Goal: Information Seeking & Learning: Learn about a topic

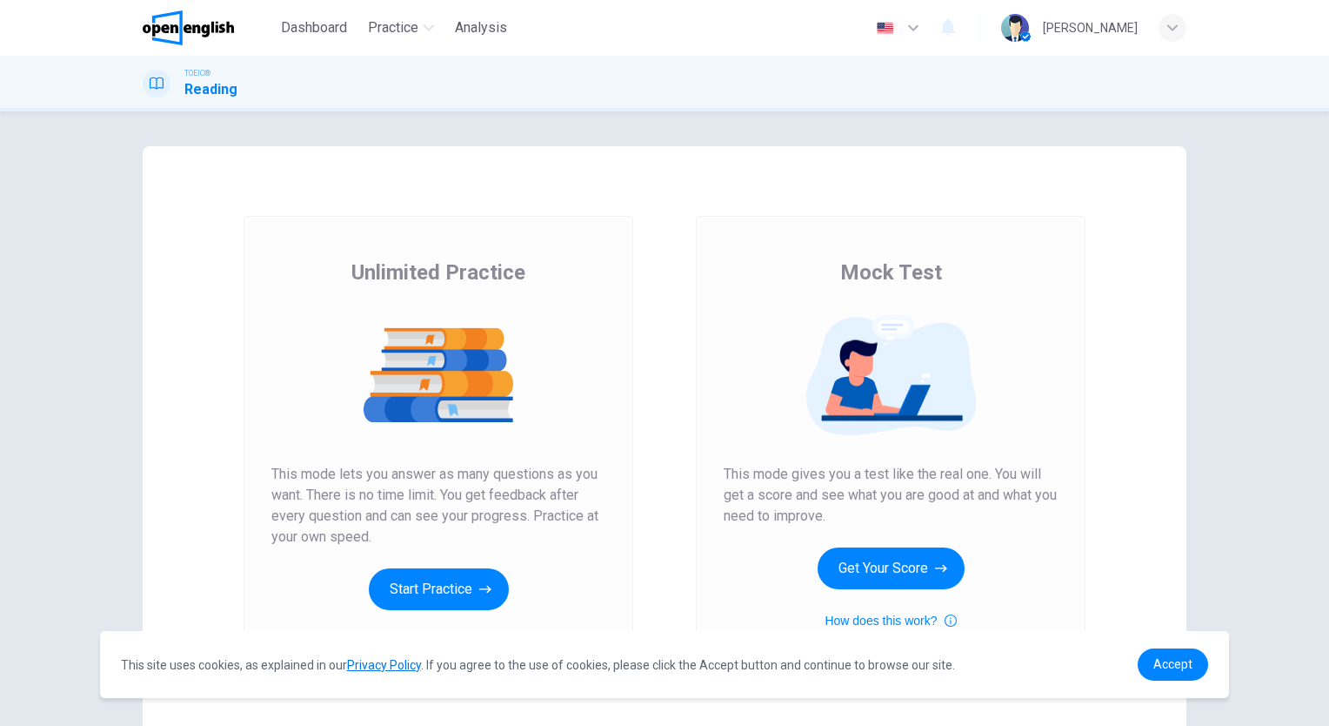
scroll to position [87, 0]
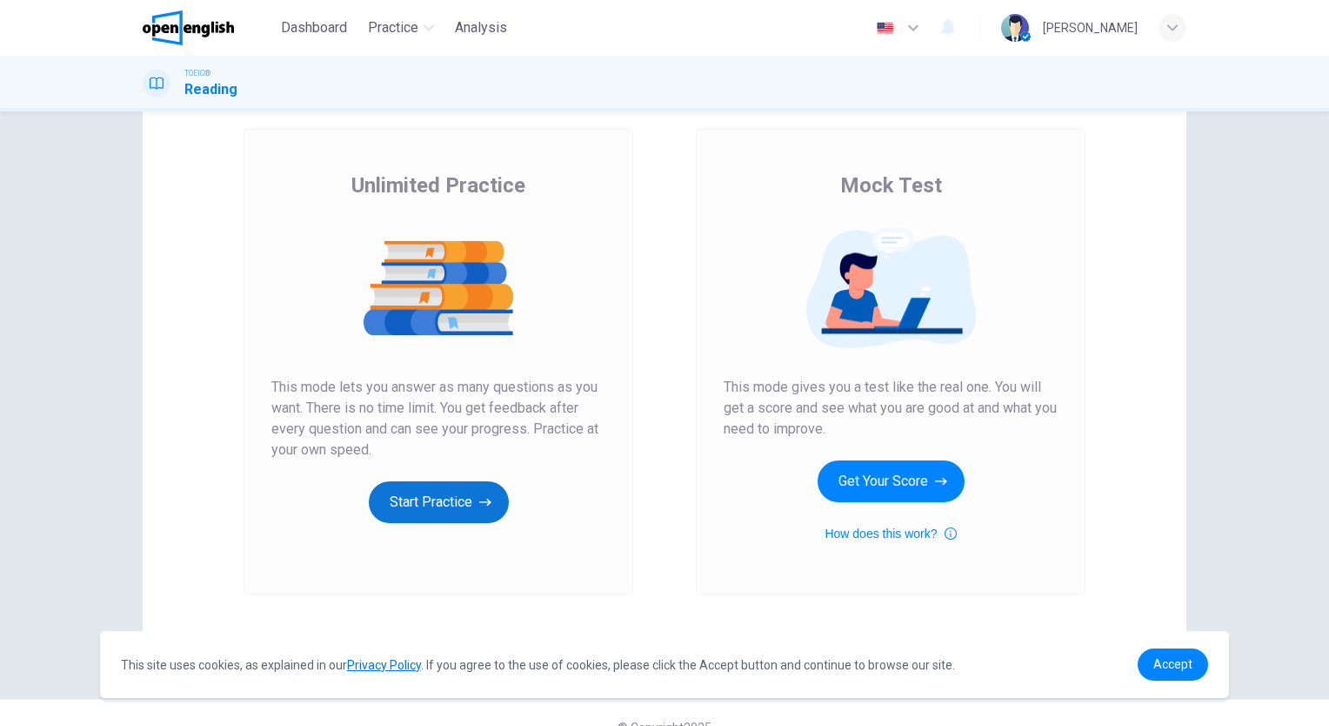
click at [423, 510] on button "Start Practice" at bounding box center [439, 502] width 140 height 42
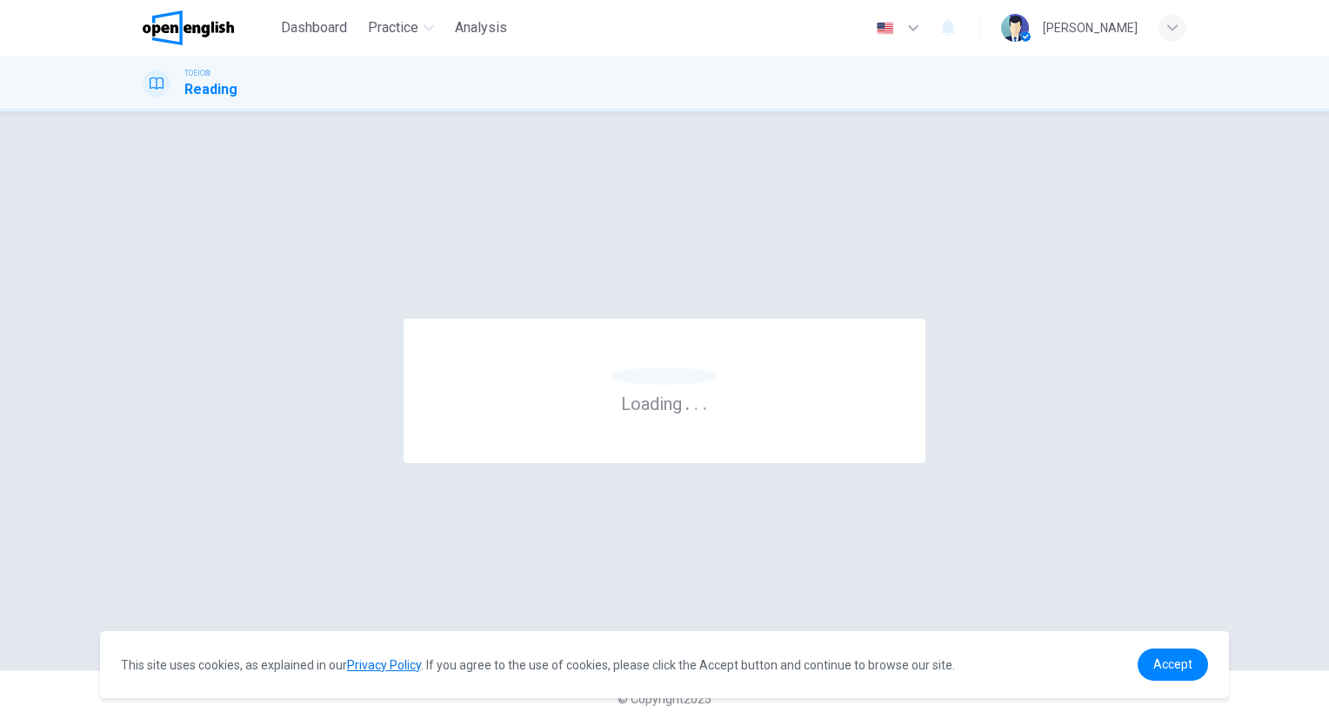
scroll to position [0, 0]
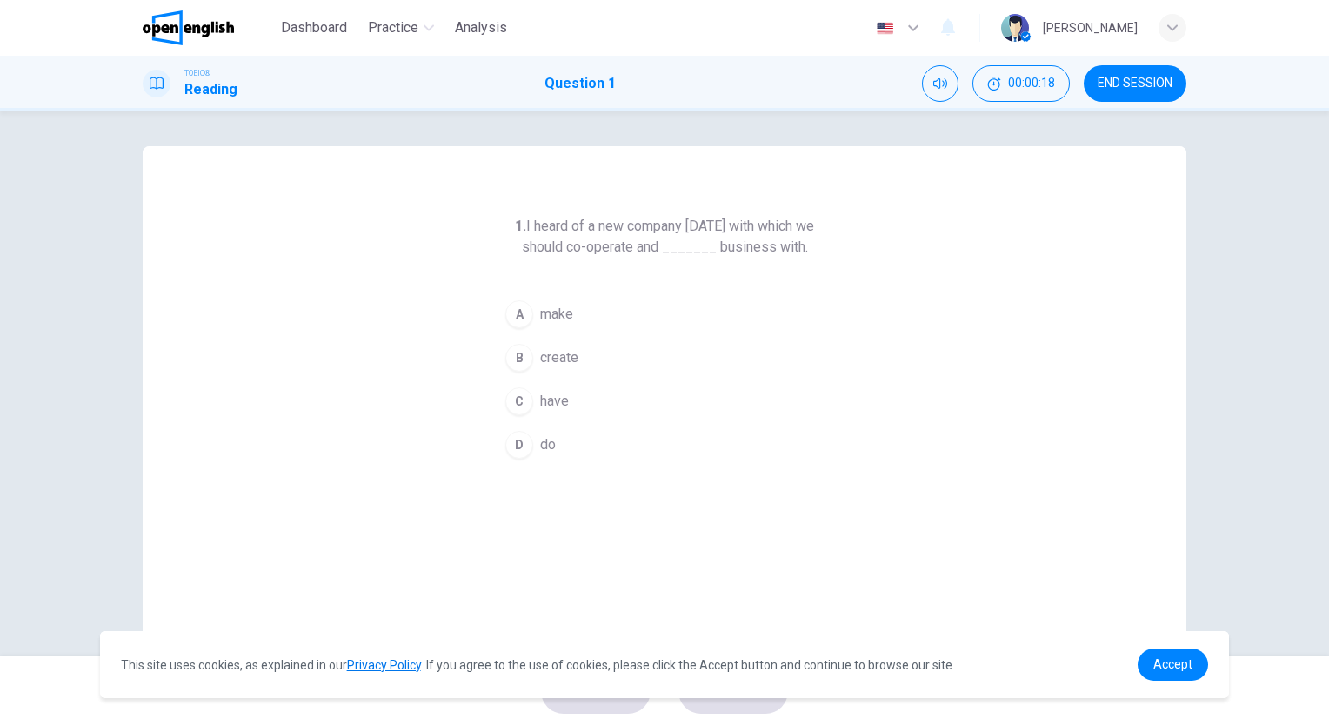
click at [521, 443] on div "D" at bounding box center [519, 445] width 28 height 28
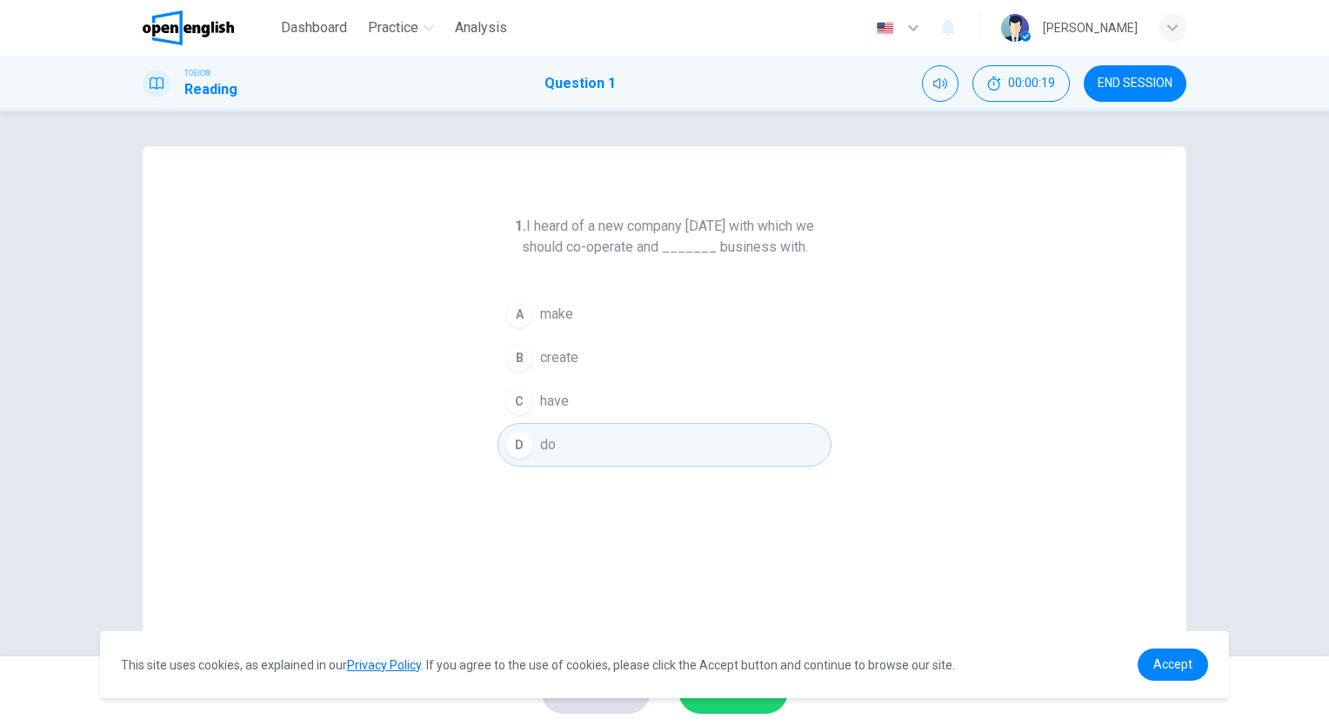
scroll to position [129, 0]
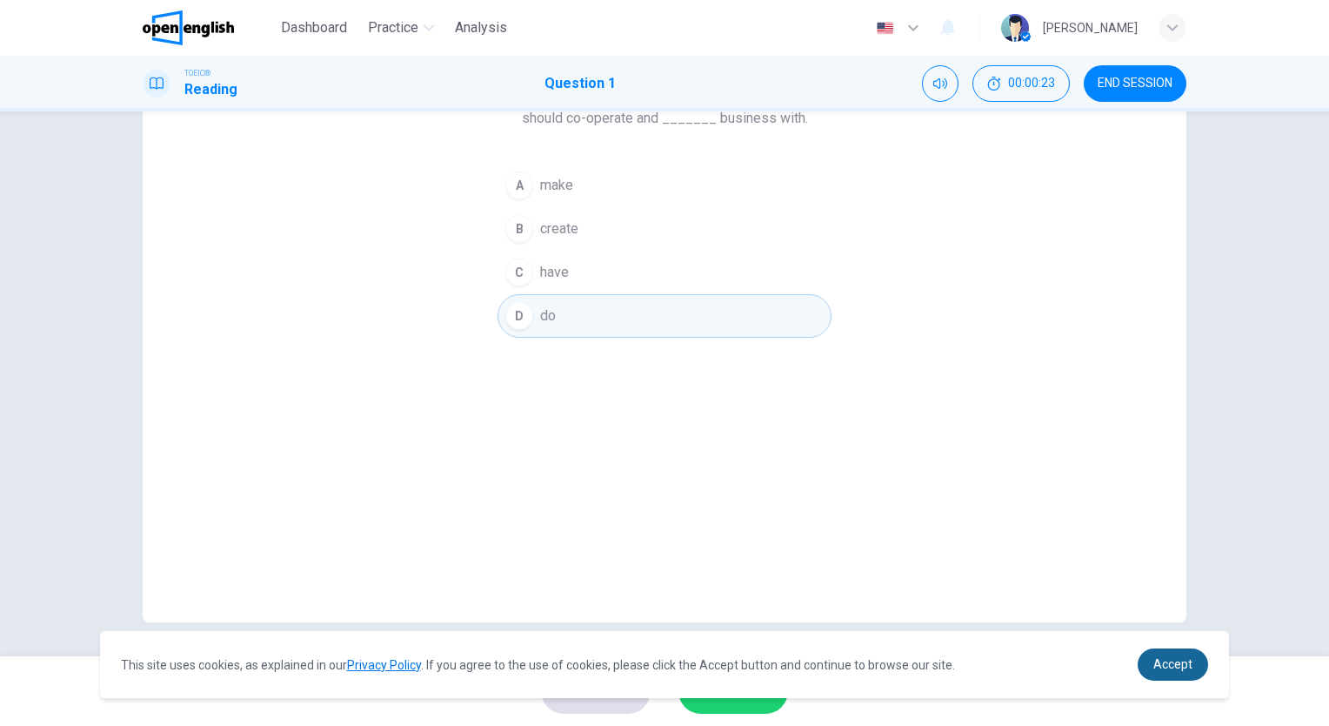
click at [1155, 669] on span "Accept" at bounding box center [1173, 664] width 39 height 14
click at [736, 706] on button "SUBMIT" at bounding box center [734, 690] width 110 height 45
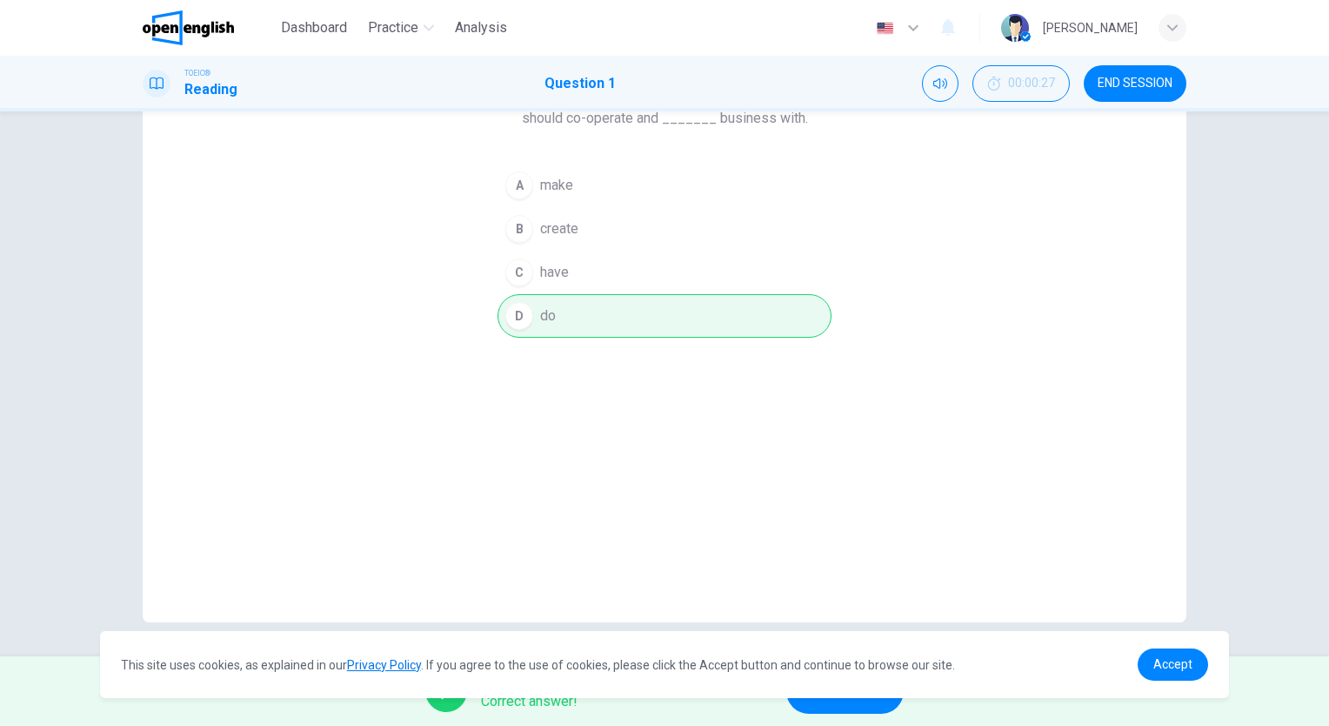
click at [834, 712] on button "NEXT" at bounding box center [844, 690] width 117 height 45
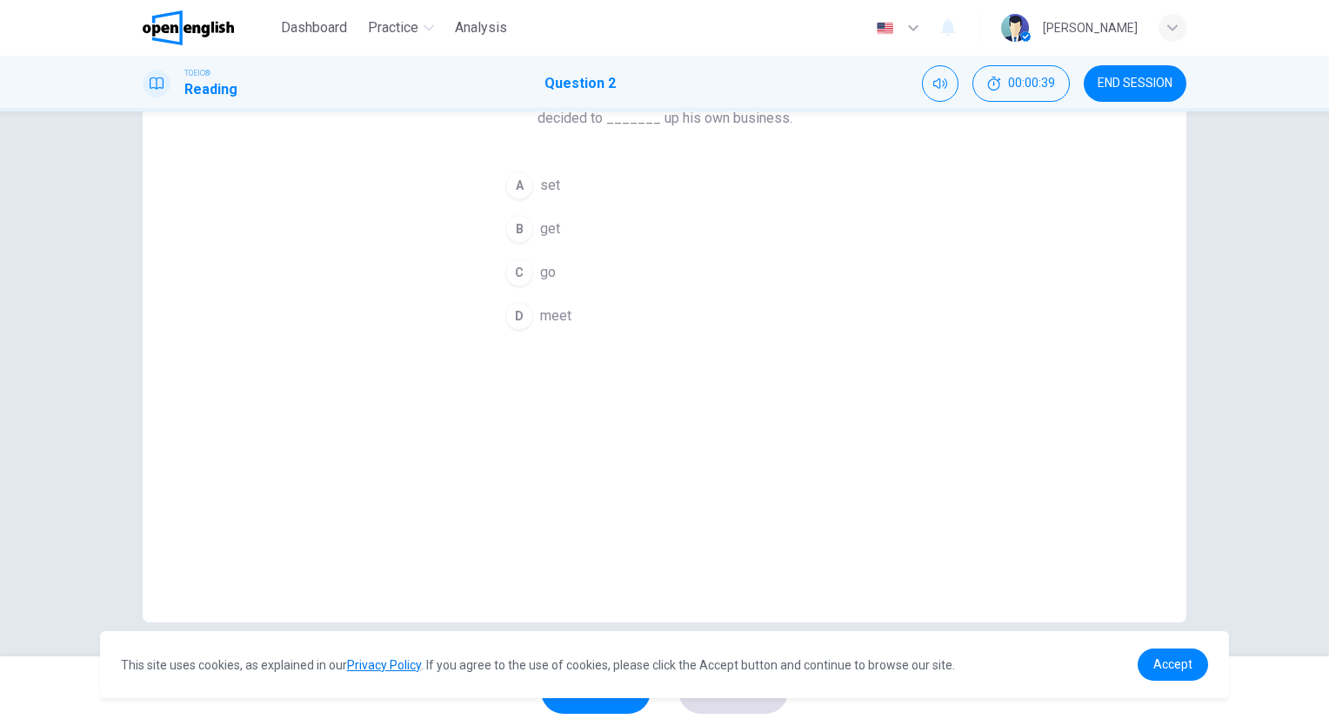
drag, startPoint x: 1040, startPoint y: 649, endPoint x: 1024, endPoint y: 701, distance: 54.5
click at [1024, 701] on body "This site uses cookies, as explained in our Privacy Policy . If you agree to th…" at bounding box center [664, 363] width 1329 height 726
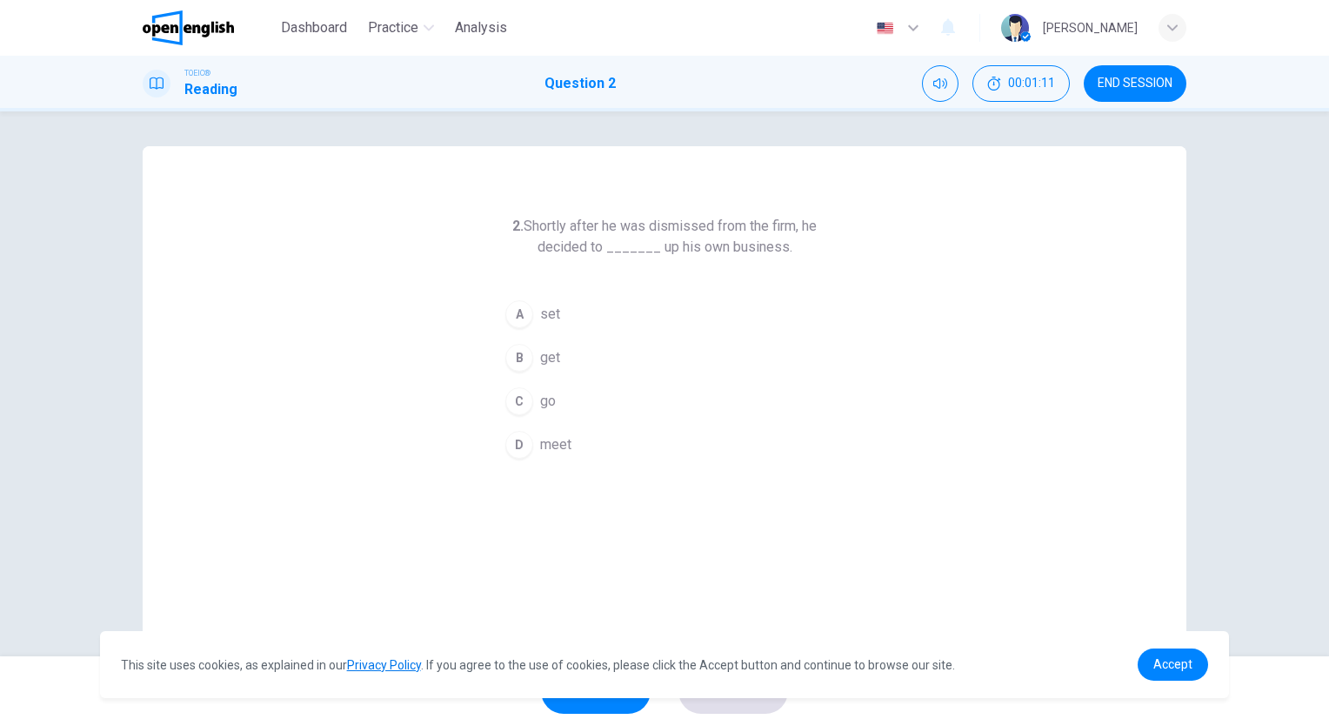
click at [552, 313] on span "set" at bounding box center [550, 314] width 20 height 21
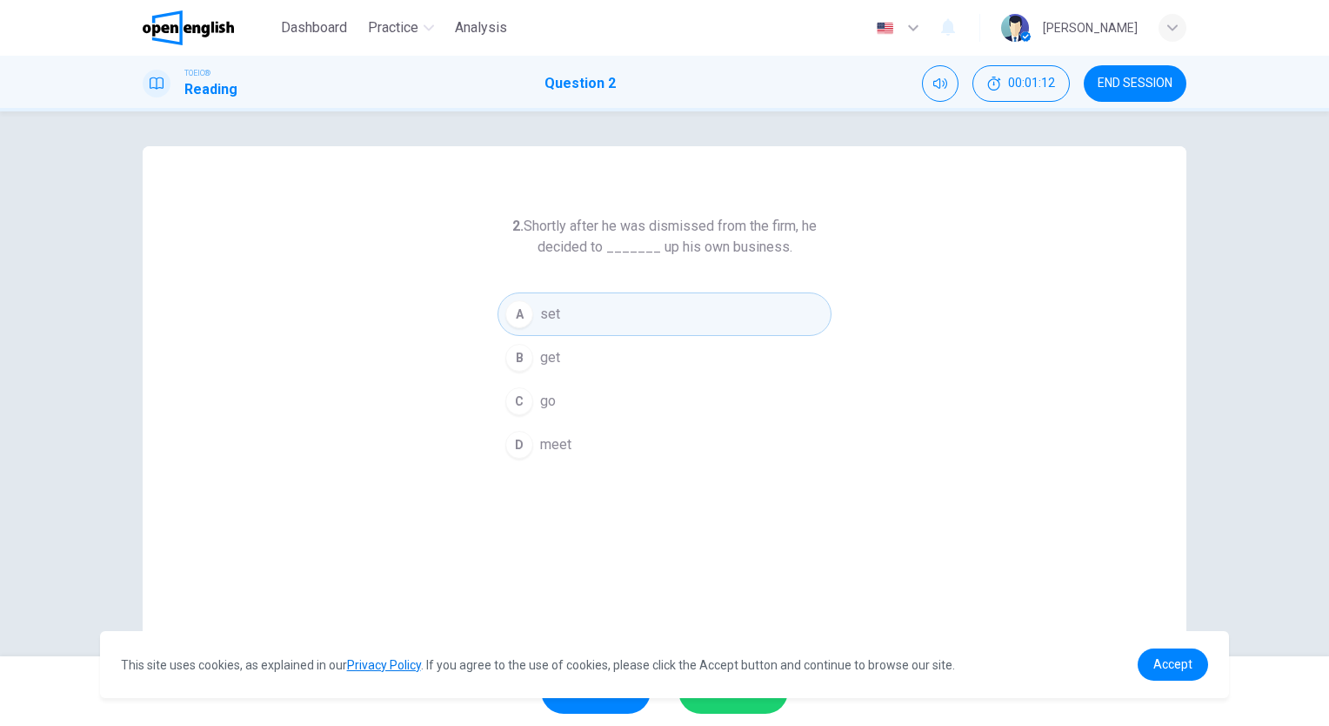
click at [726, 712] on button "SUBMIT" at bounding box center [734, 690] width 110 height 45
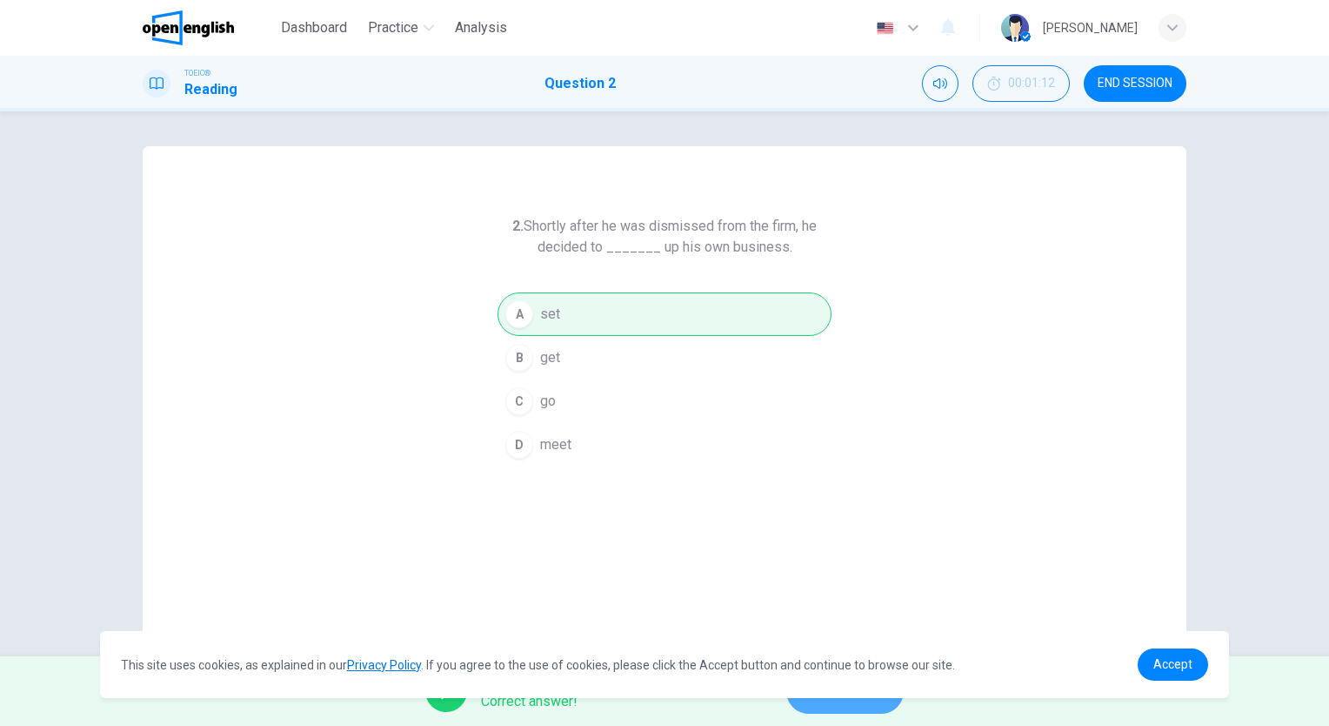
click at [834, 705] on button "NEXT" at bounding box center [844, 690] width 117 height 45
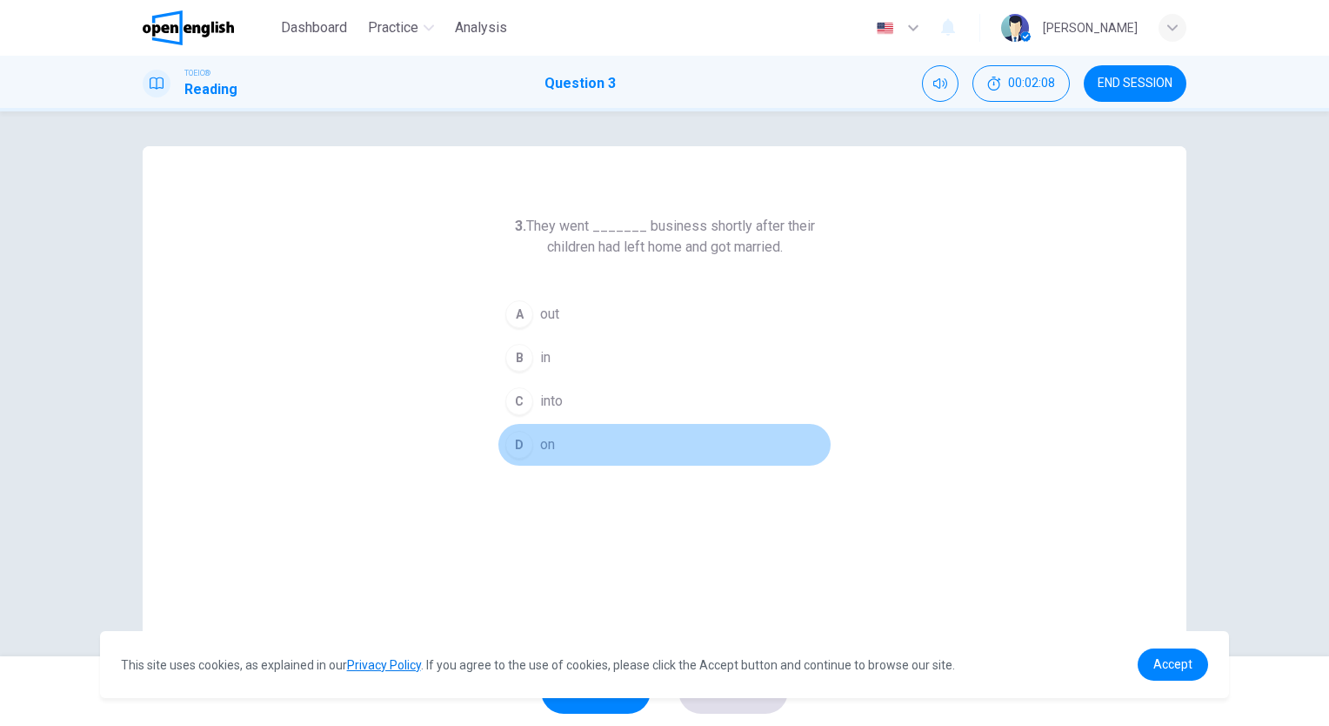
click at [533, 438] on button "D on" at bounding box center [665, 445] width 334 height 44
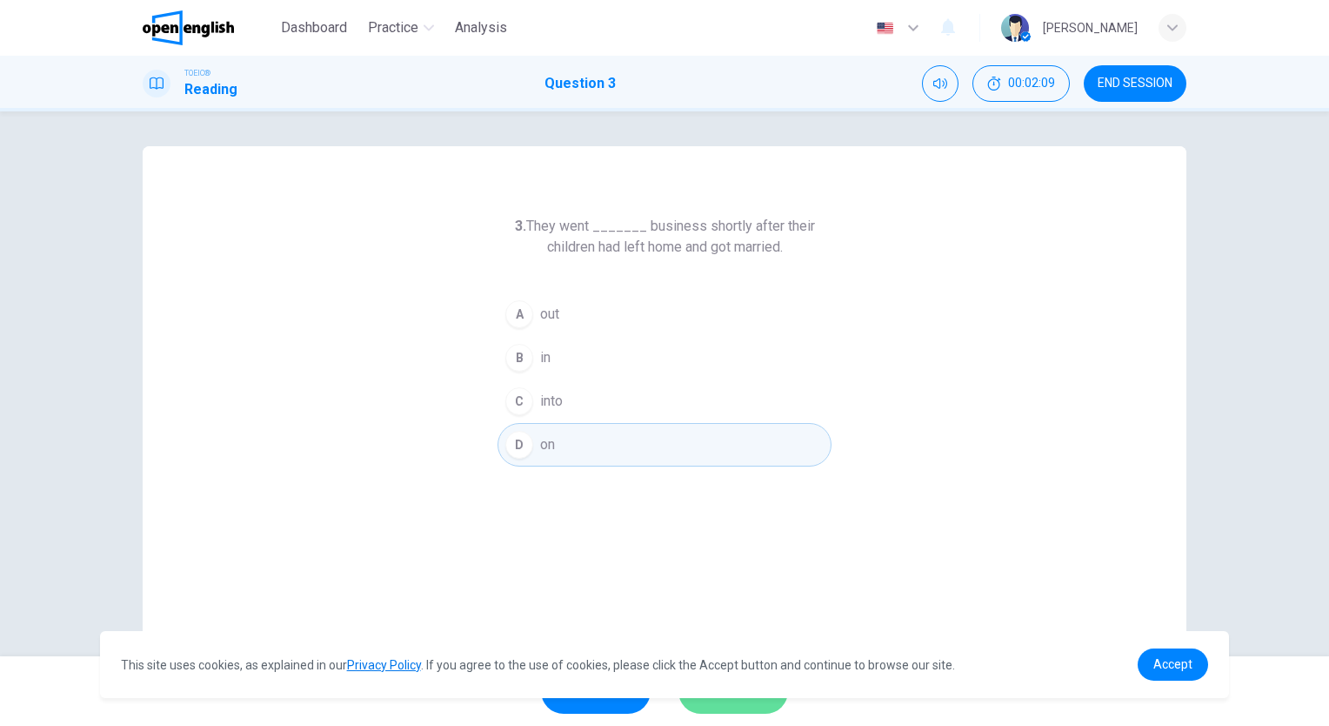
click at [730, 710] on button "SUBMIT" at bounding box center [734, 690] width 110 height 45
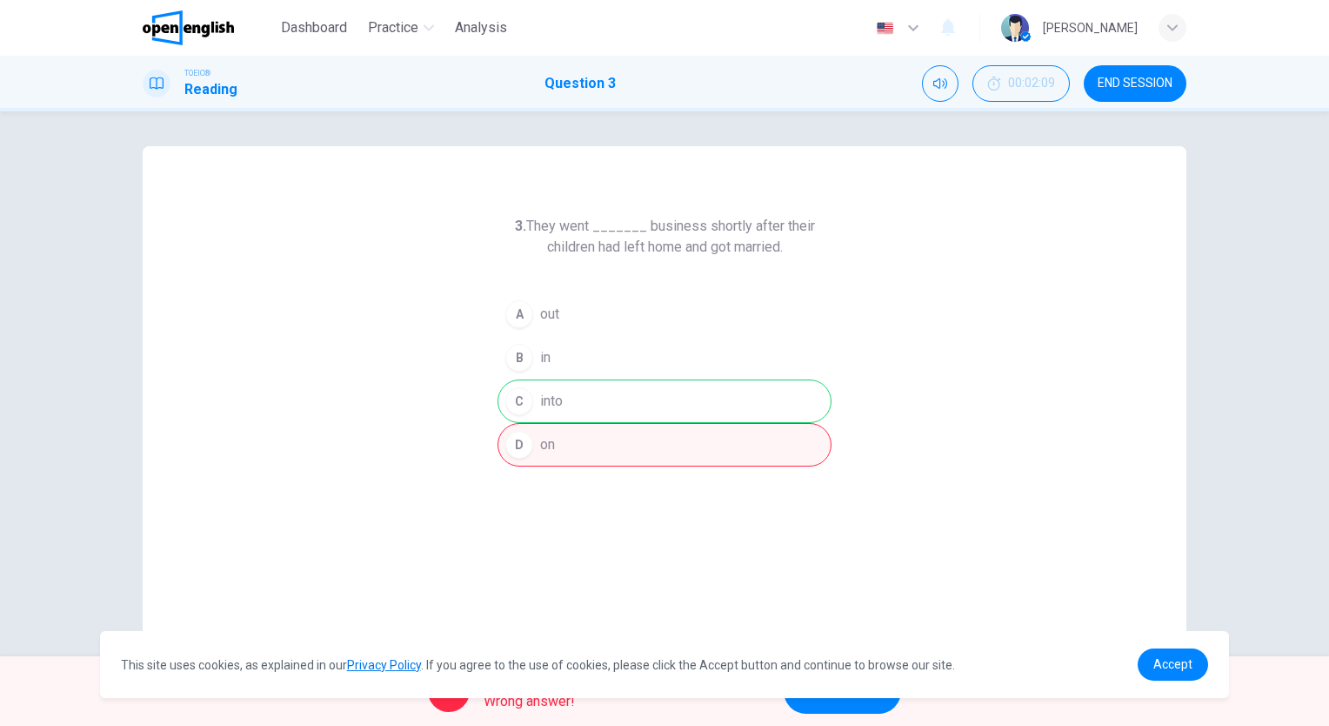
click at [842, 703] on button "NEXT" at bounding box center [842, 690] width 117 height 45
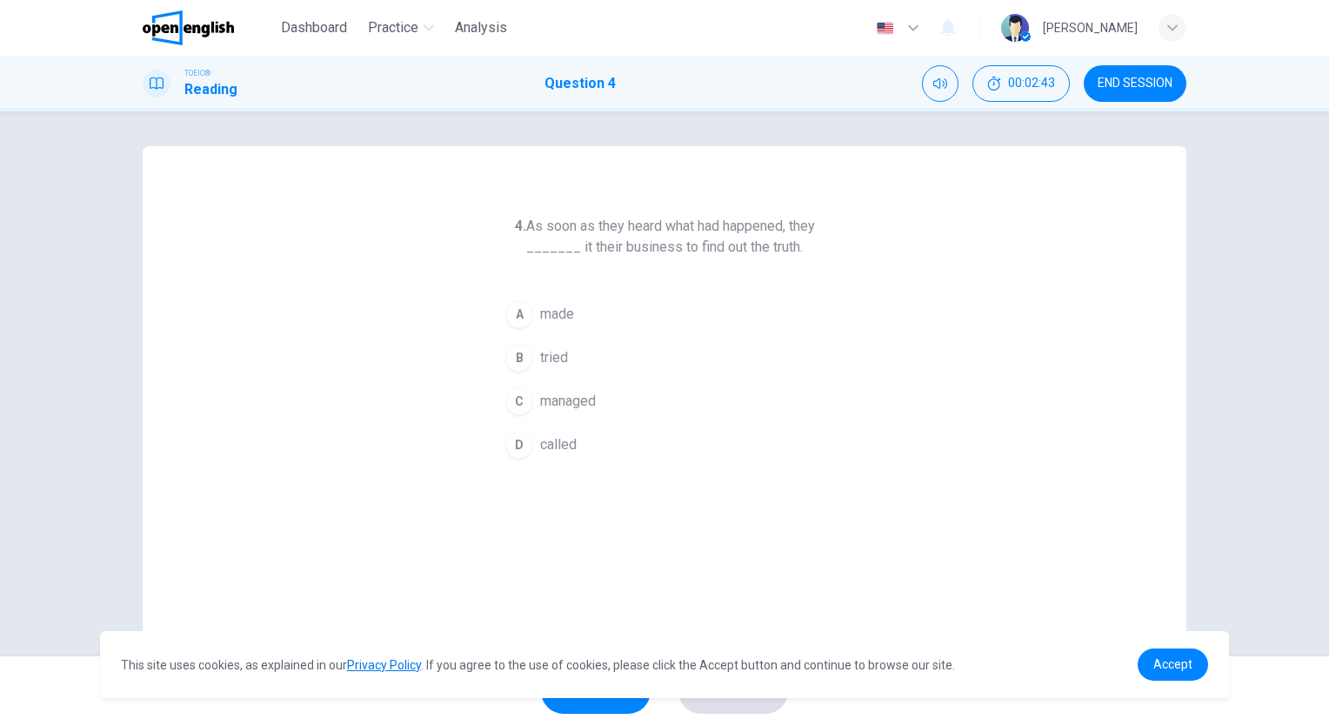
click at [550, 442] on span "called" at bounding box center [558, 444] width 37 height 21
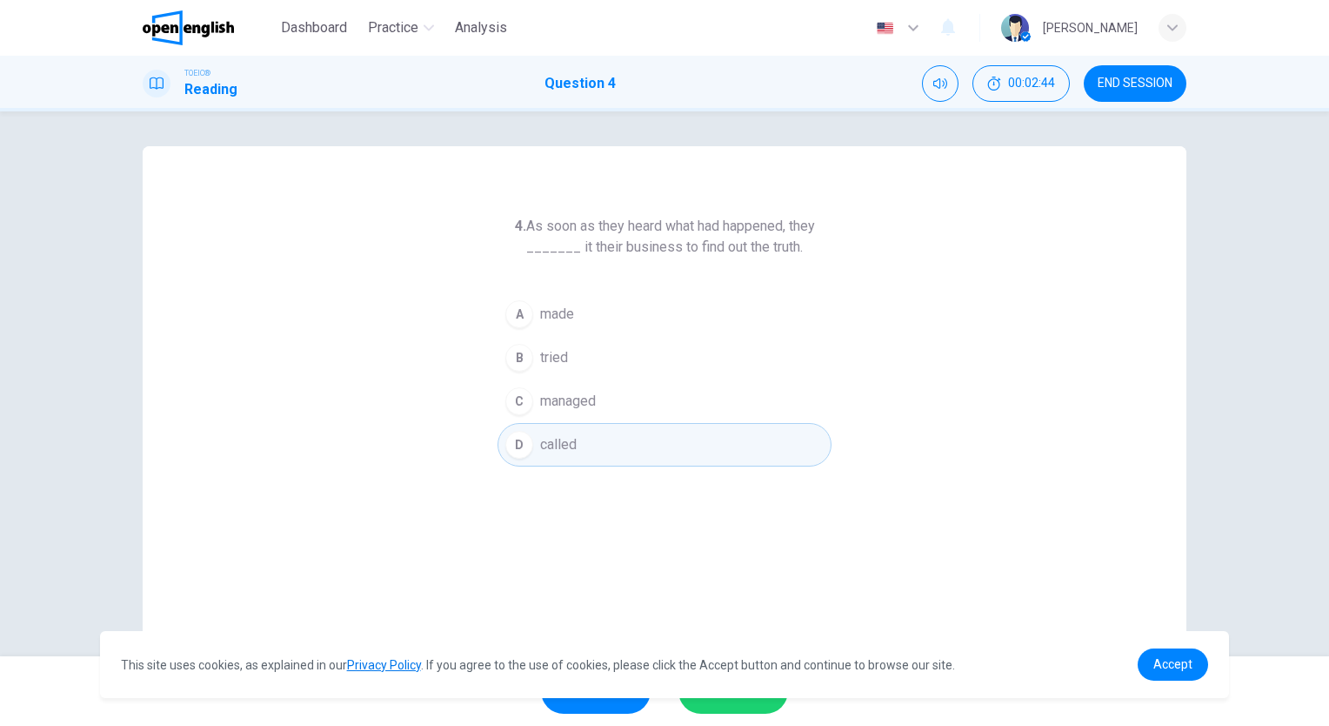
click at [733, 698] on span "SUBMIT" at bounding box center [724, 691] width 50 height 24
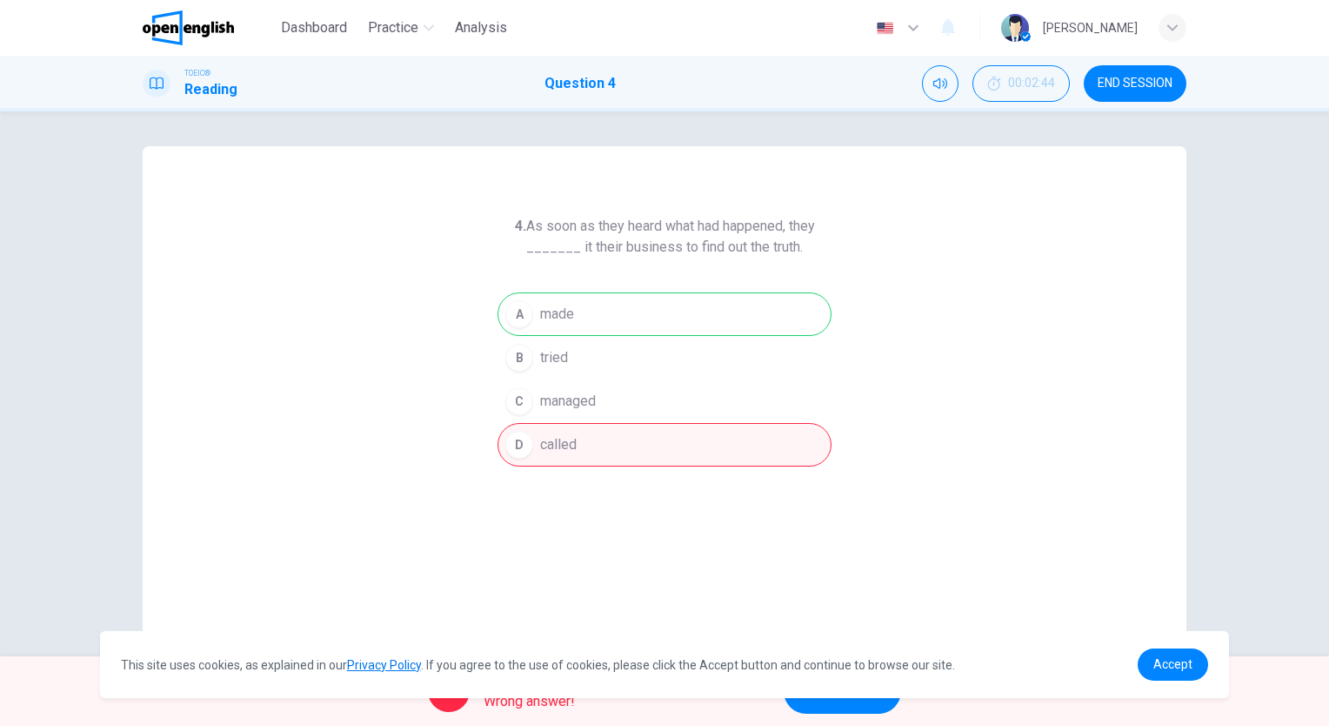
click at [835, 706] on button "NEXT" at bounding box center [842, 690] width 117 height 45
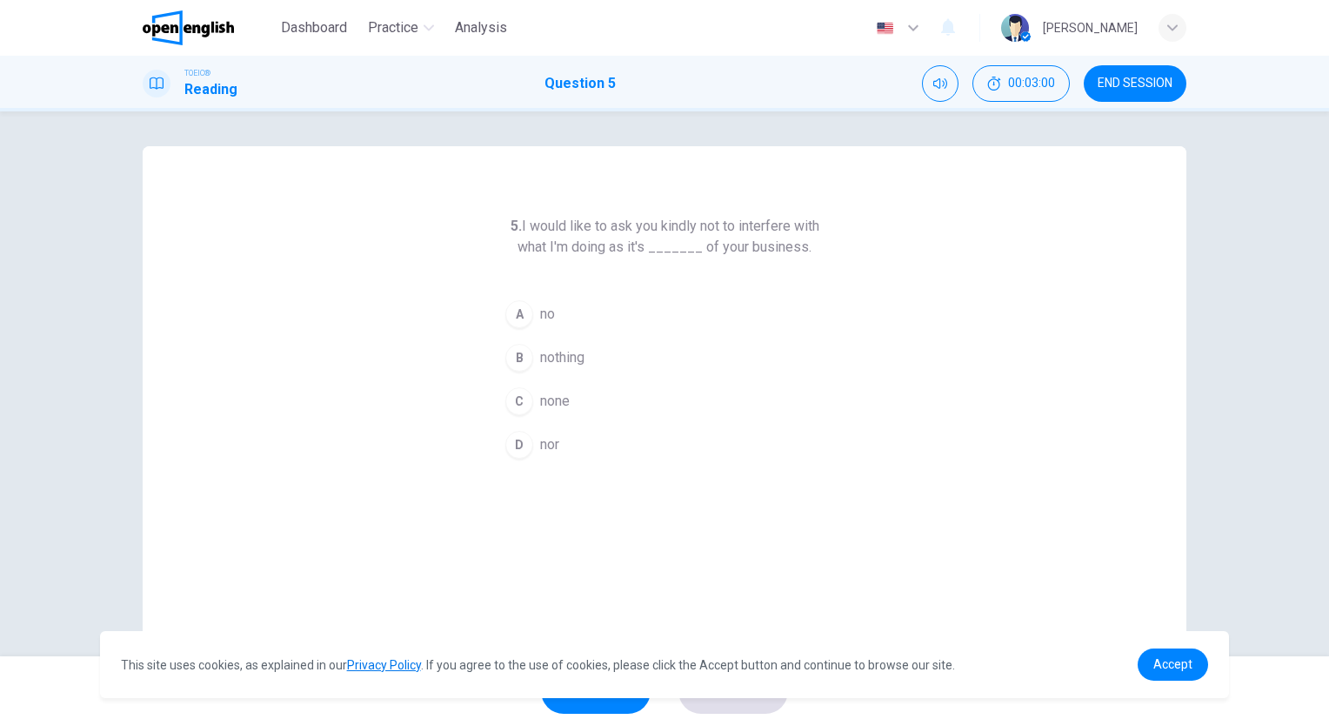
click at [520, 437] on div "D" at bounding box center [519, 445] width 28 height 28
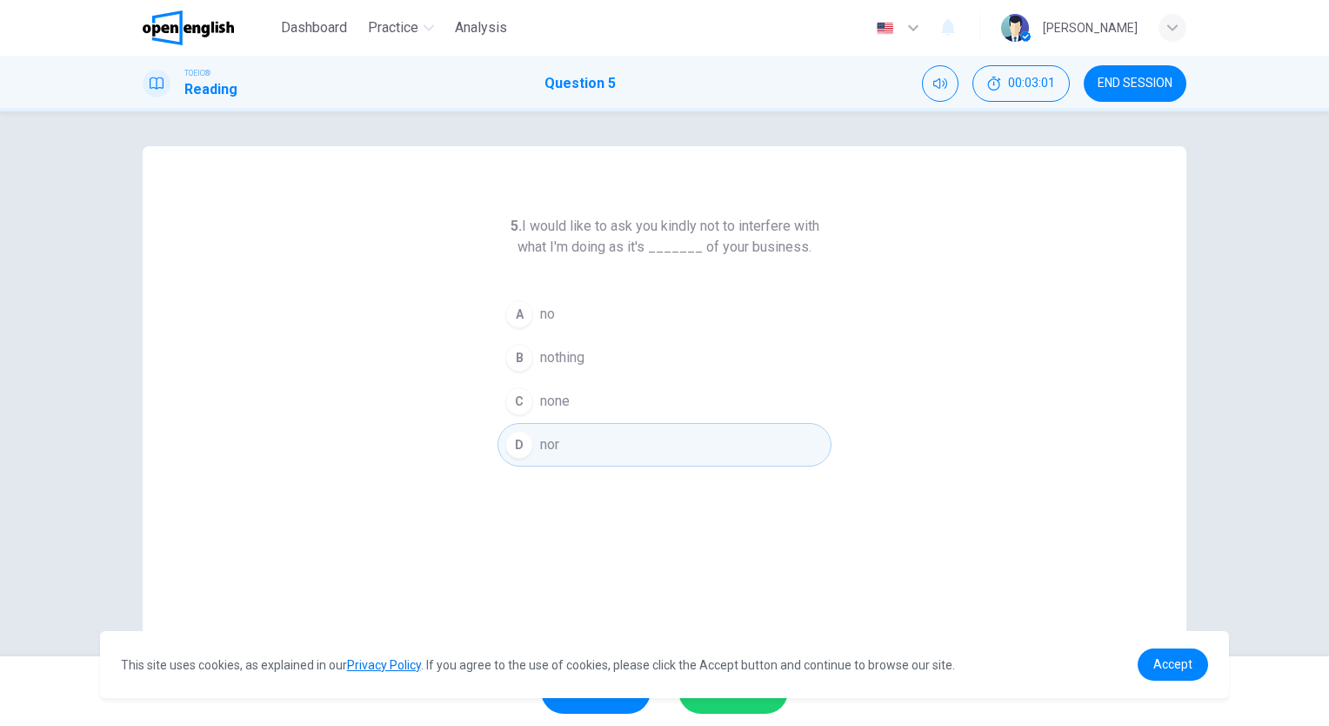
click at [723, 696] on div "This site uses cookies, as explained in our Privacy Policy . If you agree to th…" at bounding box center [665, 664] width 1130 height 67
click at [719, 704] on button "SUBMIT" at bounding box center [734, 690] width 110 height 45
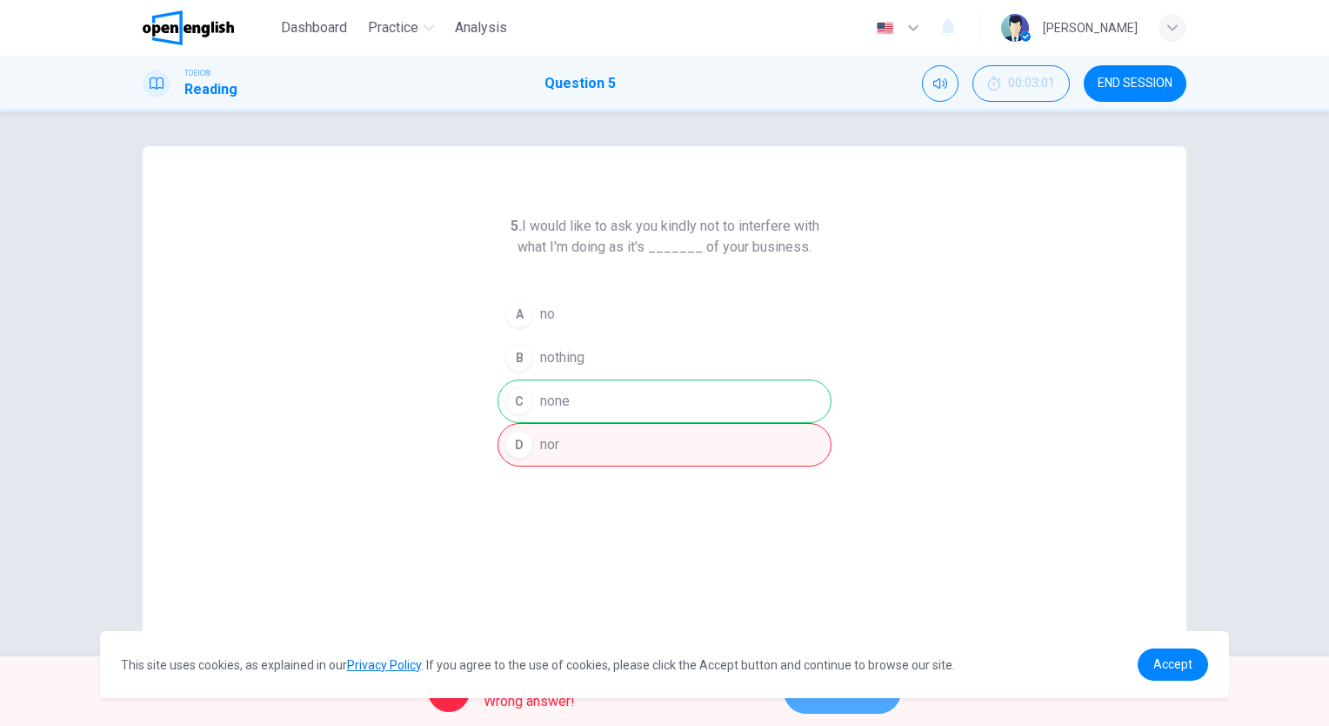
click at [812, 706] on button "NEXT" at bounding box center [842, 690] width 117 height 45
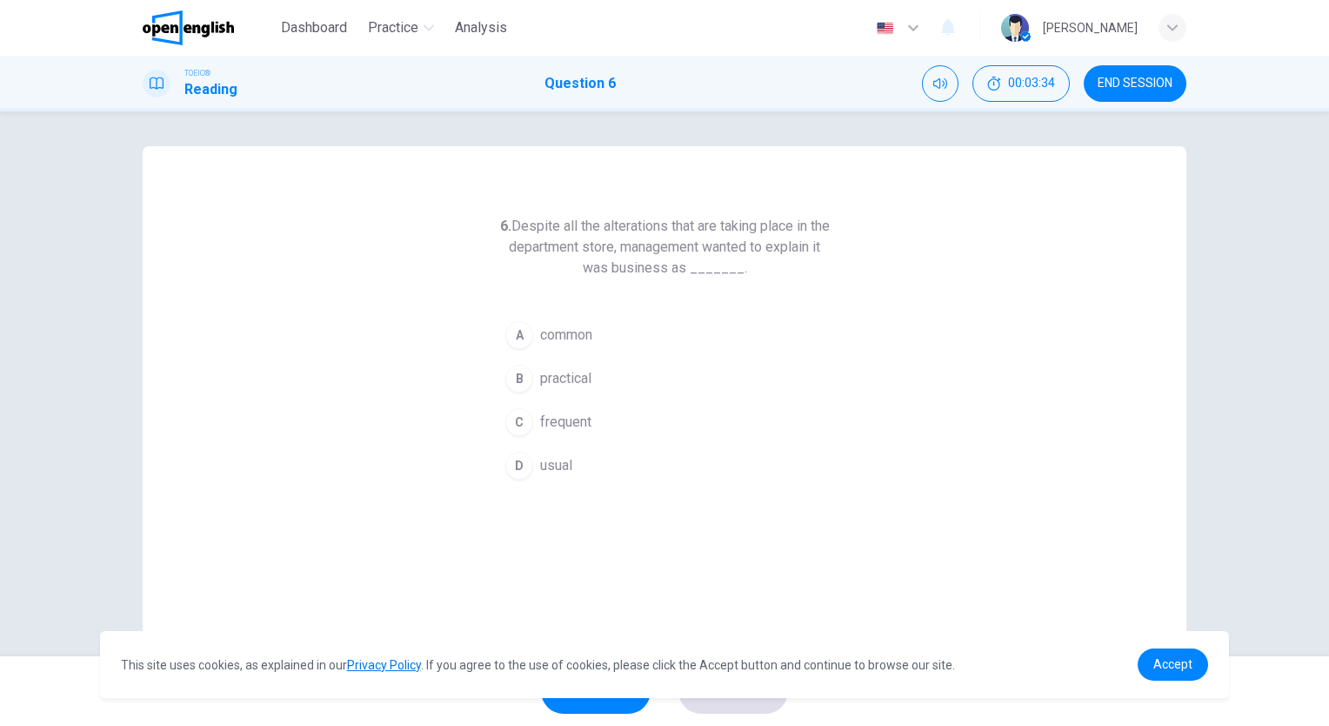
click at [543, 459] on span "usual" at bounding box center [556, 465] width 32 height 21
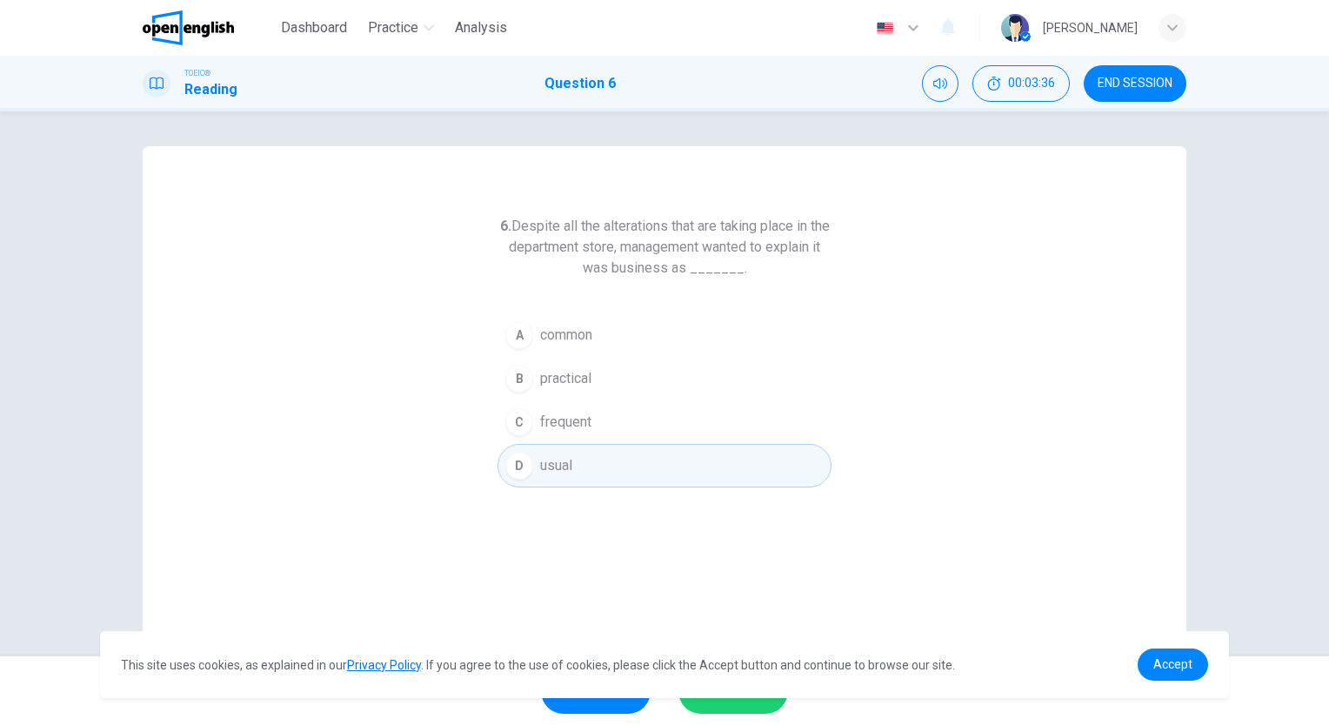
click at [741, 709] on button "SUBMIT" at bounding box center [734, 690] width 110 height 45
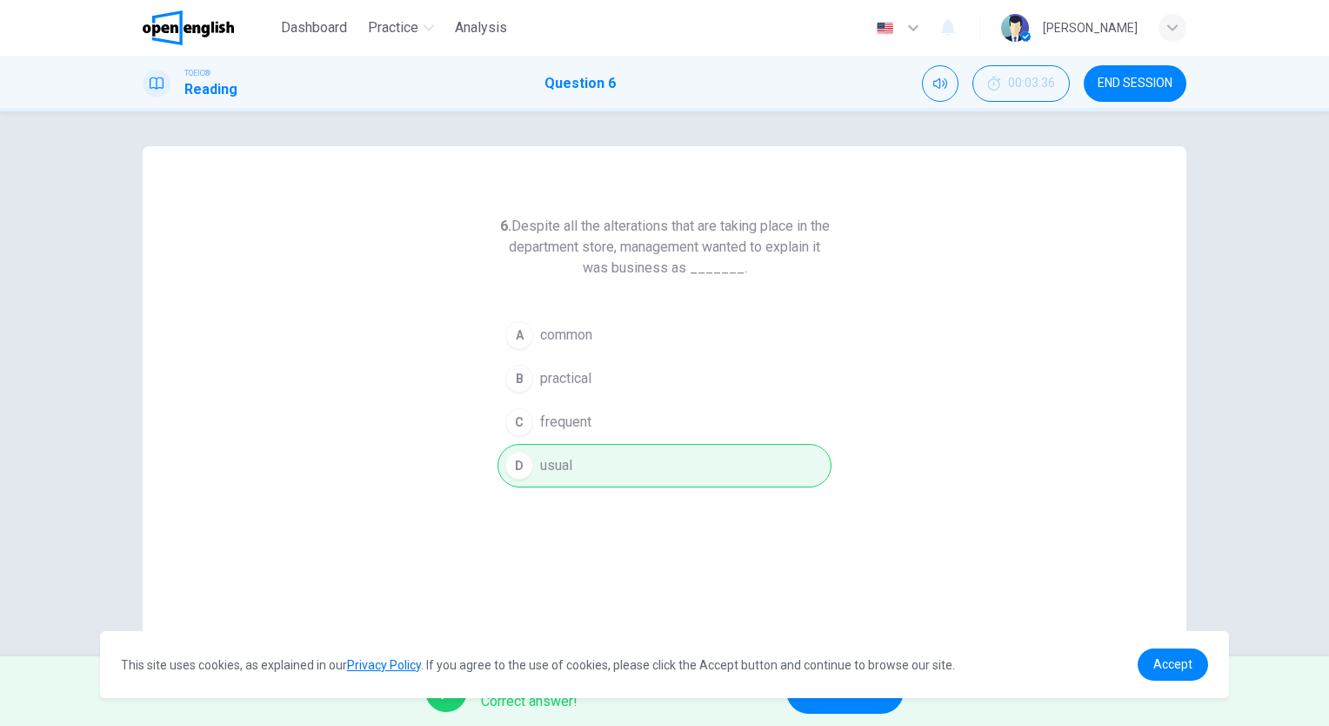
click at [834, 705] on button "NEXT" at bounding box center [844, 690] width 117 height 45
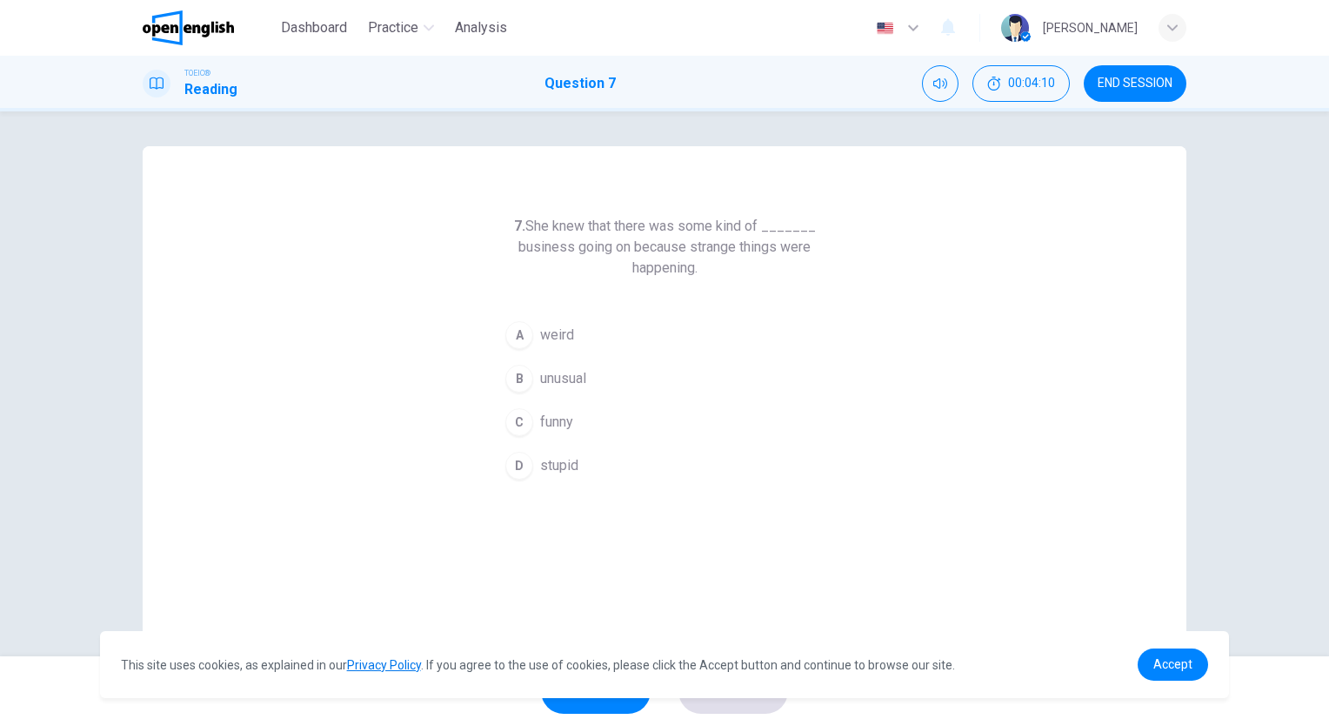
click at [564, 333] on span "weird" at bounding box center [557, 335] width 34 height 21
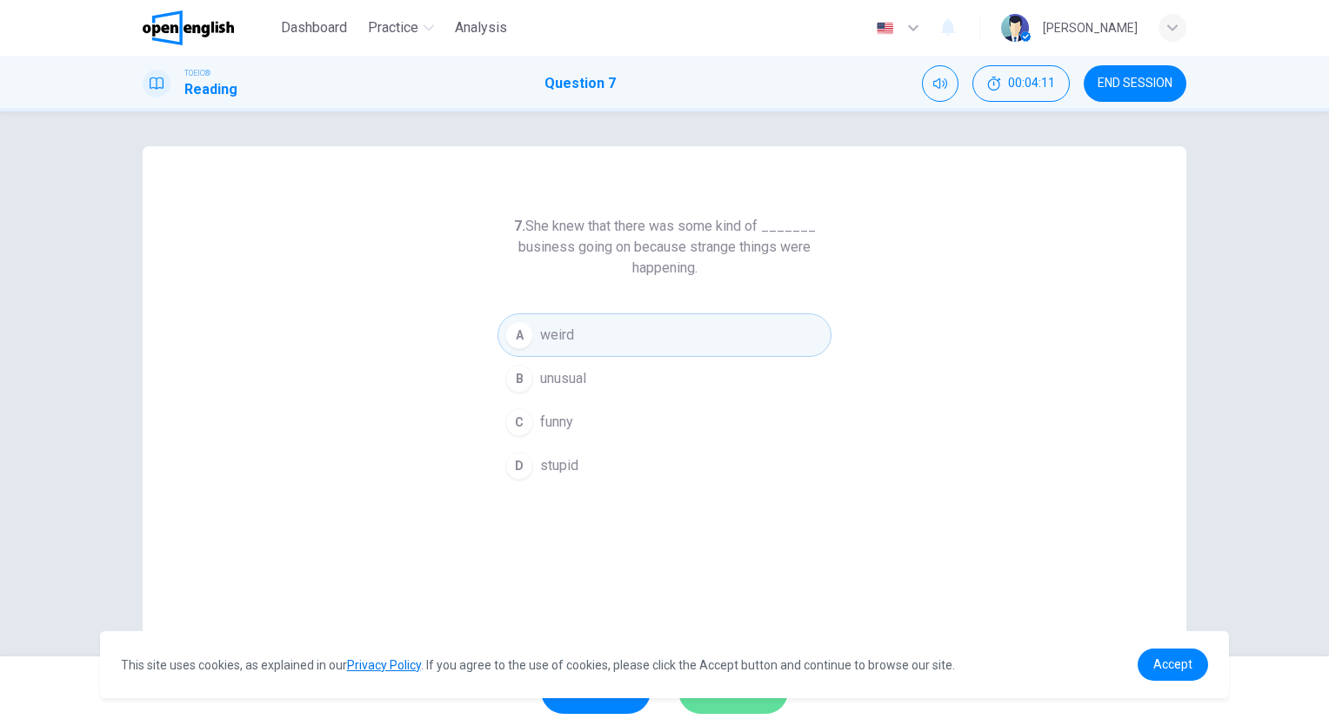
click at [746, 706] on button "SUBMIT" at bounding box center [734, 690] width 110 height 45
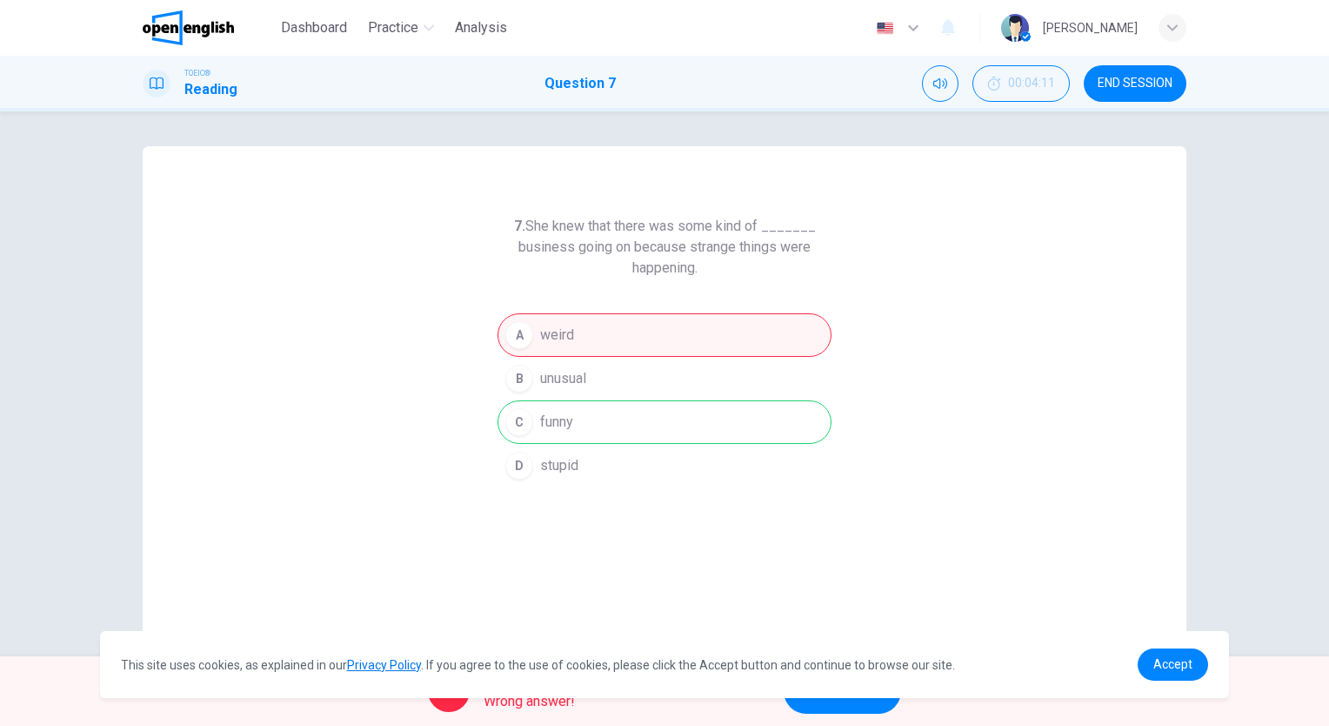
click at [805, 708] on button "NEXT" at bounding box center [842, 690] width 117 height 45
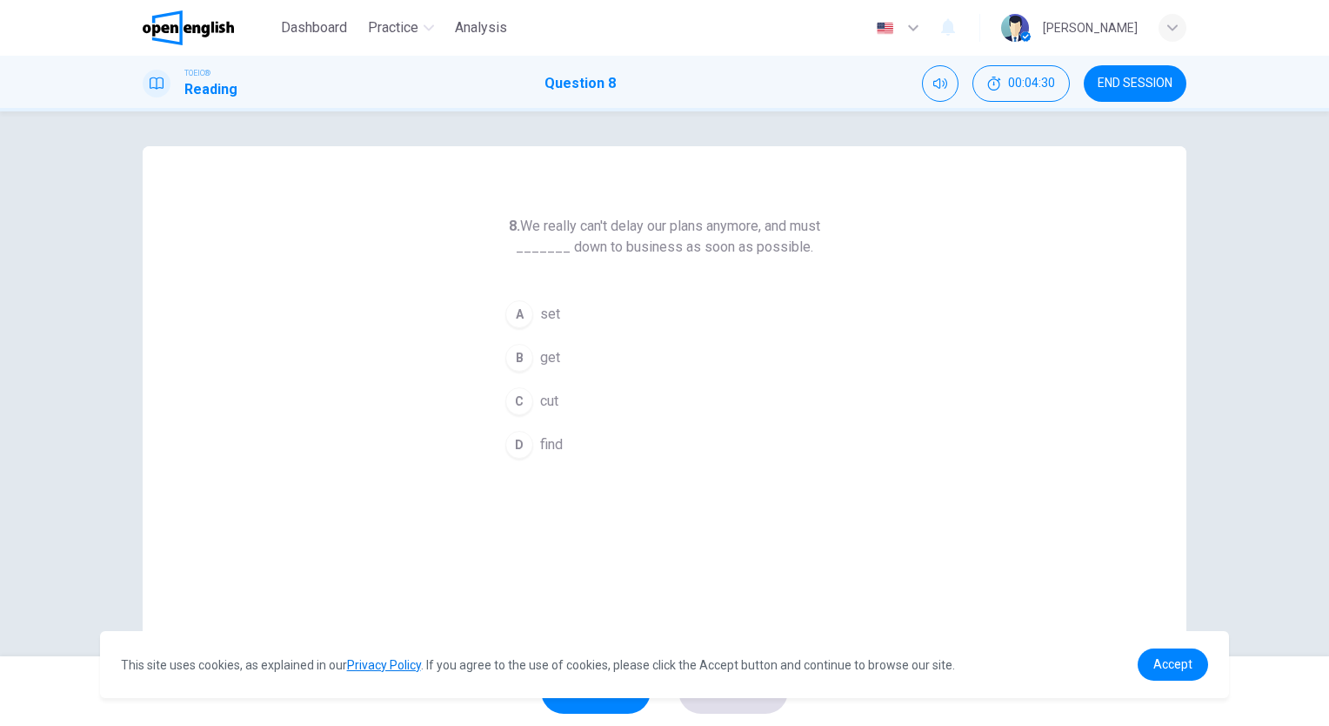
click at [543, 316] on span "set" at bounding box center [550, 314] width 20 height 21
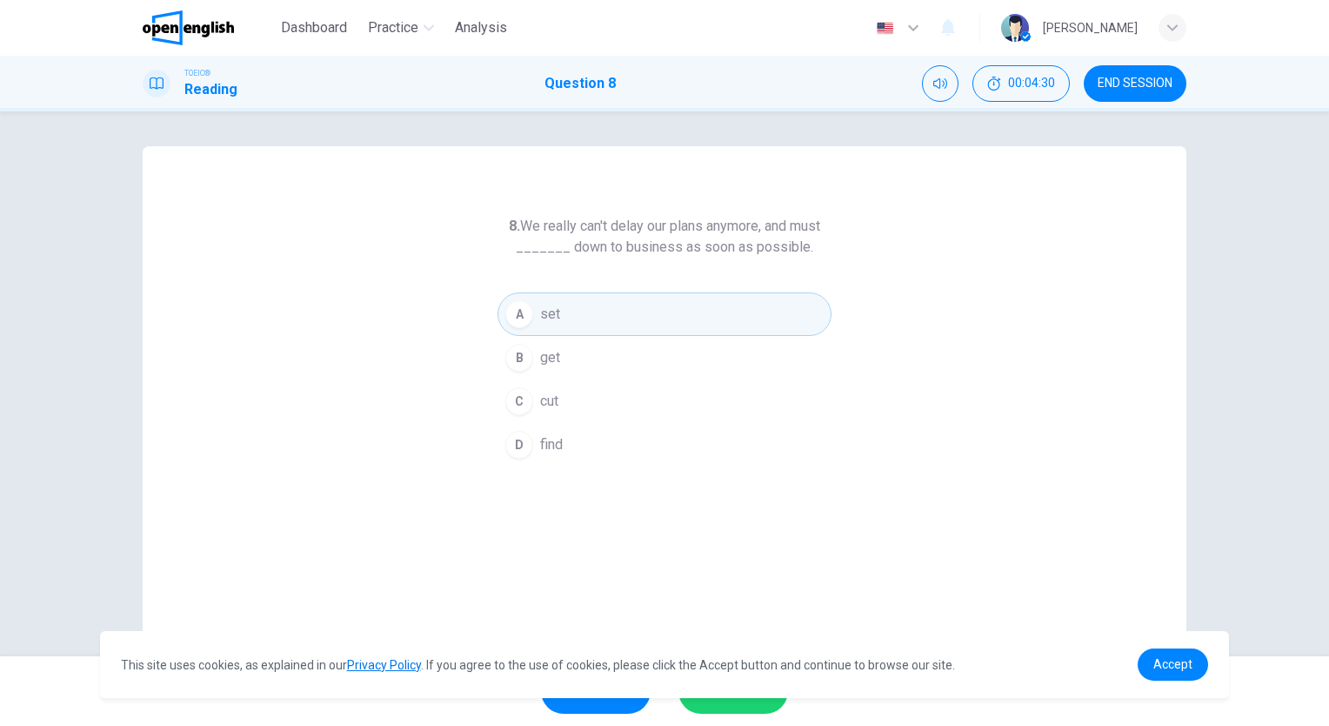
click at [745, 698] on span "SUBMIT" at bounding box center [724, 691] width 50 height 24
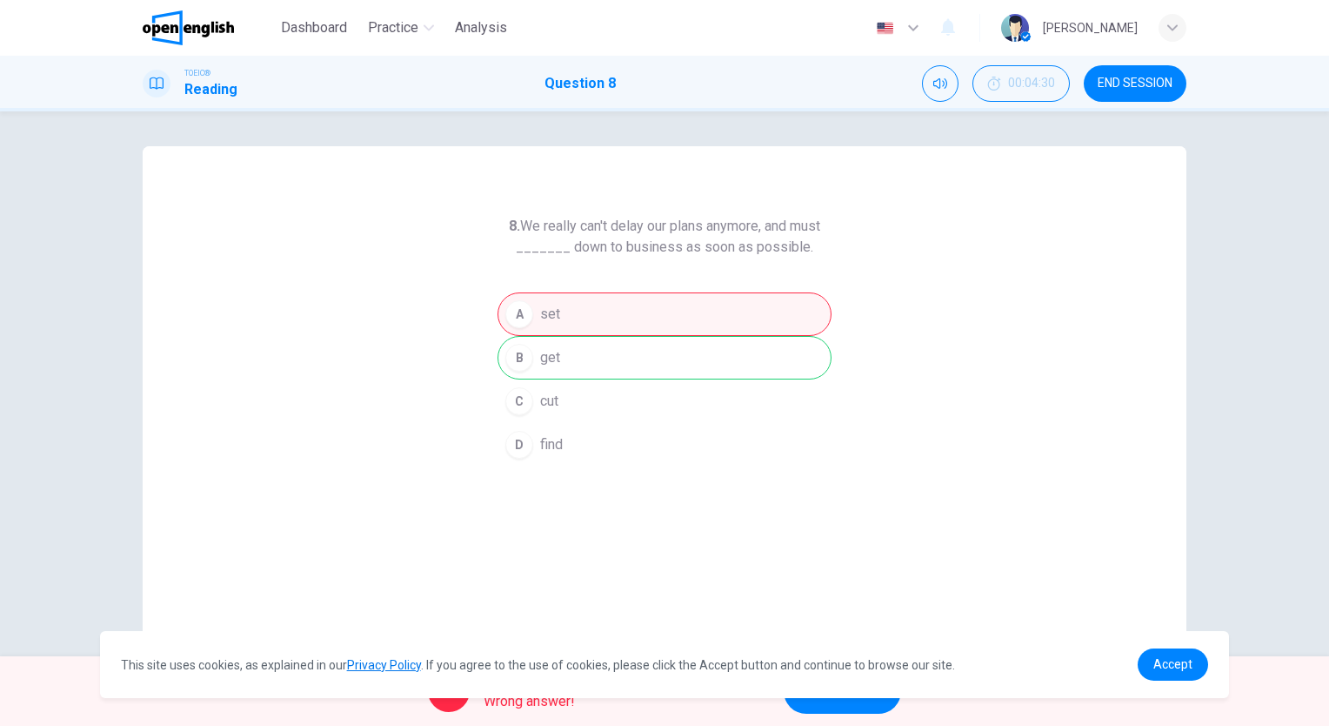
click at [829, 696] on div "This site uses cookies, as explained in our Privacy Policy . If you agree to th…" at bounding box center [665, 664] width 1130 height 67
click at [830, 704] on button "NEXT" at bounding box center [842, 690] width 117 height 45
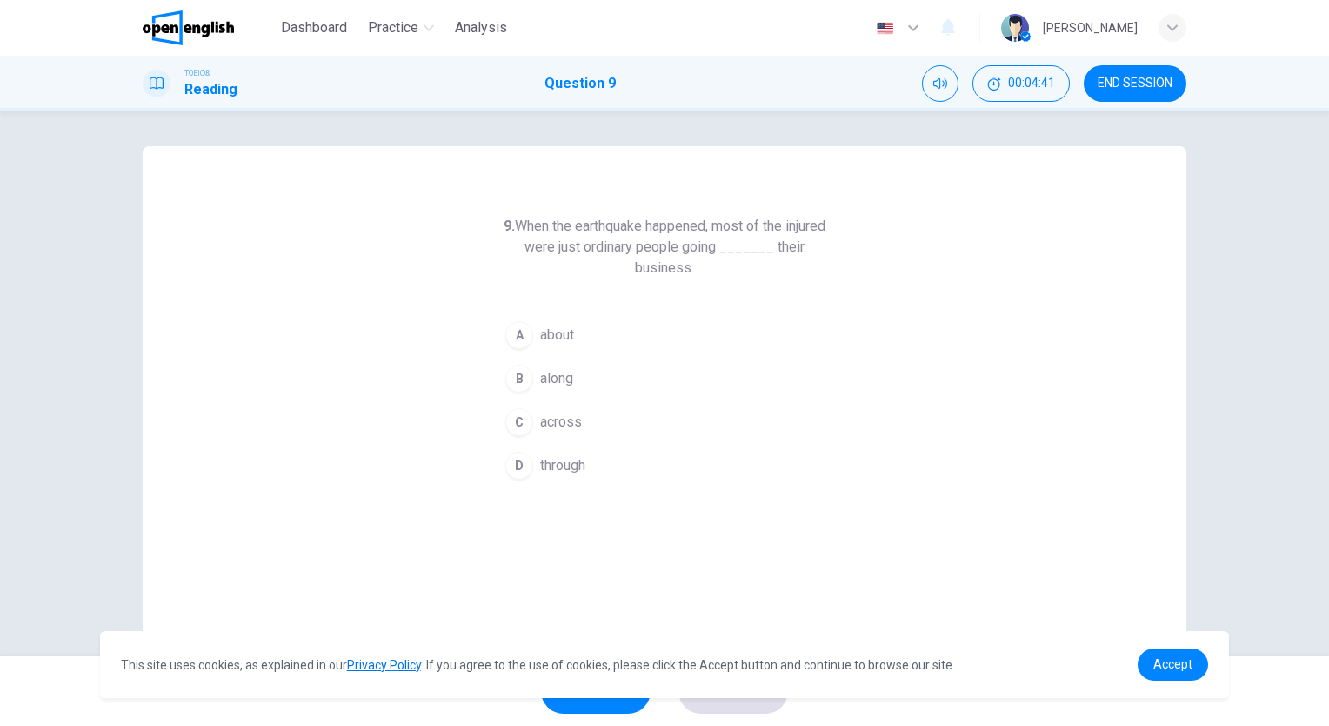
click at [579, 471] on span "through" at bounding box center [562, 465] width 45 height 21
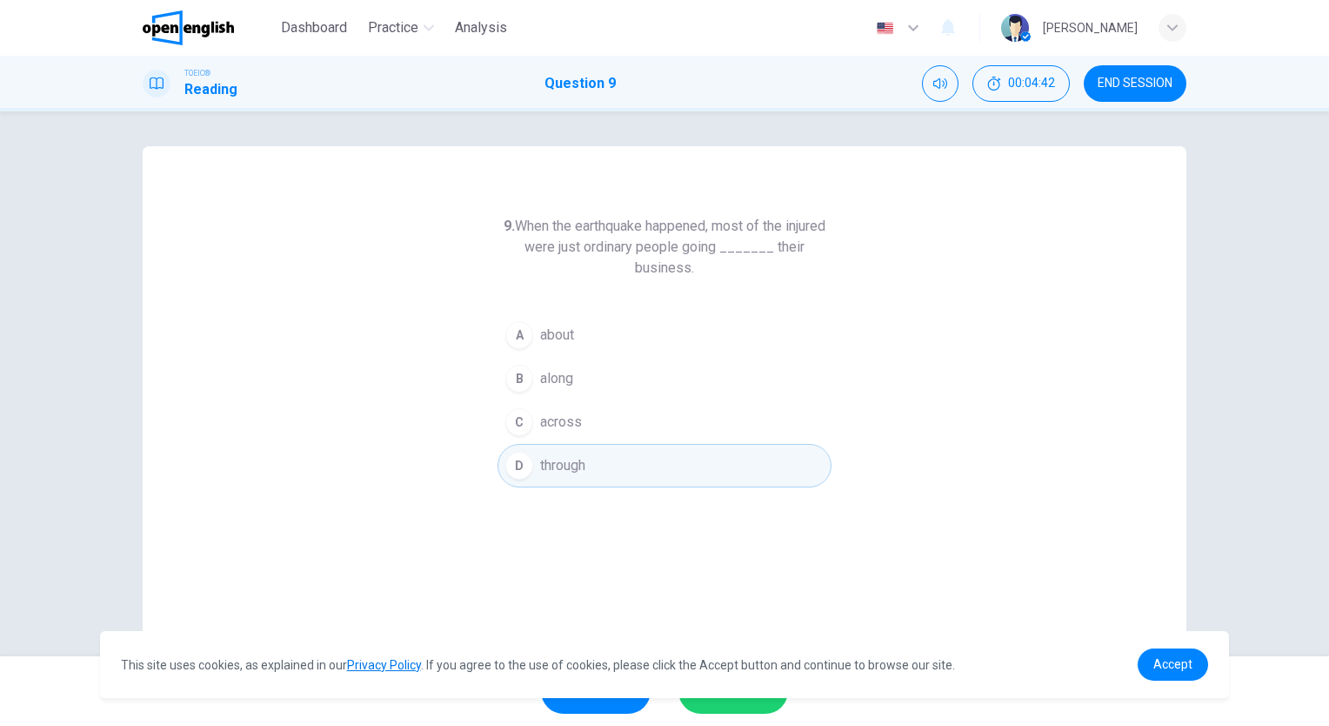
click at [752, 699] on button "SUBMIT" at bounding box center [734, 690] width 110 height 45
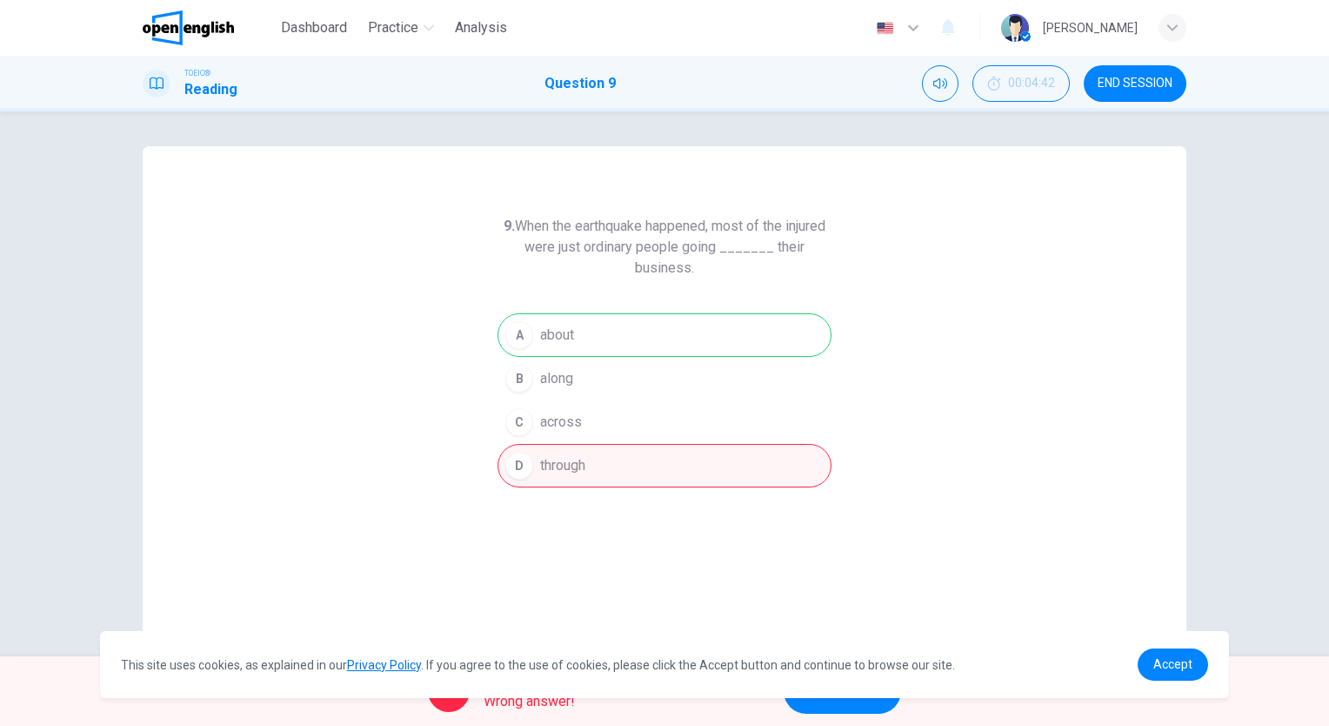
click at [835, 698] on div "This site uses cookies, as explained in our Privacy Policy . If you agree to th…" at bounding box center [665, 664] width 1130 height 67
click at [834, 702] on span "NEXT" at bounding box center [834, 691] width 34 height 24
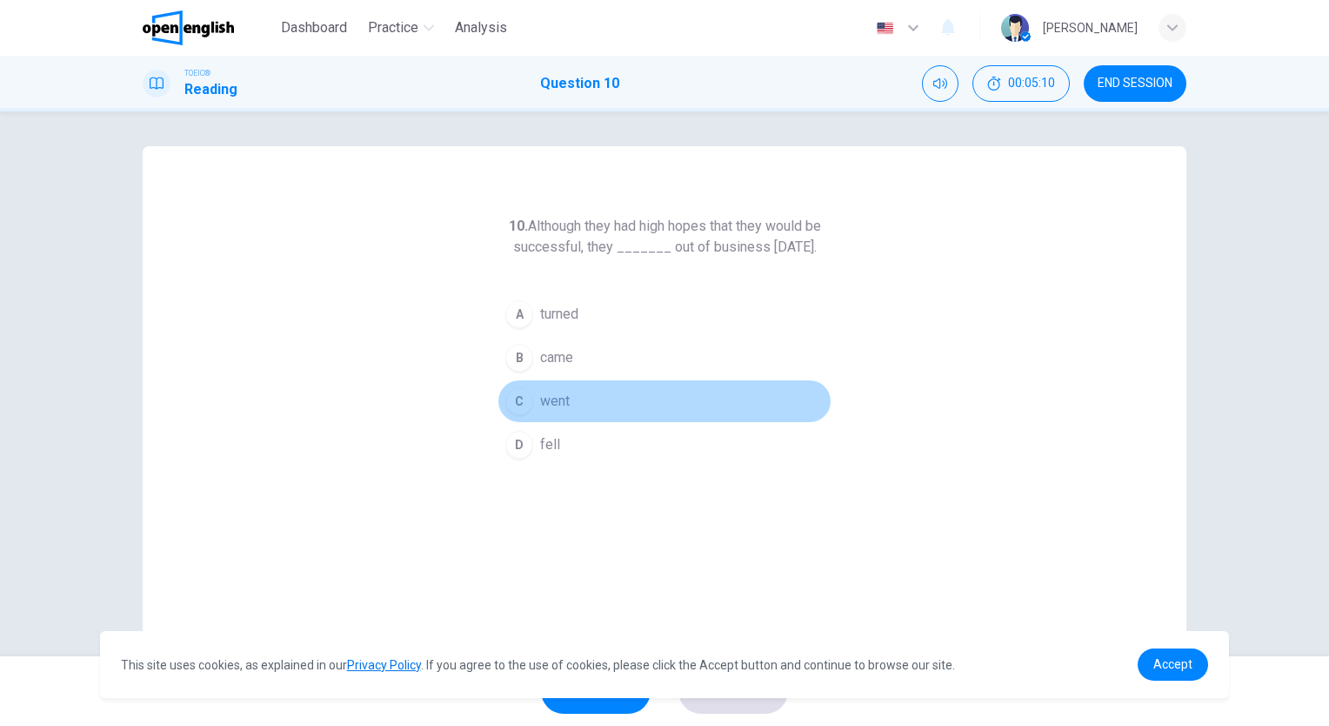
click at [545, 412] on span "went" at bounding box center [555, 401] width 30 height 21
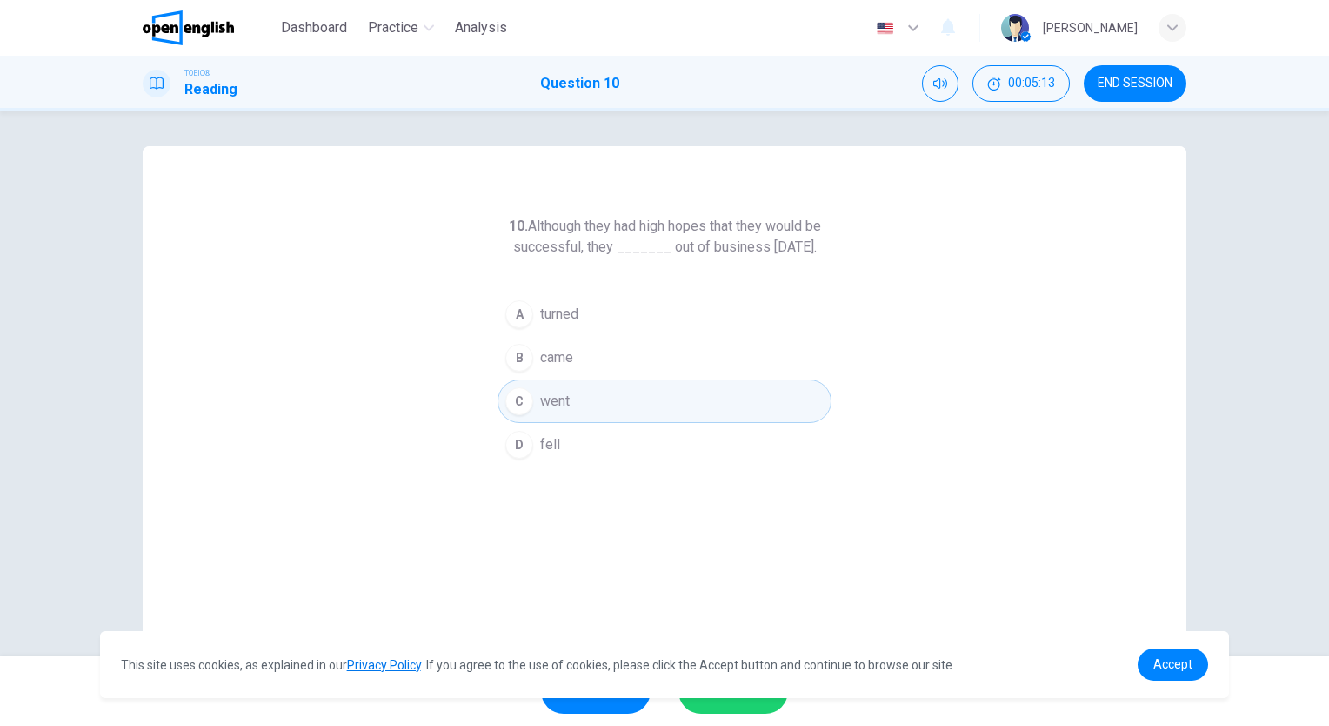
click at [717, 707] on button "SUBMIT" at bounding box center [734, 690] width 110 height 45
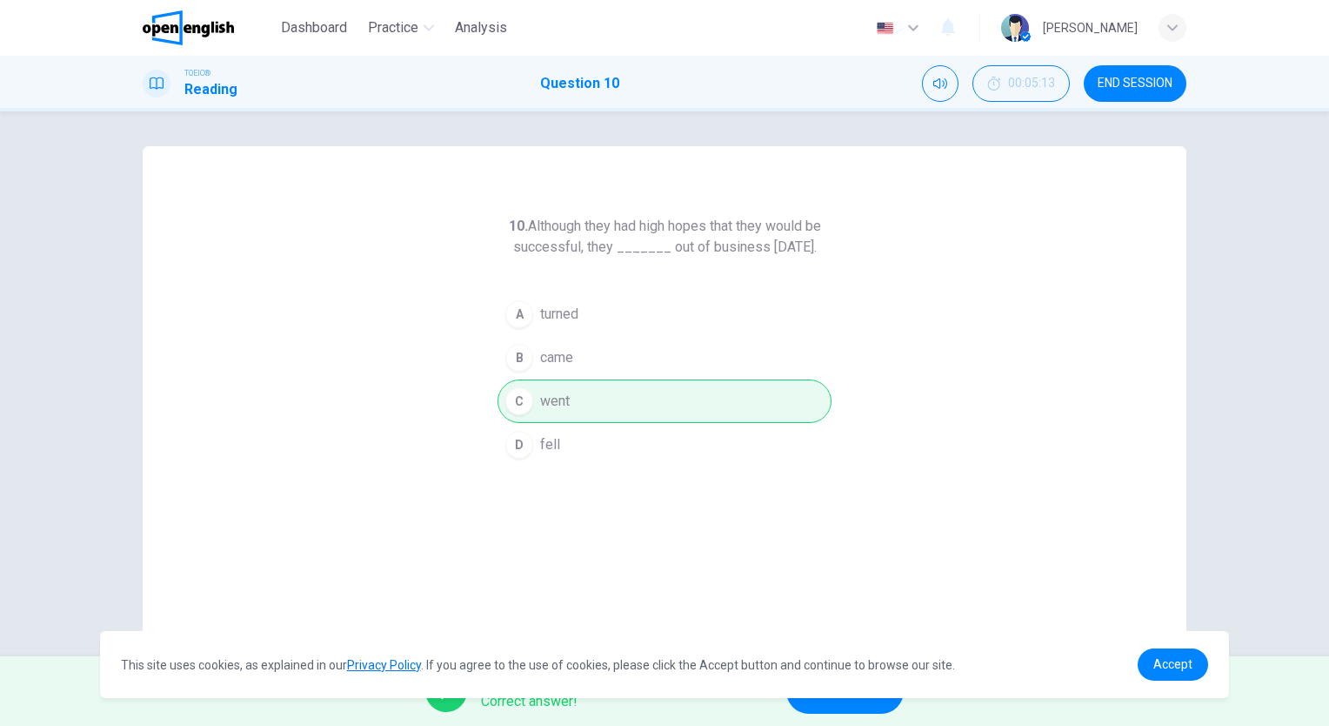
click at [874, 706] on button "NEXT" at bounding box center [844, 690] width 117 height 45
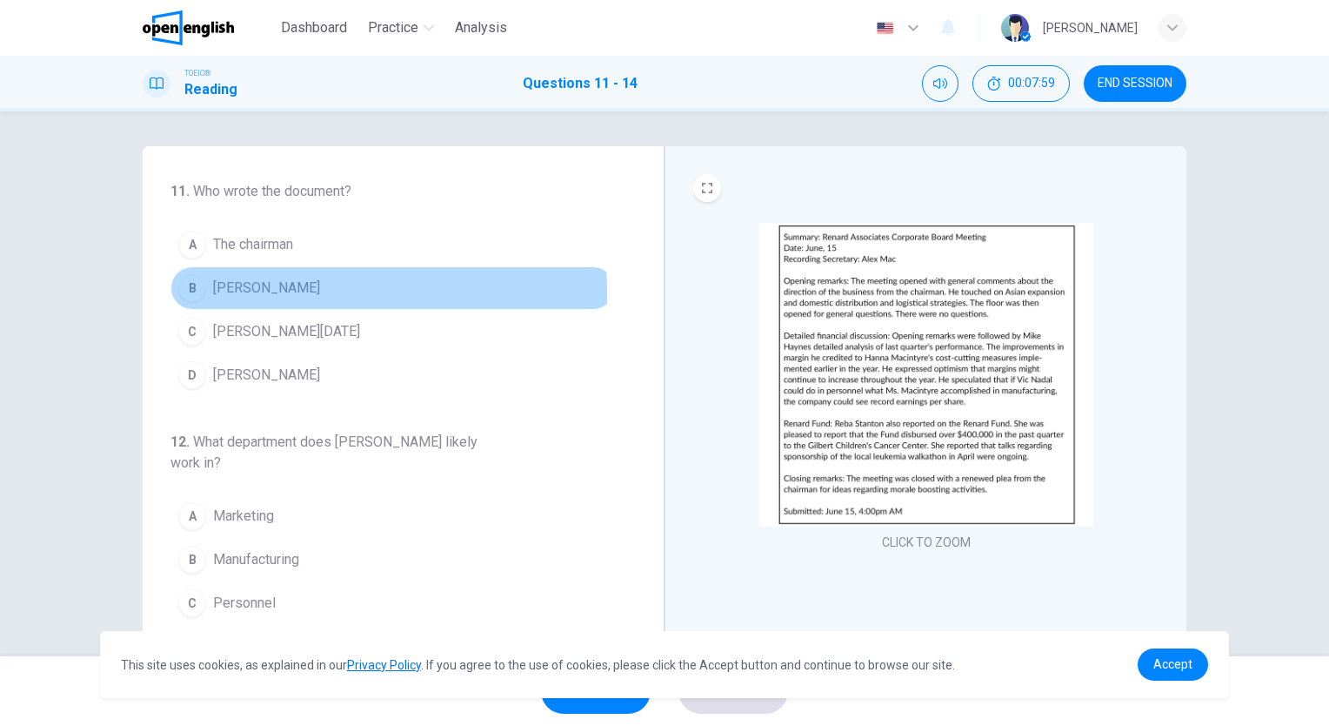
click at [224, 293] on span "[PERSON_NAME]" at bounding box center [266, 288] width 107 height 21
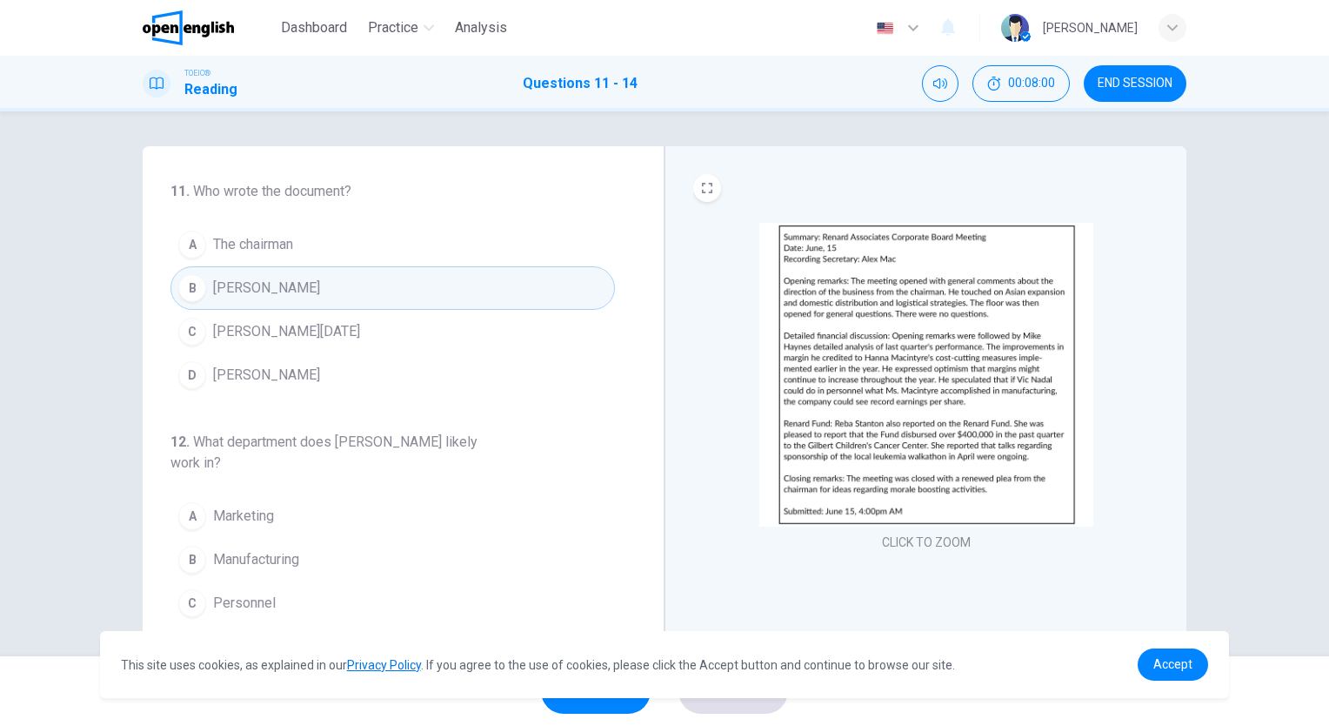
scroll to position [174, 0]
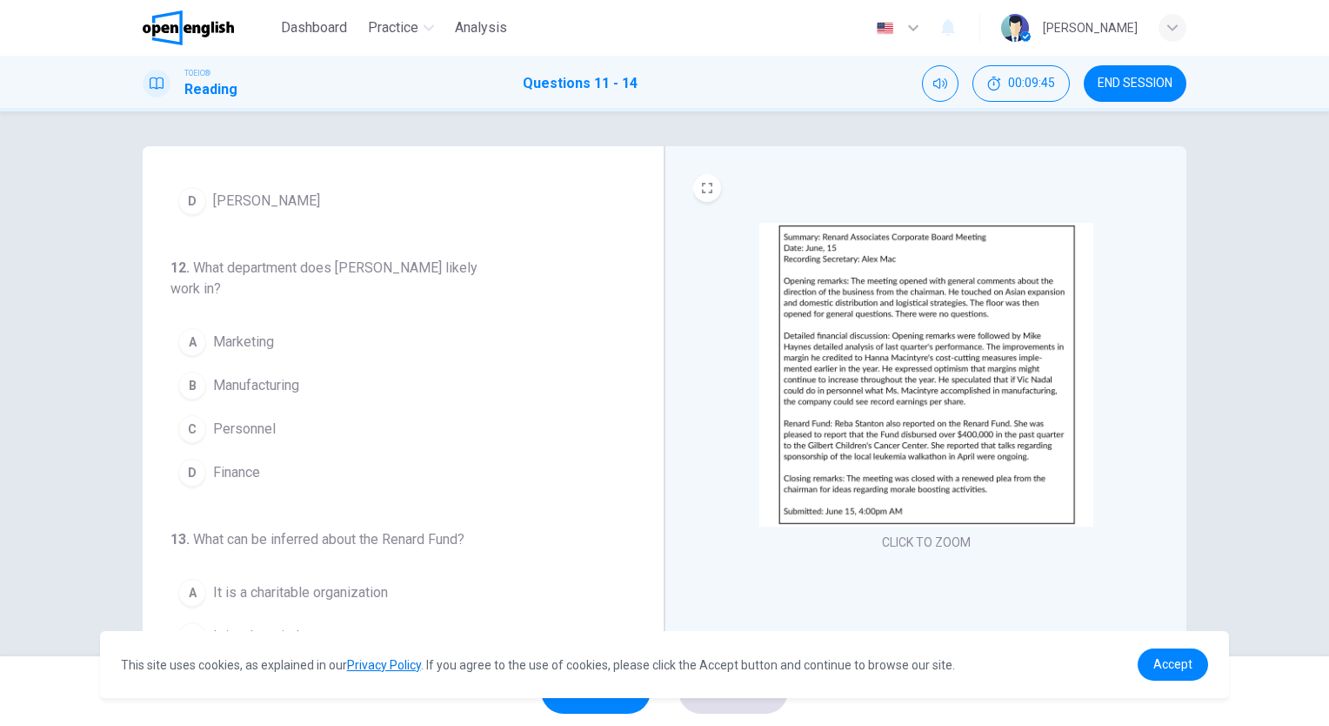
click at [282, 397] on button "B Manufacturing" at bounding box center [393, 386] width 445 height 44
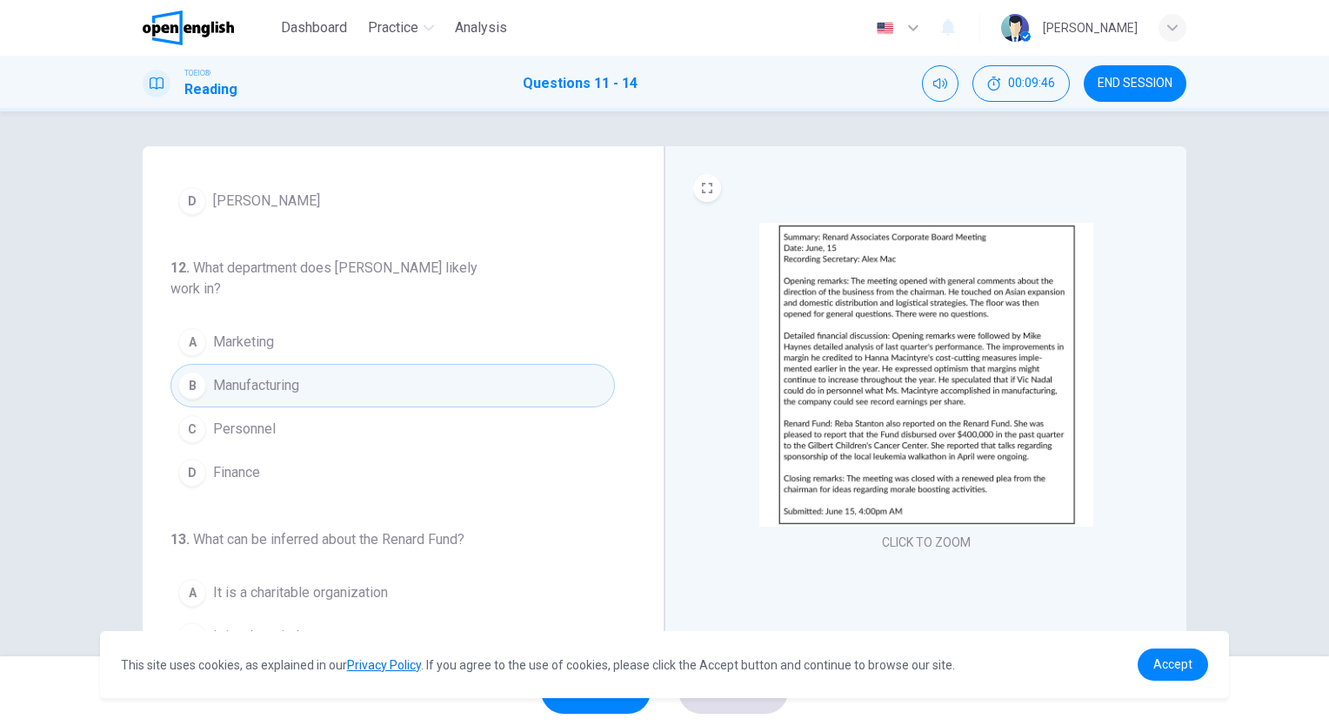
scroll to position [468, 0]
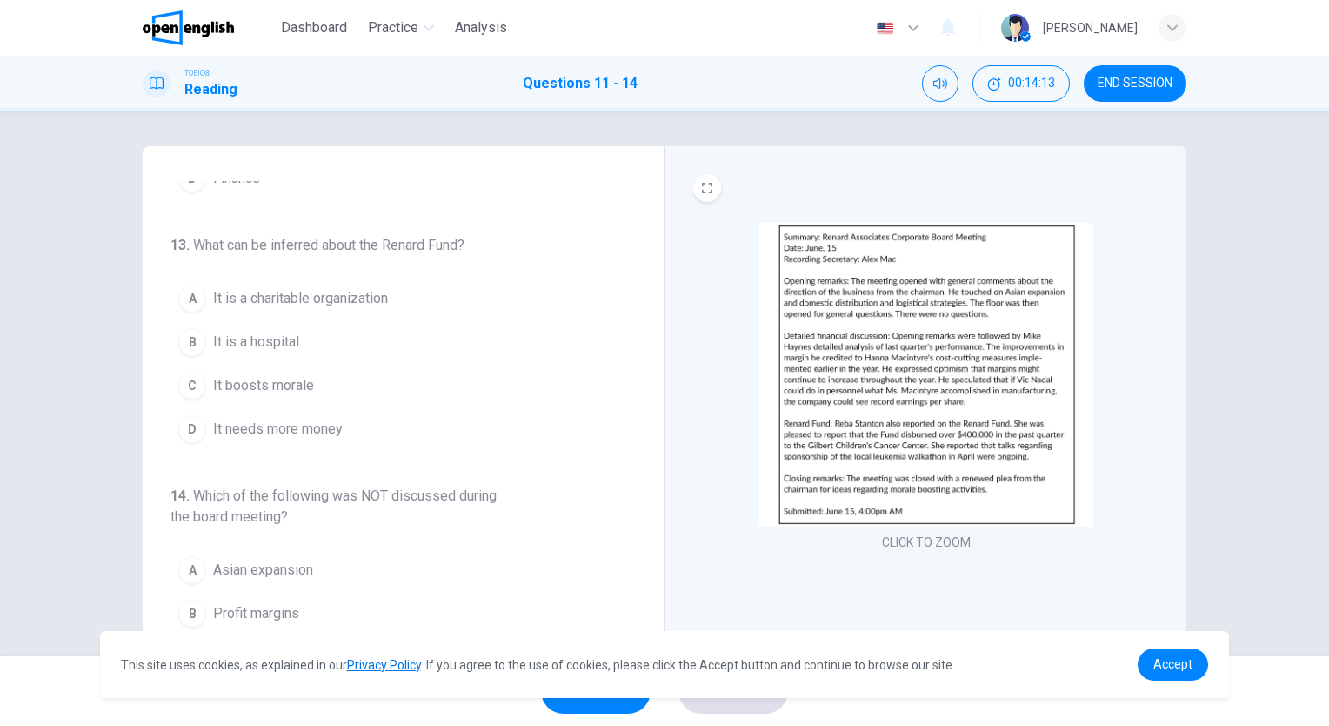
click at [282, 332] on span "It is a hospital" at bounding box center [256, 341] width 86 height 21
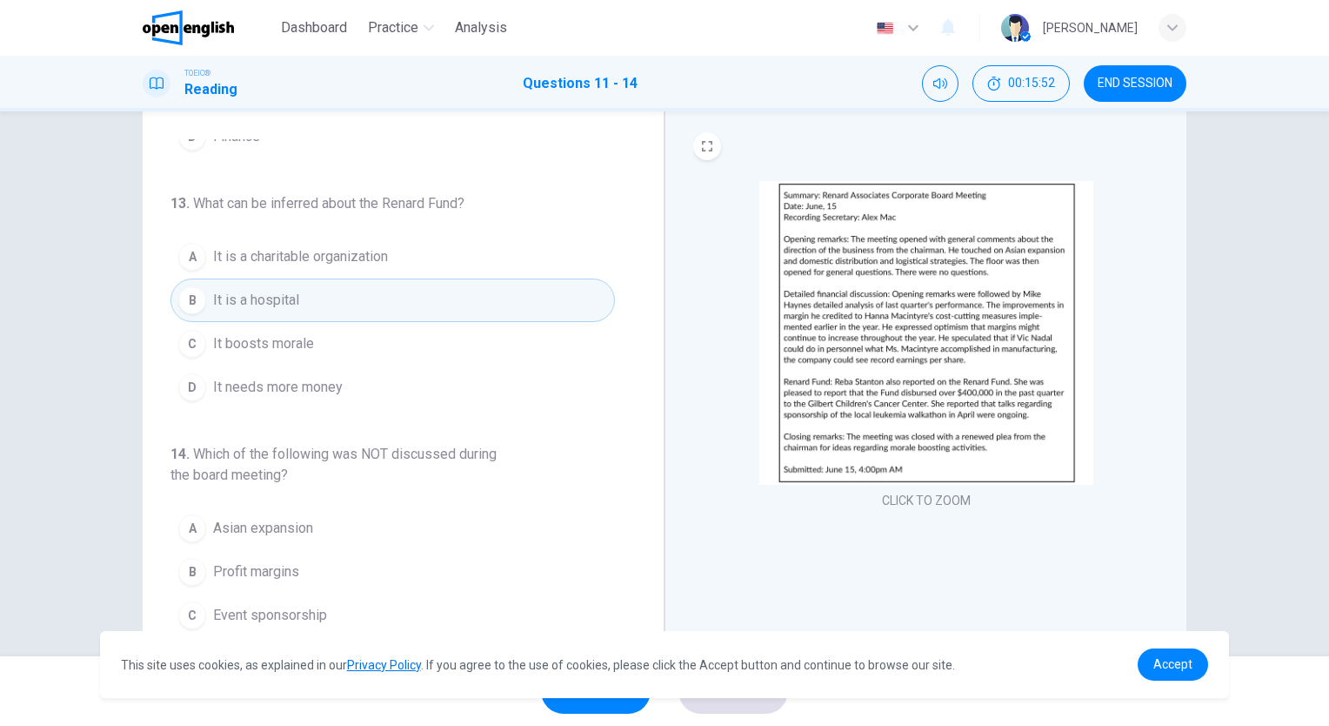
scroll to position [129, 0]
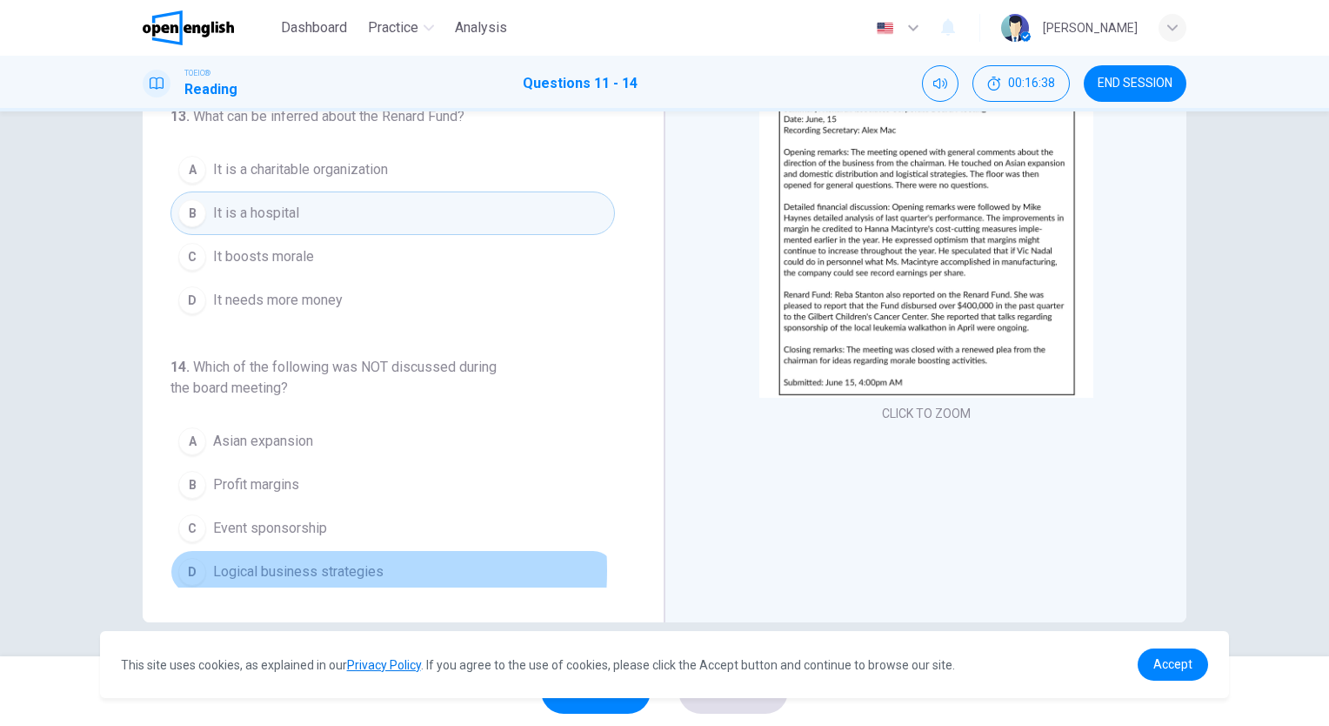
click at [284, 564] on span "Logical business strategies" at bounding box center [298, 571] width 171 height 21
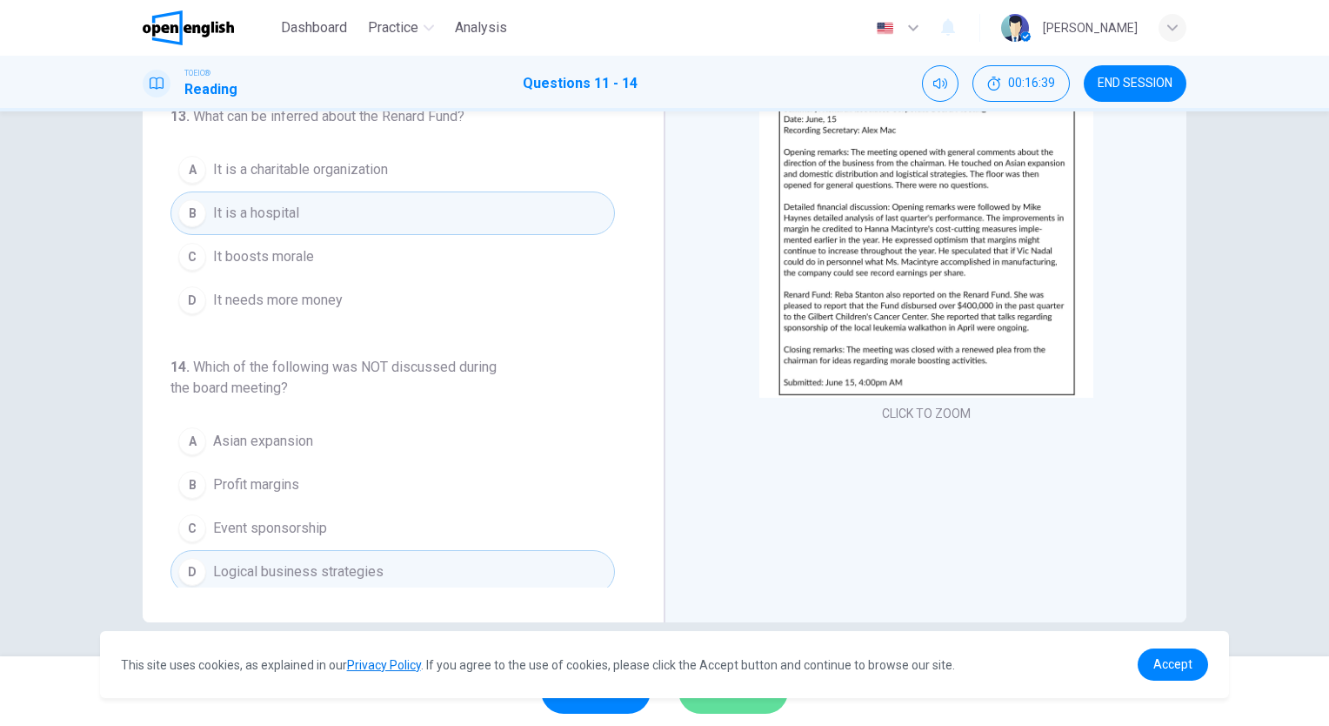
click at [730, 703] on button "SUBMIT" at bounding box center [734, 690] width 110 height 45
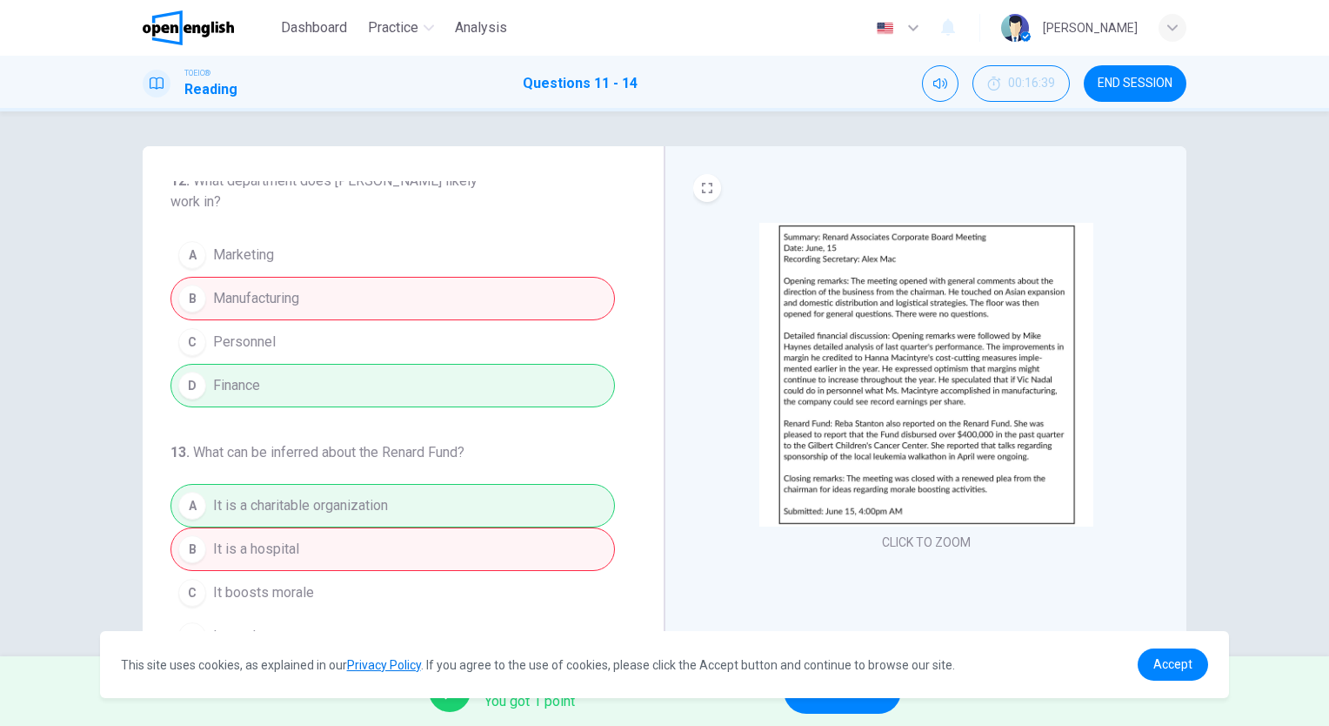
scroll to position [435, 0]
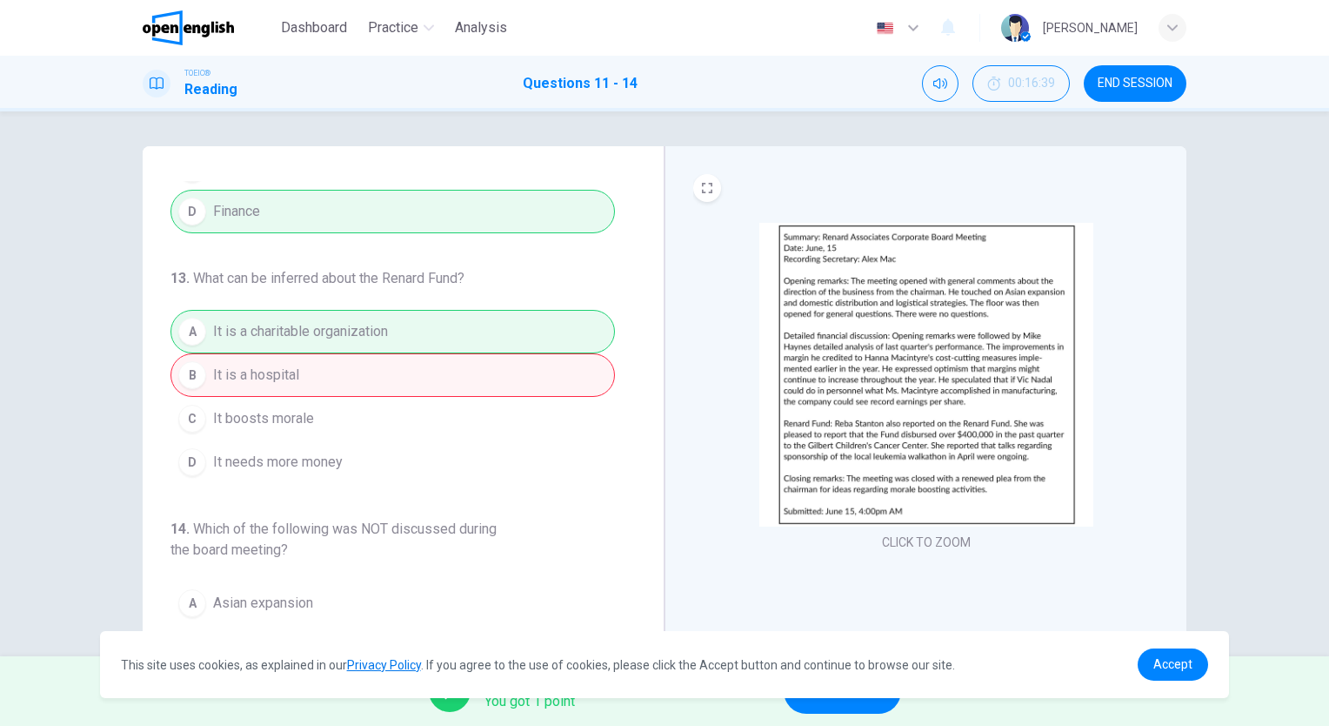
click at [834, 703] on button "NEXT" at bounding box center [842, 690] width 117 height 45
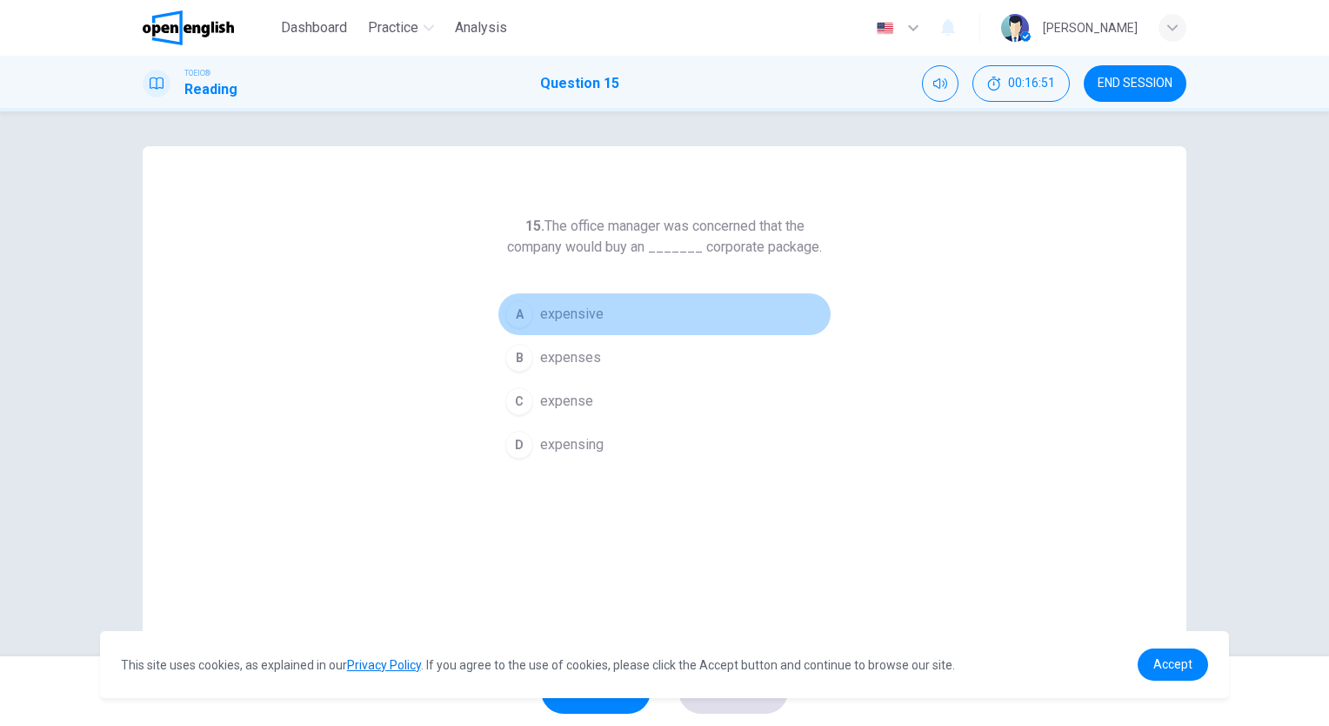
click at [571, 318] on span "expensive" at bounding box center [572, 314] width 64 height 21
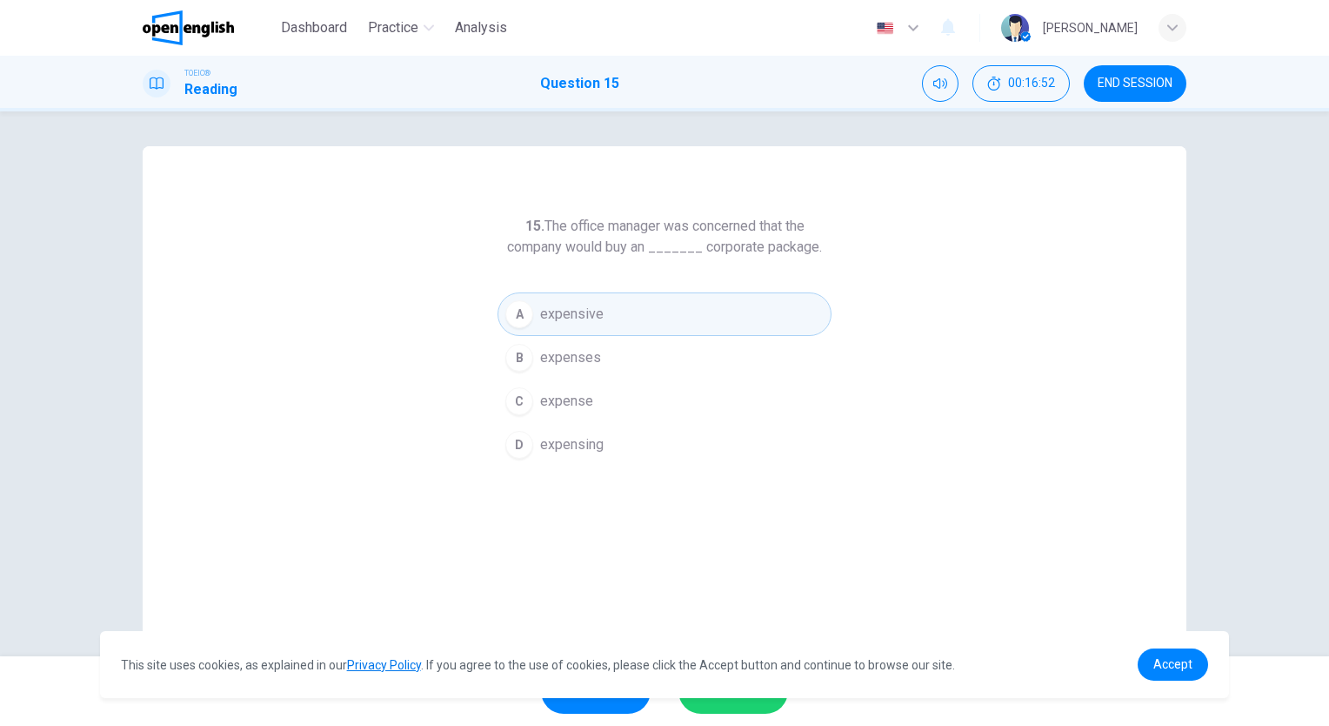
click at [741, 706] on button "SUBMIT" at bounding box center [734, 690] width 110 height 45
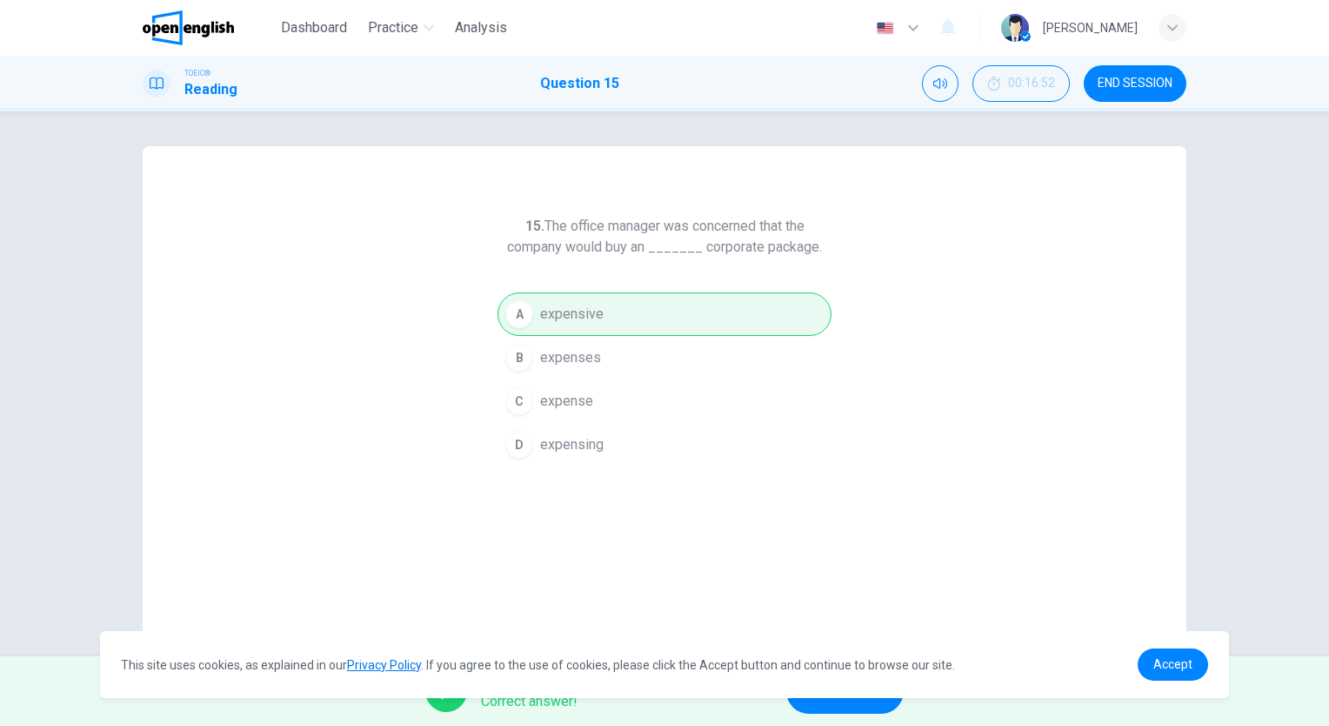
click at [827, 706] on button "NEXT" at bounding box center [844, 690] width 117 height 45
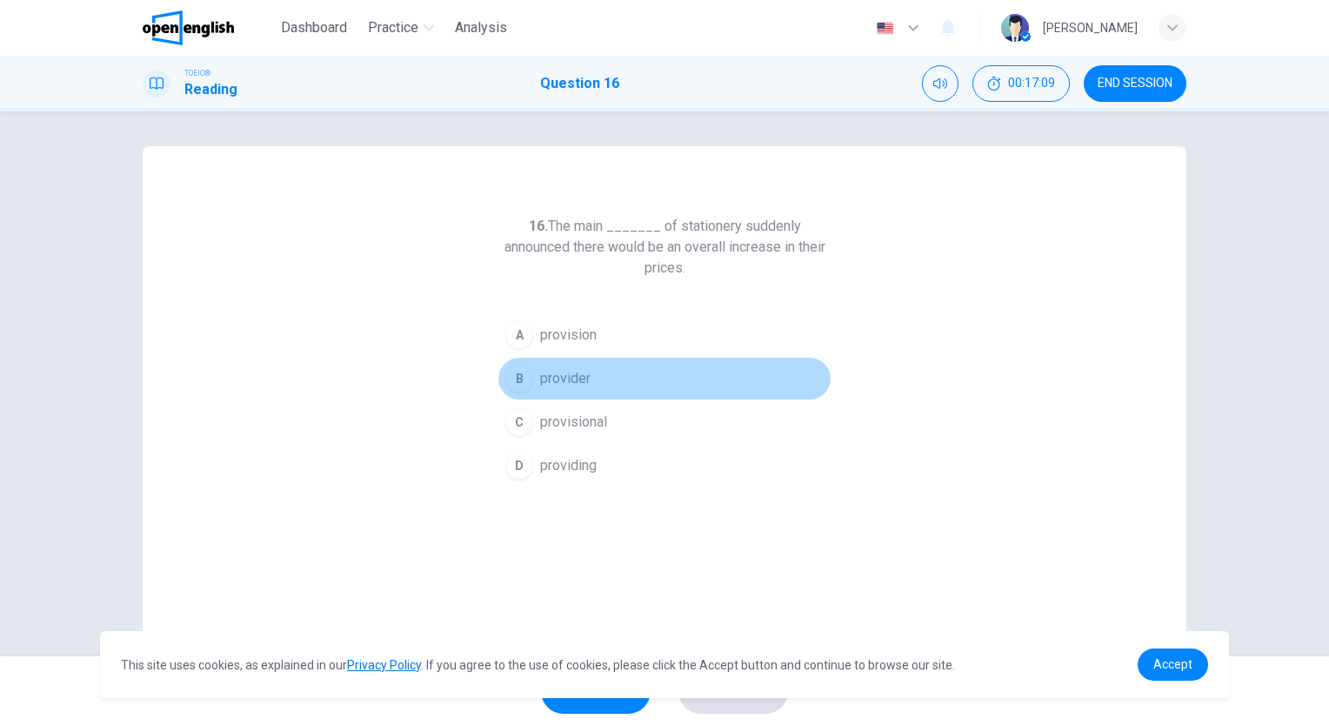
click at [584, 378] on span "provider" at bounding box center [565, 378] width 50 height 21
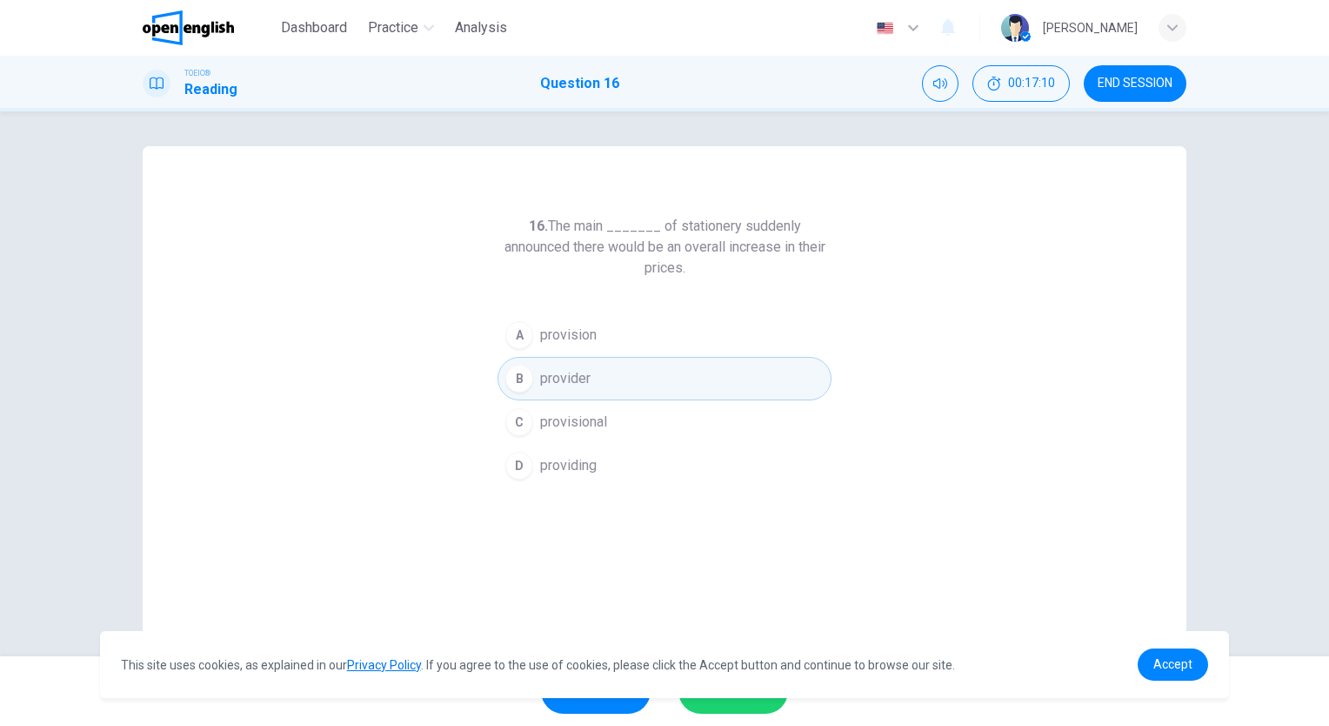
click at [730, 701] on span "SUBMIT" at bounding box center [724, 691] width 50 height 24
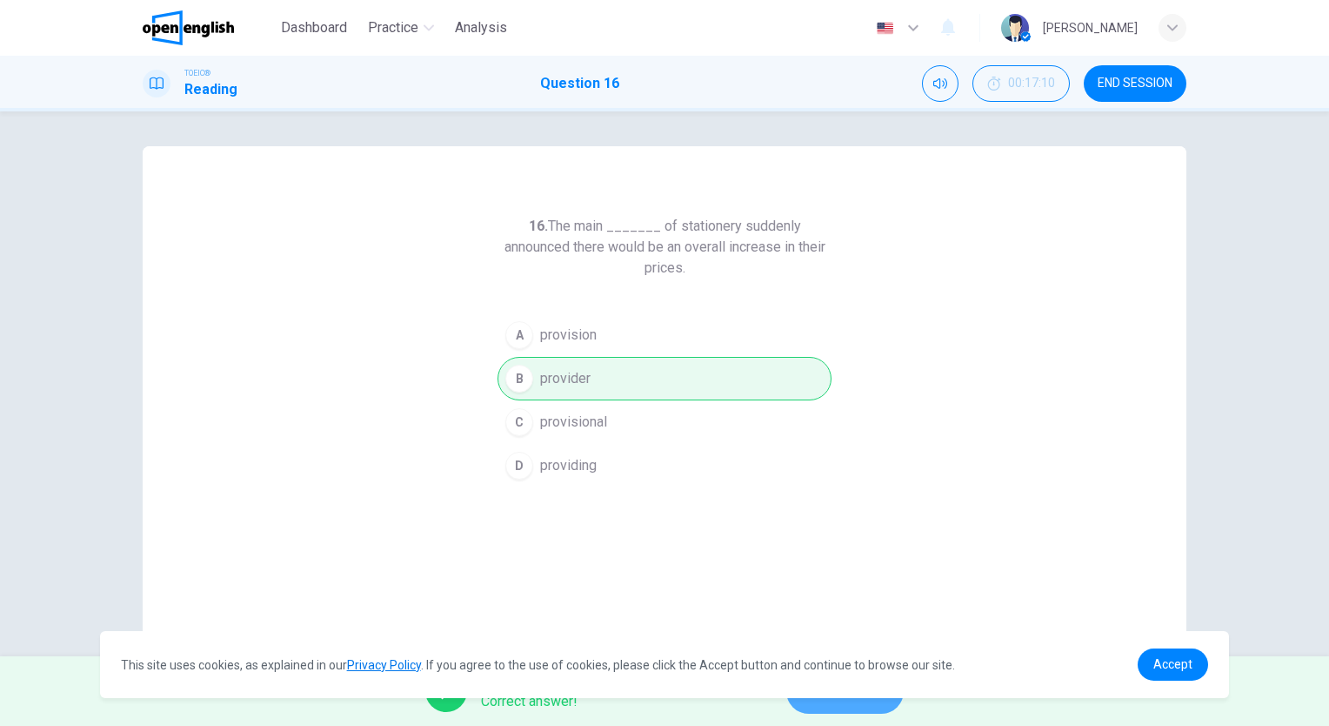
click at [856, 704] on button "NEXT" at bounding box center [844, 690] width 117 height 45
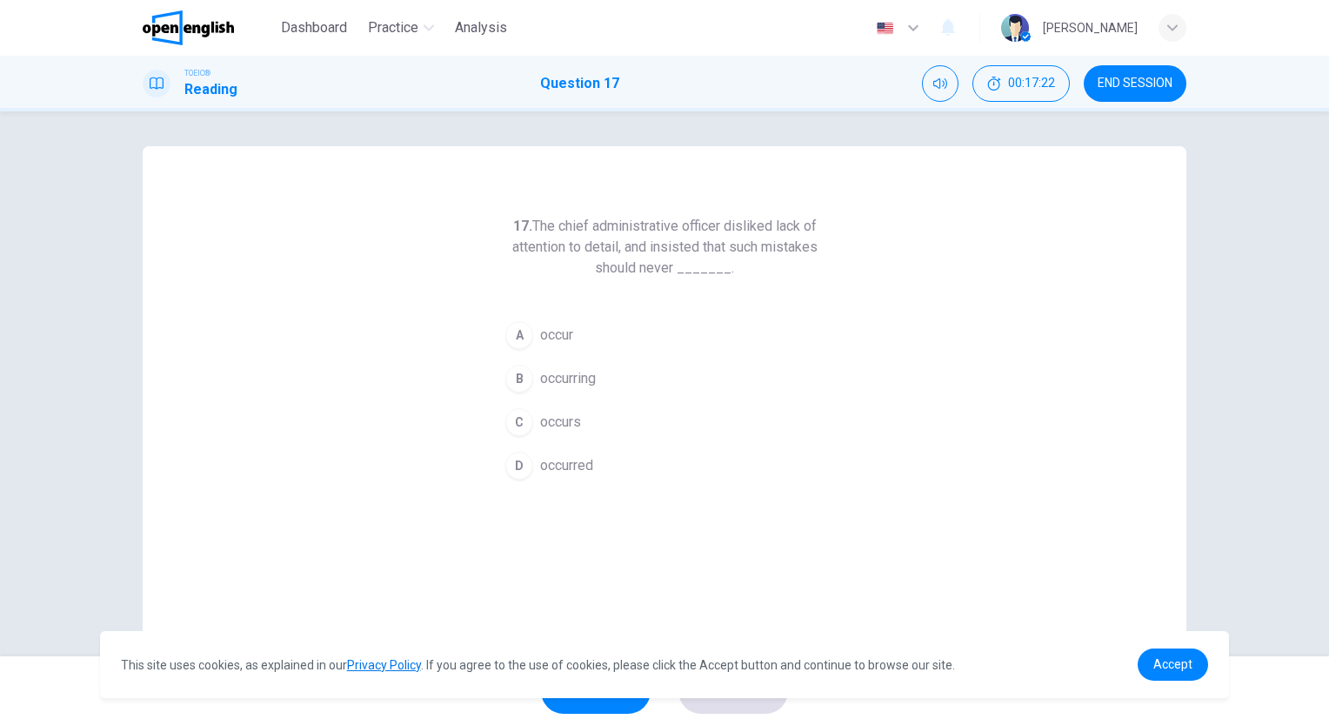
click at [558, 458] on span "occurred" at bounding box center [566, 465] width 53 height 21
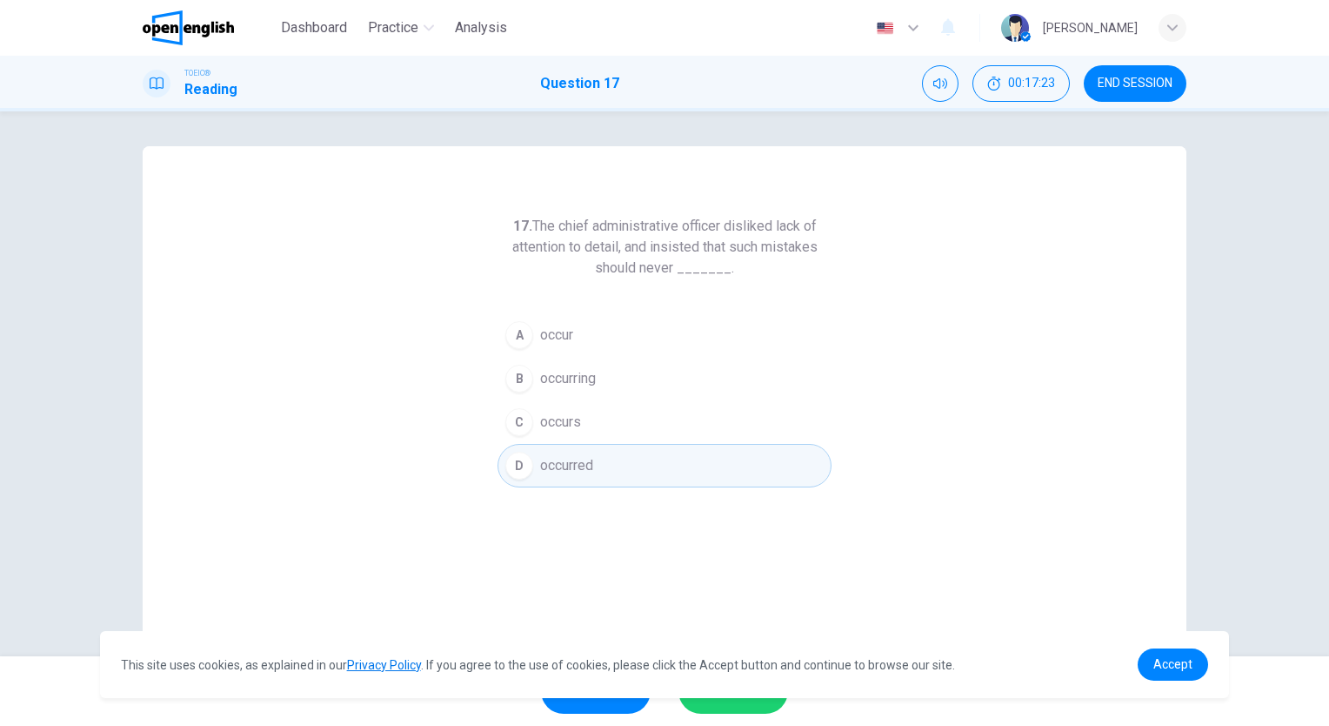
click at [744, 711] on button "SUBMIT" at bounding box center [734, 690] width 110 height 45
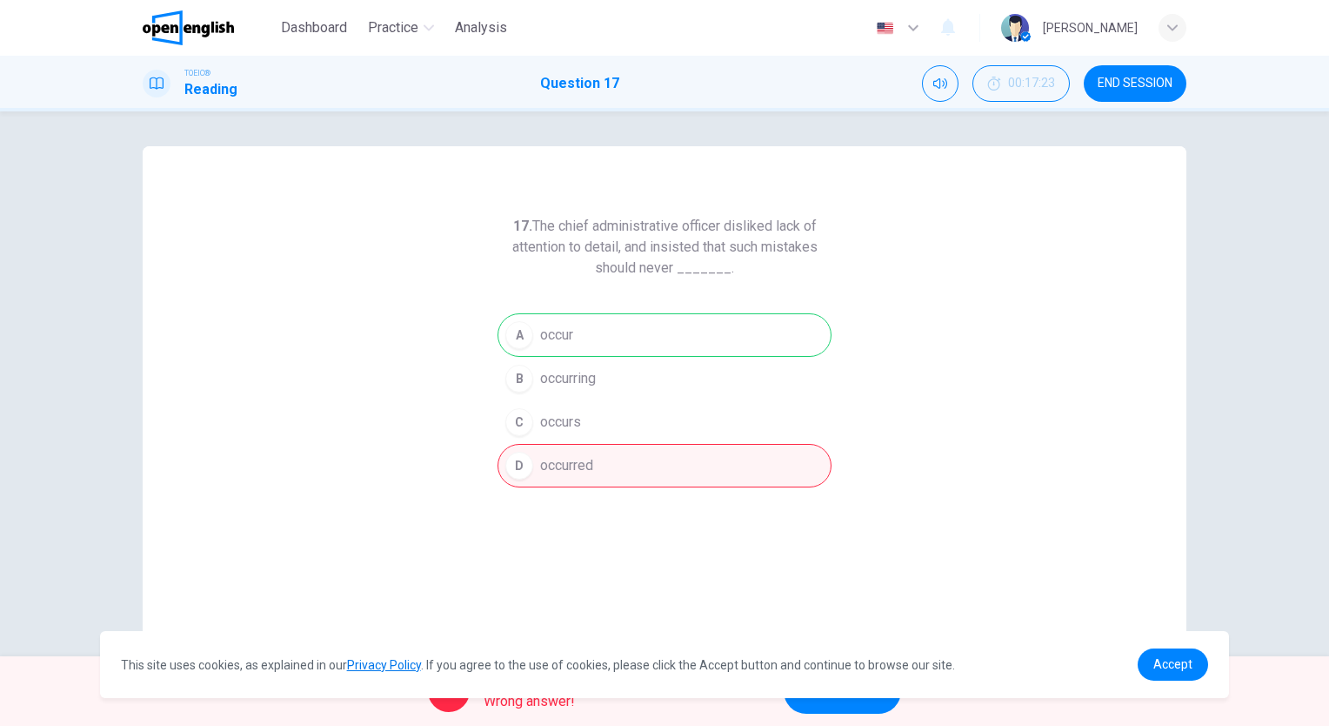
click at [849, 713] on button "NEXT" at bounding box center [842, 690] width 117 height 45
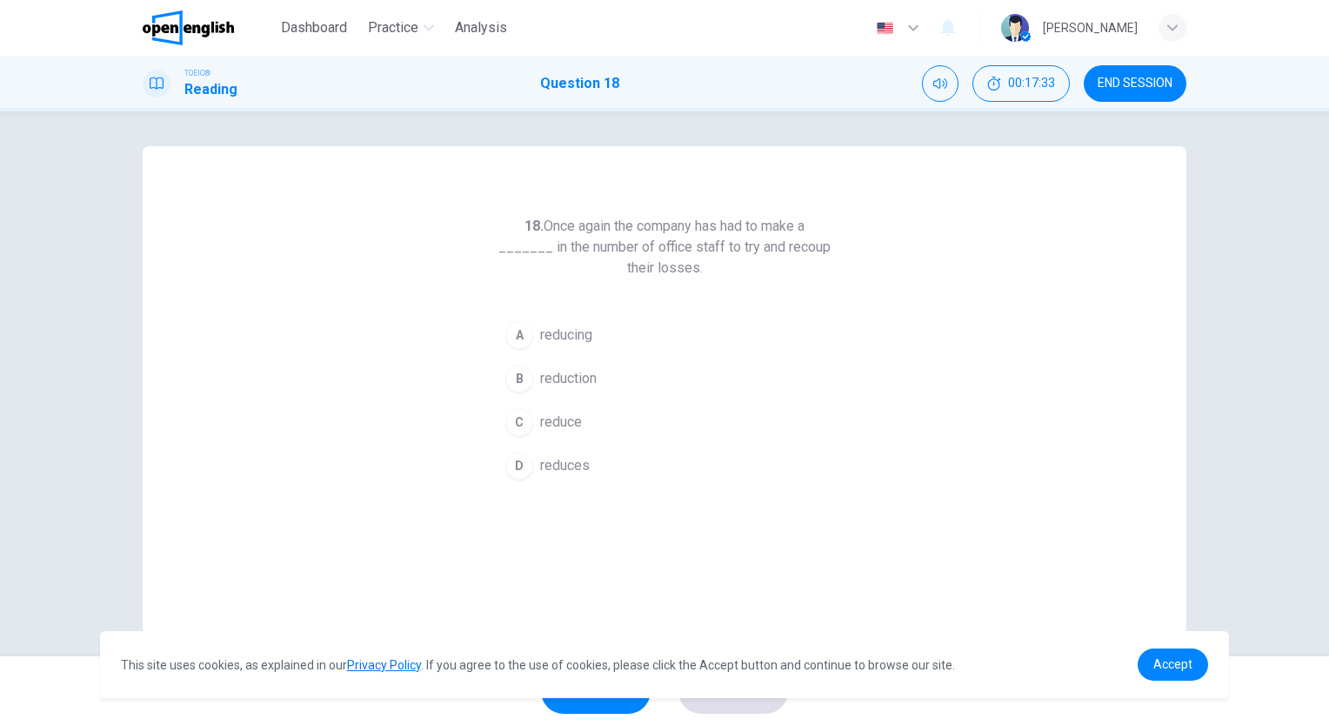
click at [589, 374] on span "reduction" at bounding box center [568, 378] width 57 height 21
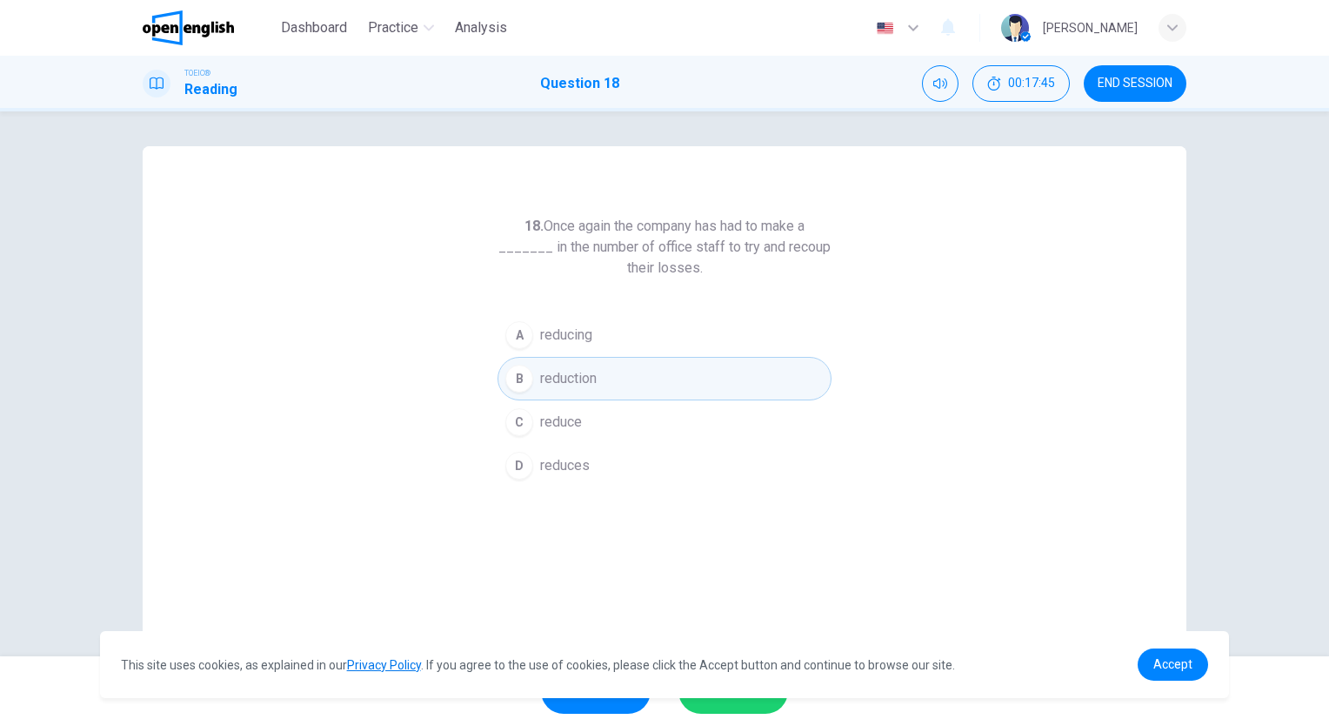
click at [736, 695] on div "This site uses cookies, as explained in our Privacy Policy . If you agree to th…" at bounding box center [665, 664] width 1130 height 67
click at [734, 699] on span "SUBMIT" at bounding box center [724, 691] width 50 height 24
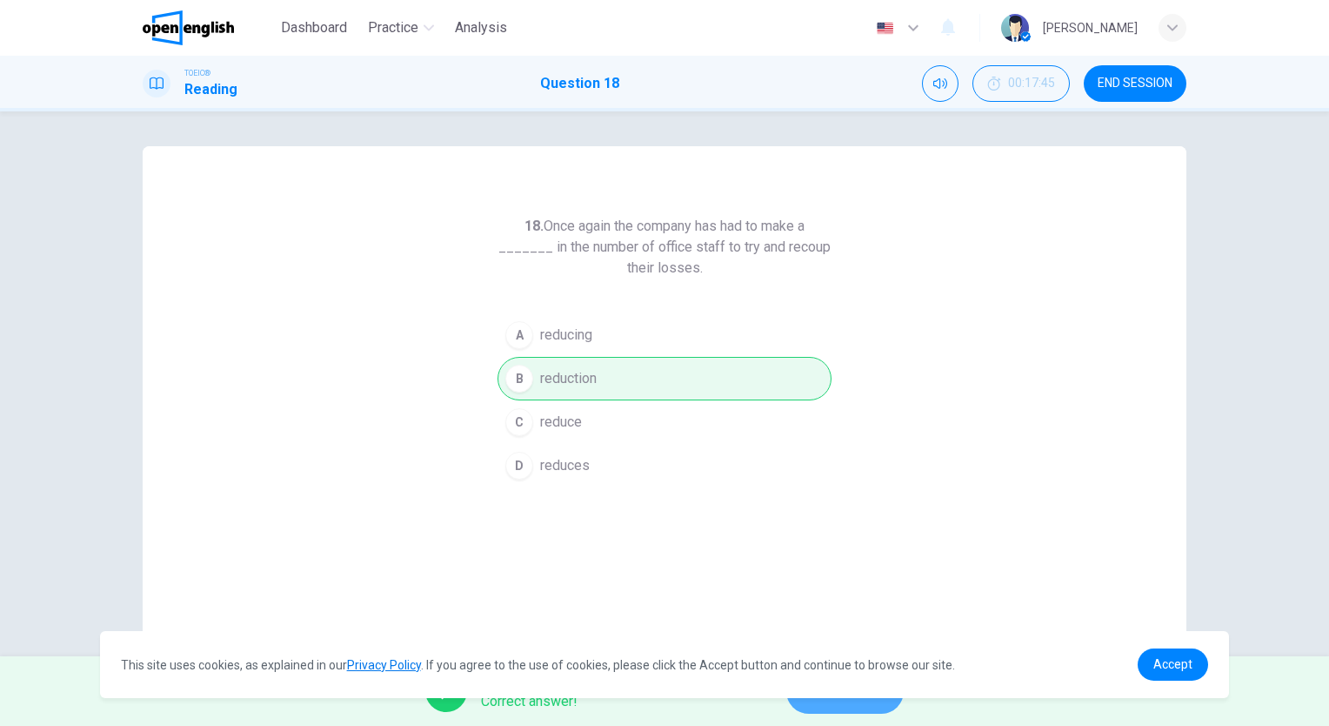
click at [835, 708] on button "NEXT" at bounding box center [844, 690] width 117 height 45
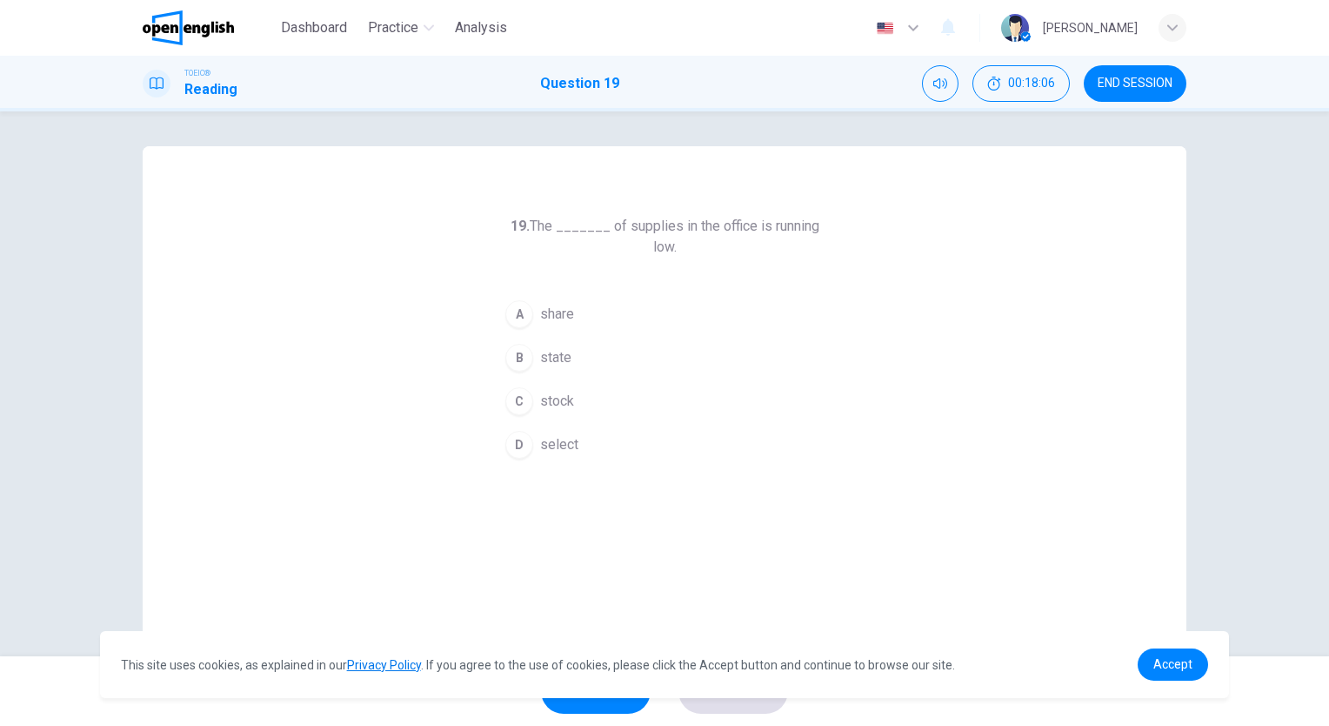
click at [548, 347] on span "state" at bounding box center [555, 357] width 31 height 21
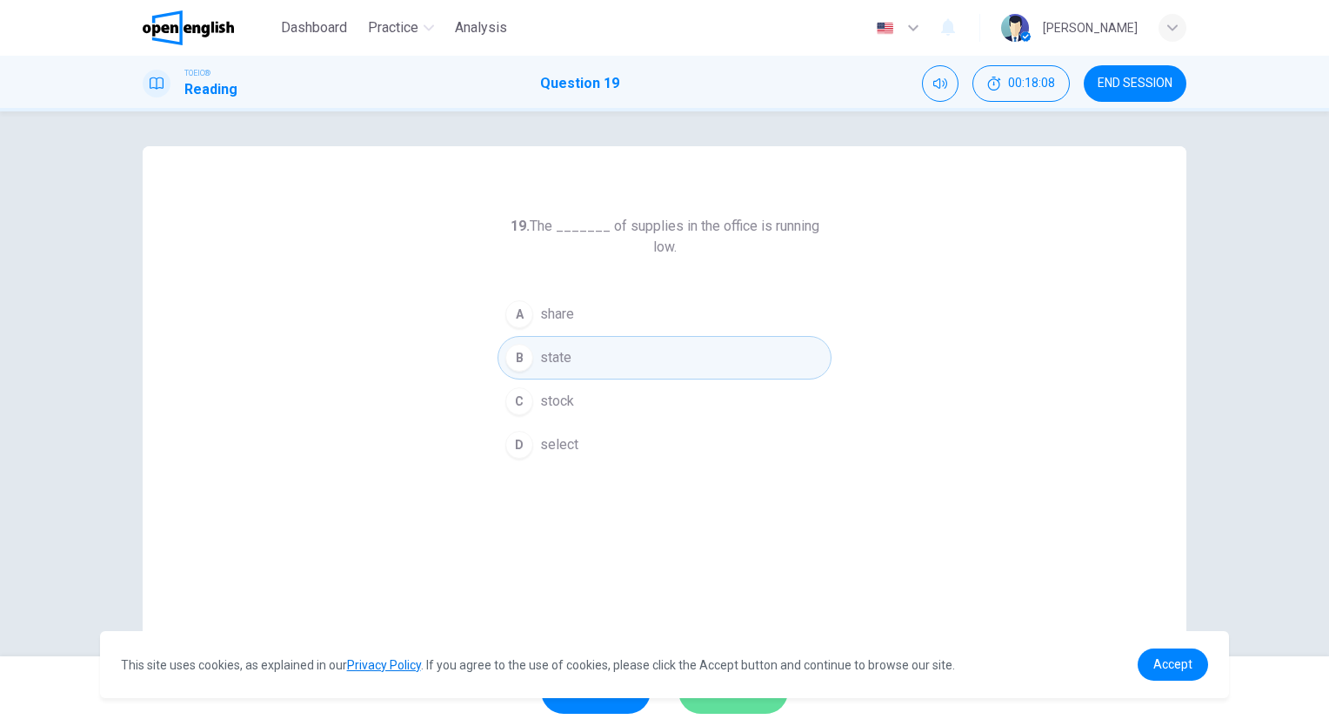
click at [732, 708] on button "SUBMIT" at bounding box center [734, 690] width 110 height 45
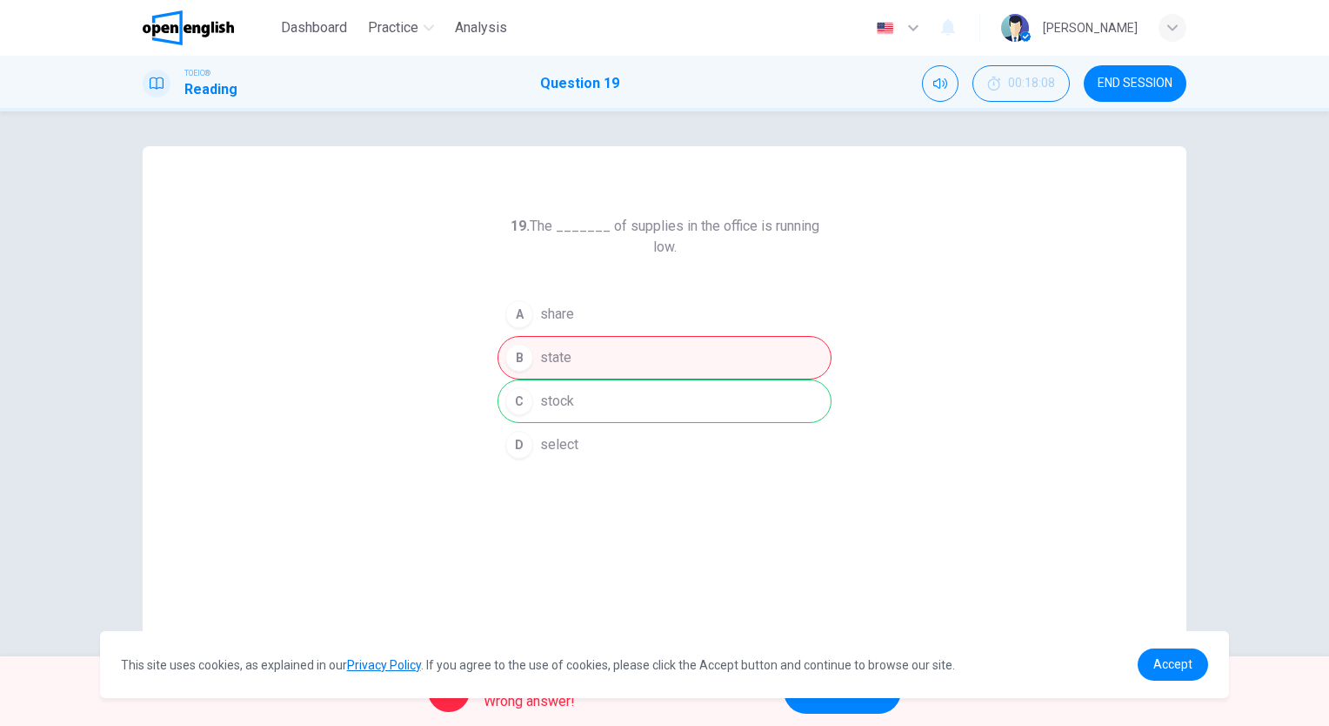
click at [856, 701] on button "NEXT" at bounding box center [842, 690] width 117 height 45
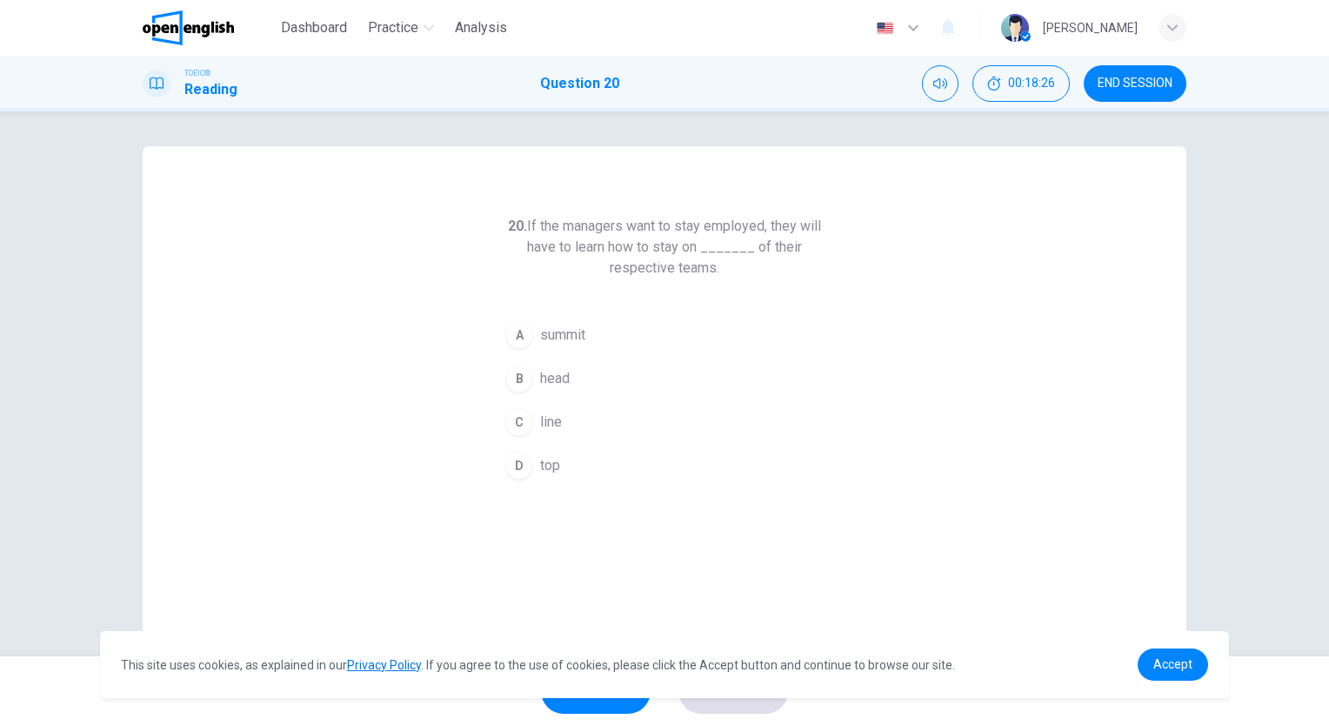
click at [560, 377] on span "head" at bounding box center [555, 378] width 30 height 21
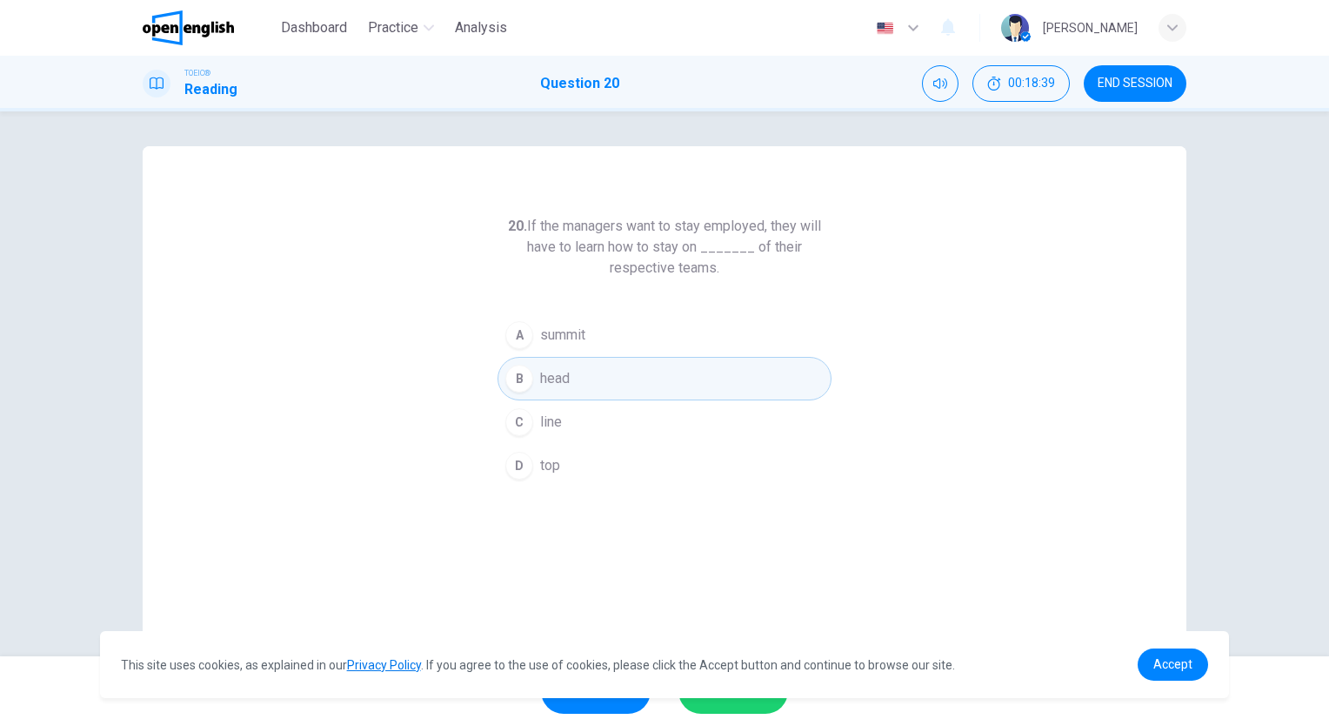
click at [569, 418] on button "C line" at bounding box center [665, 422] width 334 height 44
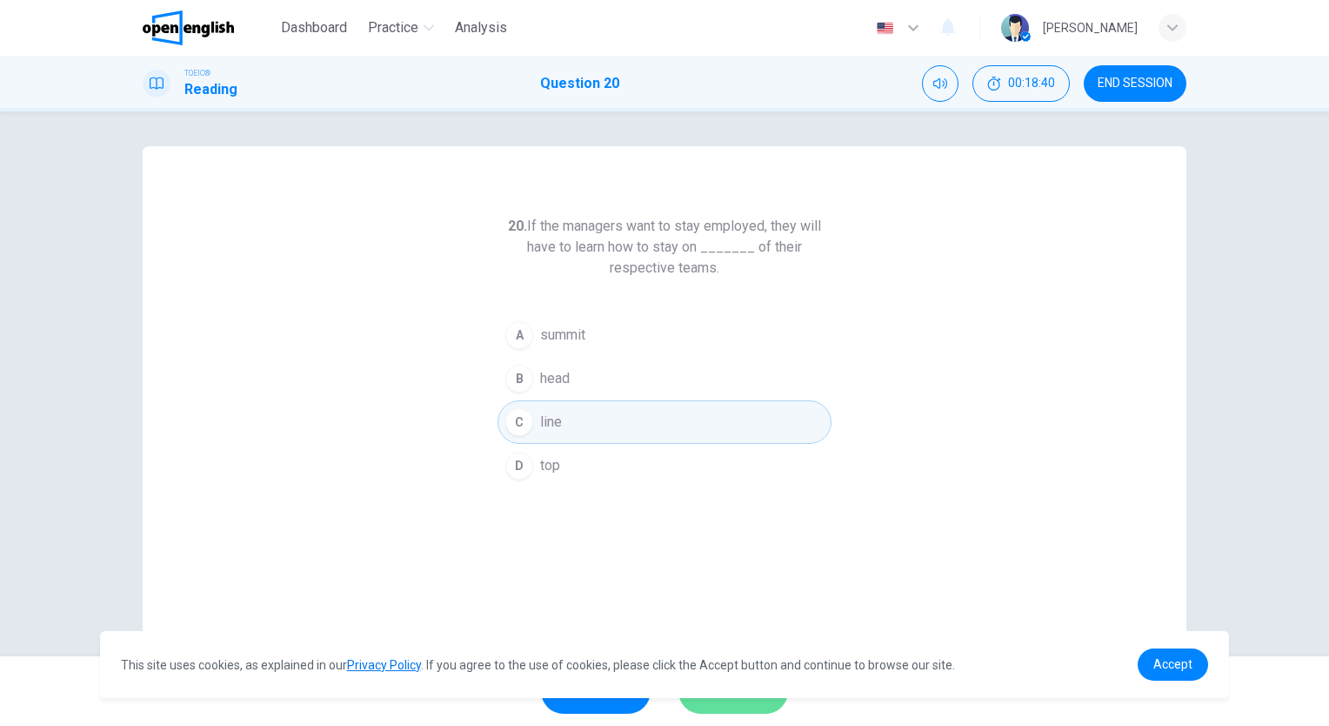
click at [734, 705] on button "SUBMIT" at bounding box center [734, 690] width 110 height 45
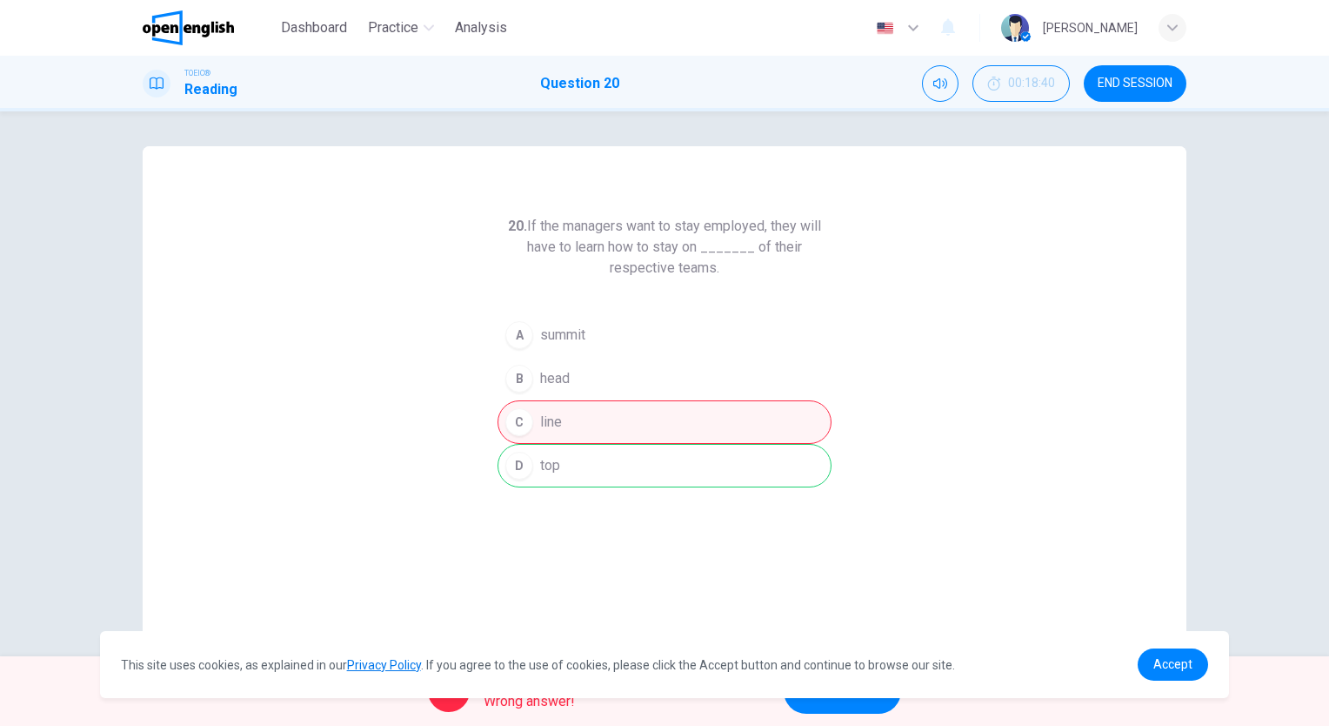
click at [841, 699] on span "NEXT" at bounding box center [834, 691] width 34 height 24
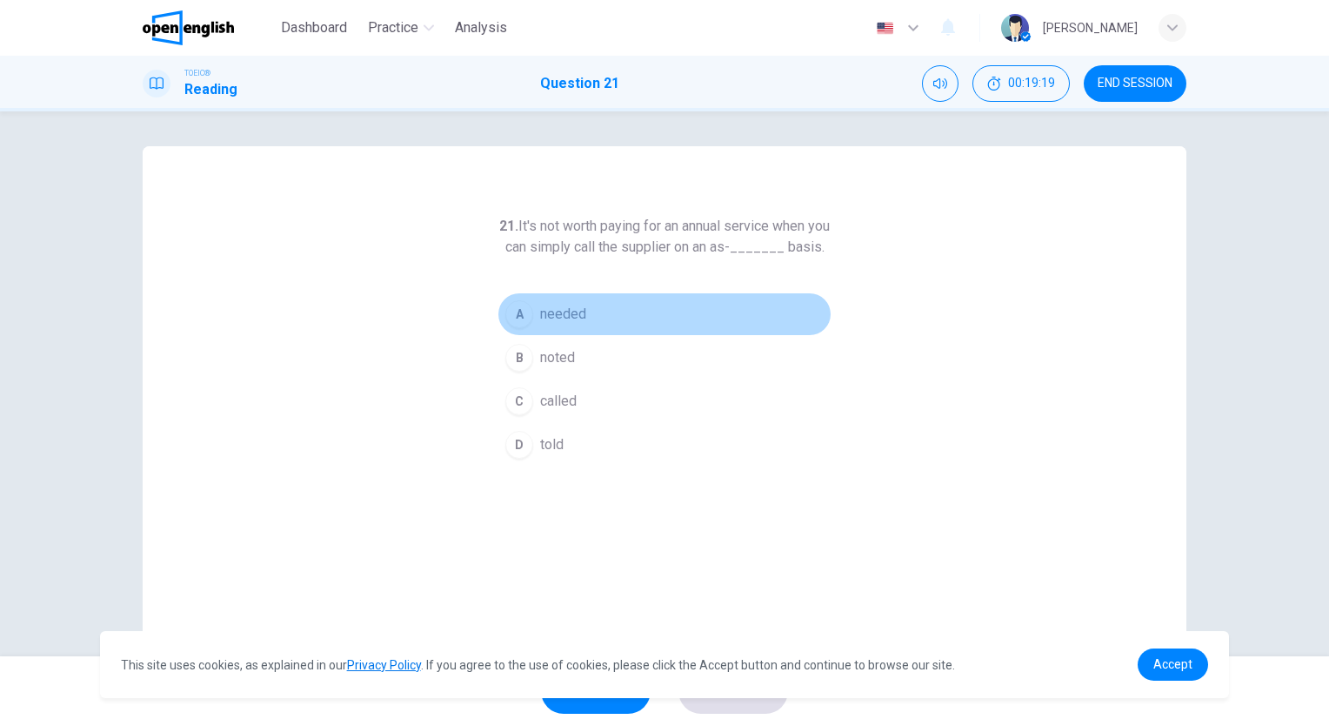
click at [573, 325] on span "needed" at bounding box center [563, 314] width 46 height 21
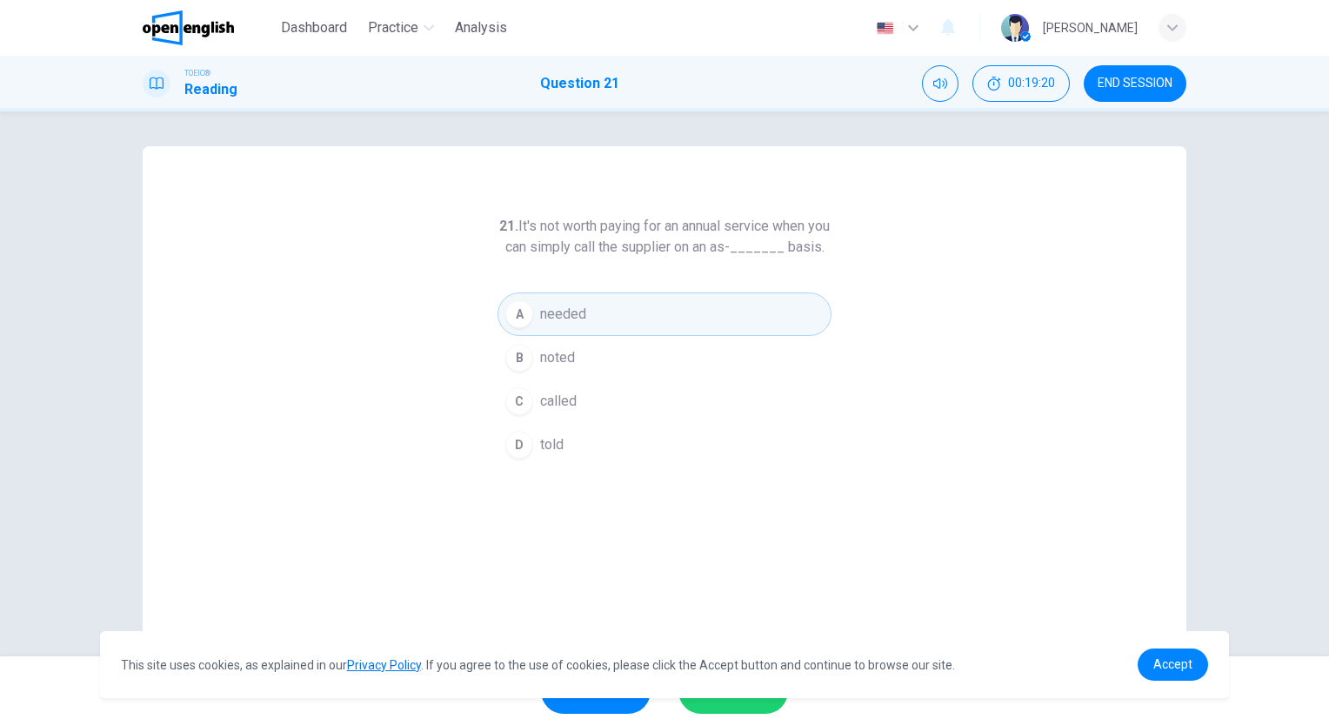
click at [733, 695] on div "This site uses cookies, as explained in our Privacy Policy . If you agree to th…" at bounding box center [665, 664] width 1130 height 67
click at [740, 711] on button "SUBMIT" at bounding box center [734, 690] width 110 height 45
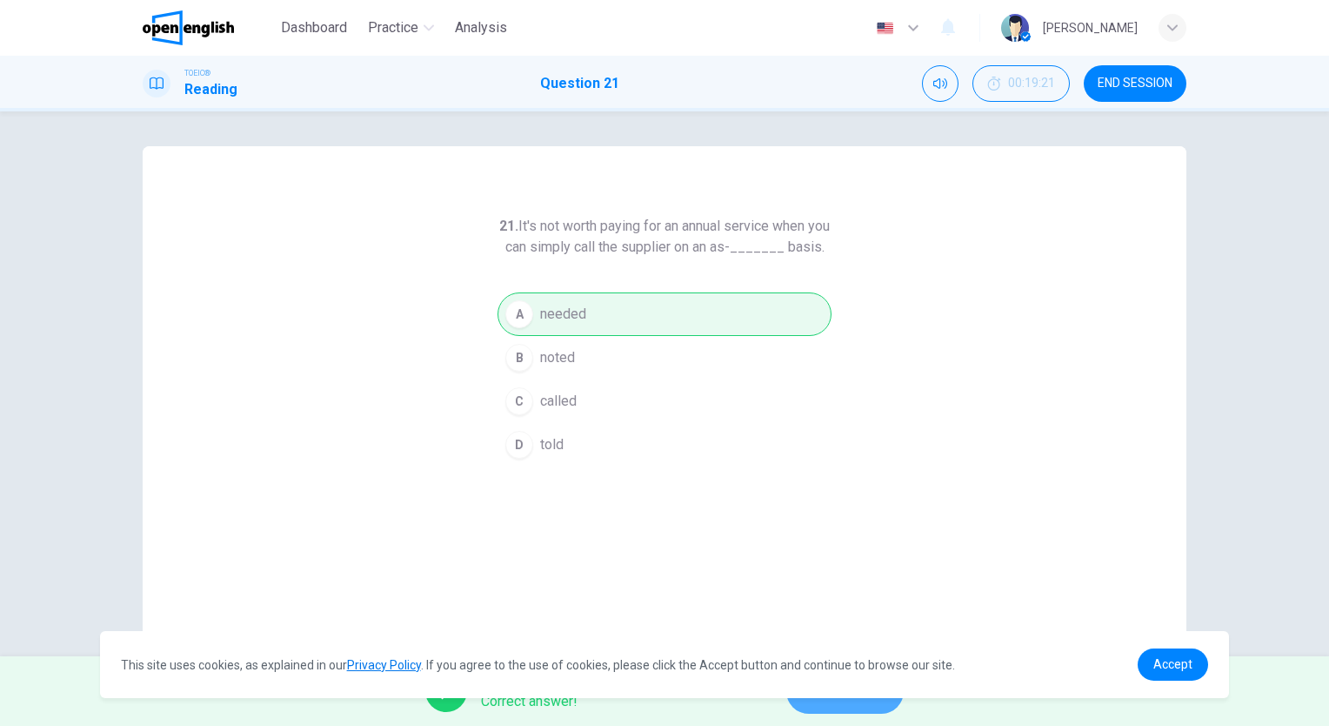
click at [844, 707] on button "NEXT" at bounding box center [844, 690] width 117 height 45
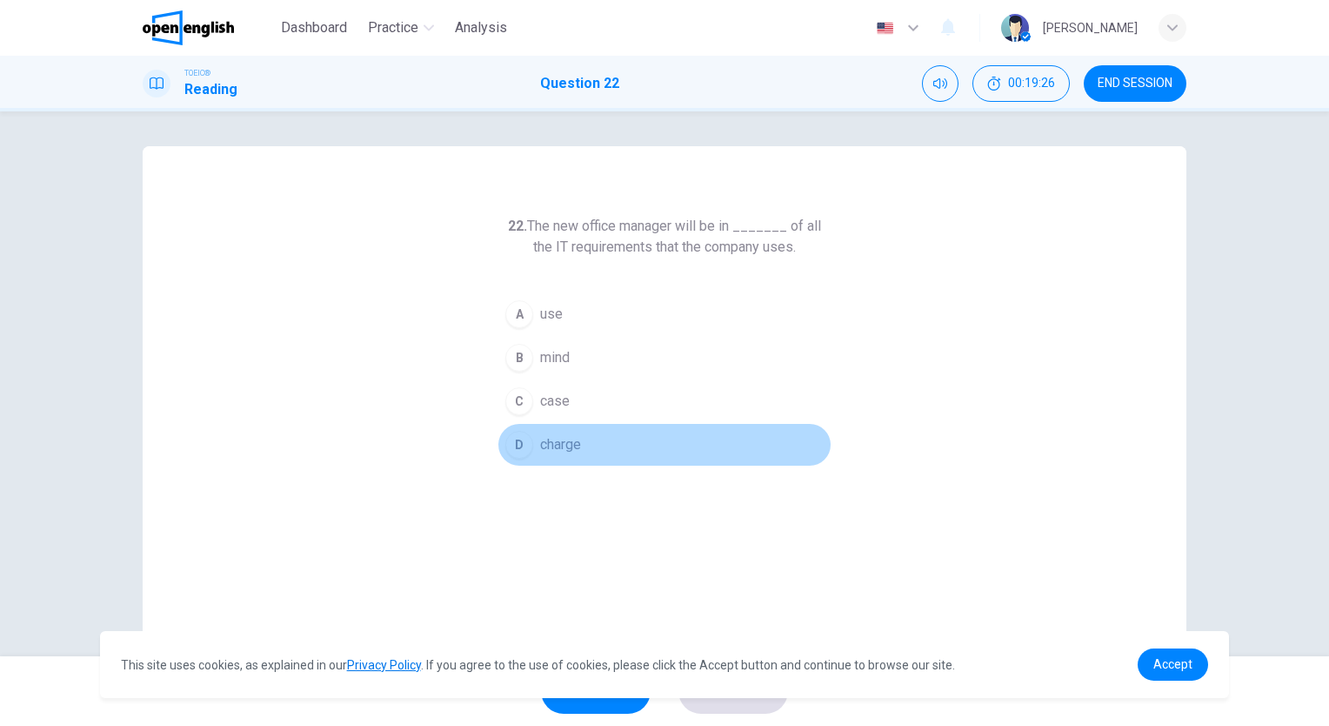
click at [572, 447] on span "charge" at bounding box center [560, 444] width 41 height 21
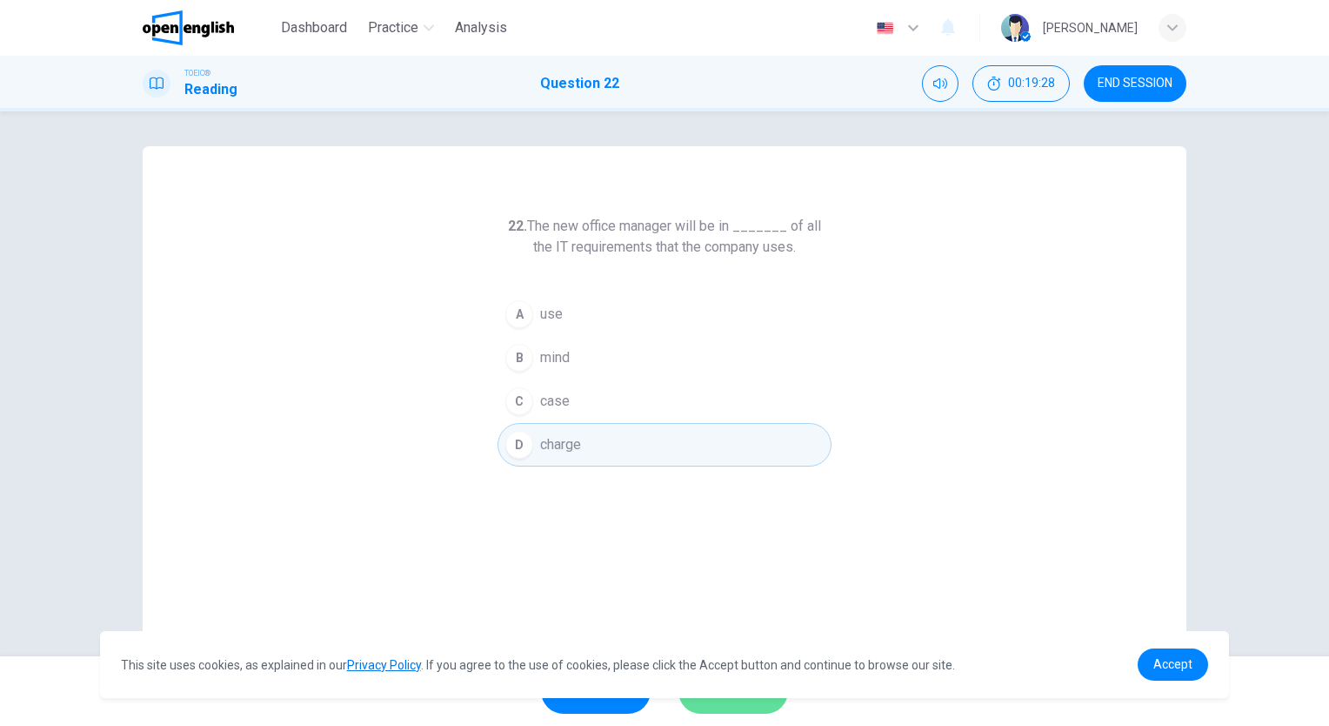
click at [721, 703] on button "SUBMIT" at bounding box center [734, 690] width 110 height 45
click at [721, 703] on div "Processing your response..." at bounding box center [664, 691] width 1329 height 70
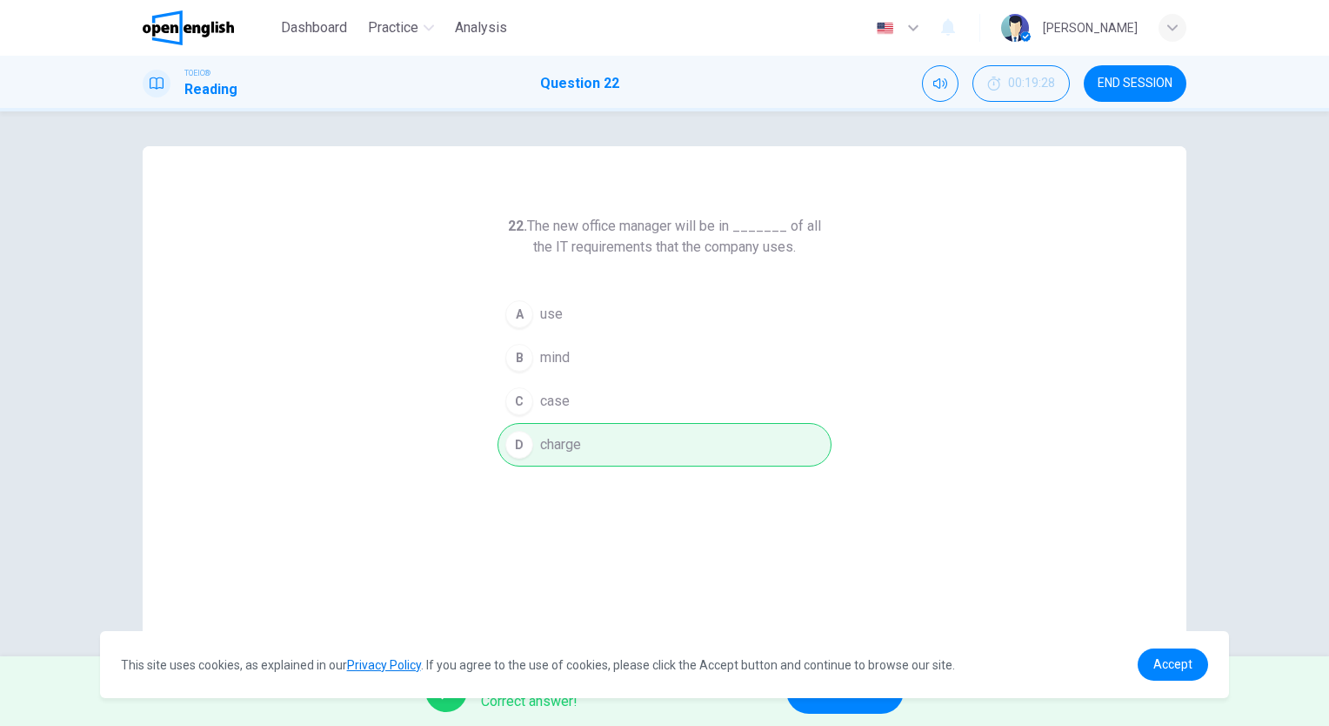
click at [828, 702] on span "NEXT" at bounding box center [837, 691] width 34 height 24
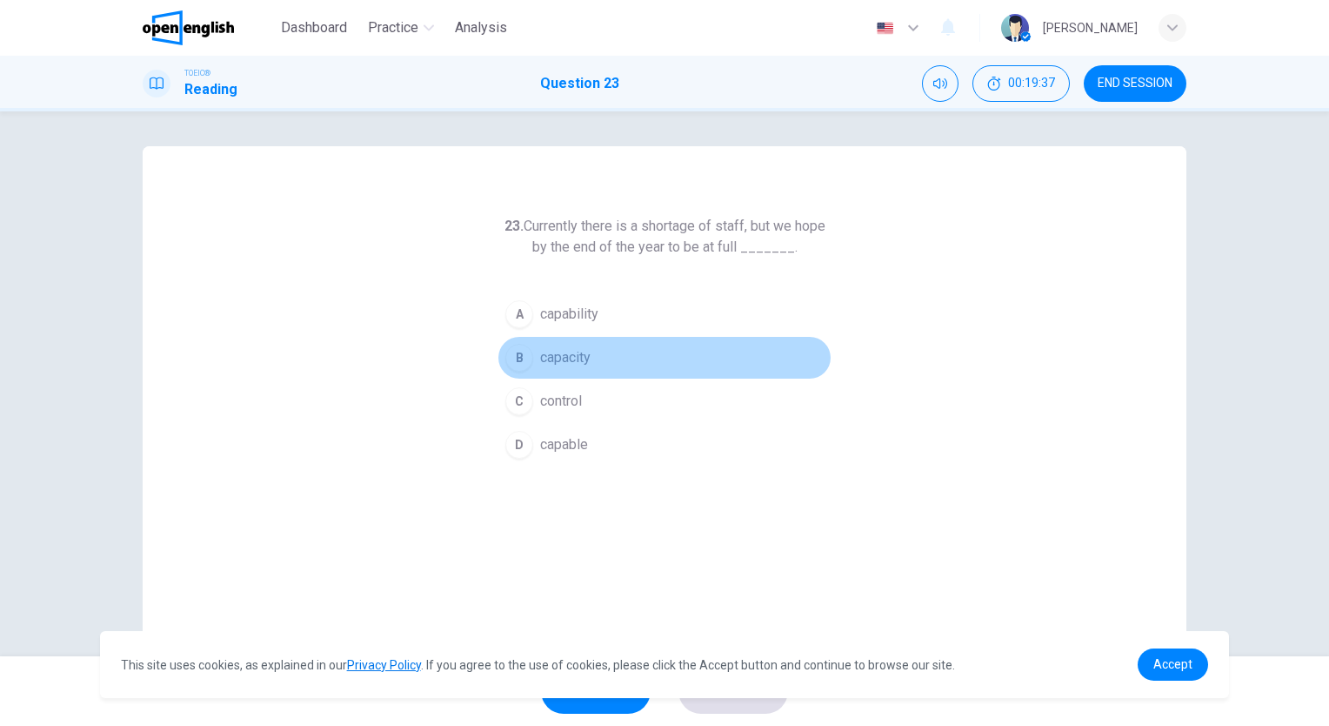
click at [558, 357] on span "capacity" at bounding box center [565, 357] width 50 height 21
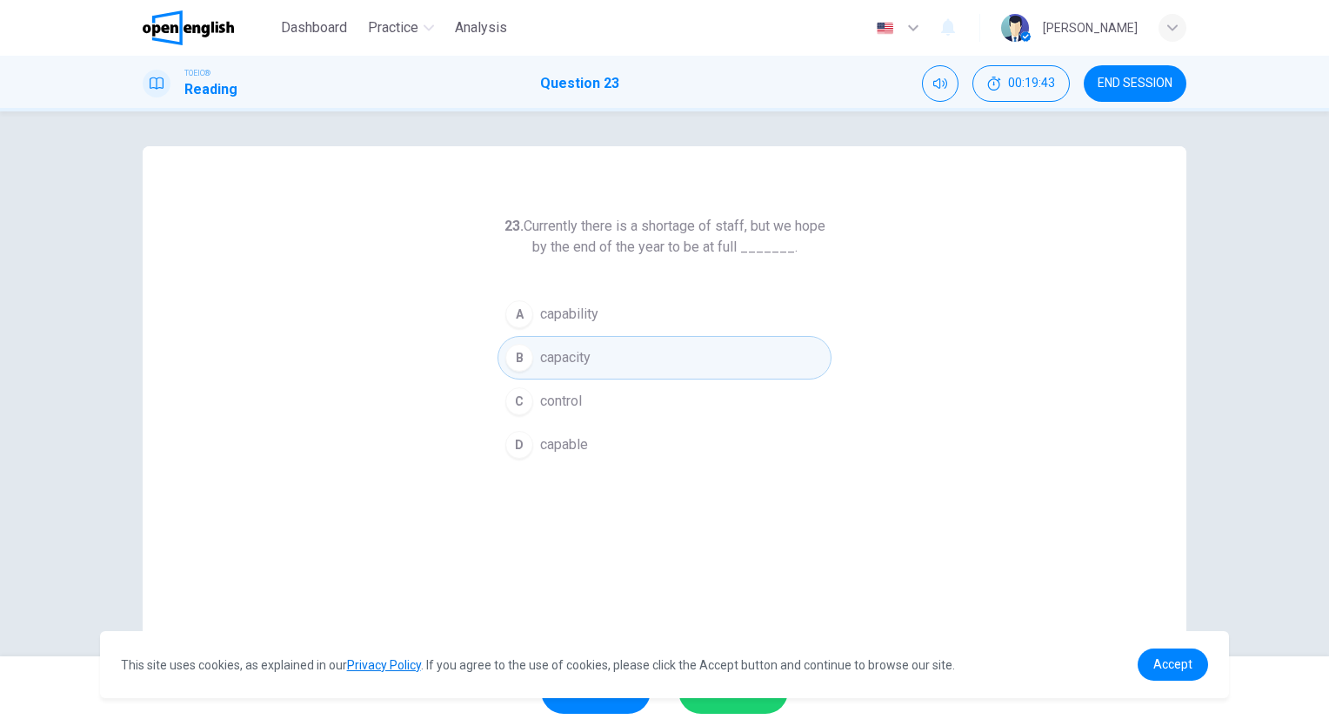
click at [746, 702] on span "SUBMIT" at bounding box center [724, 691] width 50 height 24
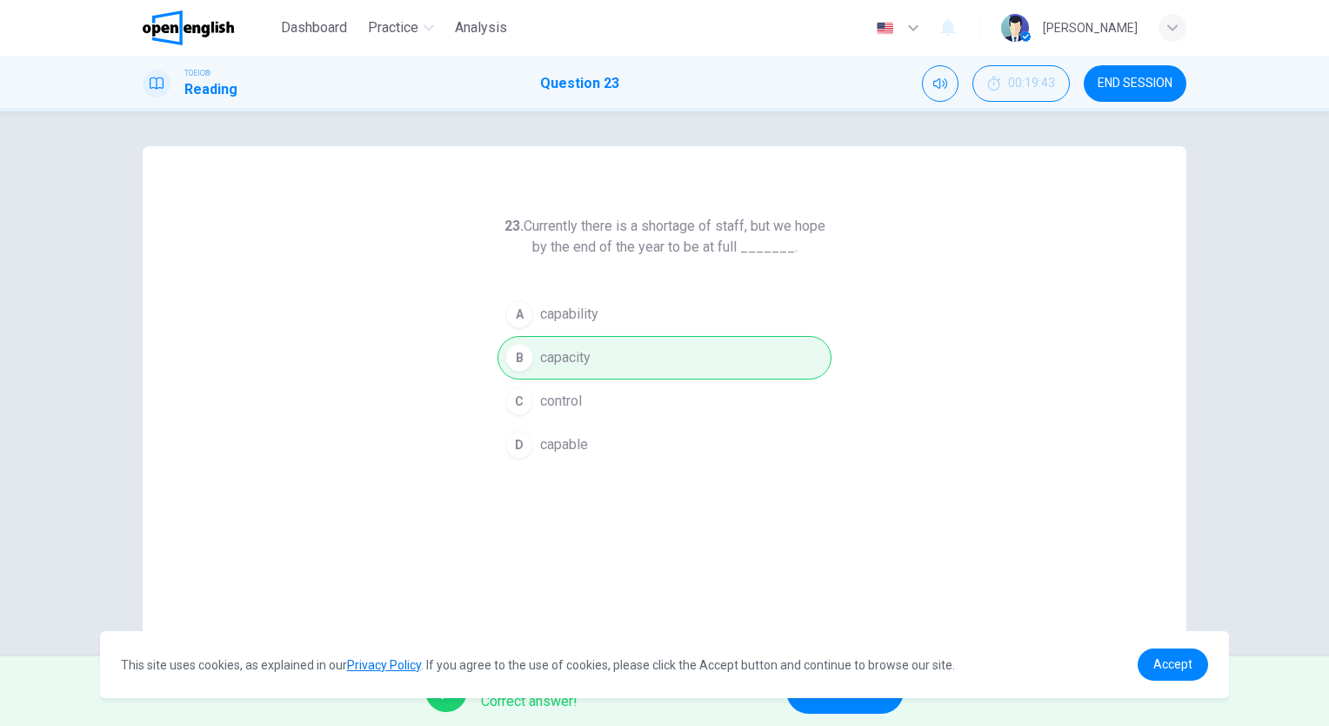
click at [914, 694] on div "This site uses cookies, as explained in our Privacy Policy . If you agree to th…" at bounding box center [665, 664] width 1130 height 67
click at [895, 694] on div "This site uses cookies, as explained in our Privacy Policy . If you agree to th…" at bounding box center [665, 664] width 1130 height 67
click at [860, 705] on button "NEXT" at bounding box center [844, 690] width 117 height 45
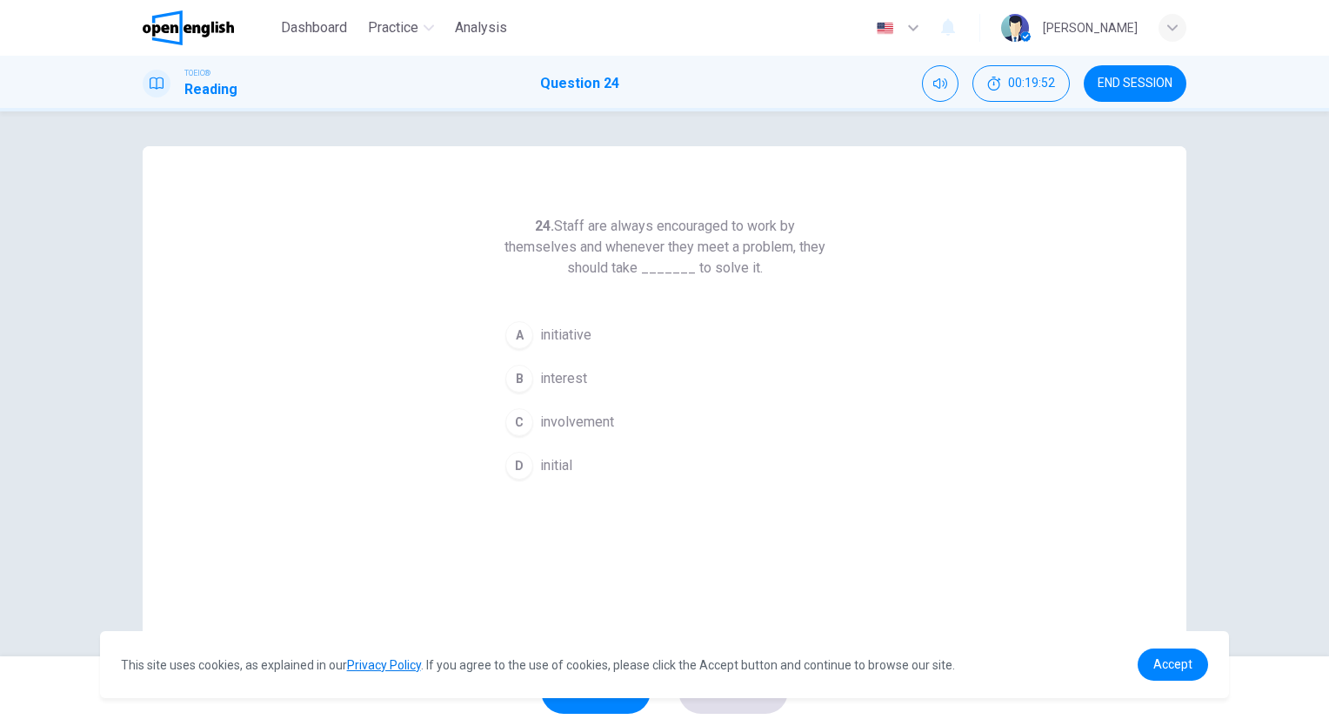
click at [582, 335] on span "initiative" at bounding box center [565, 335] width 51 height 21
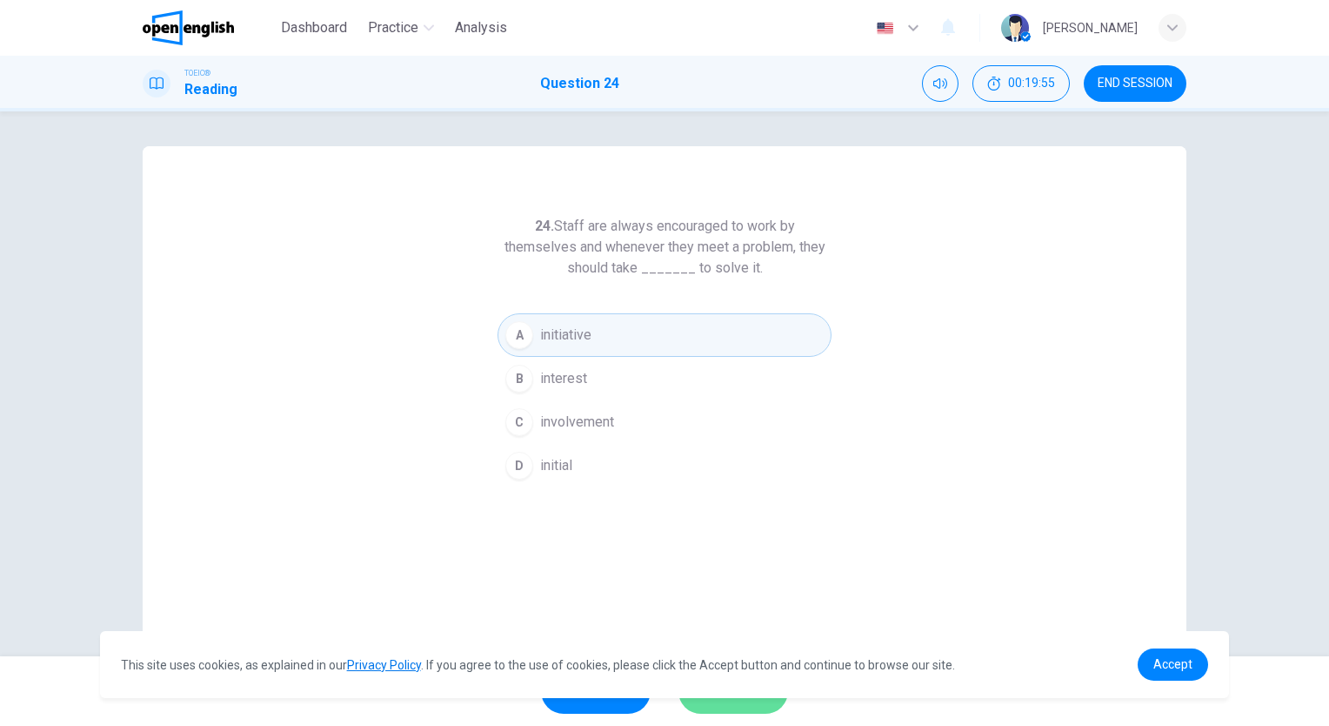
click at [725, 708] on button "SUBMIT" at bounding box center [734, 690] width 110 height 45
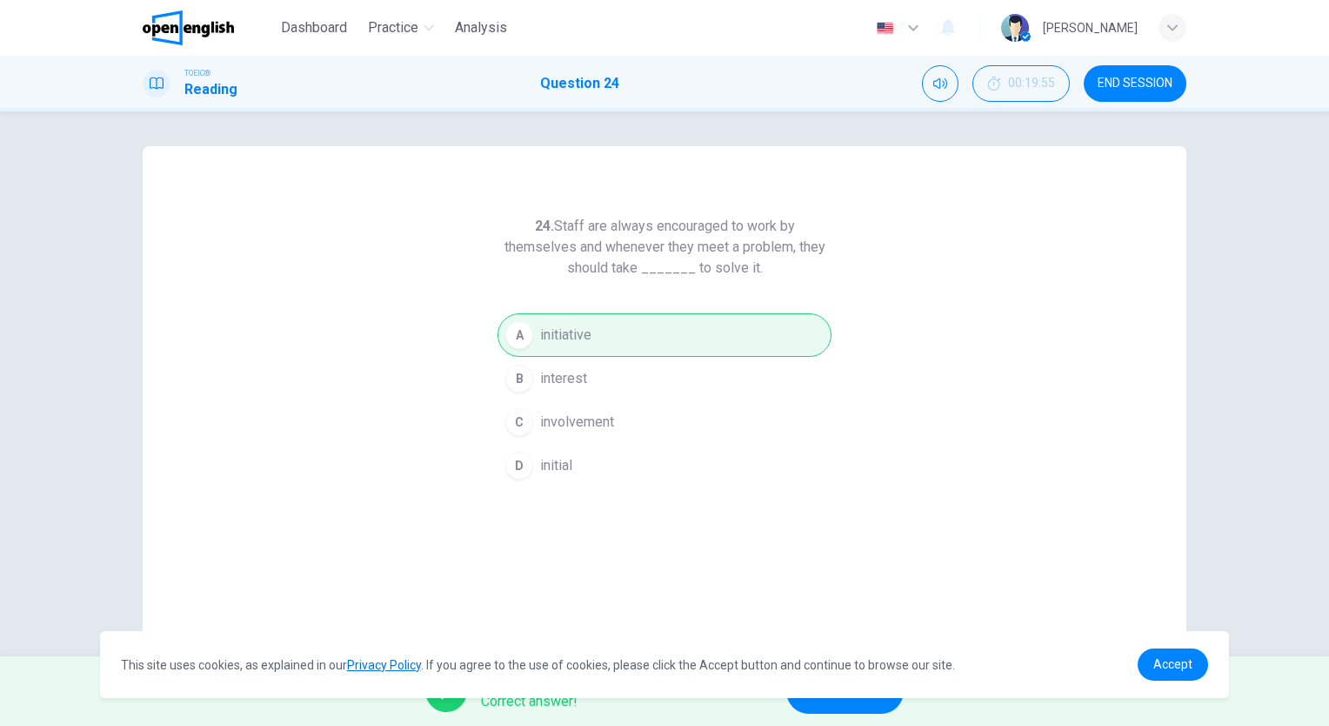
click at [813, 707] on button "NEXT" at bounding box center [844, 690] width 117 height 45
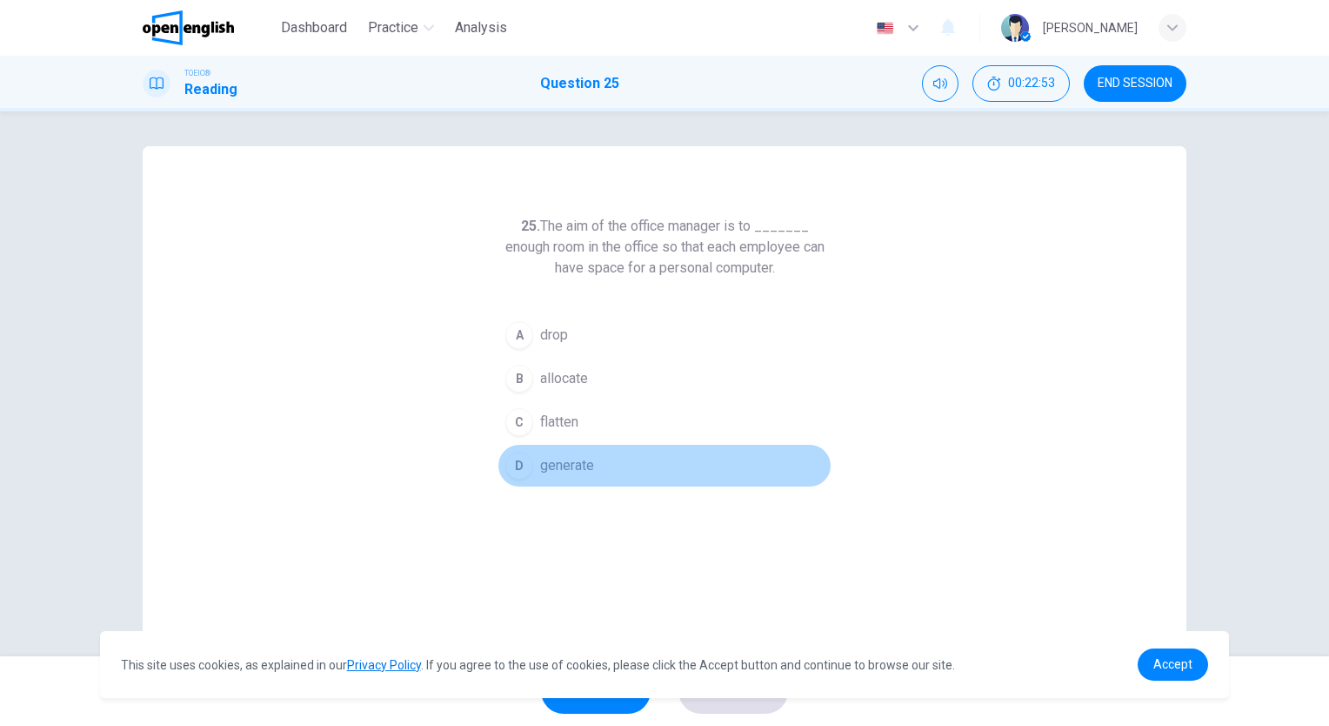
click at [533, 484] on button "D generate" at bounding box center [665, 466] width 334 height 44
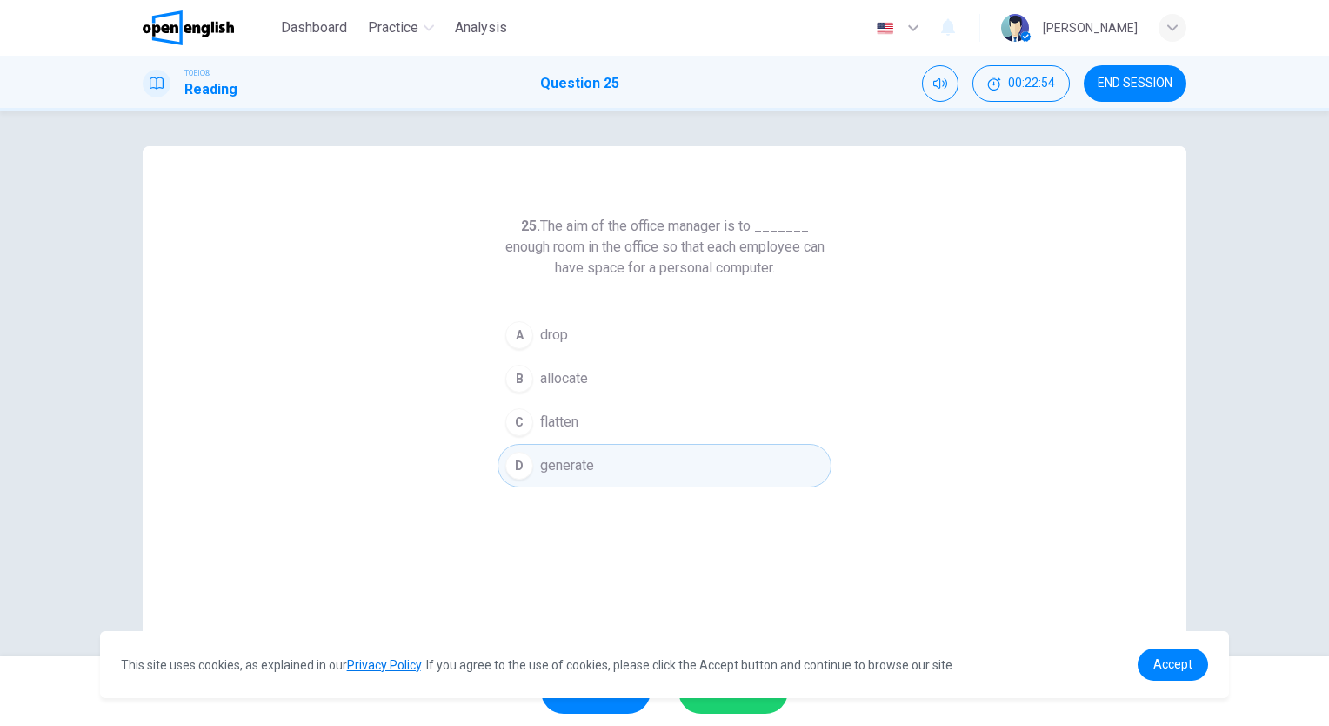
click at [763, 705] on button "SUBMIT" at bounding box center [734, 690] width 110 height 45
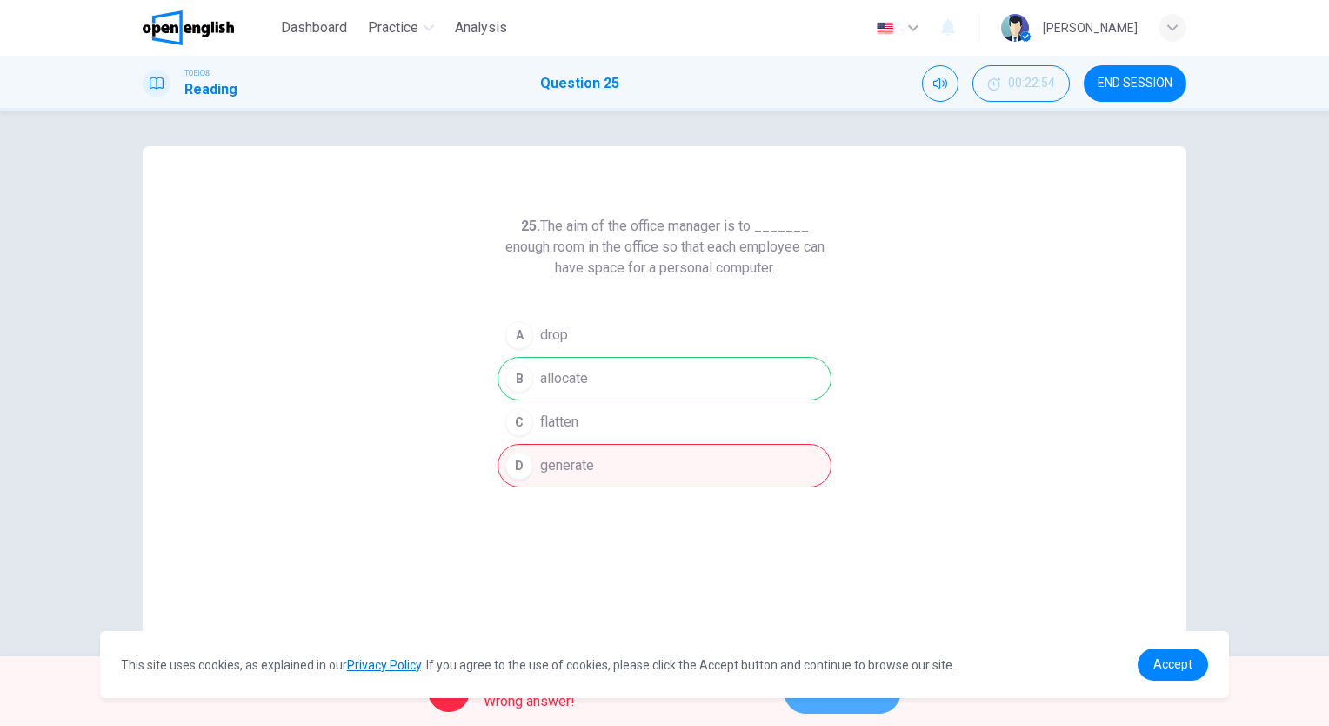
click at [874, 703] on button "NEXT" at bounding box center [842, 690] width 117 height 45
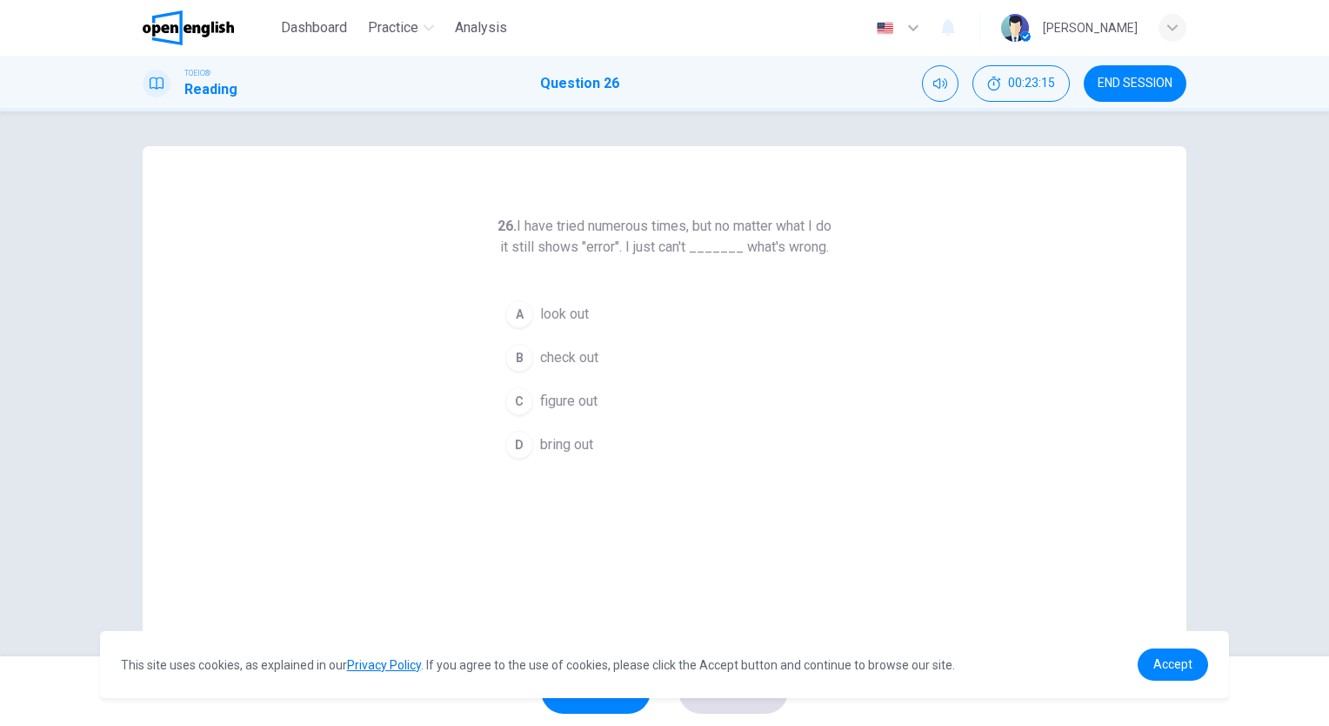
click at [586, 412] on span "figure out" at bounding box center [568, 401] width 57 height 21
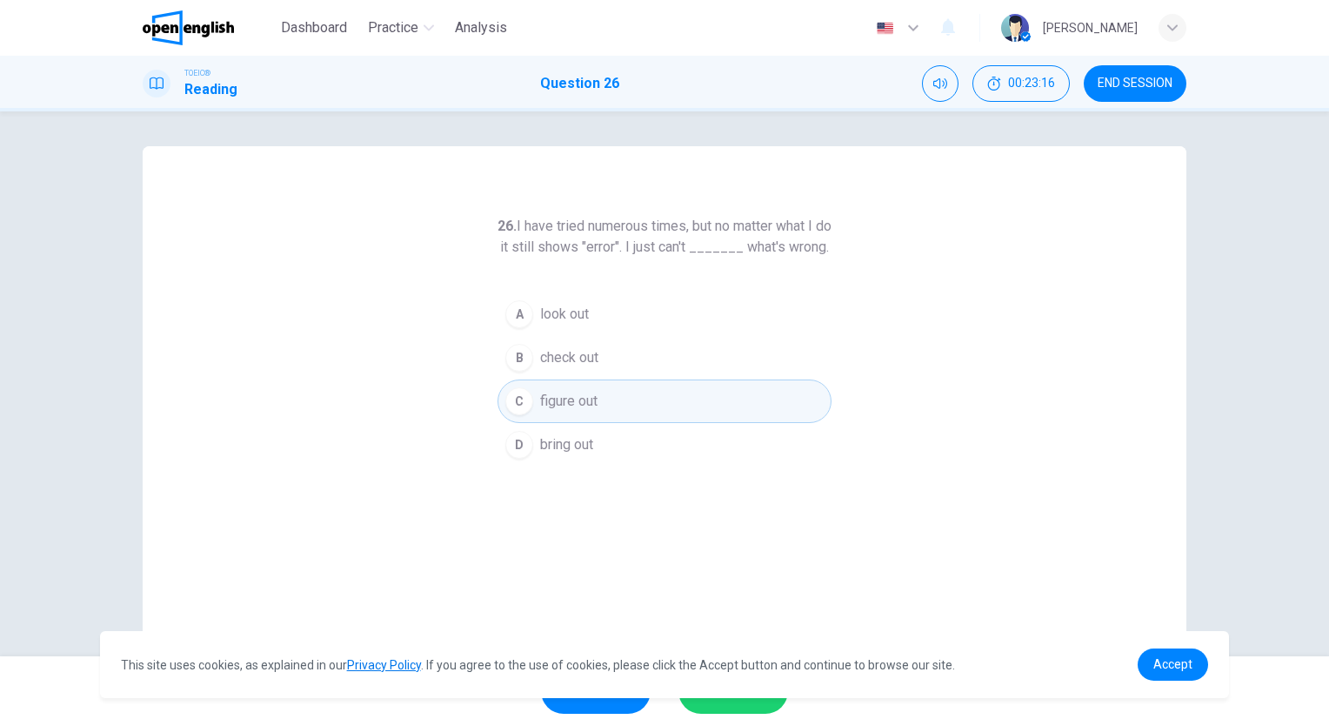
click at [736, 713] on div "SKIP SUBMIT" at bounding box center [664, 691] width 1329 height 70
click at [745, 706] on button "SUBMIT" at bounding box center [734, 690] width 110 height 45
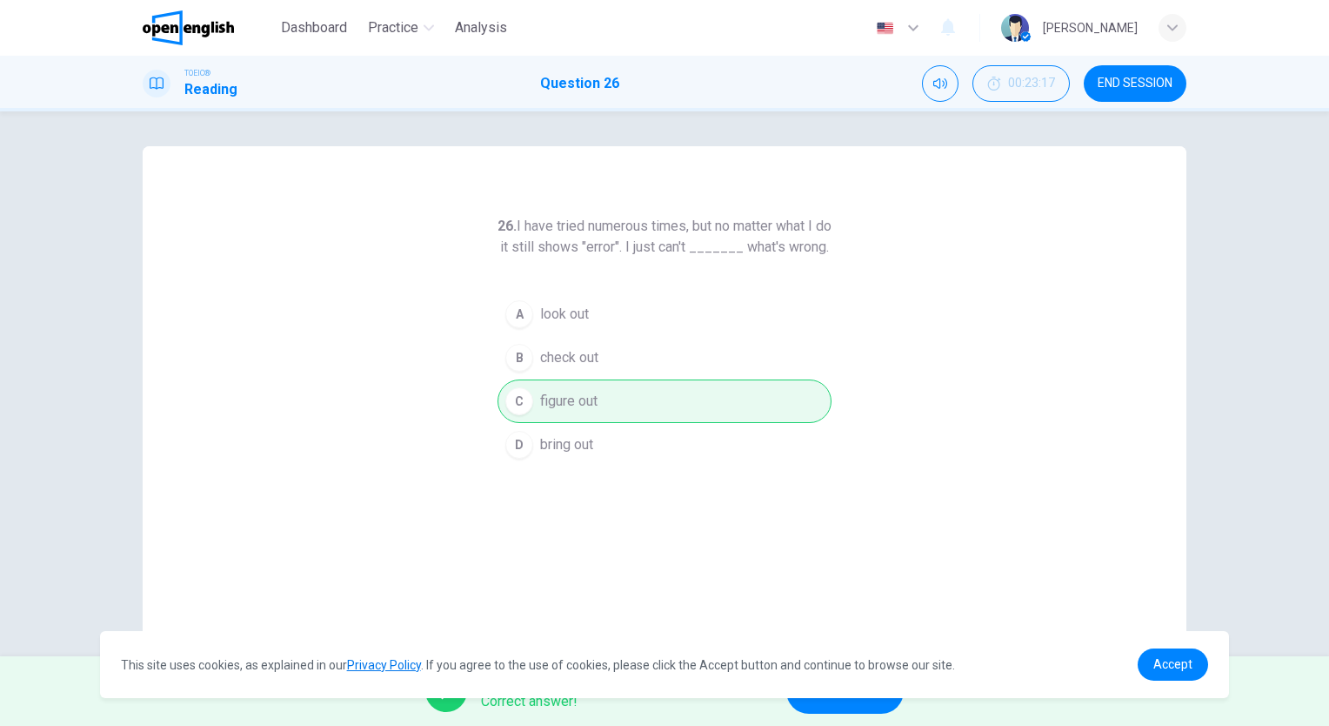
click at [847, 706] on button "NEXT" at bounding box center [844, 690] width 117 height 45
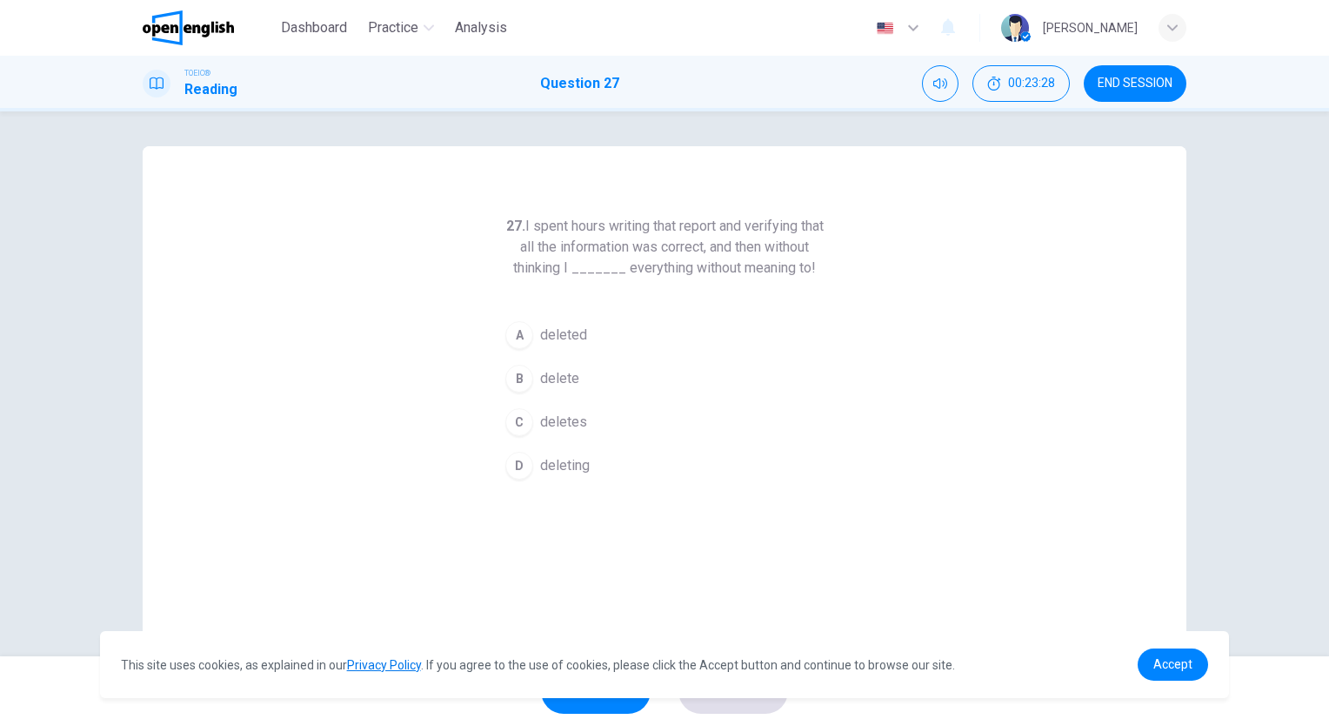
click at [571, 333] on span "deleted" at bounding box center [563, 335] width 47 height 21
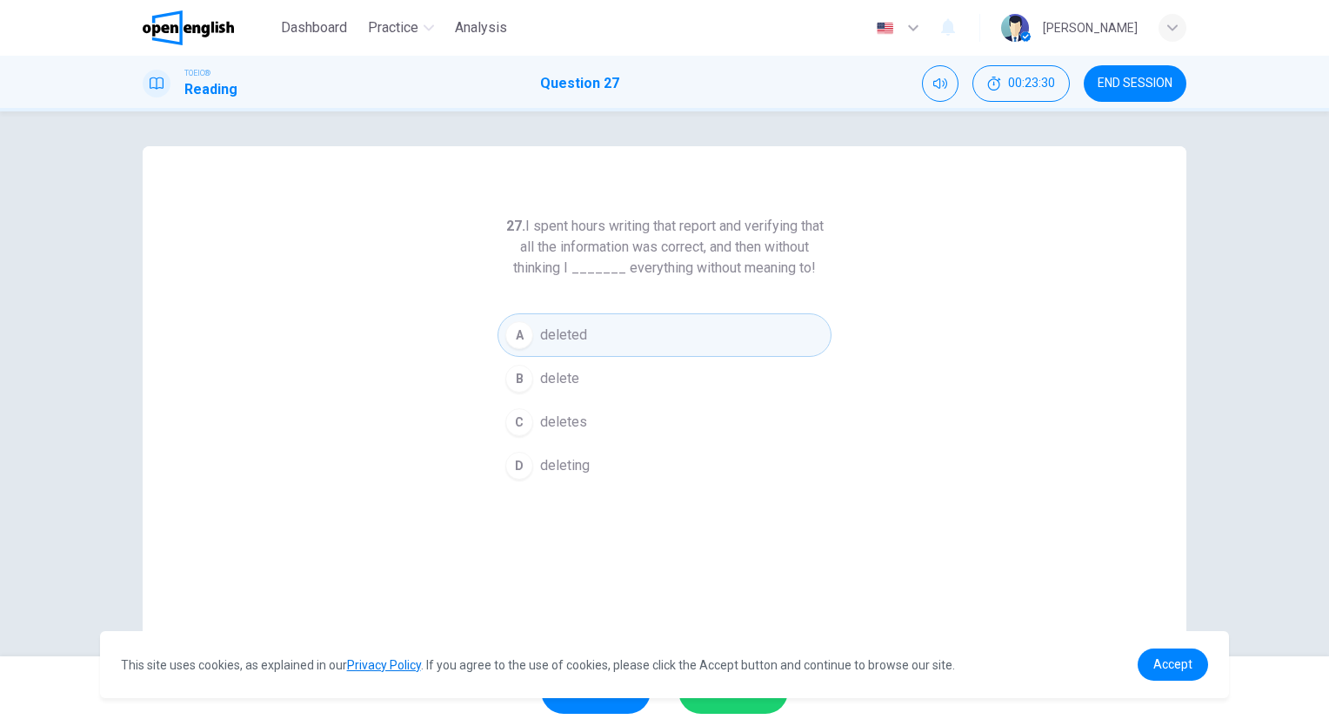
click at [744, 704] on button "SUBMIT" at bounding box center [734, 690] width 110 height 45
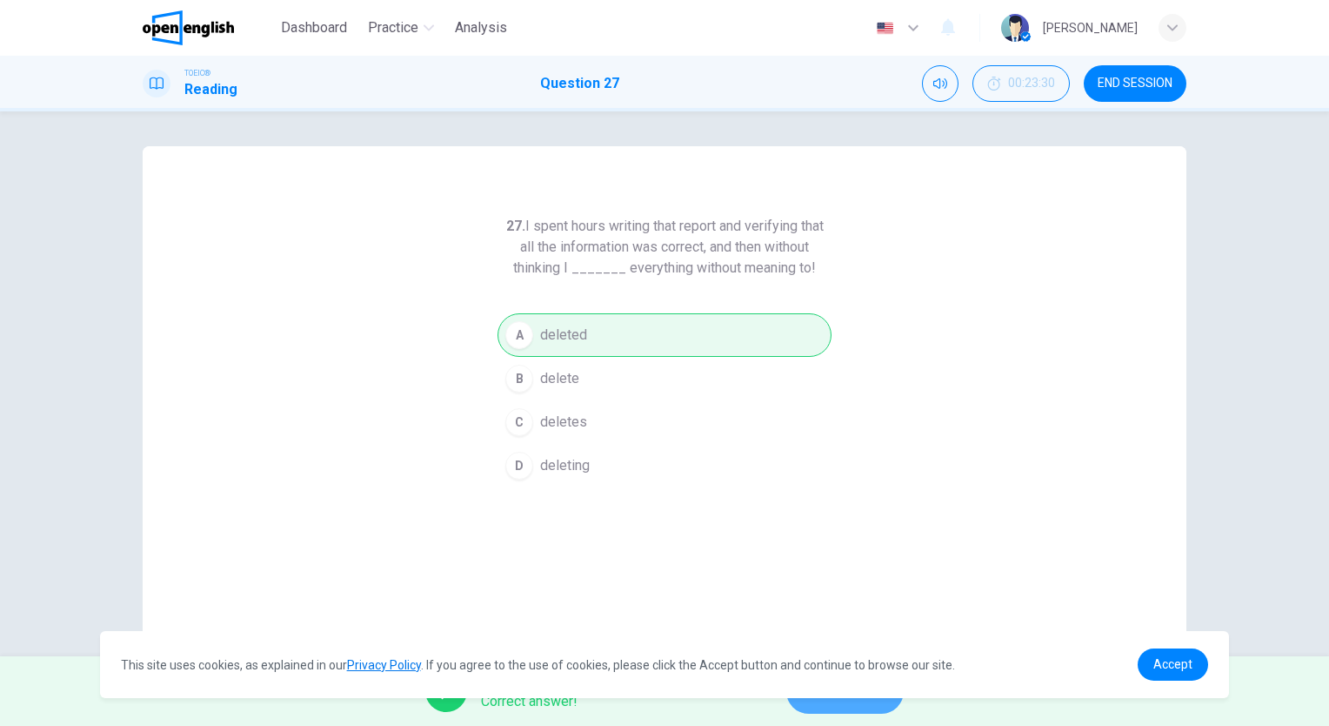
click at [862, 710] on button "NEXT" at bounding box center [844, 690] width 117 height 45
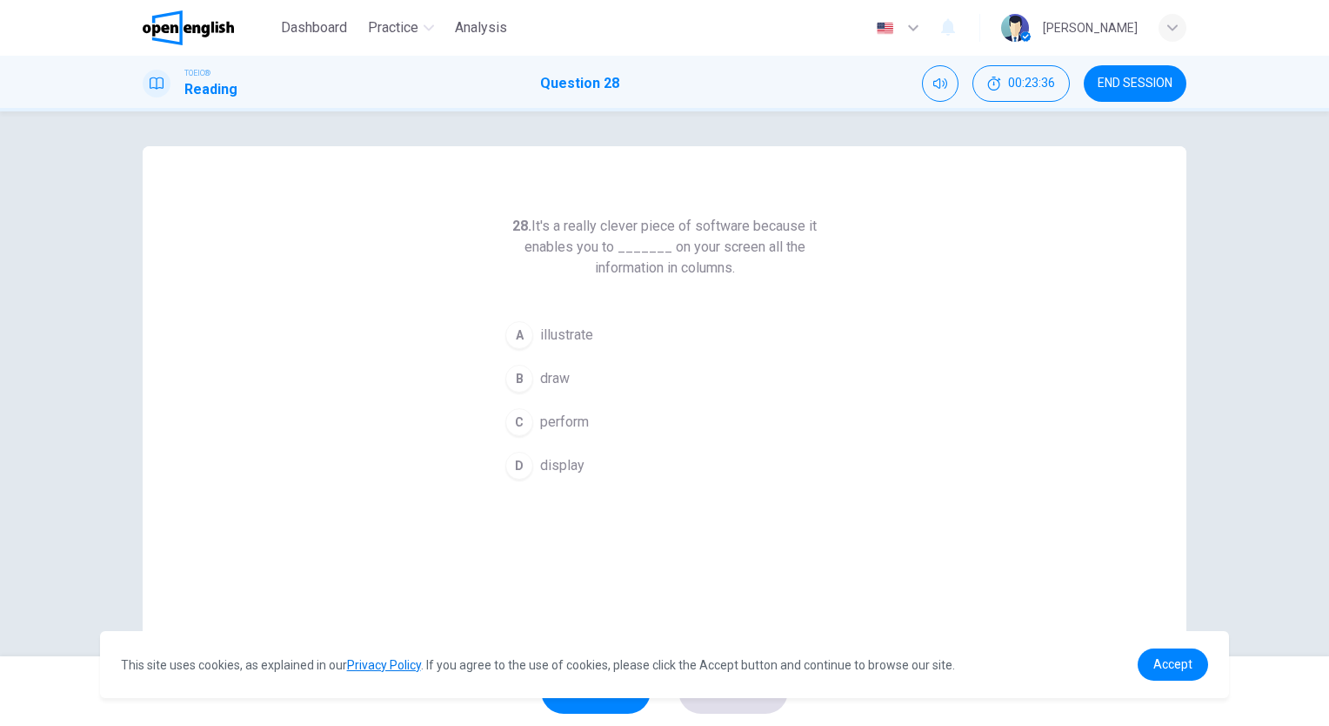
click at [532, 371] on button "B draw" at bounding box center [665, 379] width 334 height 44
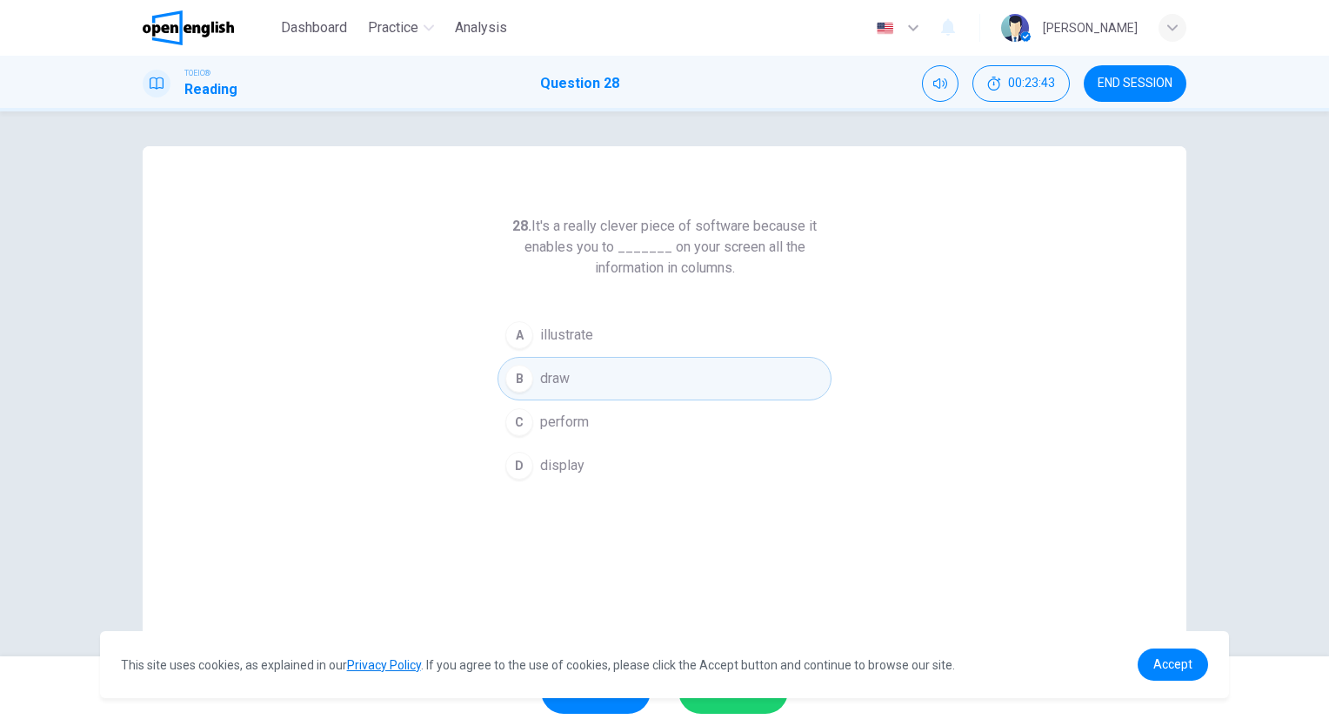
click at [561, 479] on button "D display" at bounding box center [665, 466] width 334 height 44
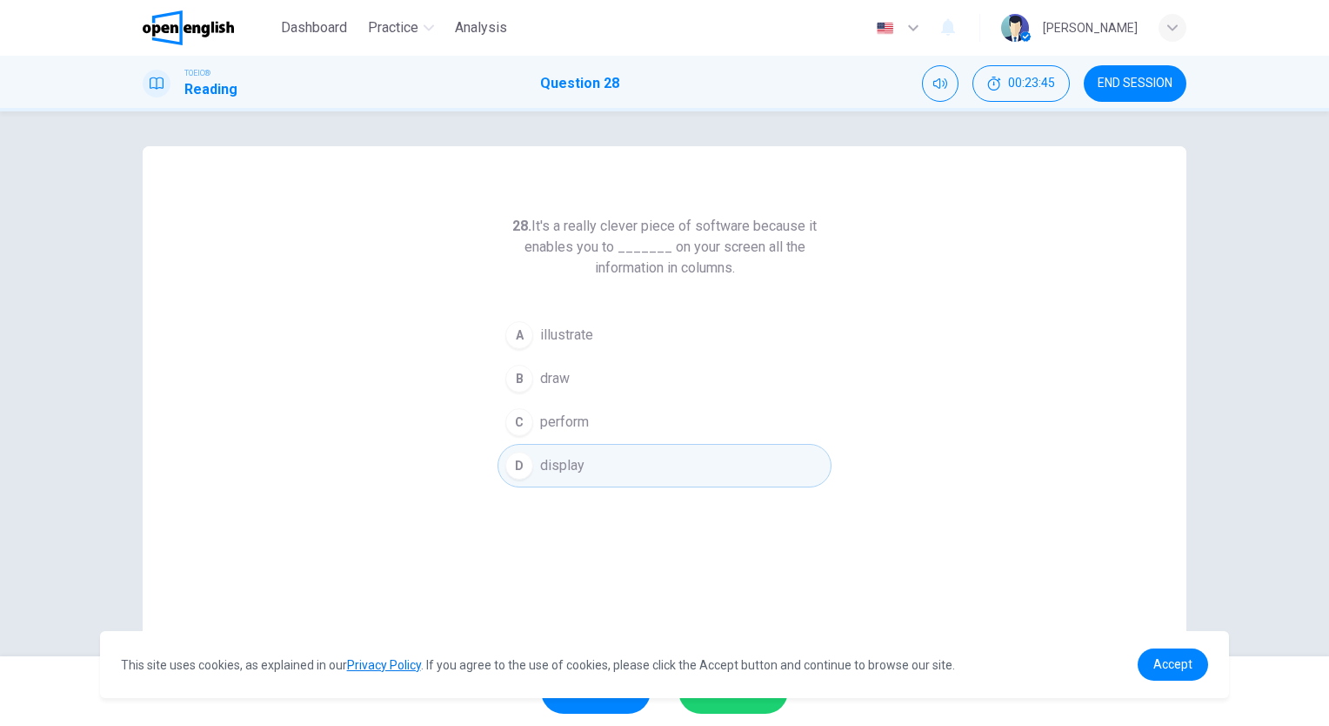
click at [723, 709] on button "SUBMIT" at bounding box center [734, 690] width 110 height 45
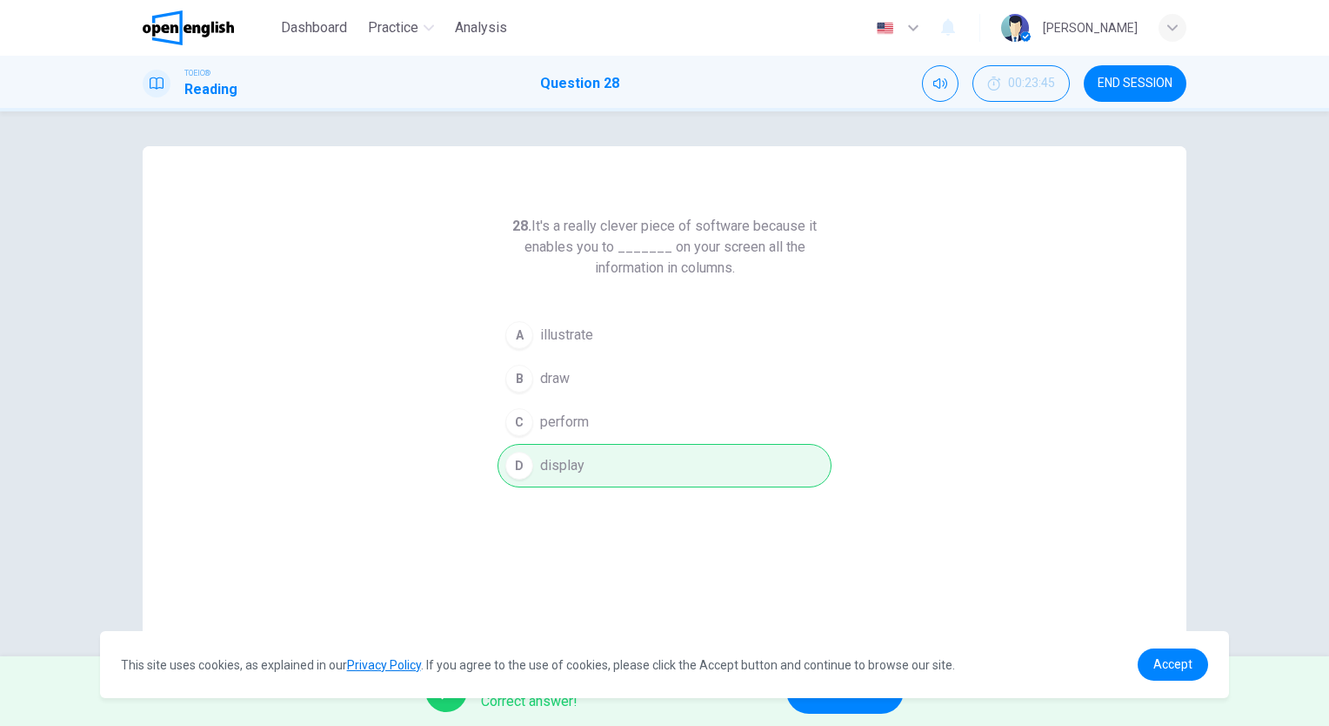
click at [846, 708] on button "NEXT" at bounding box center [844, 690] width 117 height 45
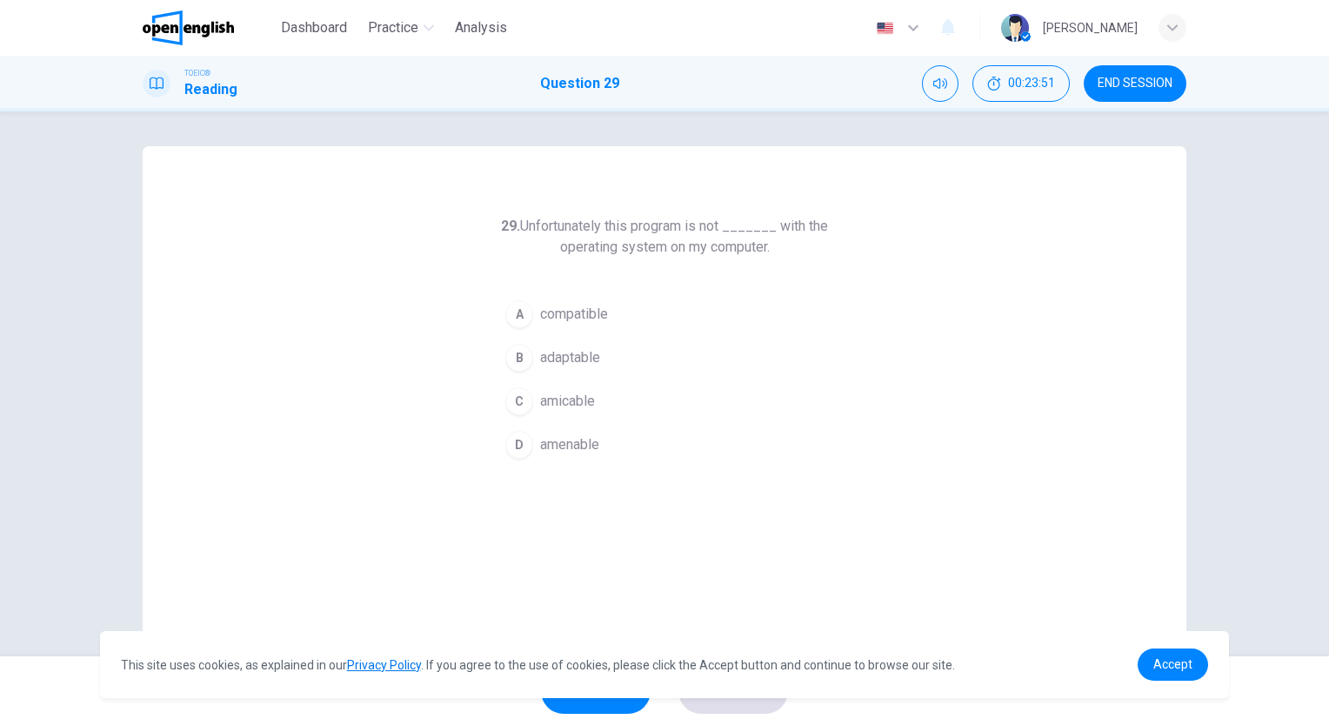
click at [607, 309] on button "A compatible" at bounding box center [665, 314] width 334 height 44
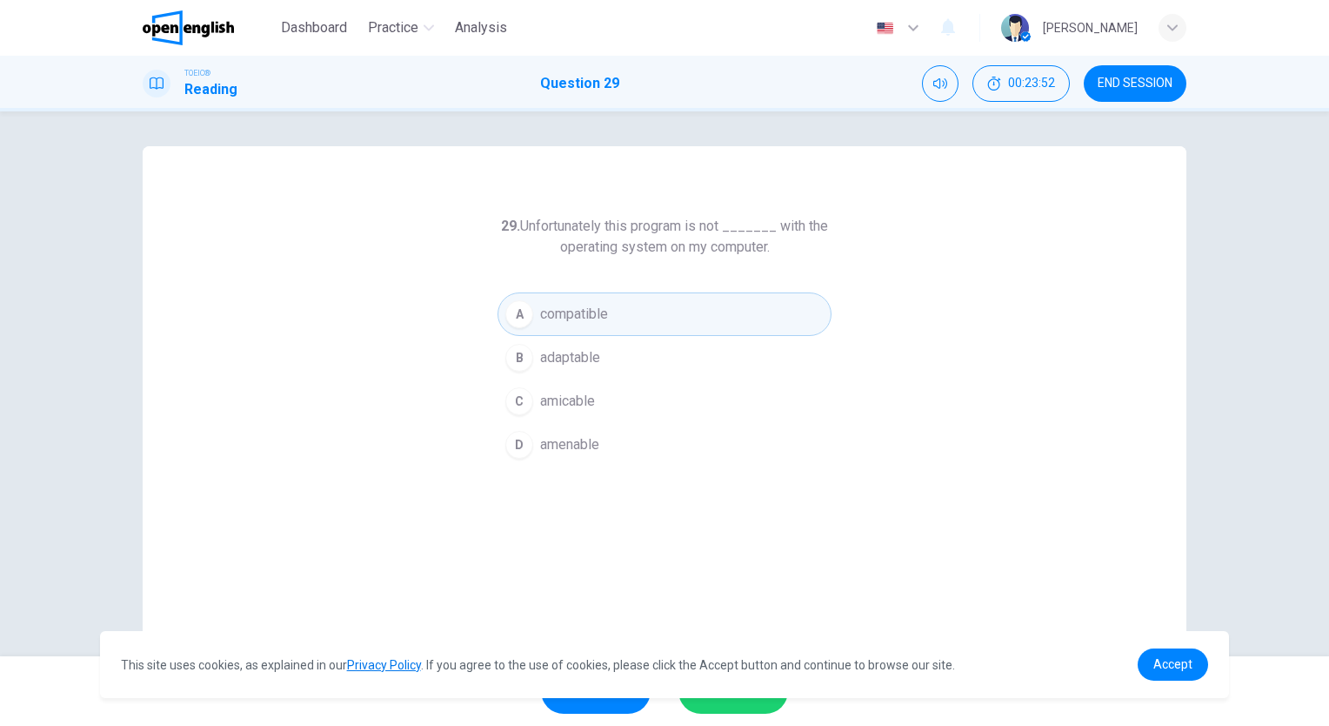
click at [718, 712] on button "SUBMIT" at bounding box center [734, 690] width 110 height 45
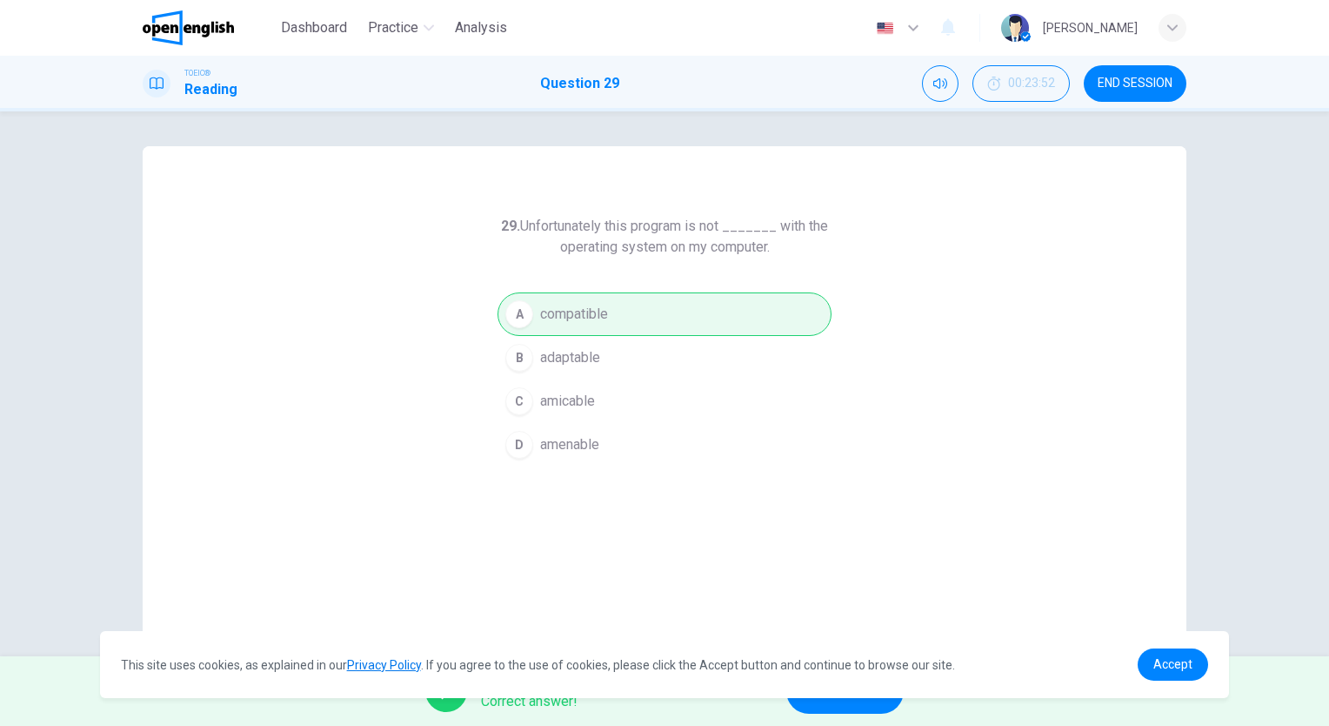
click at [835, 704] on button "NEXT" at bounding box center [844, 690] width 117 height 45
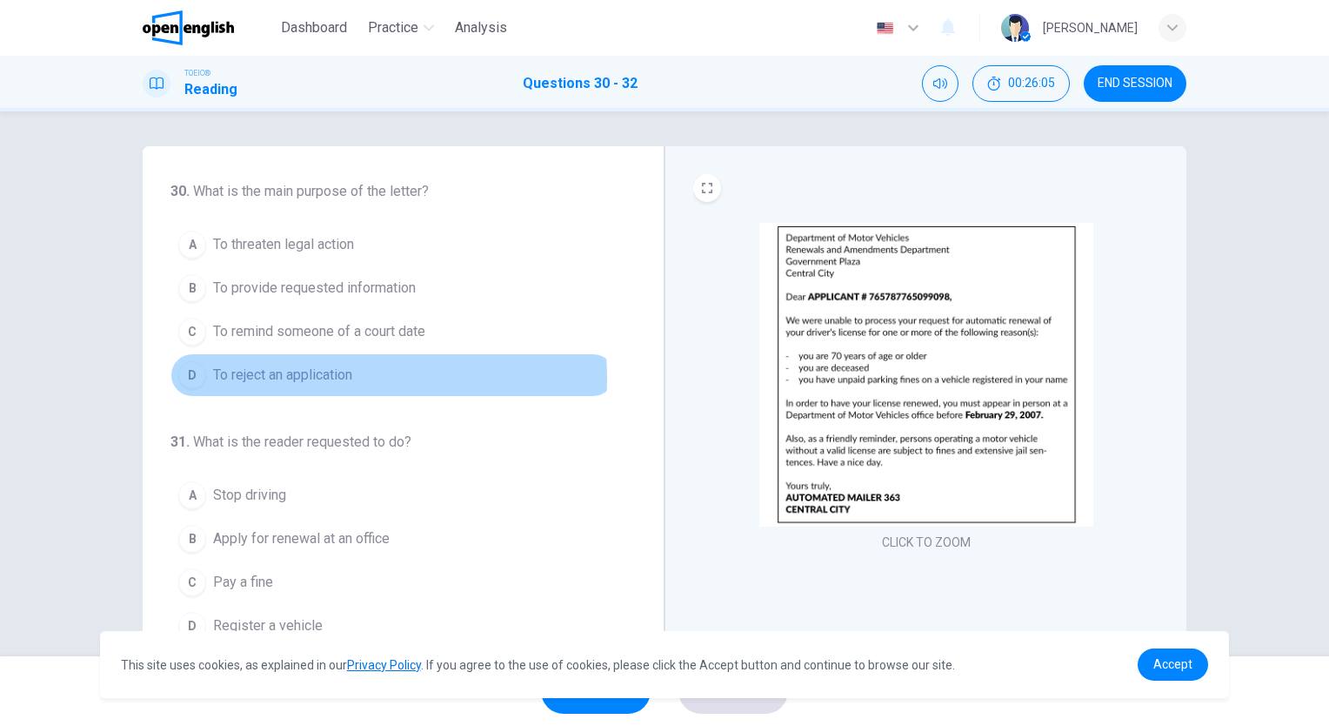
click at [323, 377] on span "To reject an application" at bounding box center [282, 375] width 139 height 21
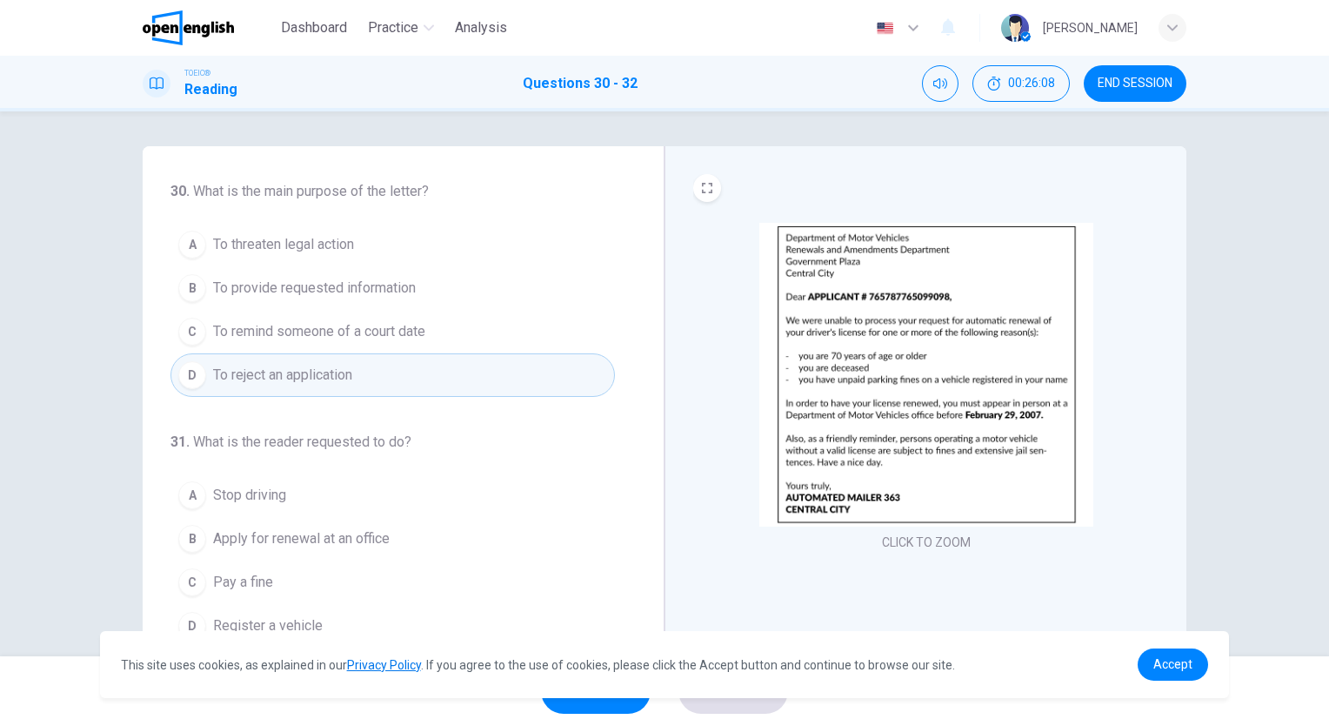
scroll to position [174, 0]
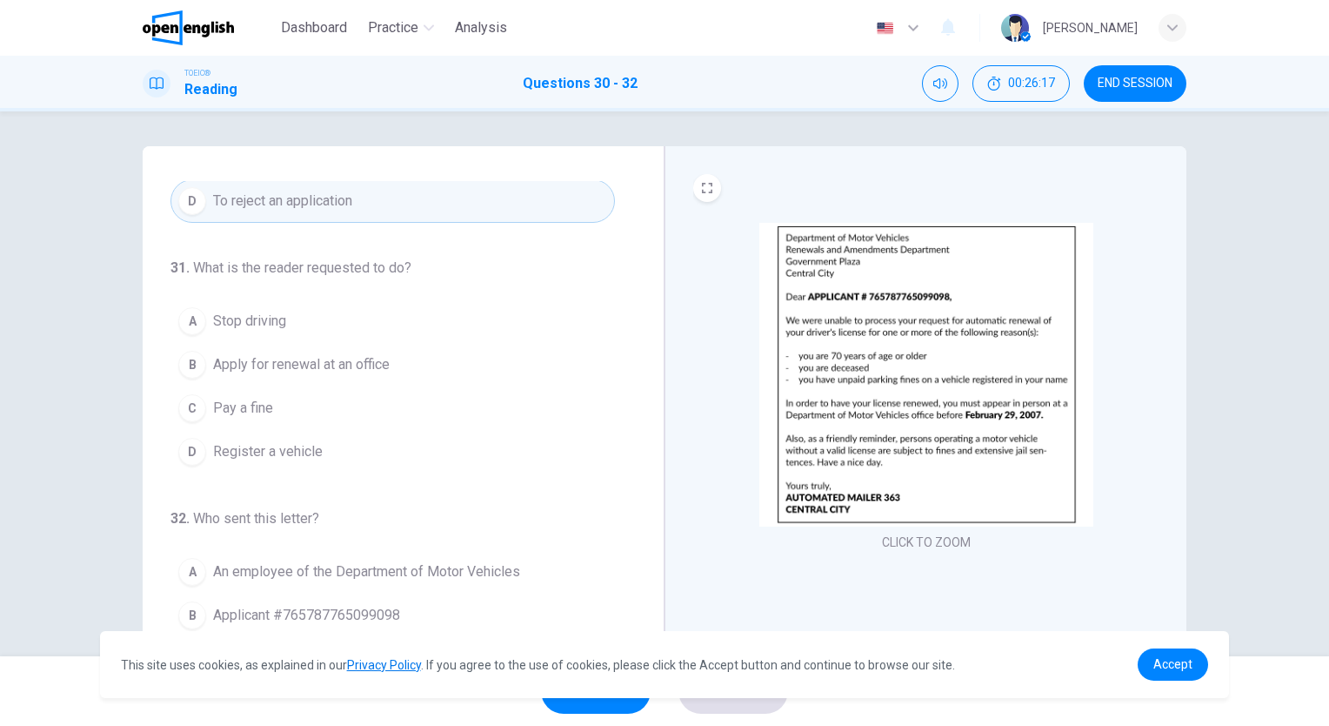
click at [250, 402] on span "Pay a fine" at bounding box center [243, 408] width 60 height 21
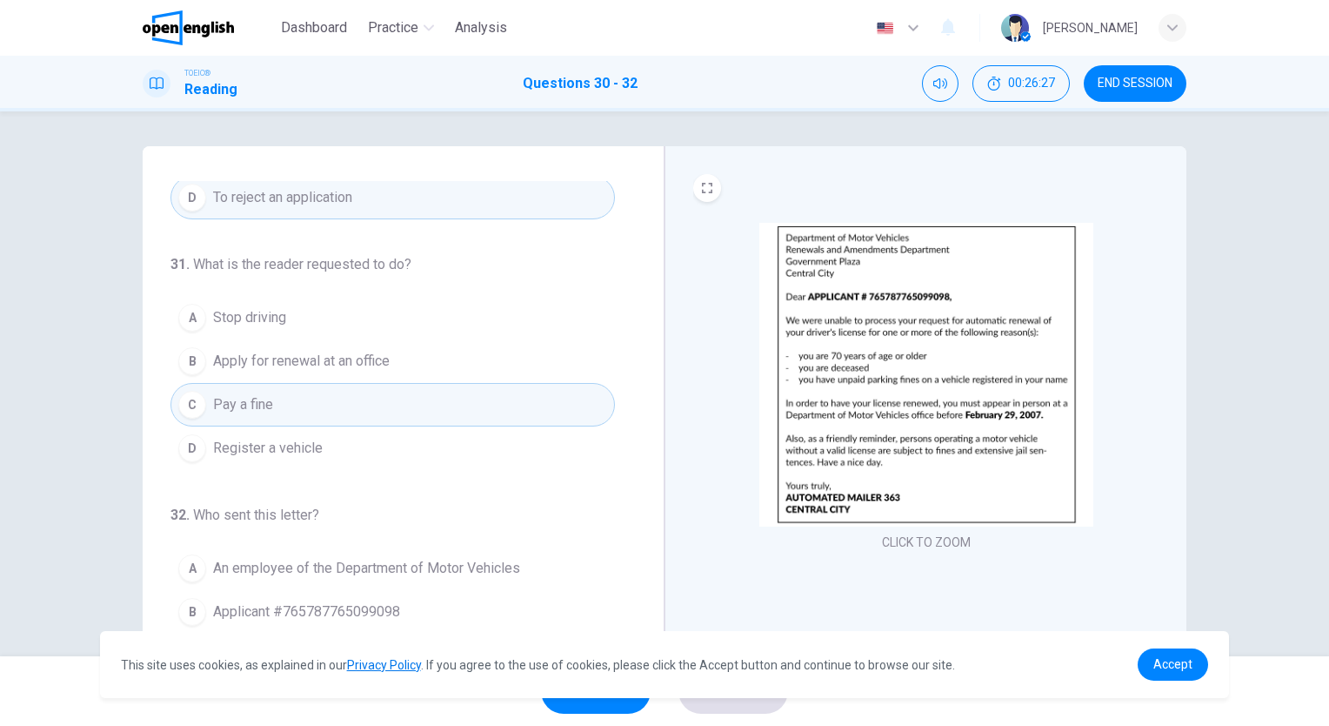
scroll to position [129, 0]
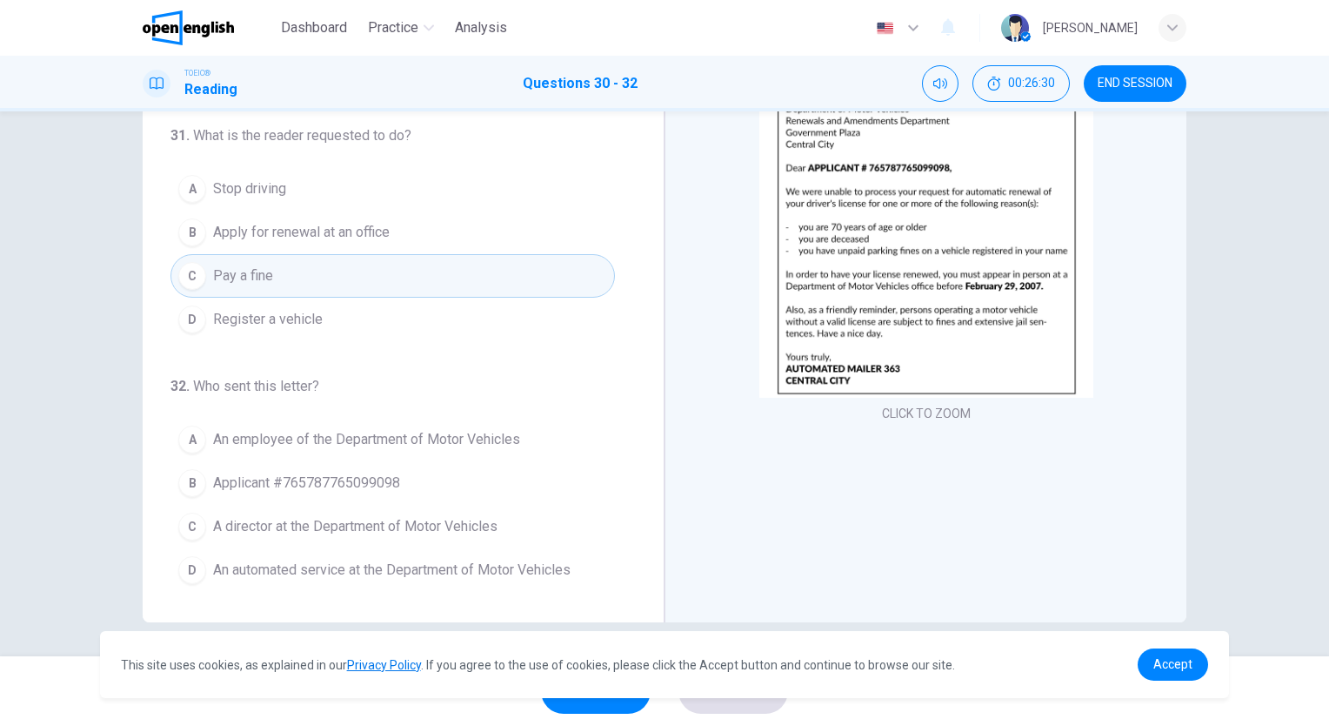
click at [395, 566] on span "An automated service at the Department of Motor Vehicles" at bounding box center [392, 569] width 358 height 21
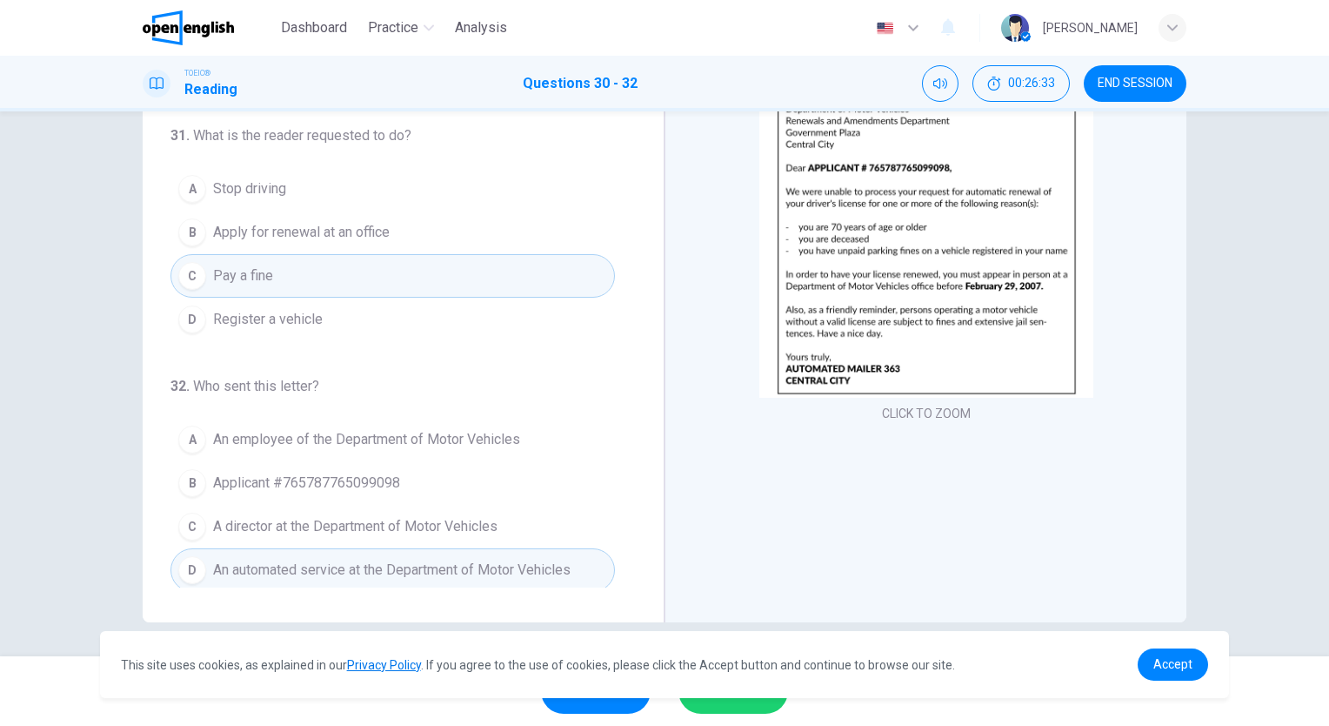
click at [727, 709] on button "SUBMIT" at bounding box center [734, 690] width 110 height 45
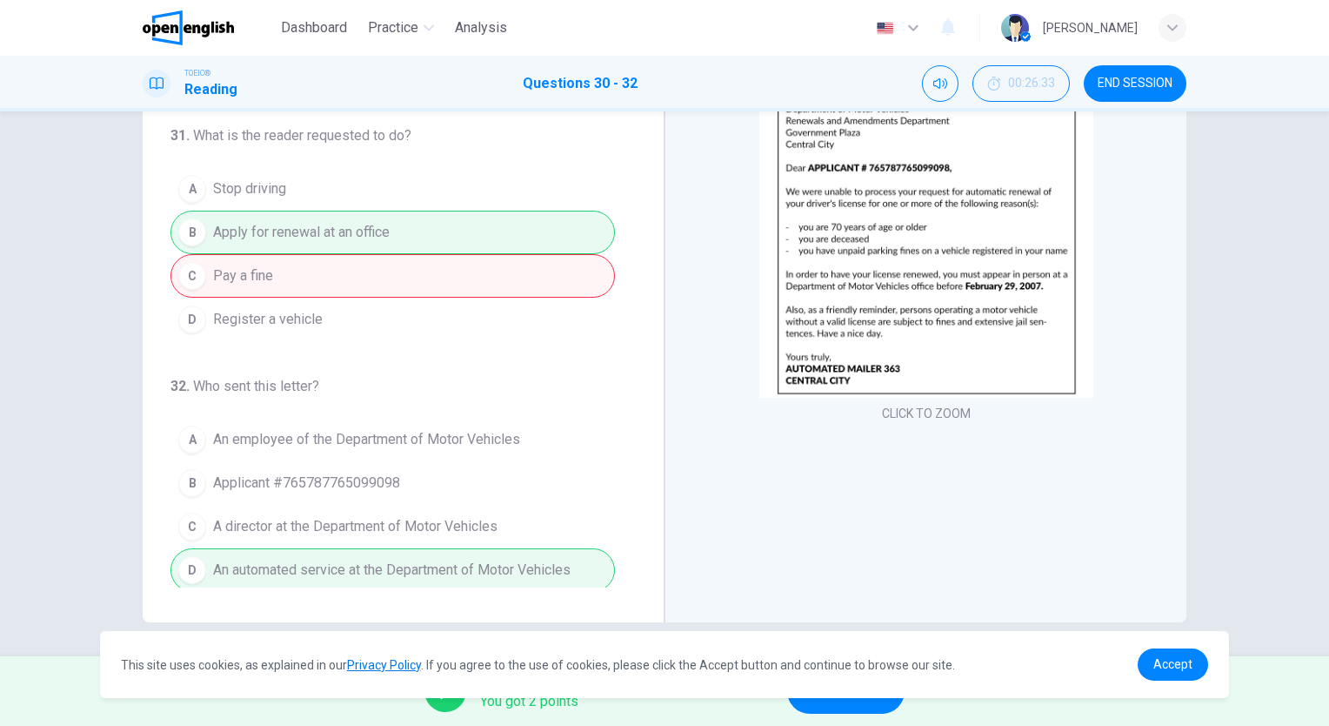
scroll to position [0, 0]
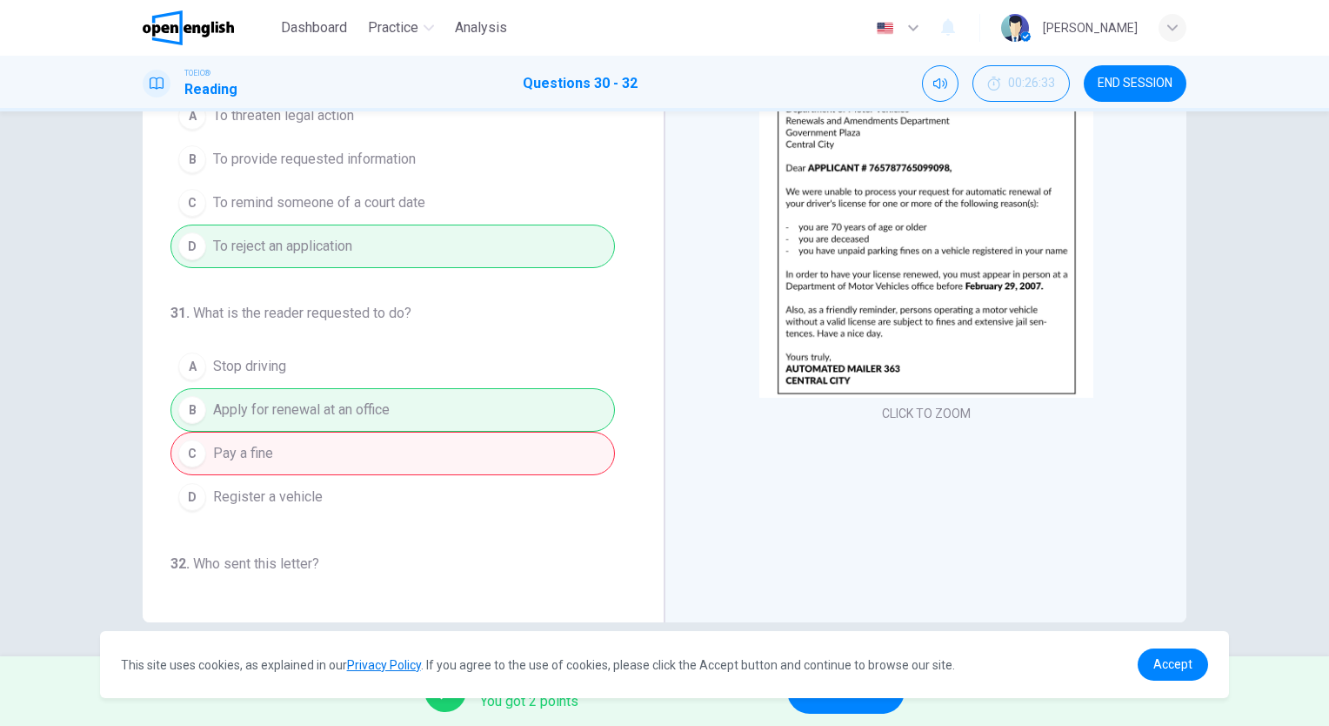
click at [848, 708] on button "NEXT" at bounding box center [845, 690] width 117 height 45
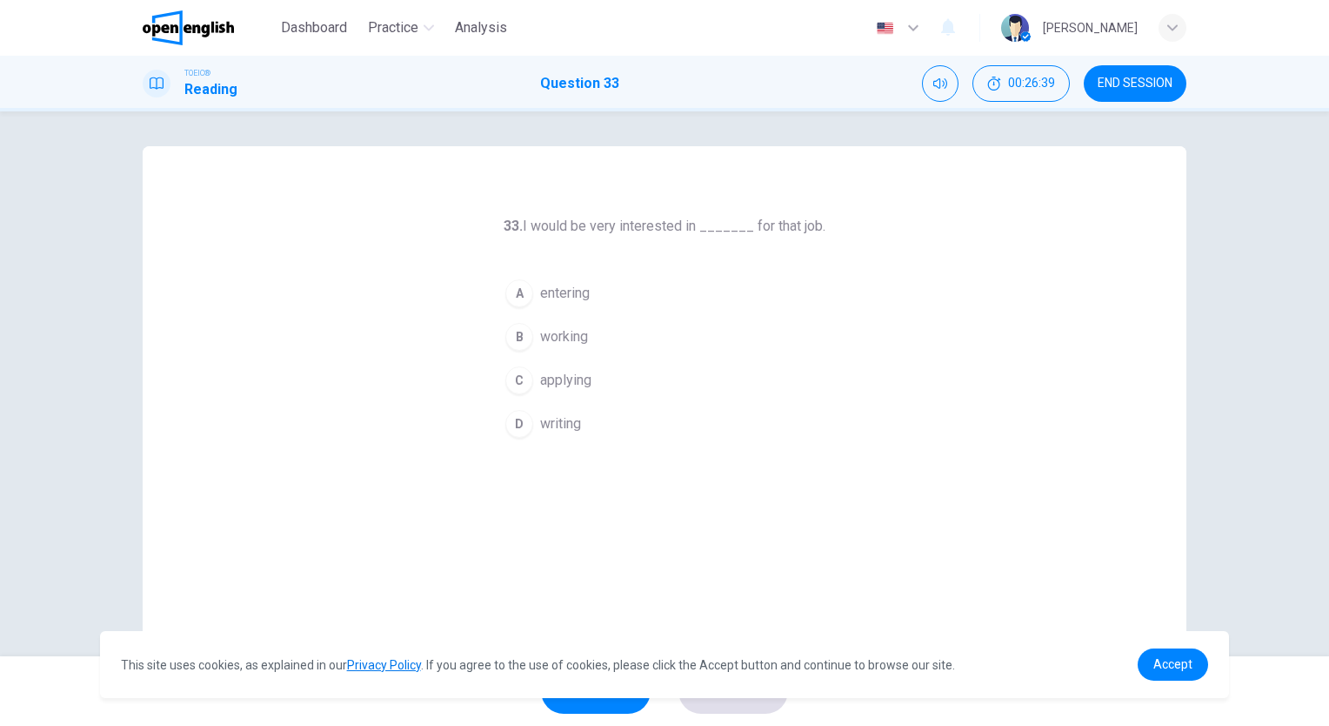
click at [578, 333] on span "working" at bounding box center [564, 336] width 48 height 21
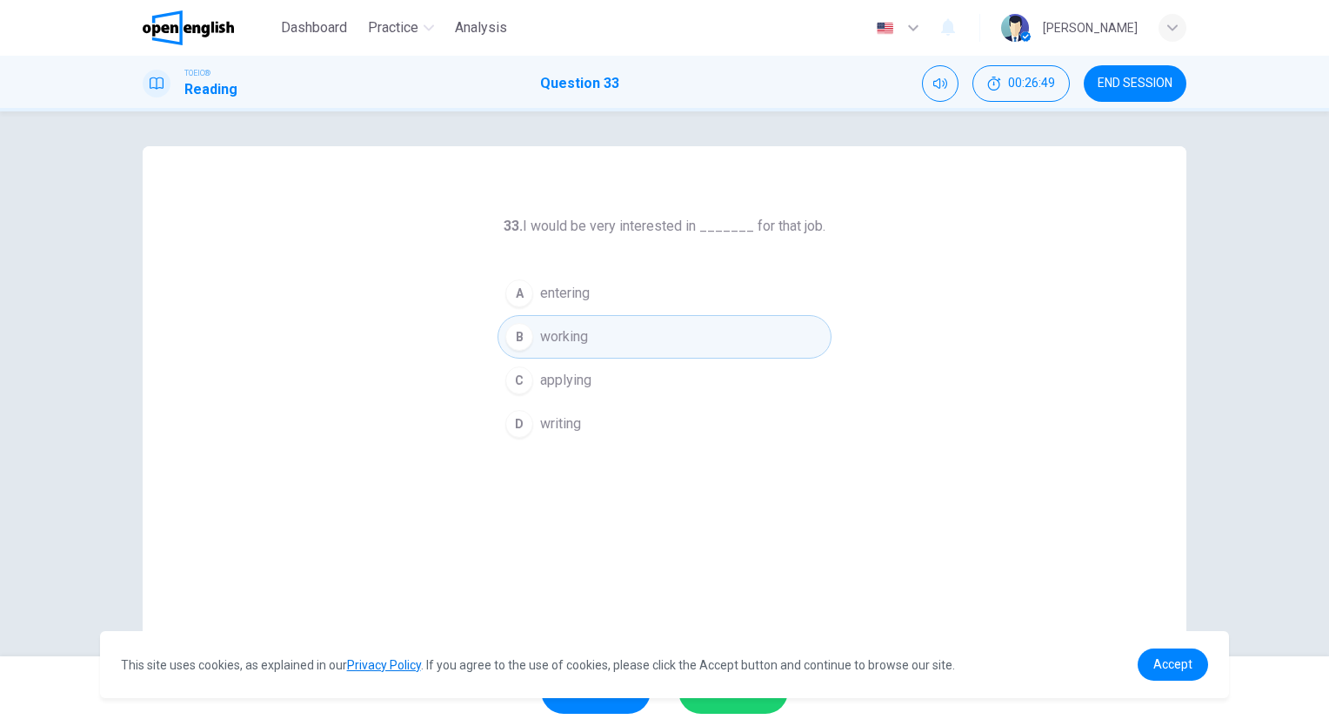
click at [567, 379] on span "applying" at bounding box center [565, 380] width 51 height 21
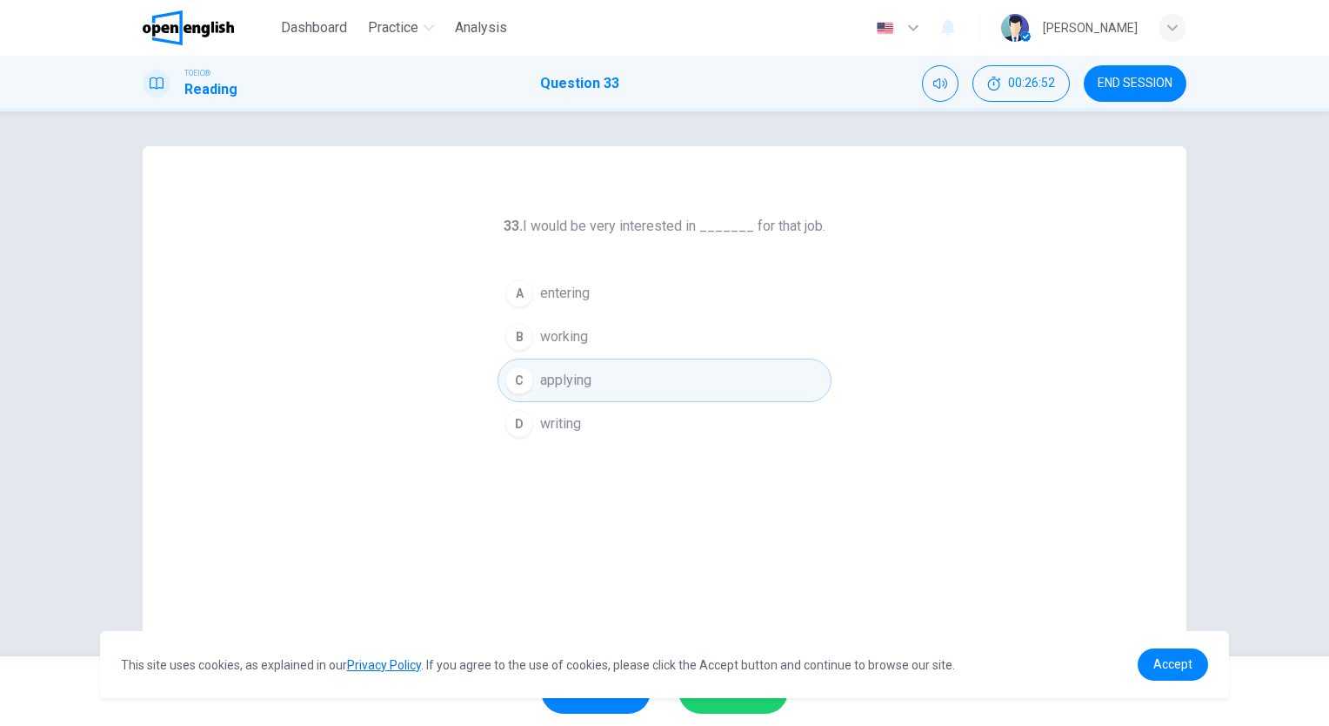
click at [756, 704] on button "SUBMIT" at bounding box center [734, 690] width 110 height 45
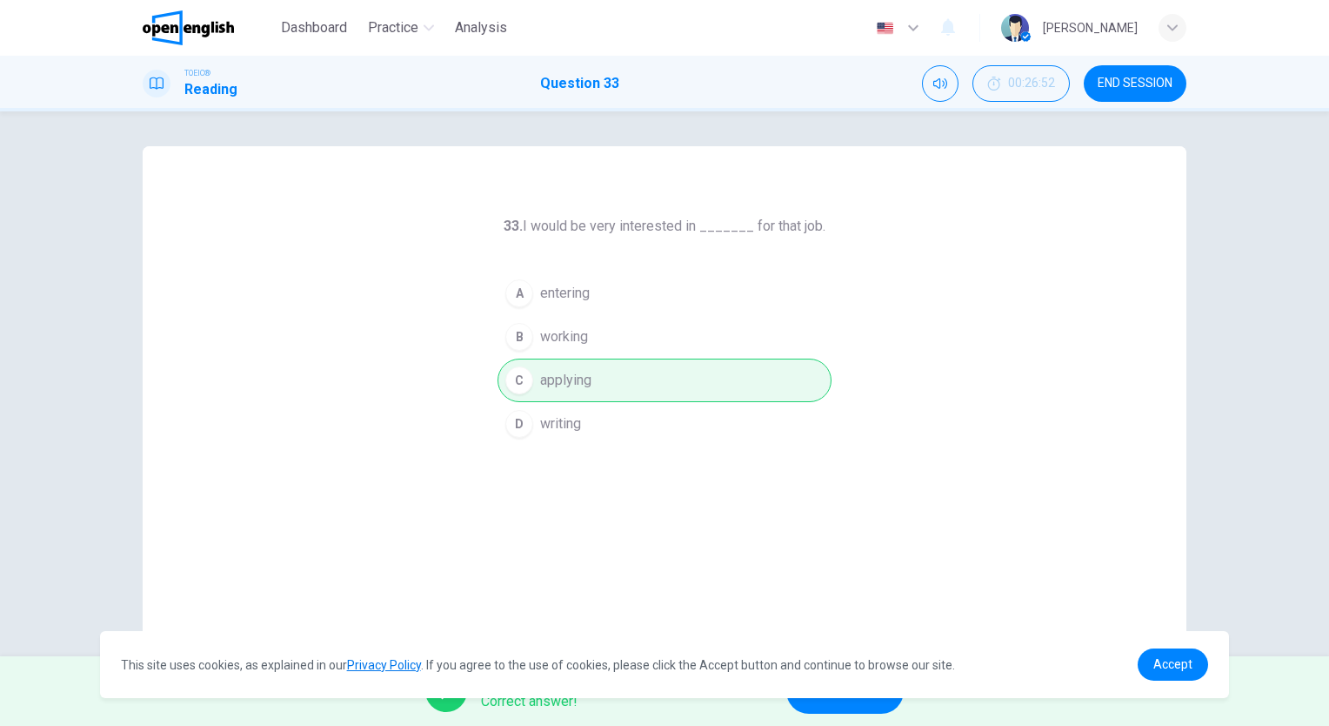
click at [873, 705] on button "NEXT" at bounding box center [844, 690] width 117 height 45
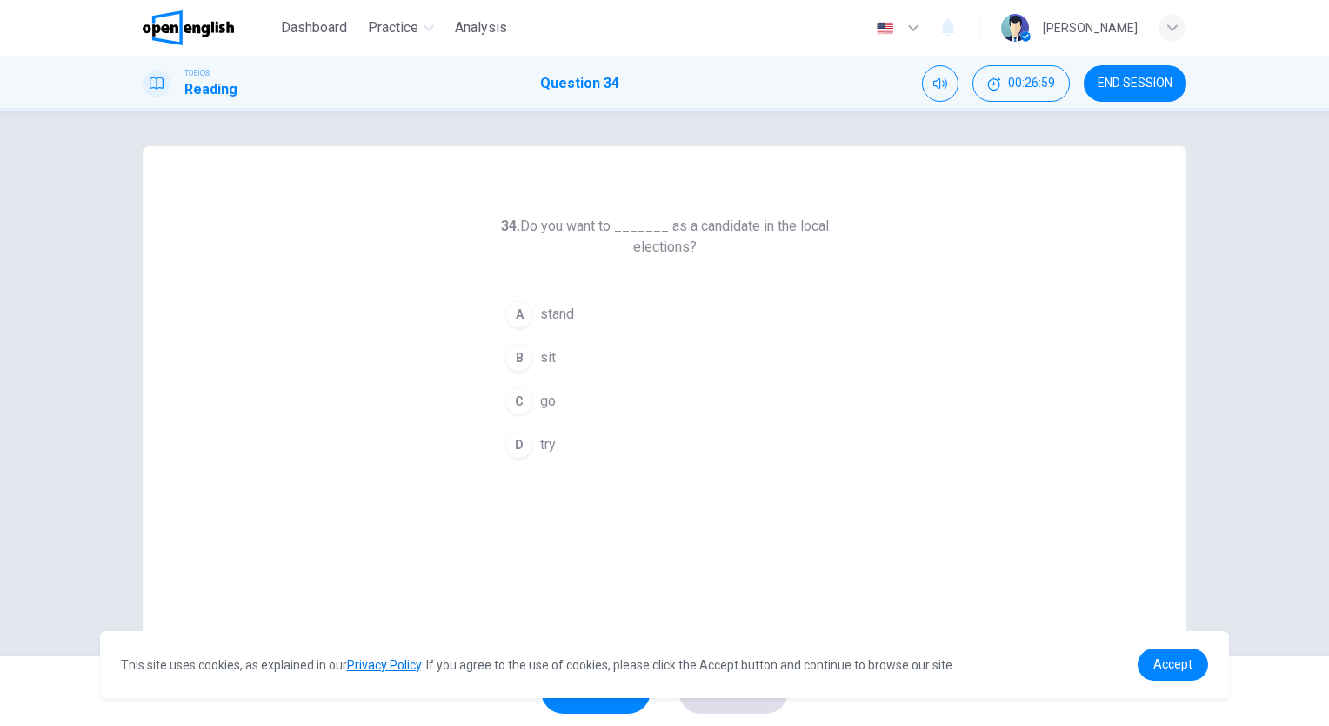
click at [557, 315] on span "stand" at bounding box center [557, 314] width 34 height 21
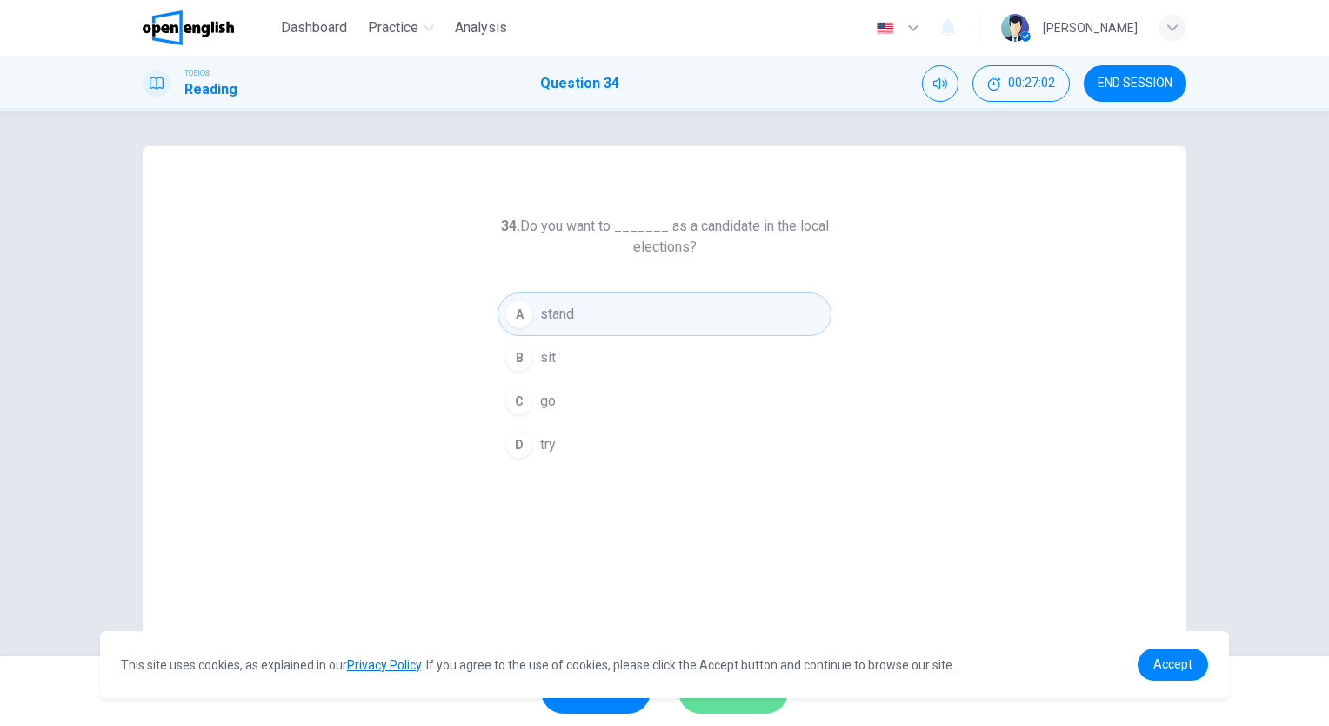
click at [740, 700] on span "SUBMIT" at bounding box center [724, 691] width 50 height 24
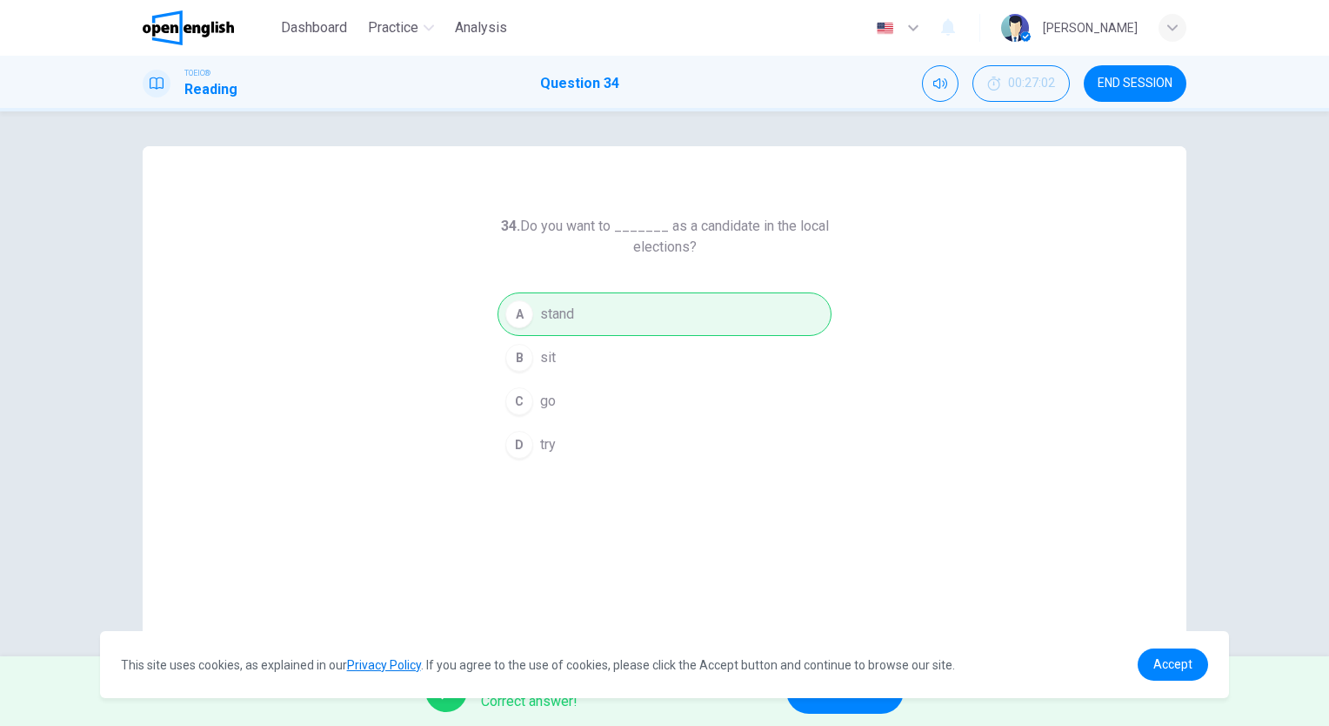
click at [847, 706] on button "NEXT" at bounding box center [844, 690] width 117 height 45
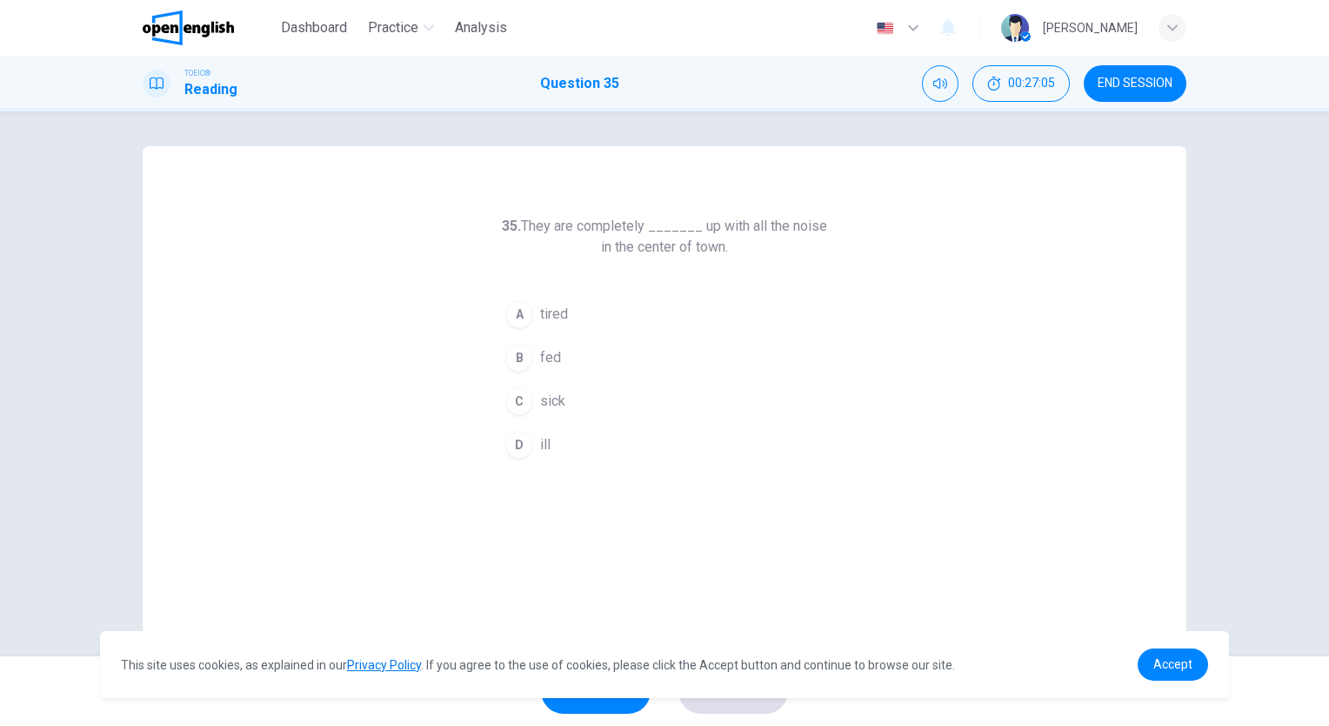
click at [557, 312] on span "tired" at bounding box center [554, 314] width 28 height 21
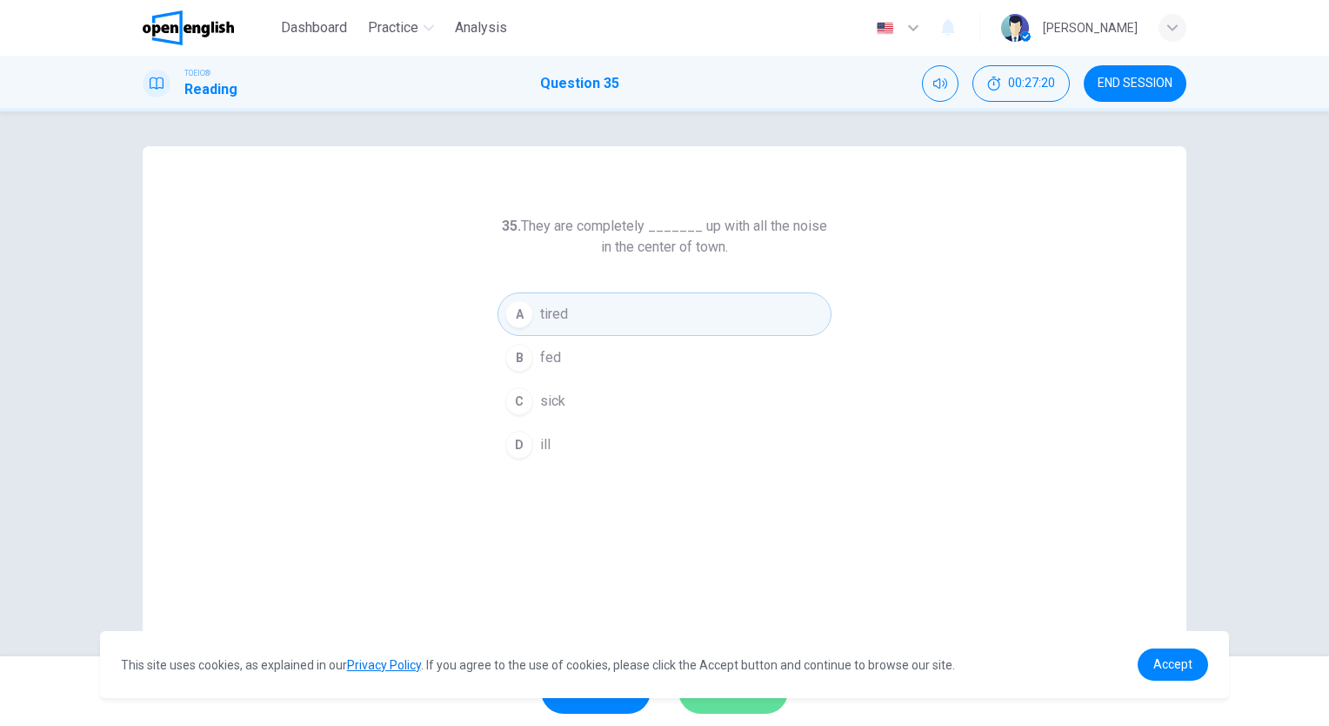
click at [742, 701] on span "SUBMIT" at bounding box center [724, 691] width 50 height 24
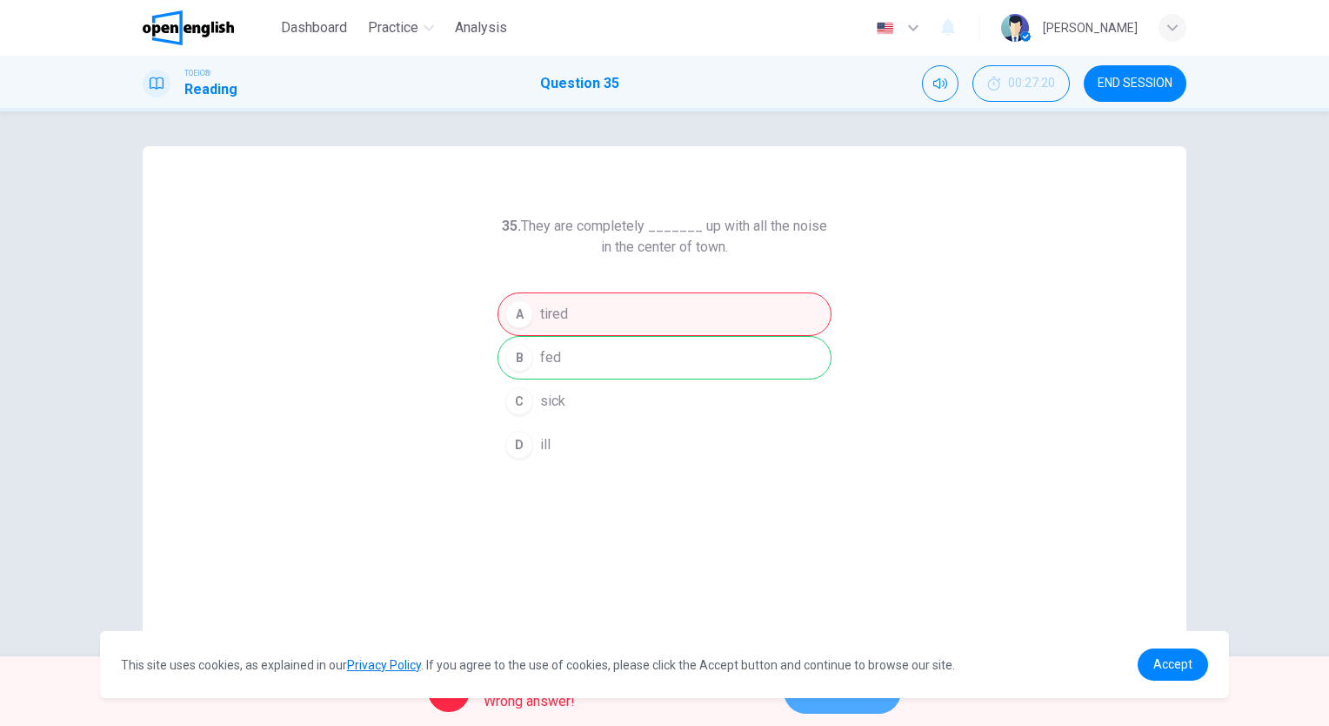
click at [870, 704] on button "NEXT" at bounding box center [842, 690] width 117 height 45
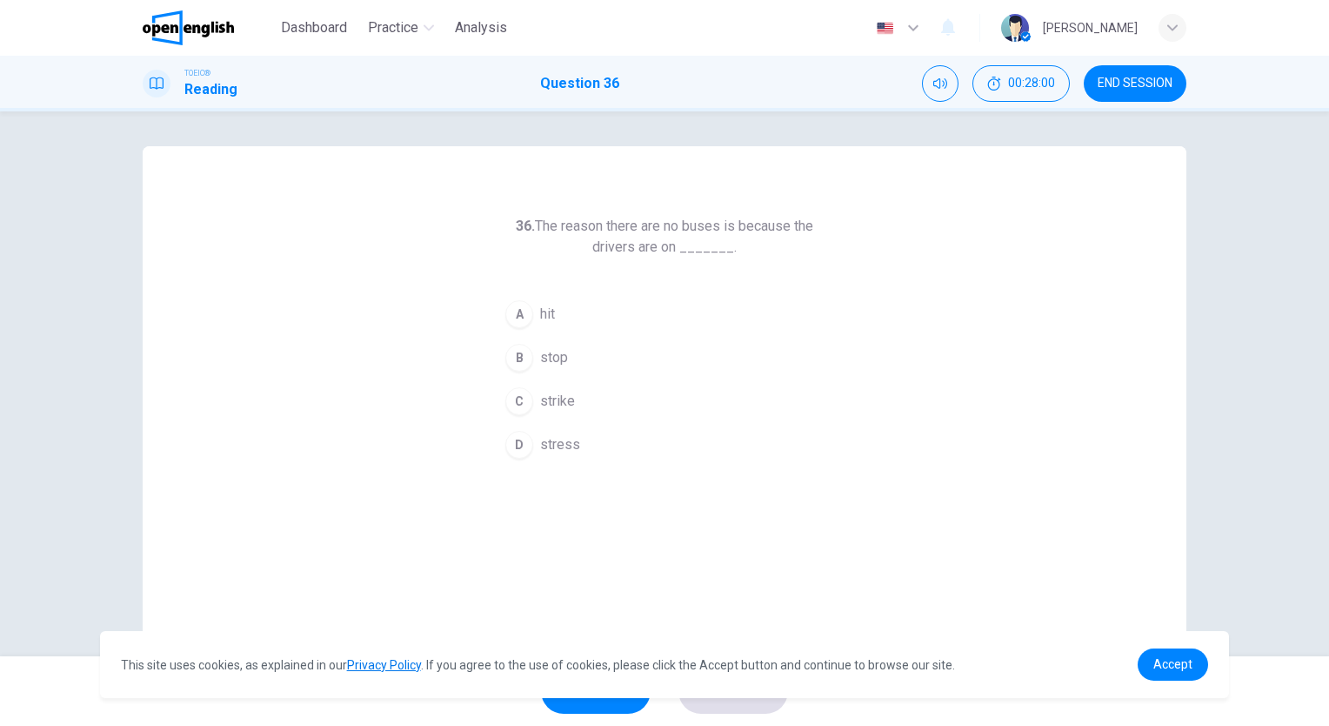
click at [562, 395] on span "strike" at bounding box center [557, 401] width 35 height 21
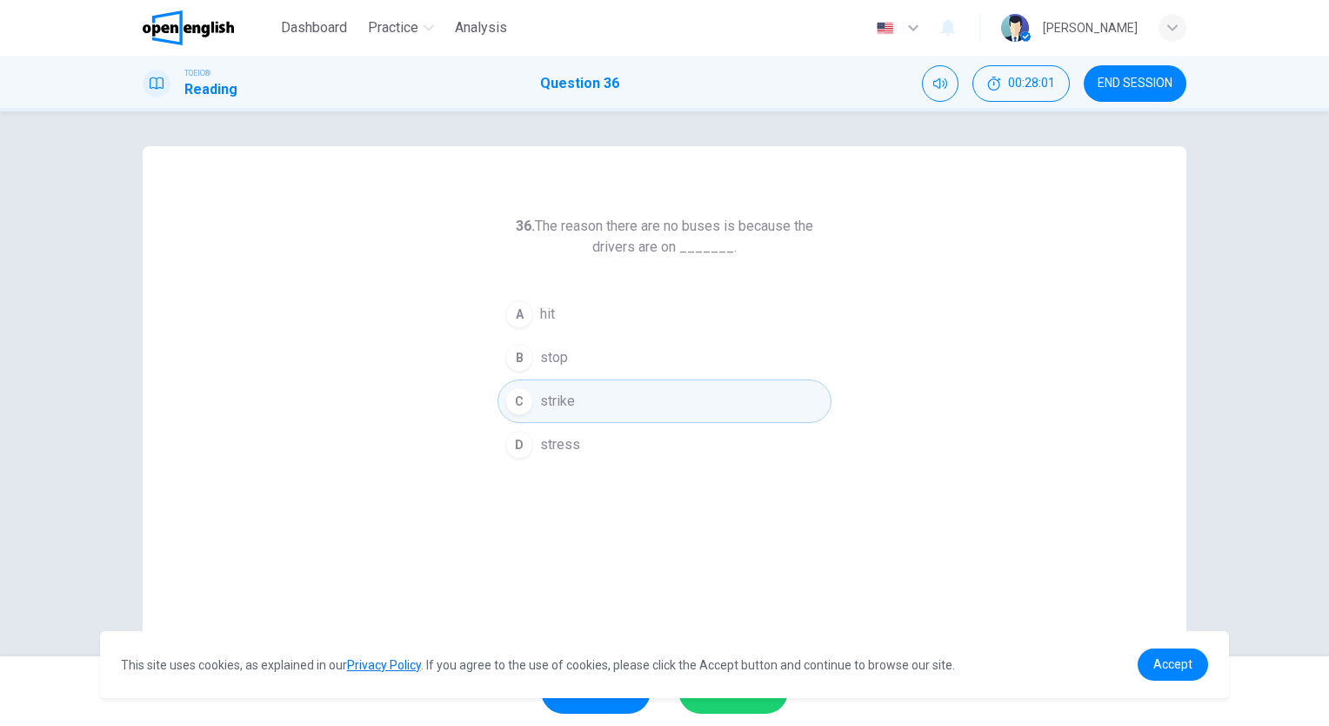
click at [750, 708] on button "SUBMIT" at bounding box center [734, 690] width 110 height 45
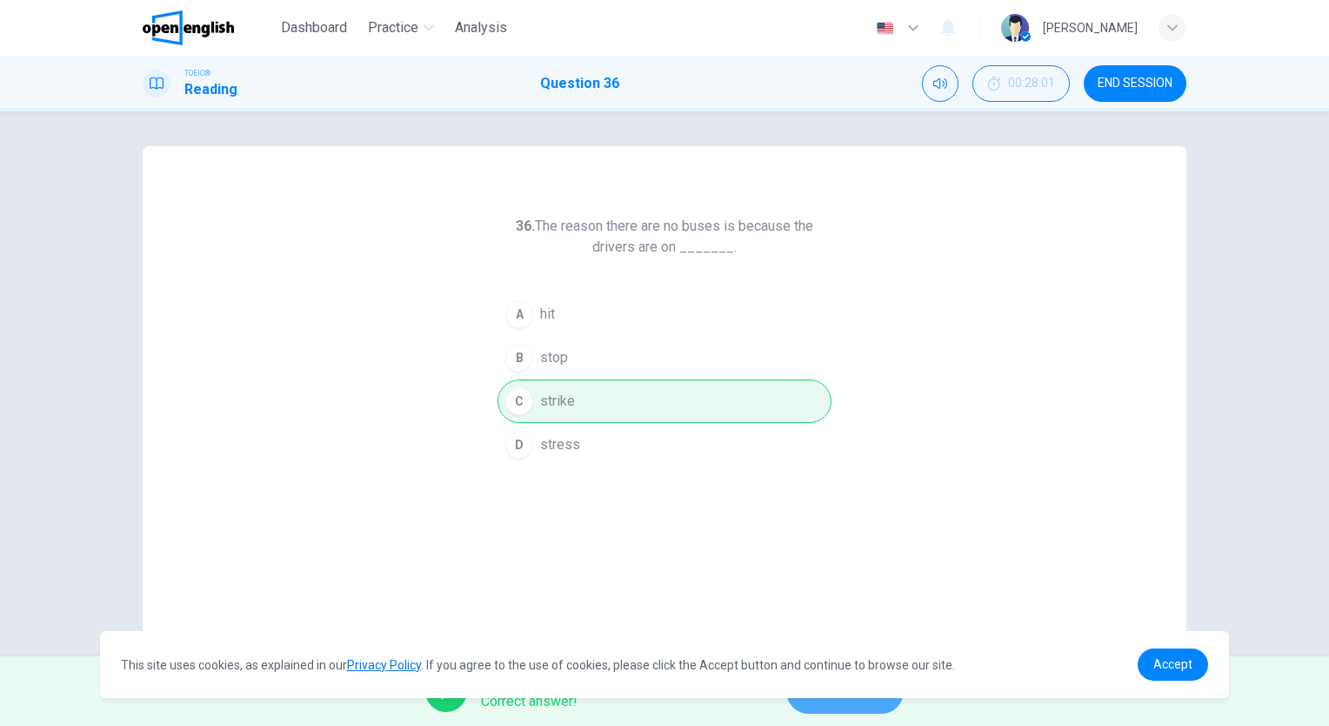
click at [880, 712] on button "NEXT" at bounding box center [844, 690] width 117 height 45
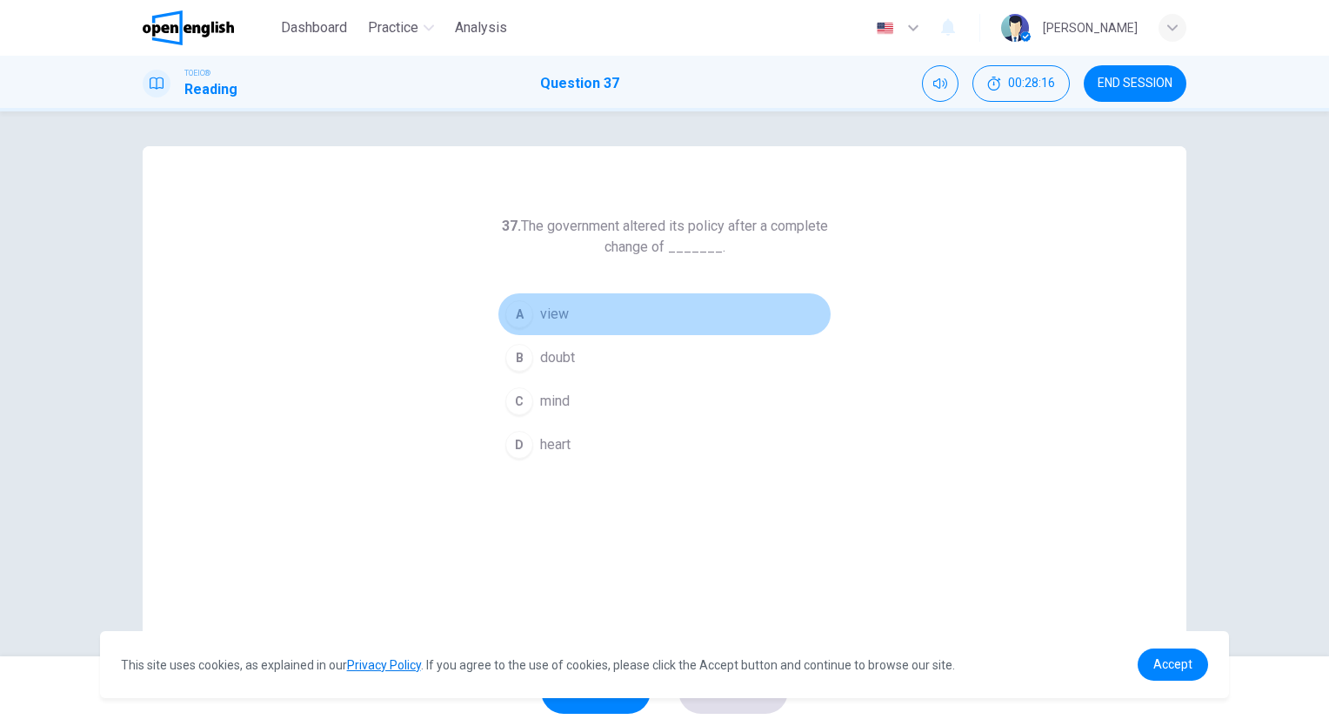
click at [550, 309] on span "view" at bounding box center [554, 314] width 29 height 21
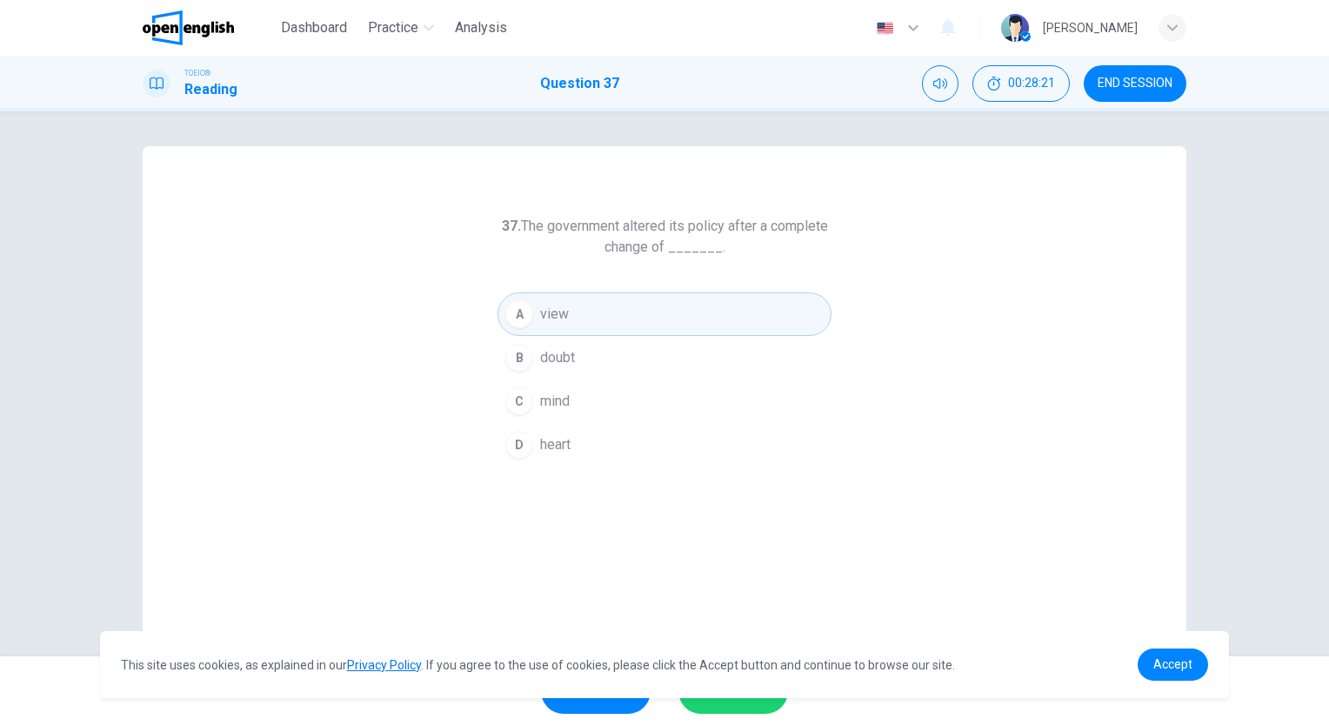
click at [566, 409] on span "mind" at bounding box center [555, 401] width 30 height 21
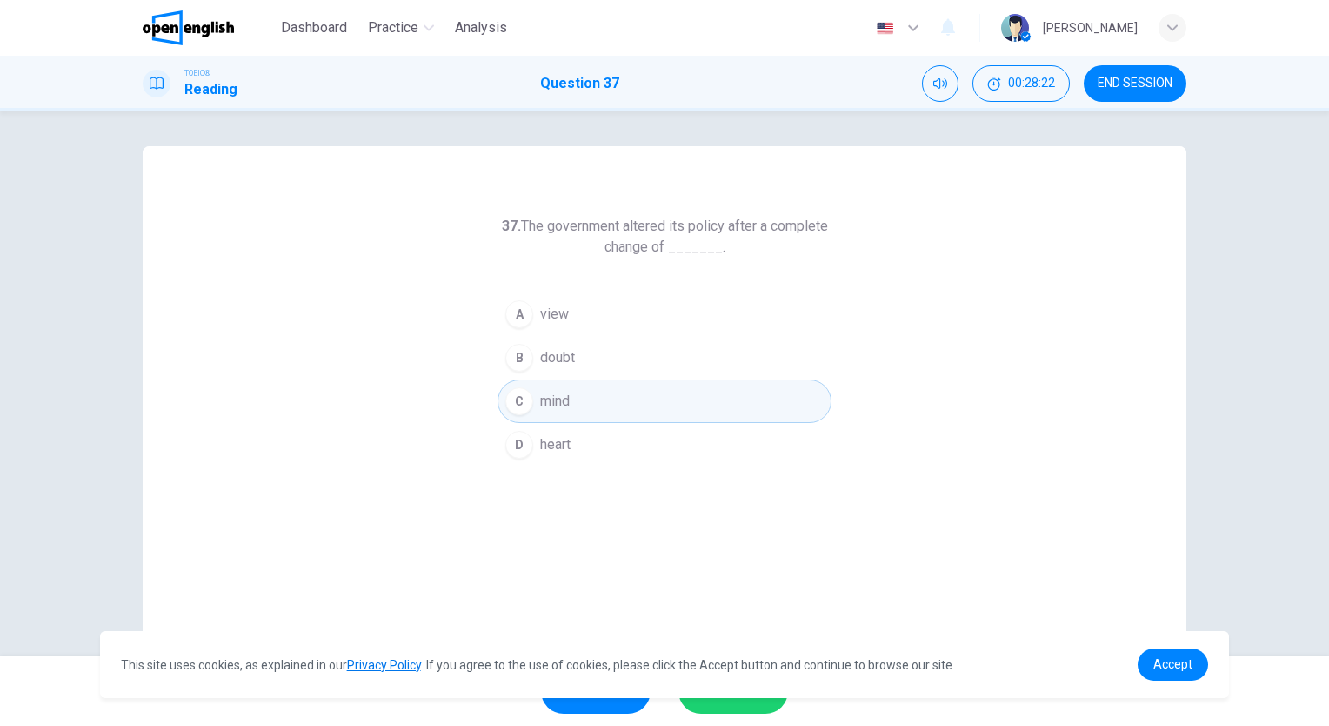
click at [750, 702] on button "SUBMIT" at bounding box center [734, 690] width 110 height 45
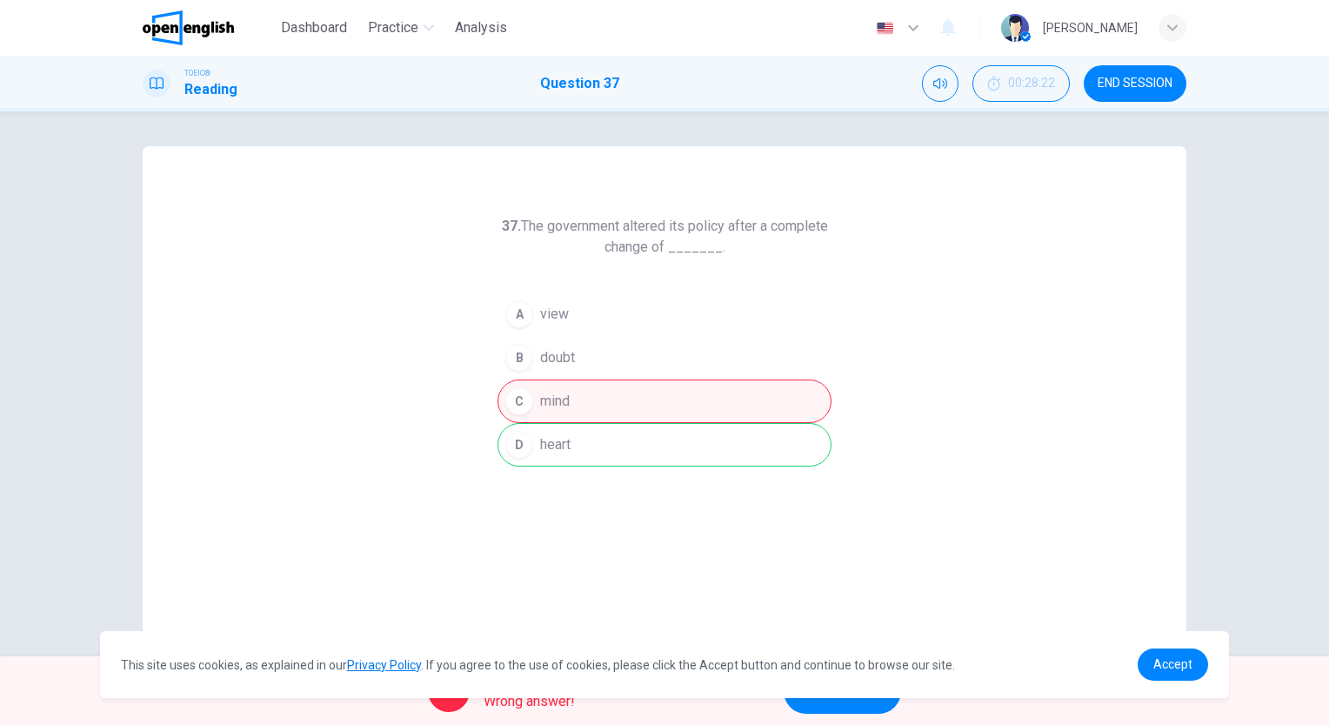
click at [863, 715] on div "Oops! Wrong answer! NEXT" at bounding box center [664, 691] width 1329 height 70
click at [863, 705] on button "NEXT" at bounding box center [842, 690] width 117 height 45
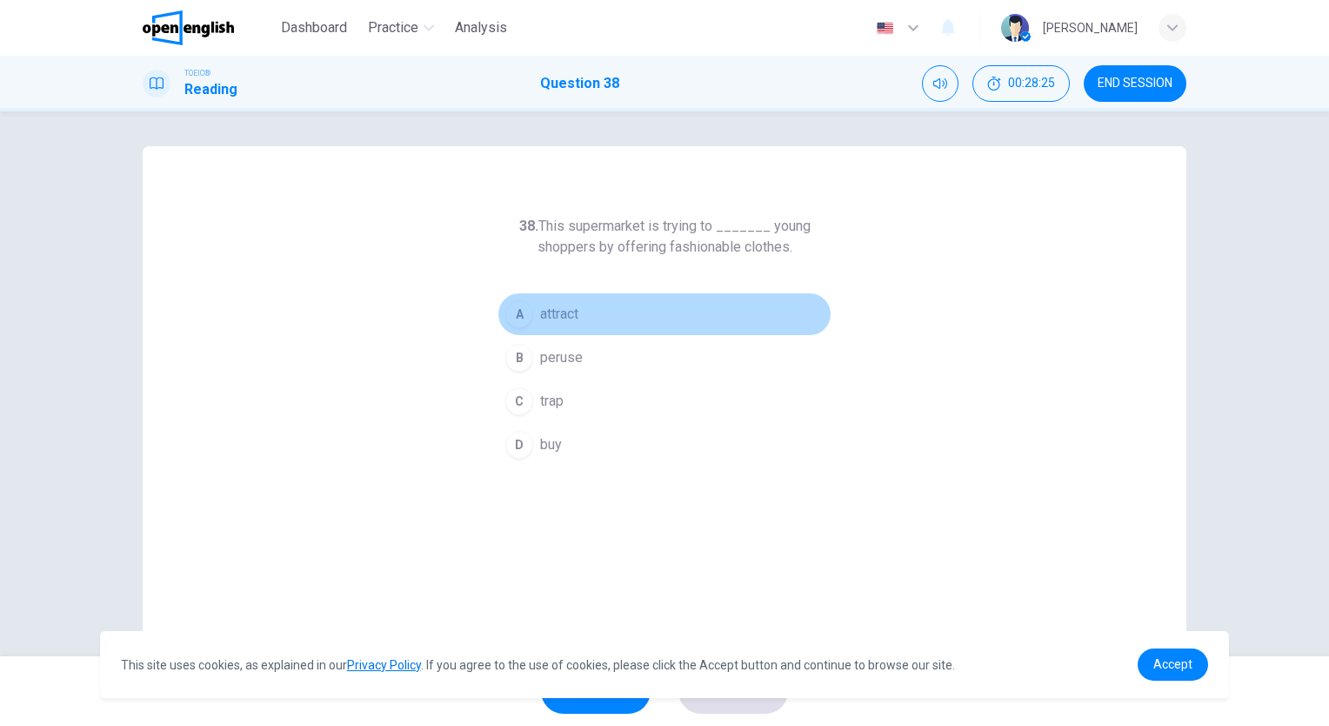
click at [552, 315] on span "attract" at bounding box center [559, 314] width 38 height 21
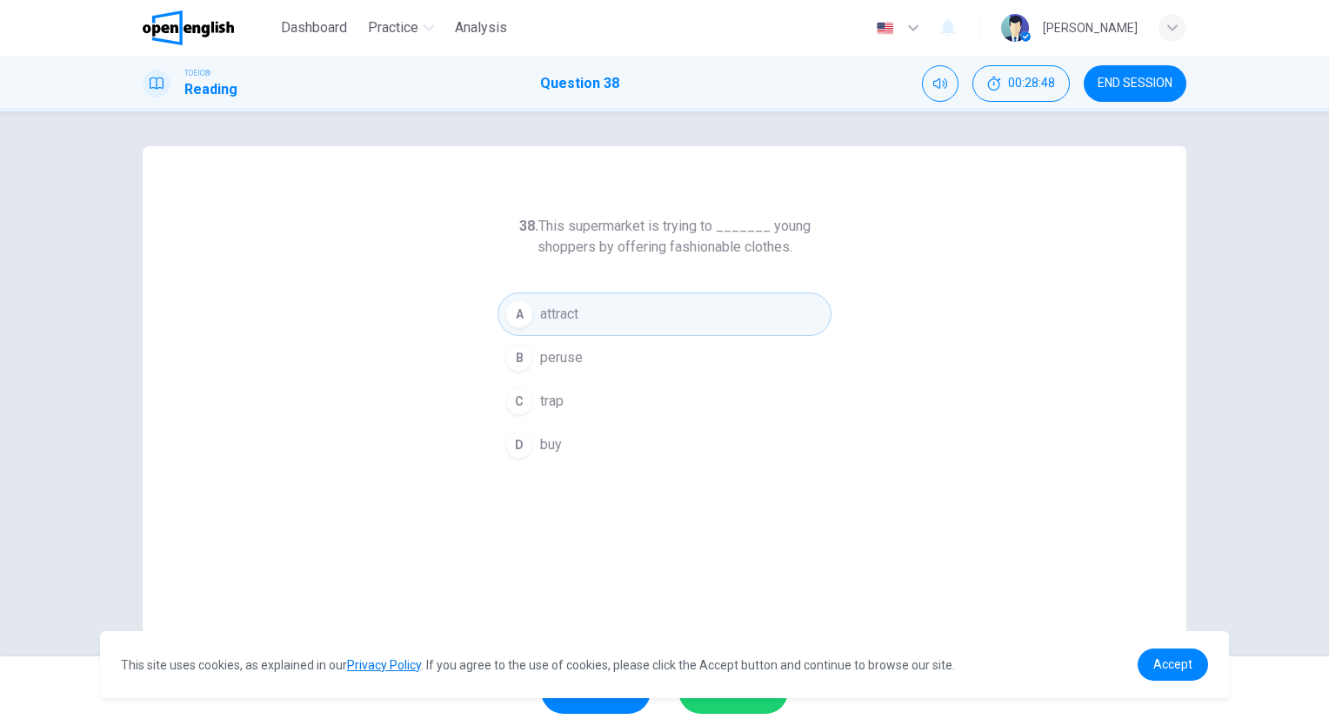
click at [741, 705] on button "SUBMIT" at bounding box center [734, 690] width 110 height 45
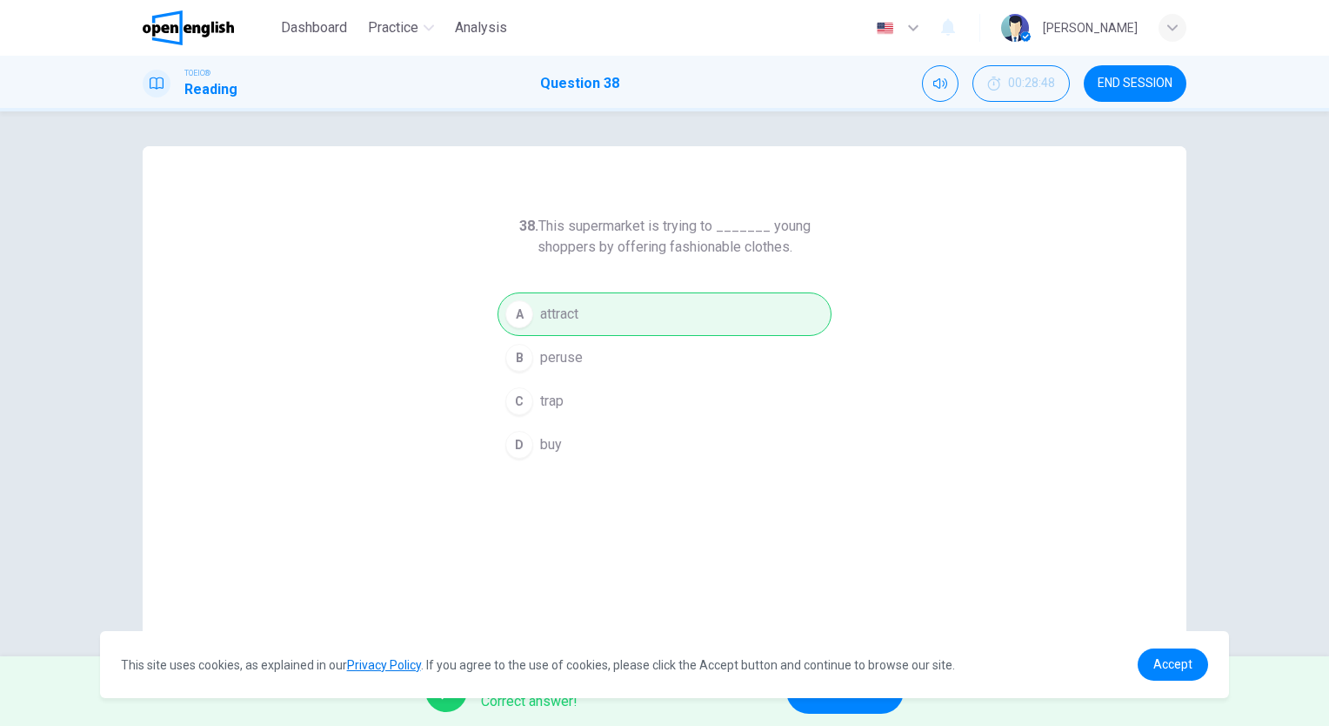
click at [855, 702] on button "NEXT" at bounding box center [844, 690] width 117 height 45
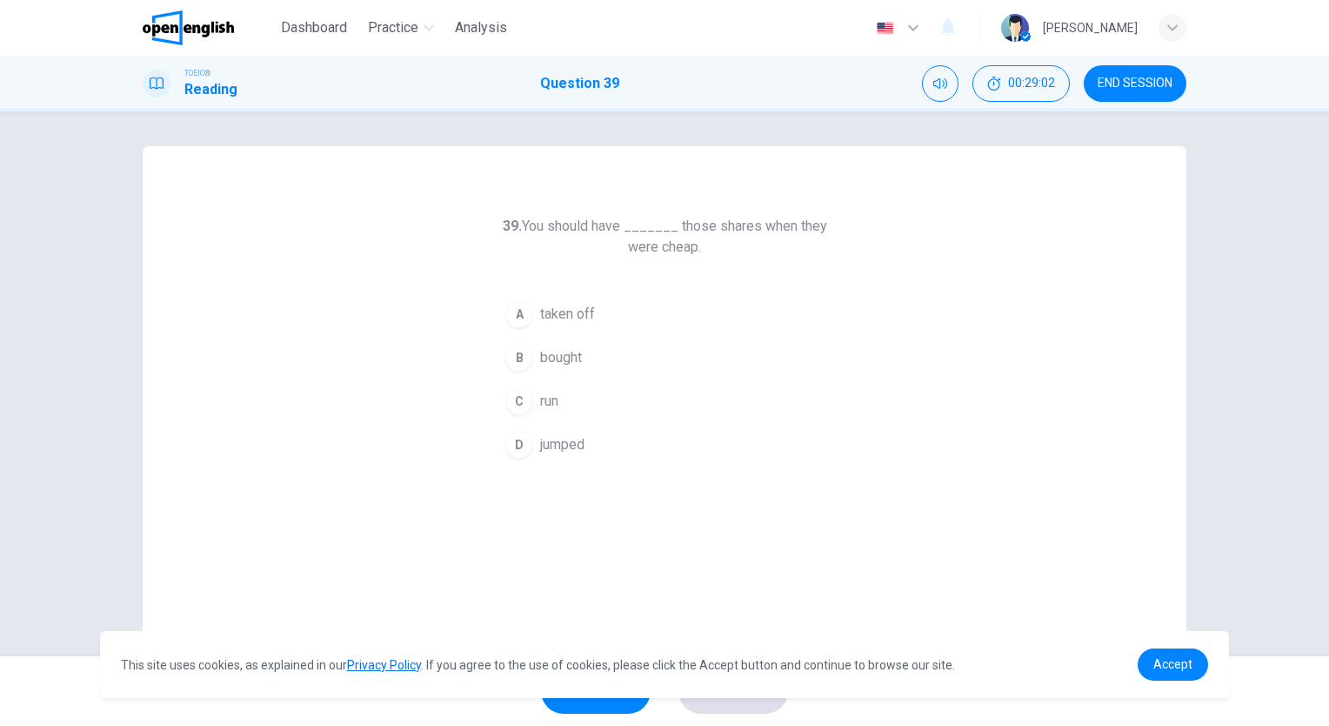
click at [572, 311] on span "taken off" at bounding box center [567, 314] width 55 height 21
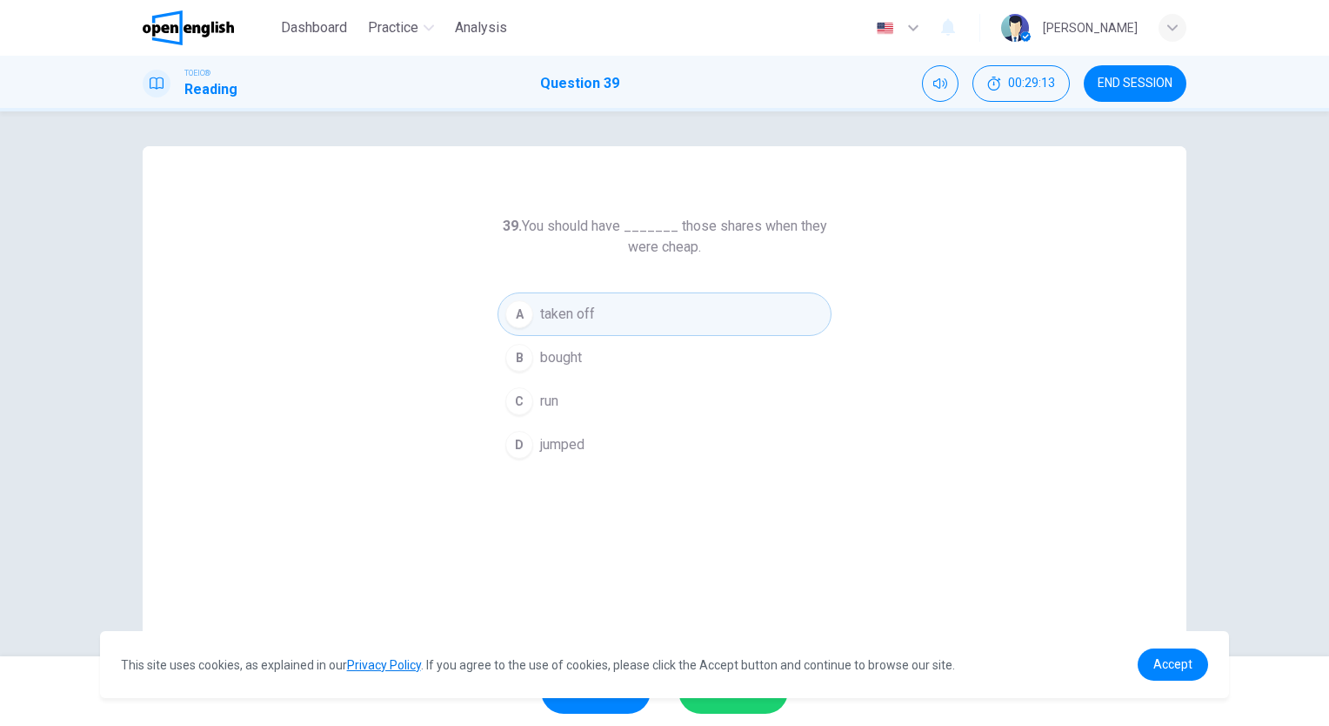
click at [586, 359] on button "B bought" at bounding box center [665, 358] width 334 height 44
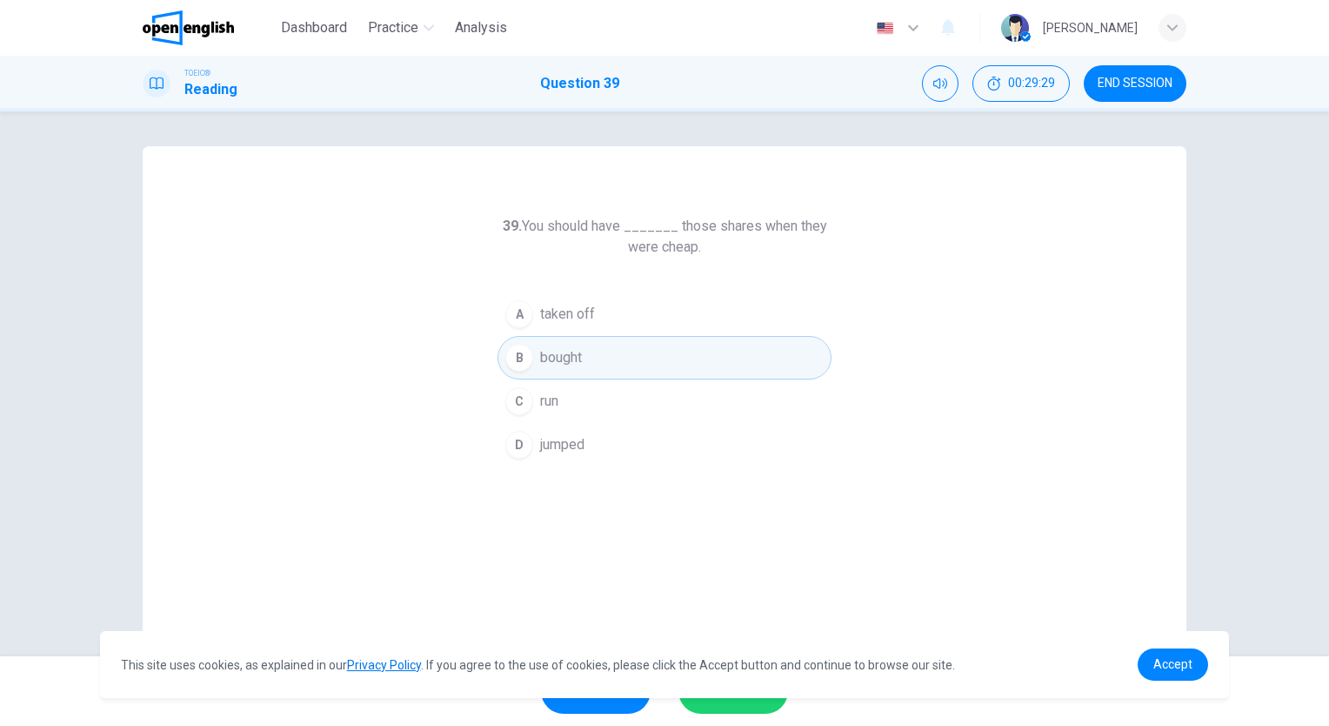
click at [740, 703] on button "SUBMIT" at bounding box center [734, 690] width 110 height 45
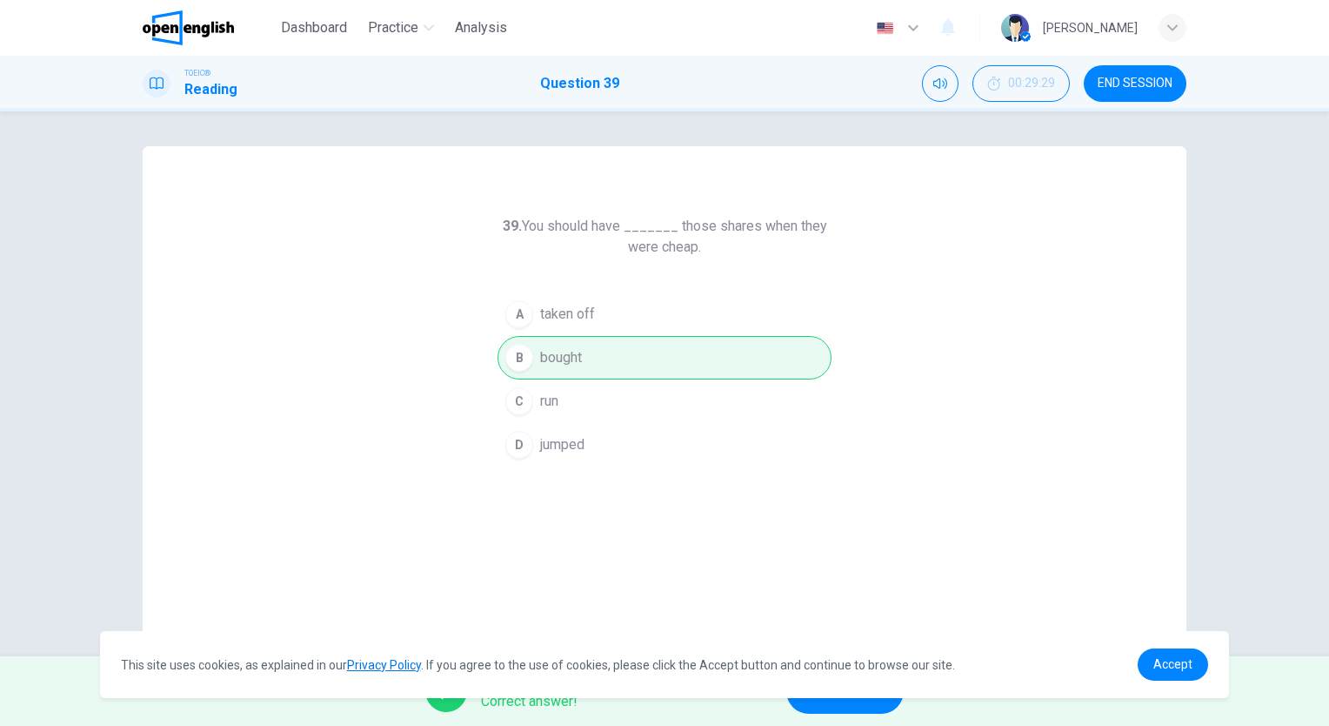
click at [837, 706] on button "NEXT" at bounding box center [844, 690] width 117 height 45
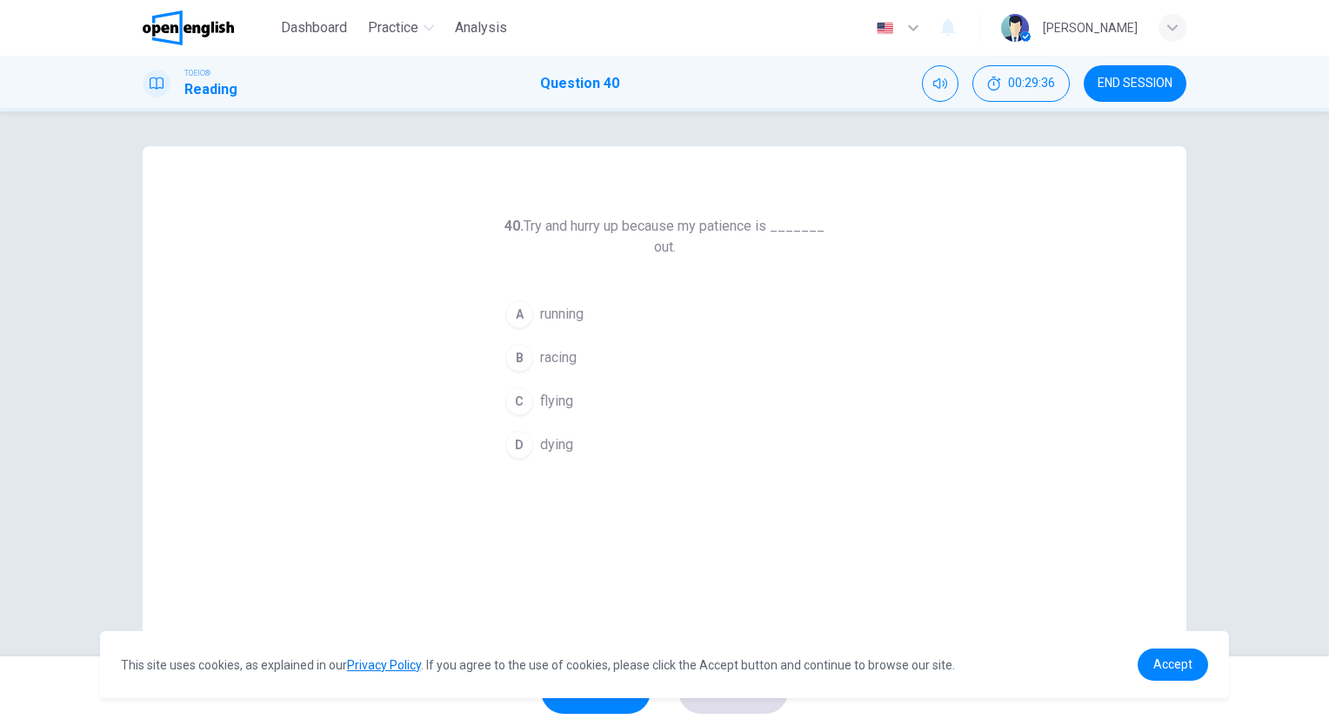
click at [583, 312] on button "A running" at bounding box center [665, 314] width 334 height 44
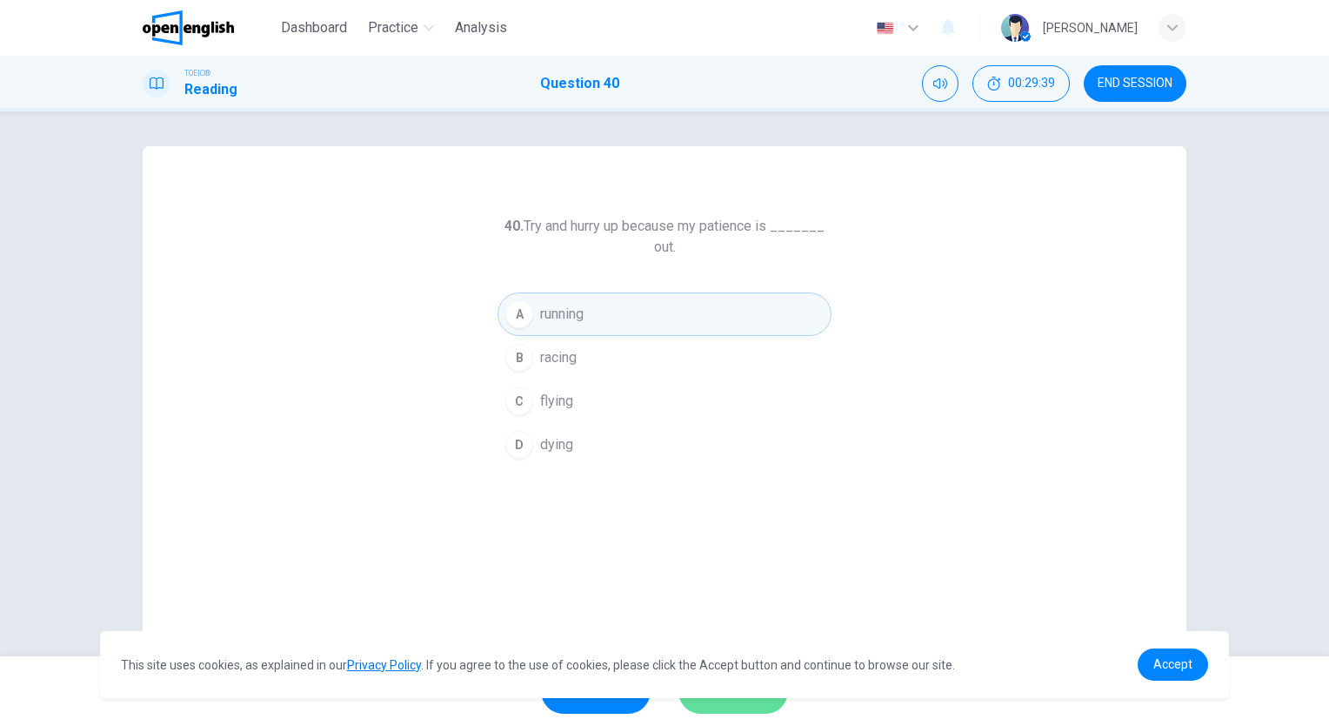
click at [738, 708] on button "SUBMIT" at bounding box center [734, 690] width 110 height 45
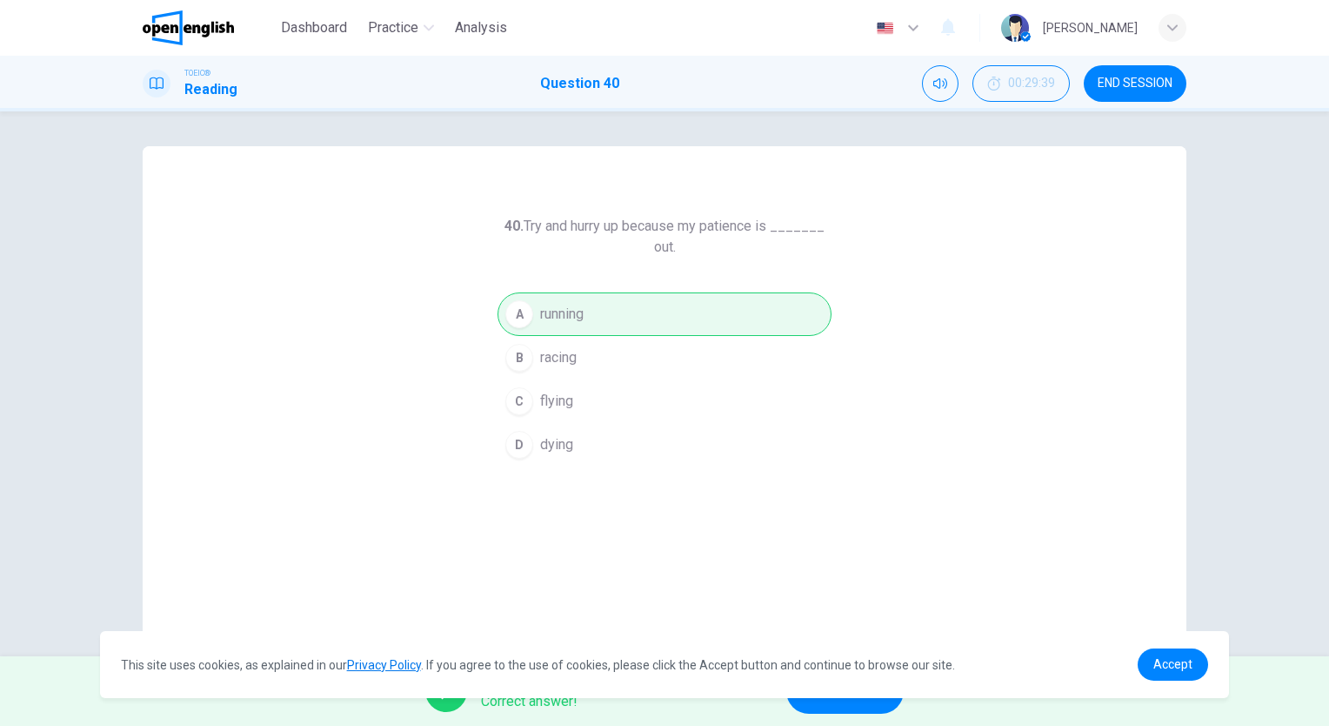
click at [837, 706] on button "NEXT" at bounding box center [844, 690] width 117 height 45
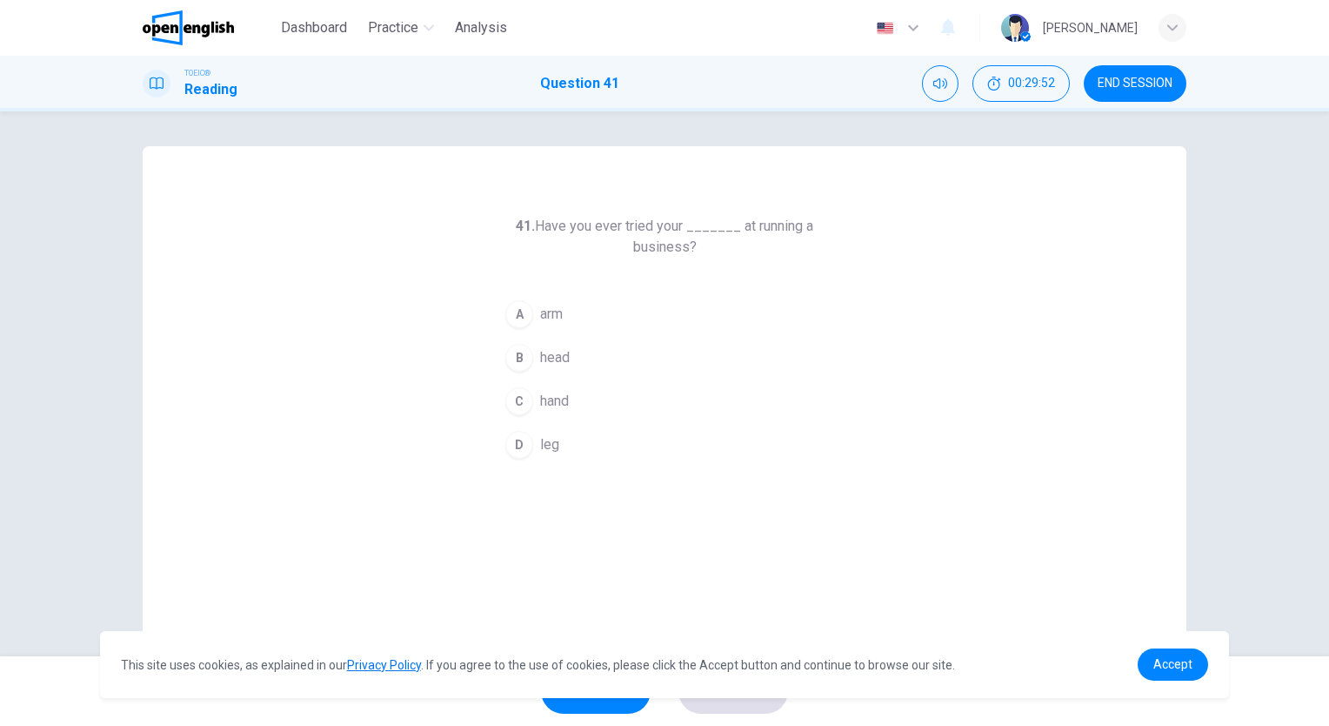
click at [549, 396] on span "hand" at bounding box center [554, 401] width 29 height 21
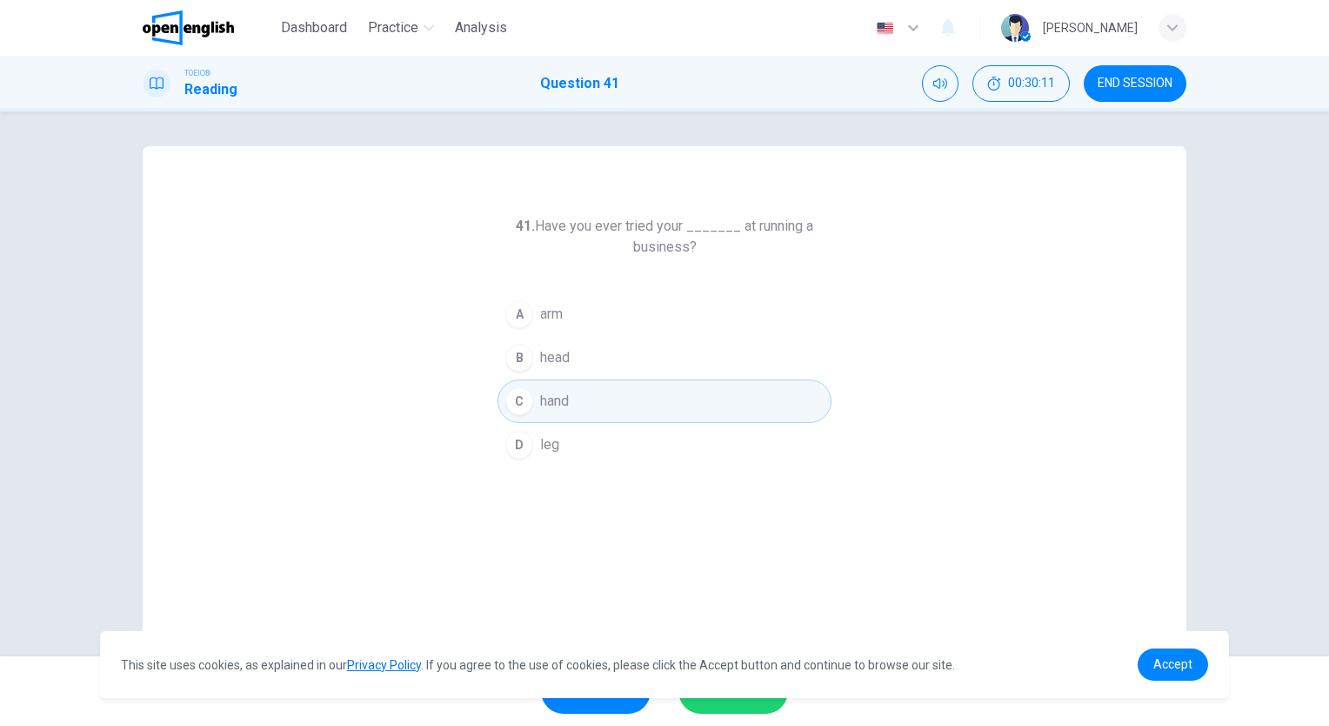
click at [540, 354] on span "head" at bounding box center [555, 357] width 30 height 21
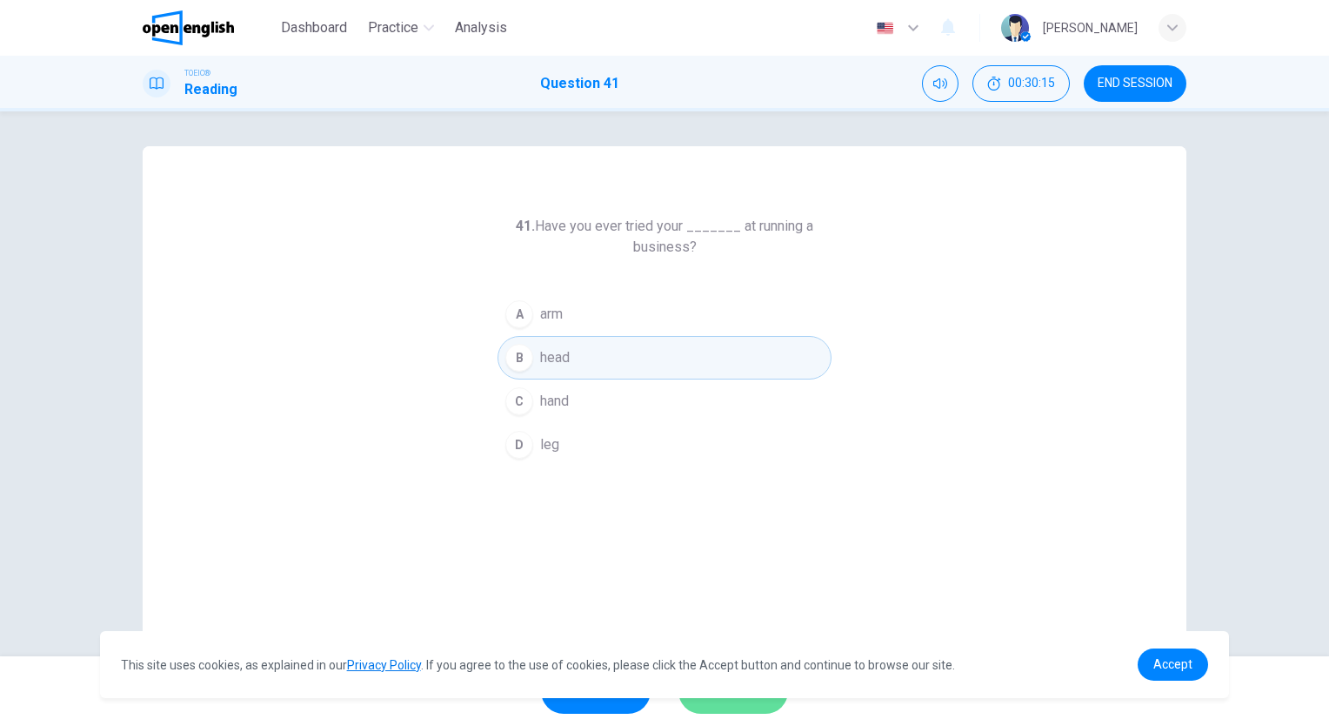
click at [771, 711] on button "SUBMIT" at bounding box center [734, 690] width 110 height 45
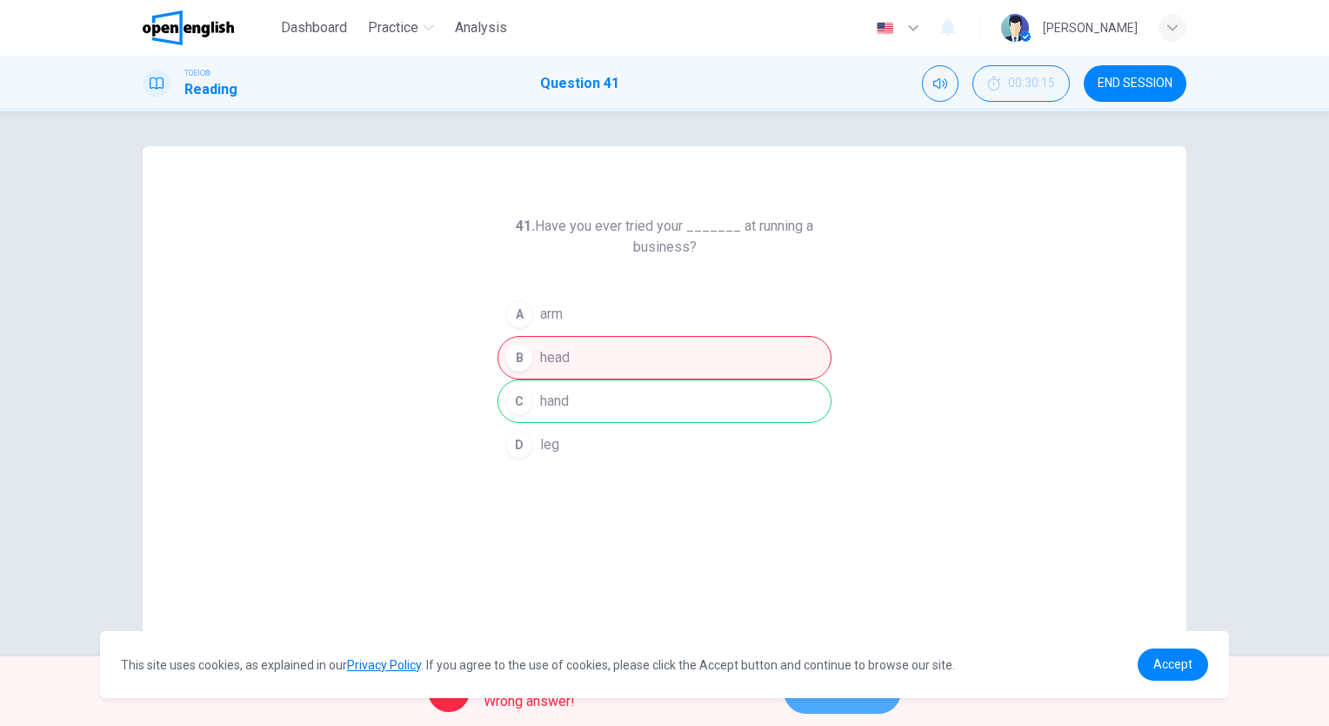
click at [873, 701] on button "NEXT" at bounding box center [842, 690] width 117 height 45
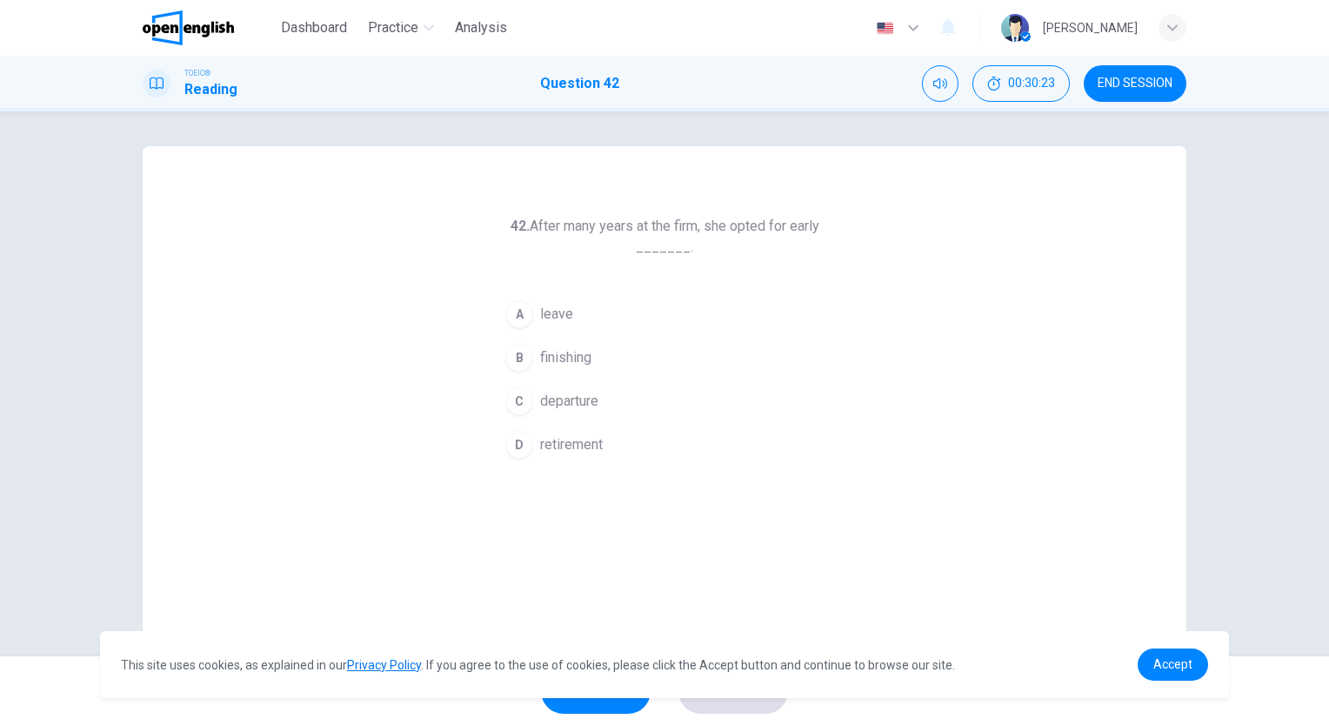
click at [590, 432] on button "D retirement" at bounding box center [665, 445] width 334 height 44
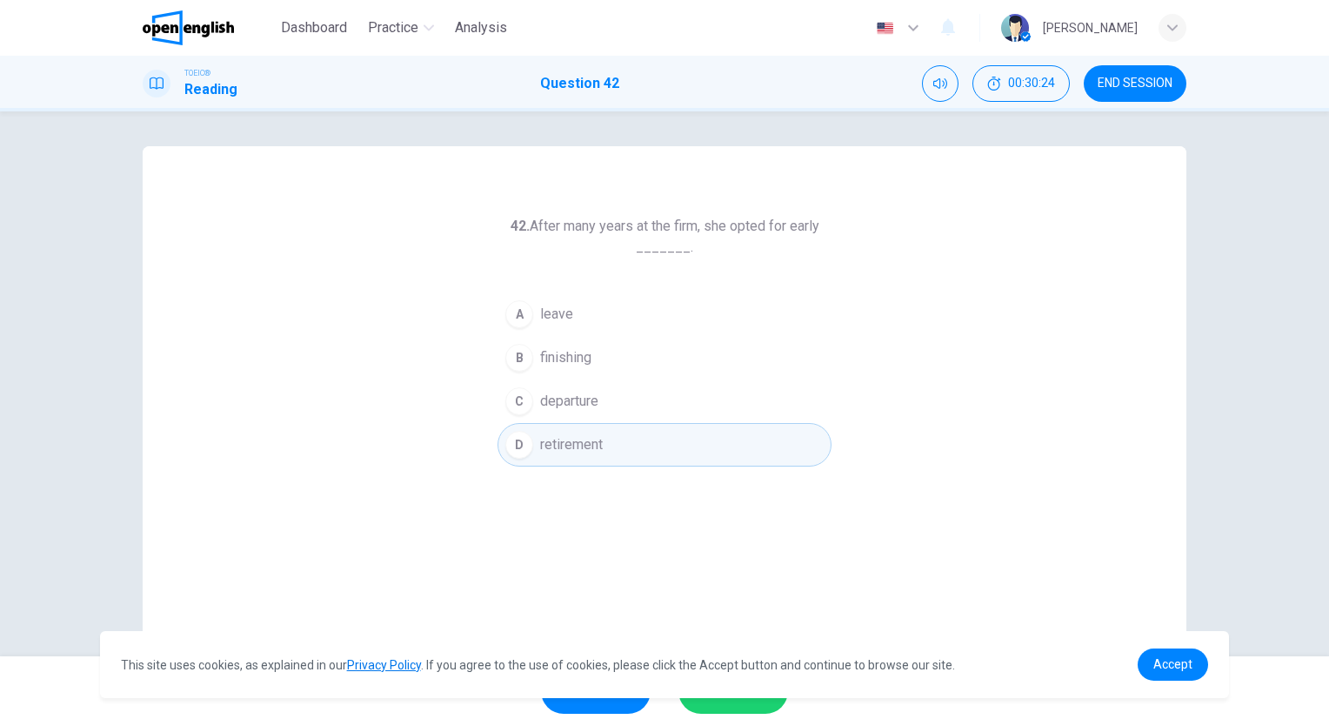
click at [731, 708] on button "SUBMIT" at bounding box center [734, 690] width 110 height 45
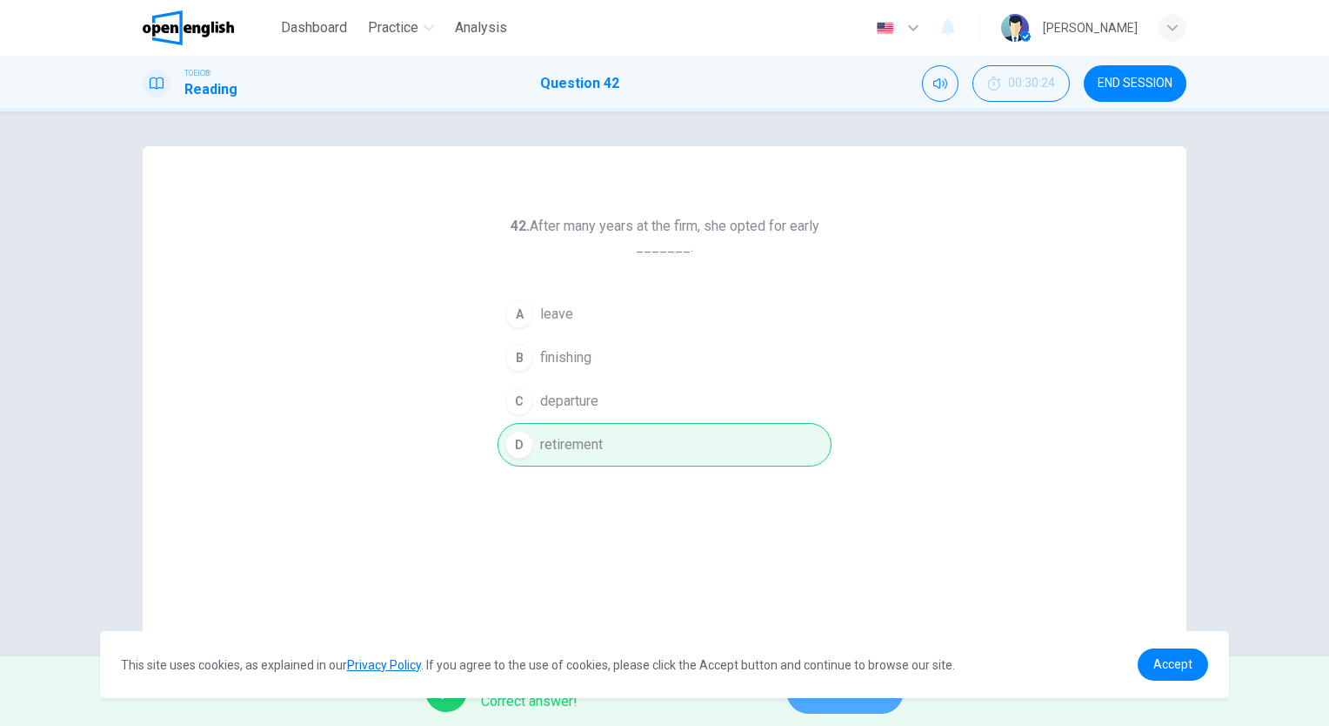
click at [843, 712] on button "NEXT" at bounding box center [844, 690] width 117 height 45
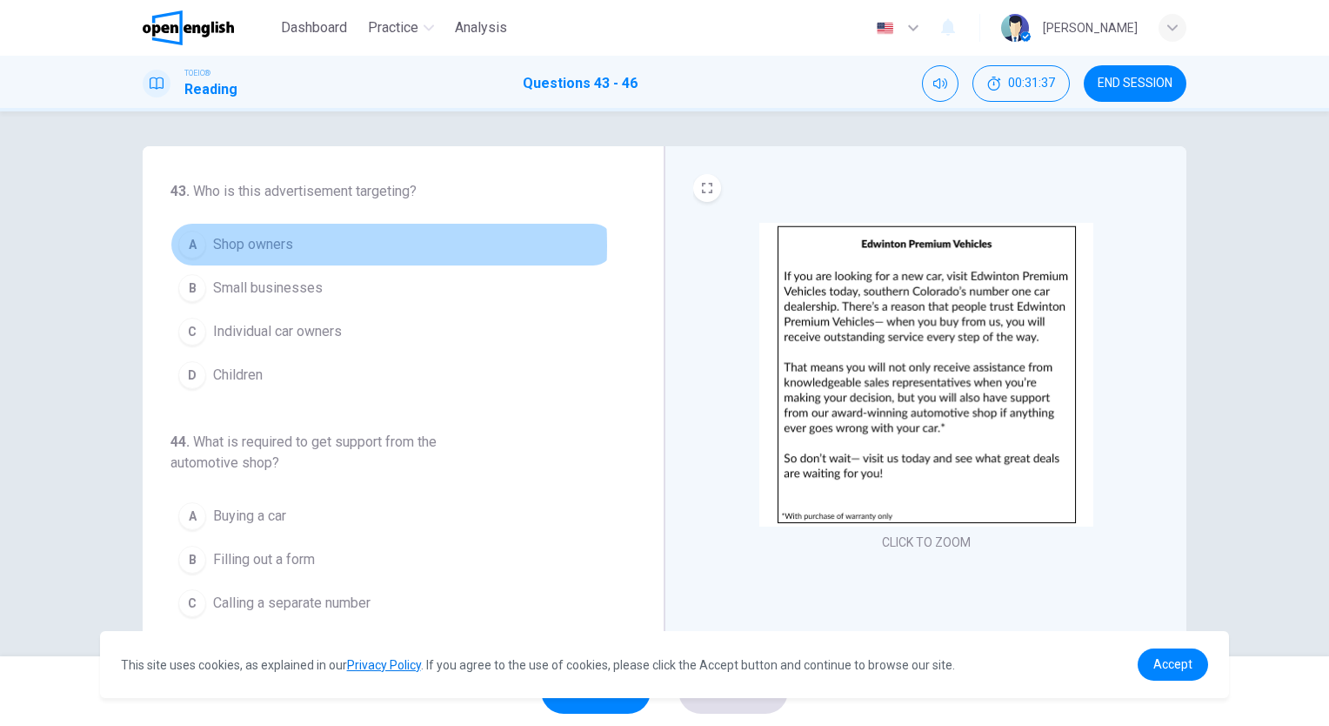
click at [262, 245] on span "Shop owners" at bounding box center [253, 244] width 80 height 21
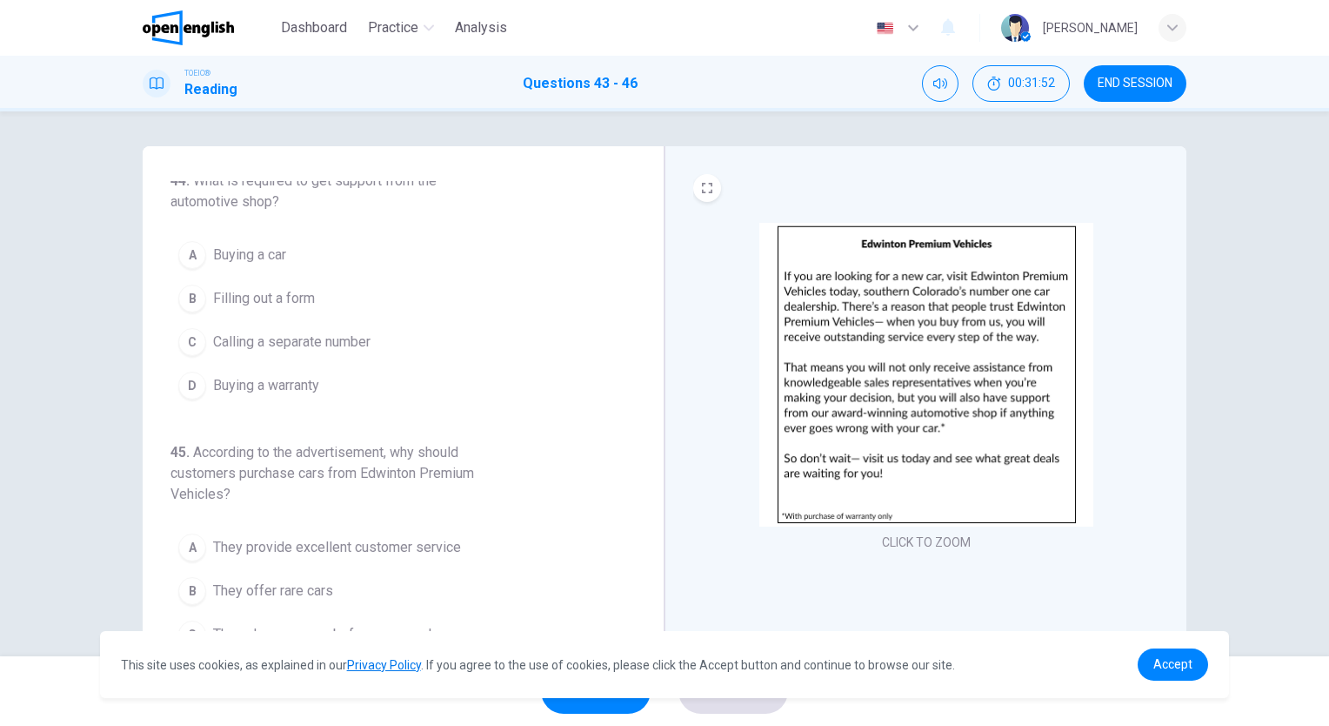
scroll to position [174, 0]
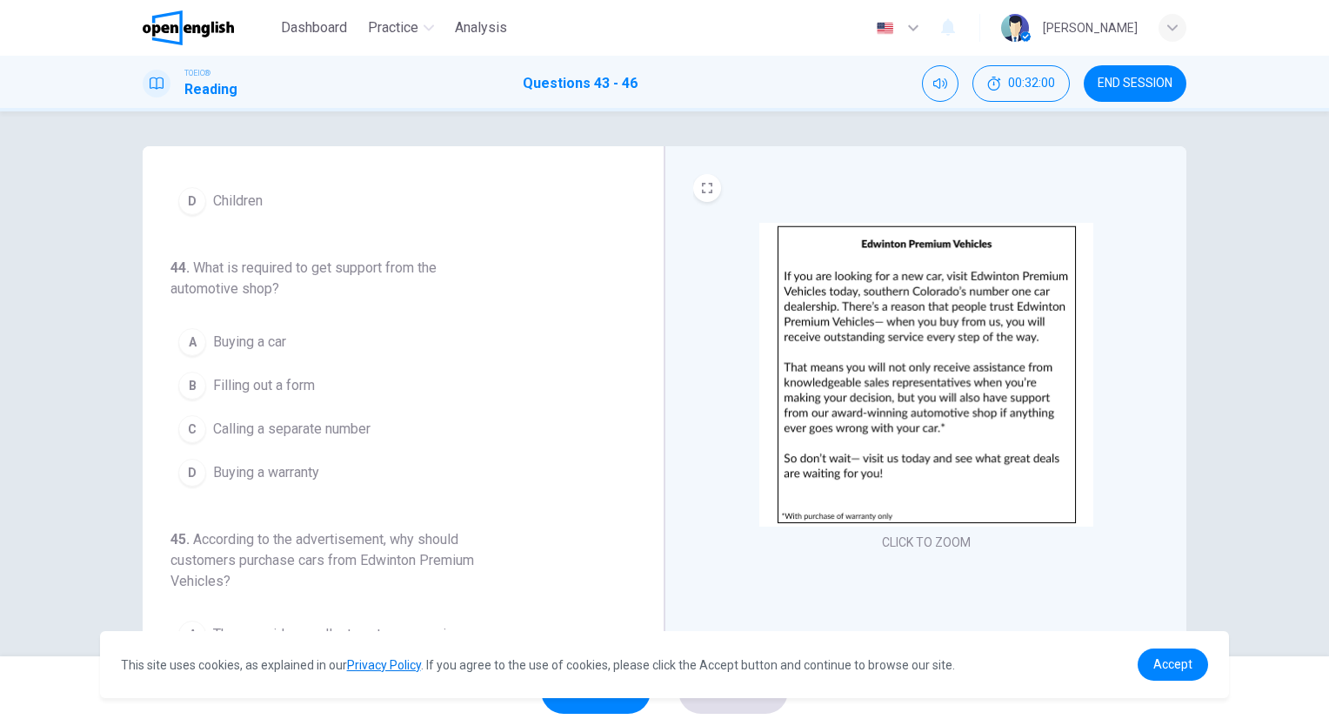
click at [286, 347] on button "A Buying a car" at bounding box center [393, 342] width 445 height 44
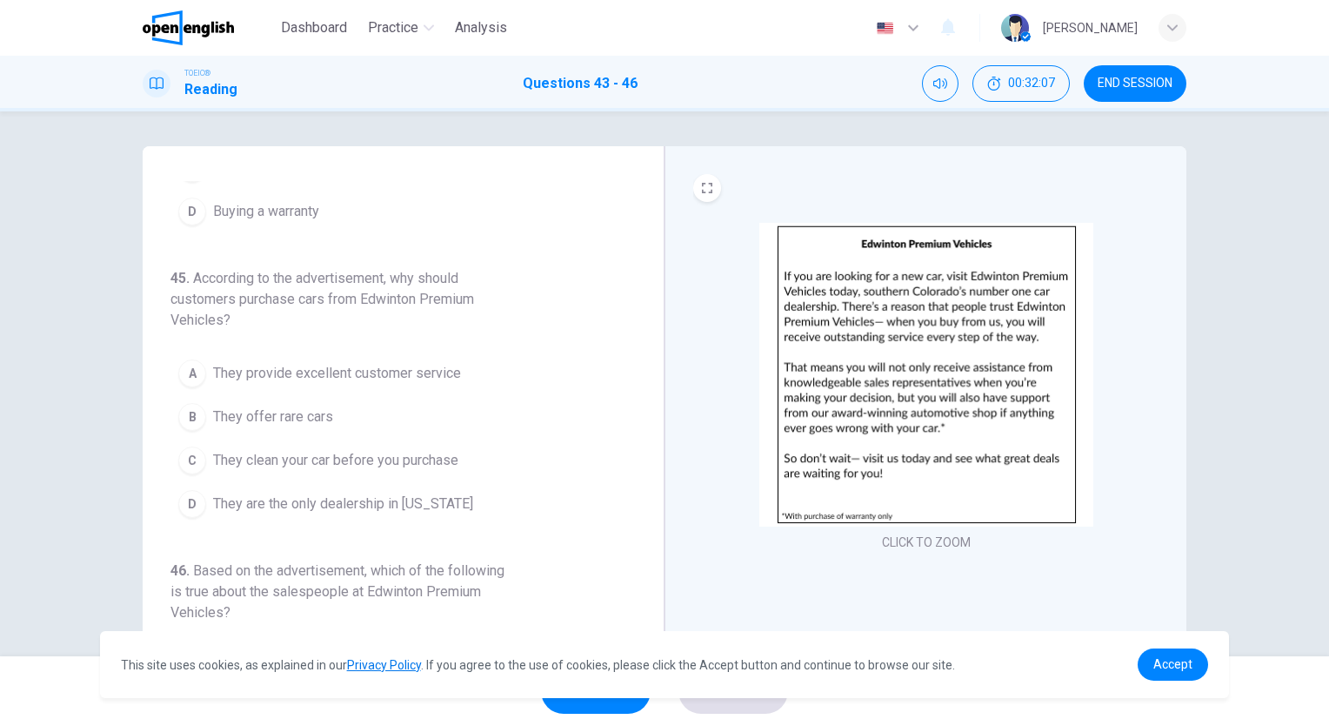
scroll to position [522, 0]
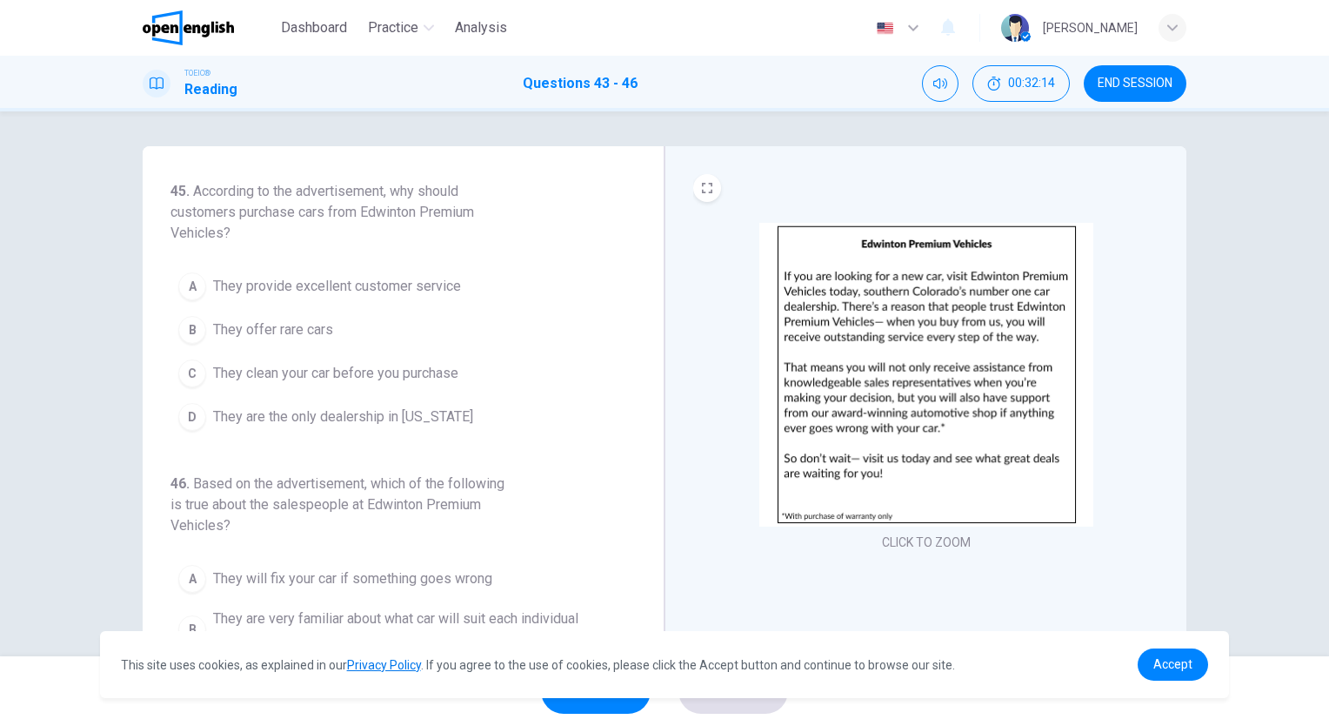
click at [431, 285] on span "They provide excellent customer service" at bounding box center [337, 286] width 248 height 21
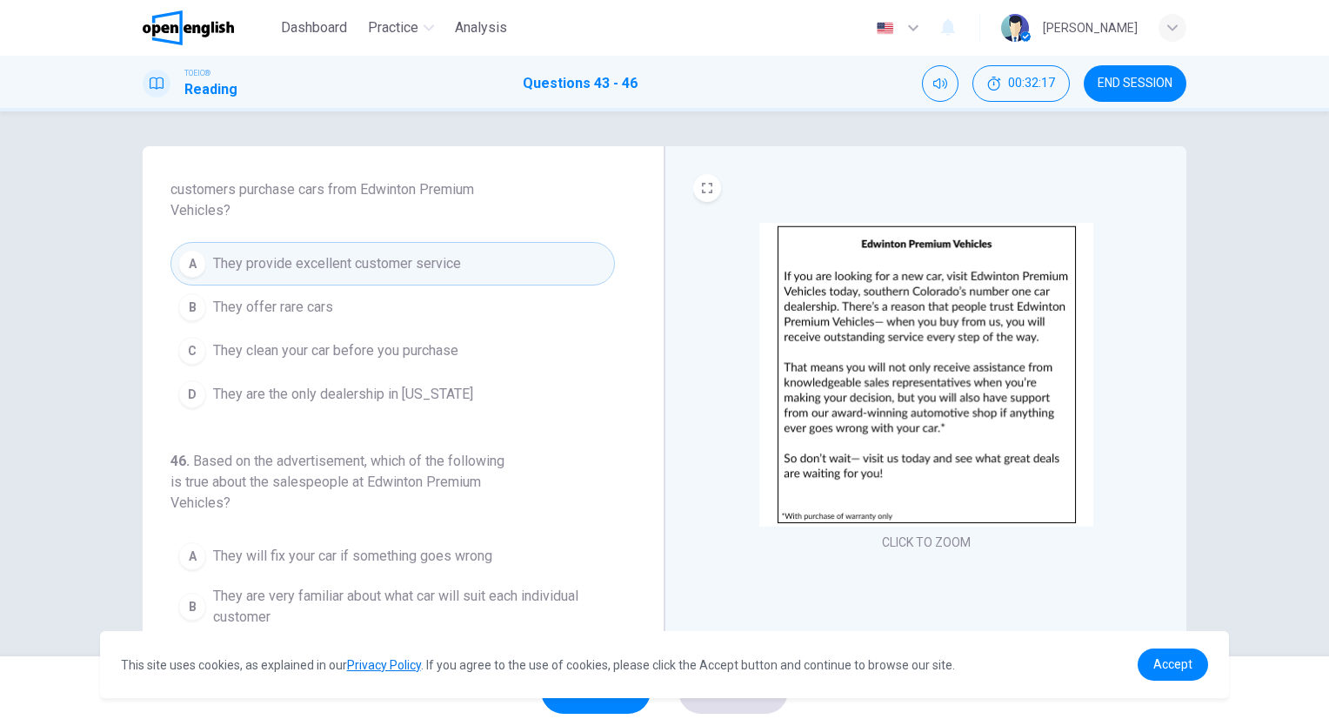
scroll to position [129, 0]
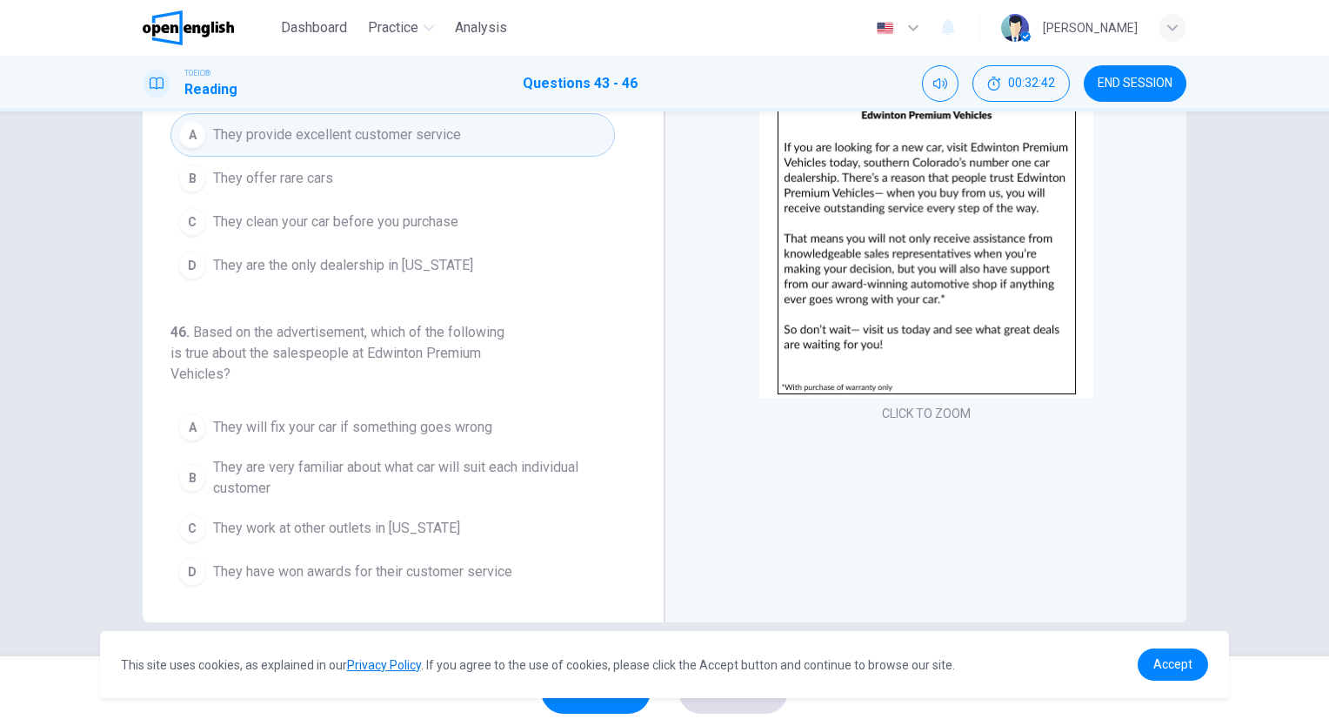
click at [417, 424] on span "They will fix your car if something goes wrong" at bounding box center [352, 427] width 279 height 21
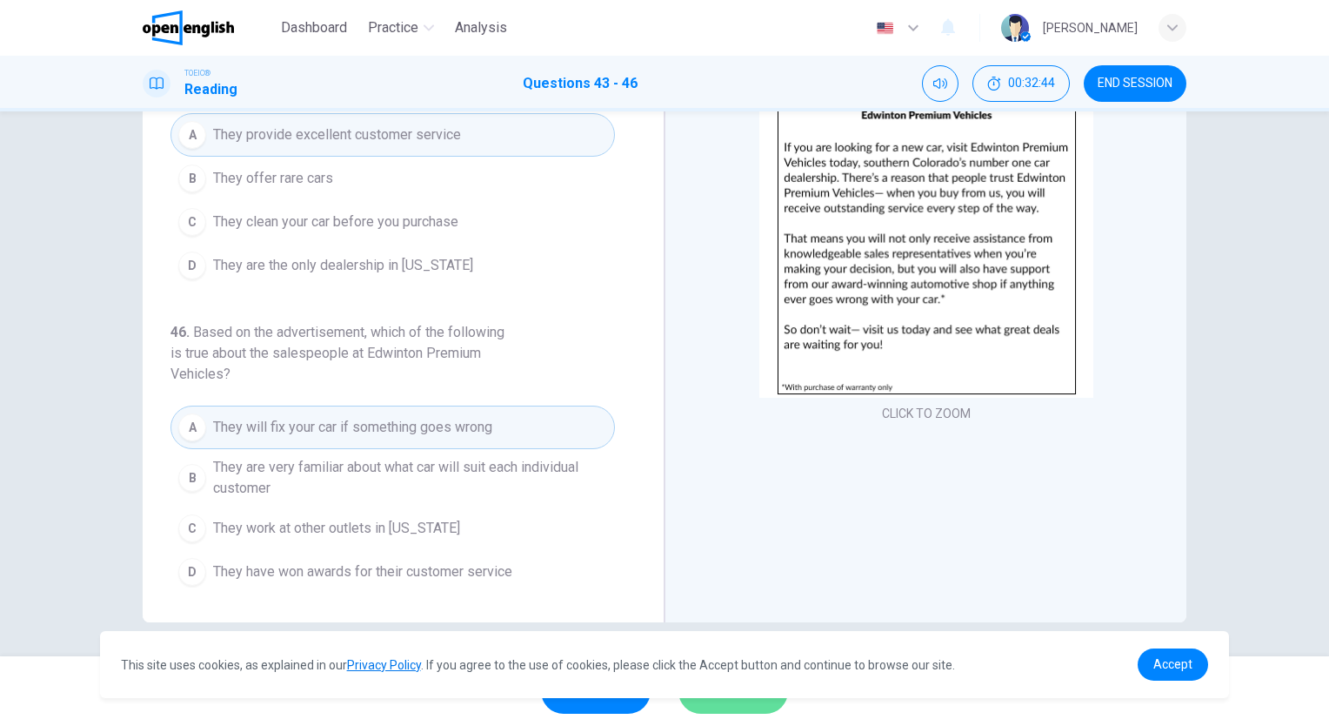
click at [721, 712] on button "SUBMIT" at bounding box center [734, 690] width 110 height 45
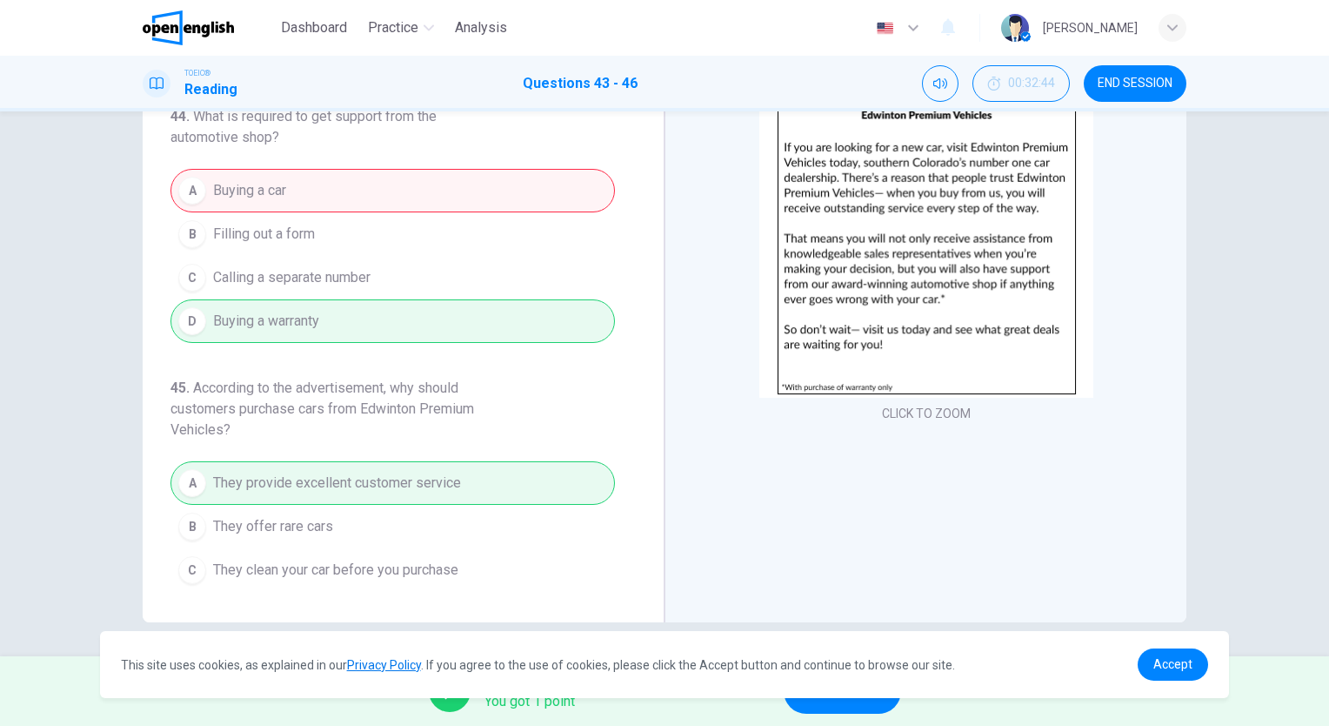
scroll to position [110, 0]
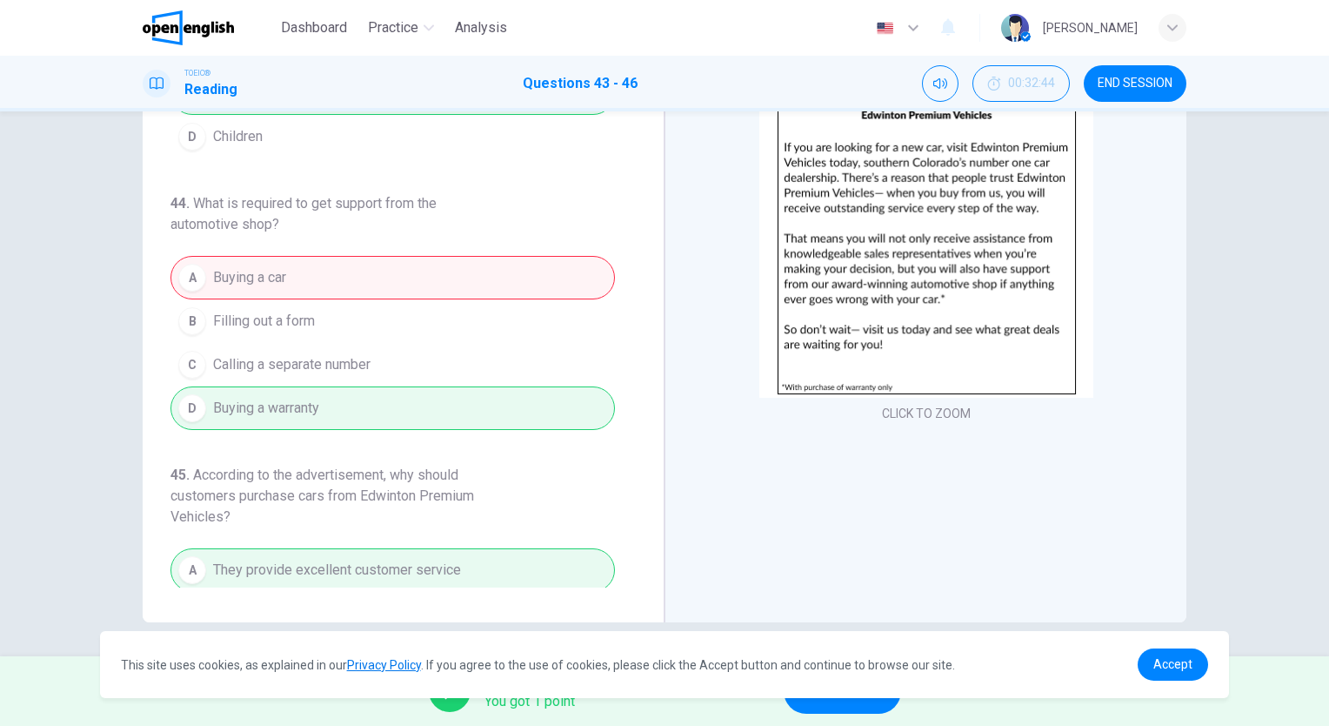
click at [858, 701] on button "NEXT" at bounding box center [842, 690] width 117 height 45
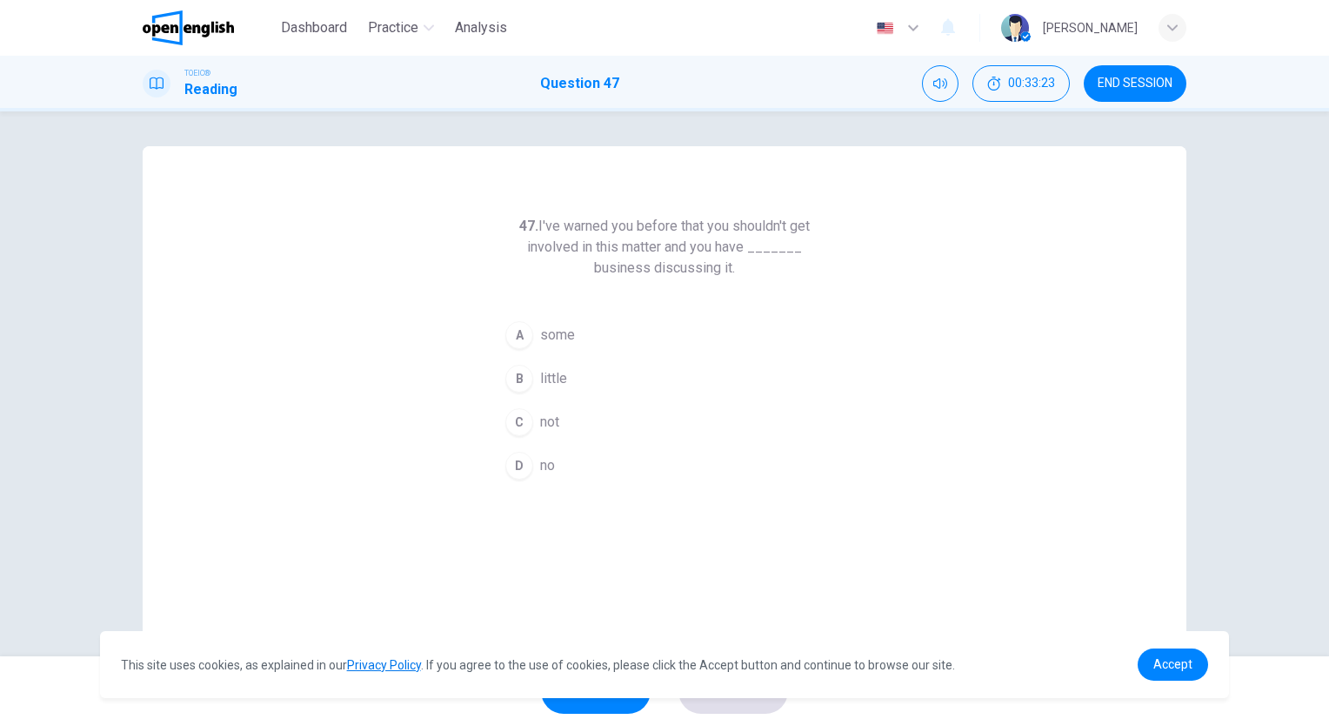
click at [532, 470] on button "D no" at bounding box center [665, 466] width 334 height 44
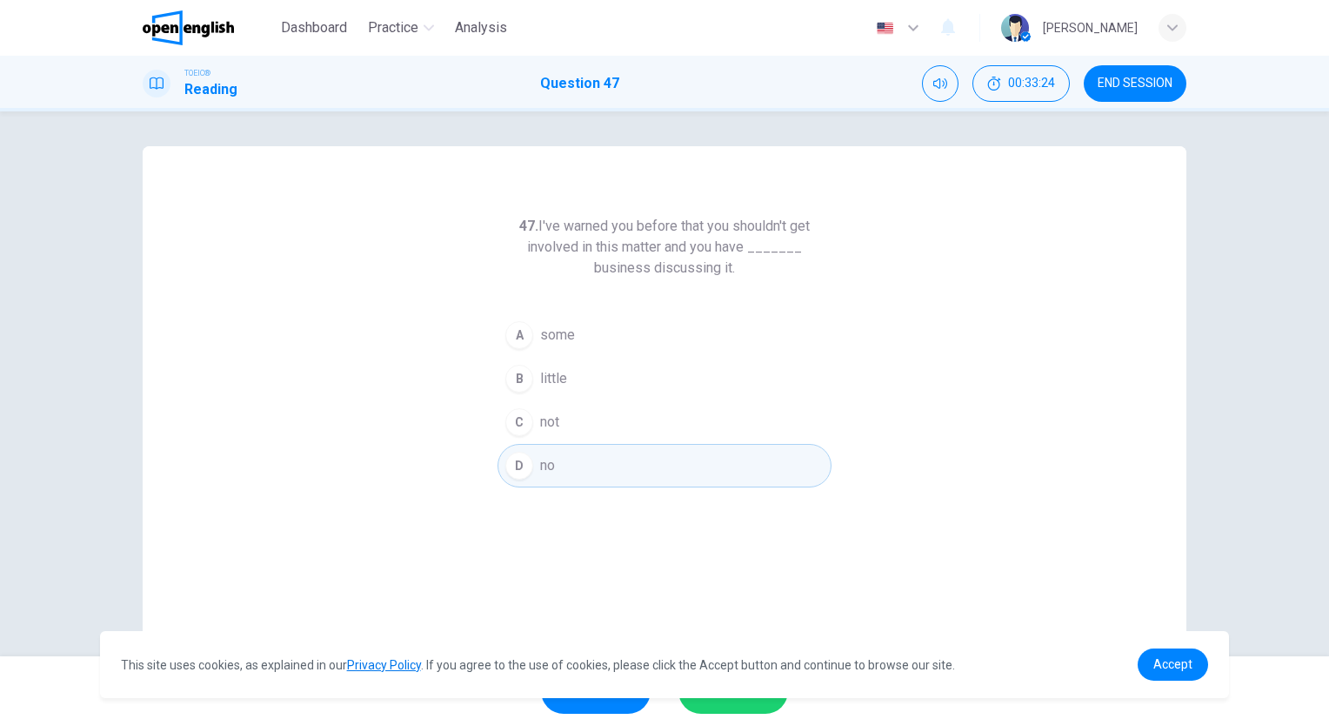
scroll to position [129, 0]
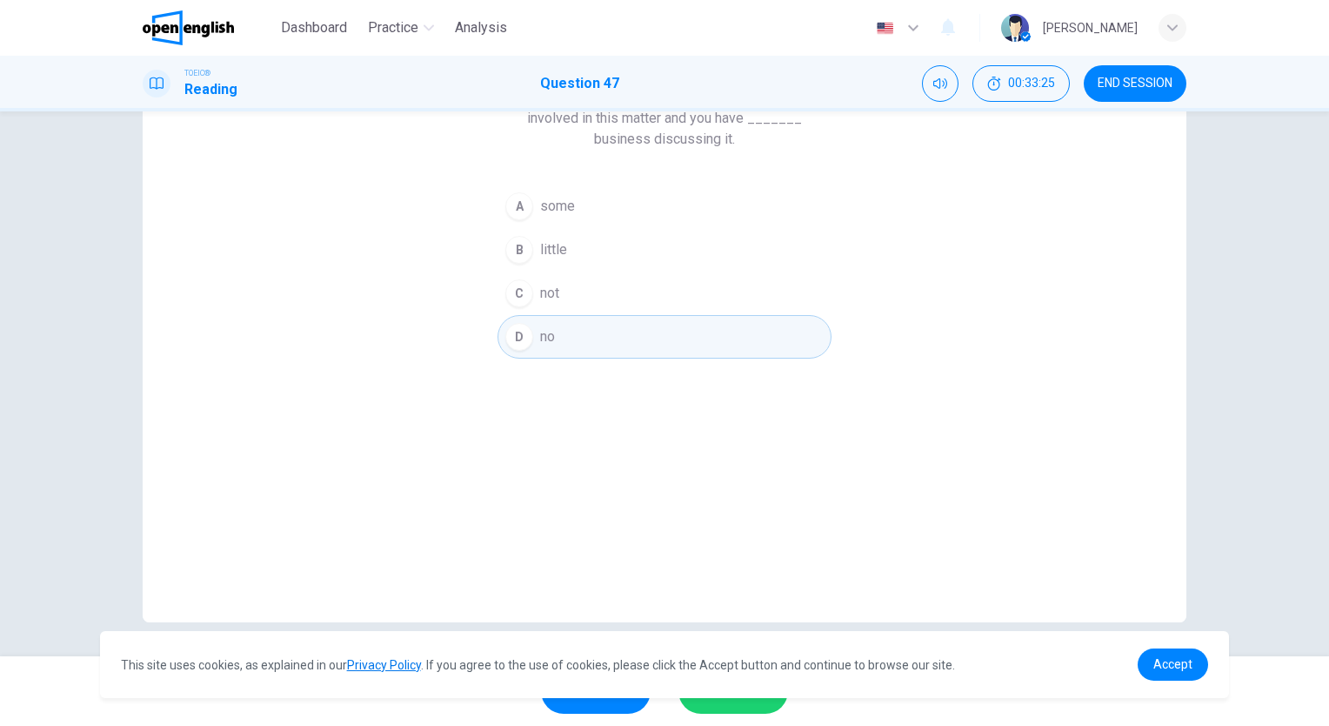
click at [720, 718] on div "SKIP SUBMIT" at bounding box center [664, 691] width 1329 height 70
click at [734, 708] on button "SUBMIT" at bounding box center [734, 690] width 110 height 45
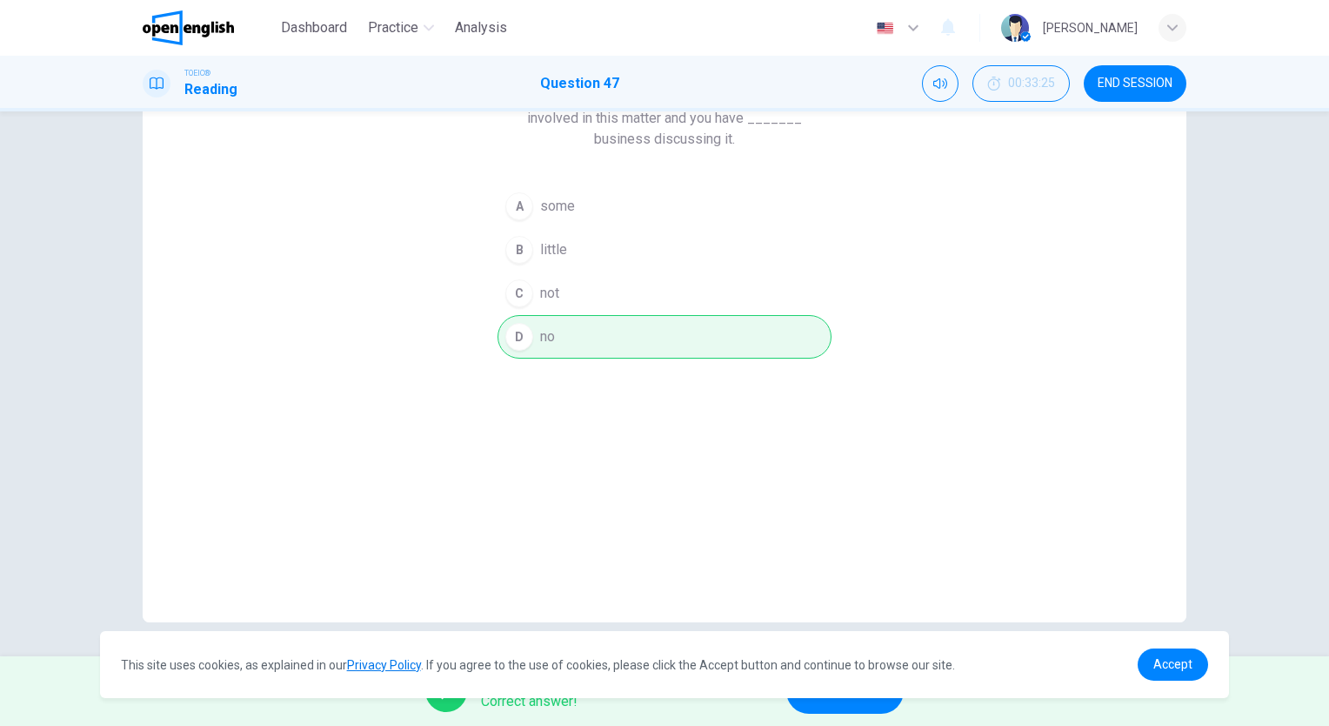
click at [846, 699] on span "NEXT" at bounding box center [837, 691] width 34 height 24
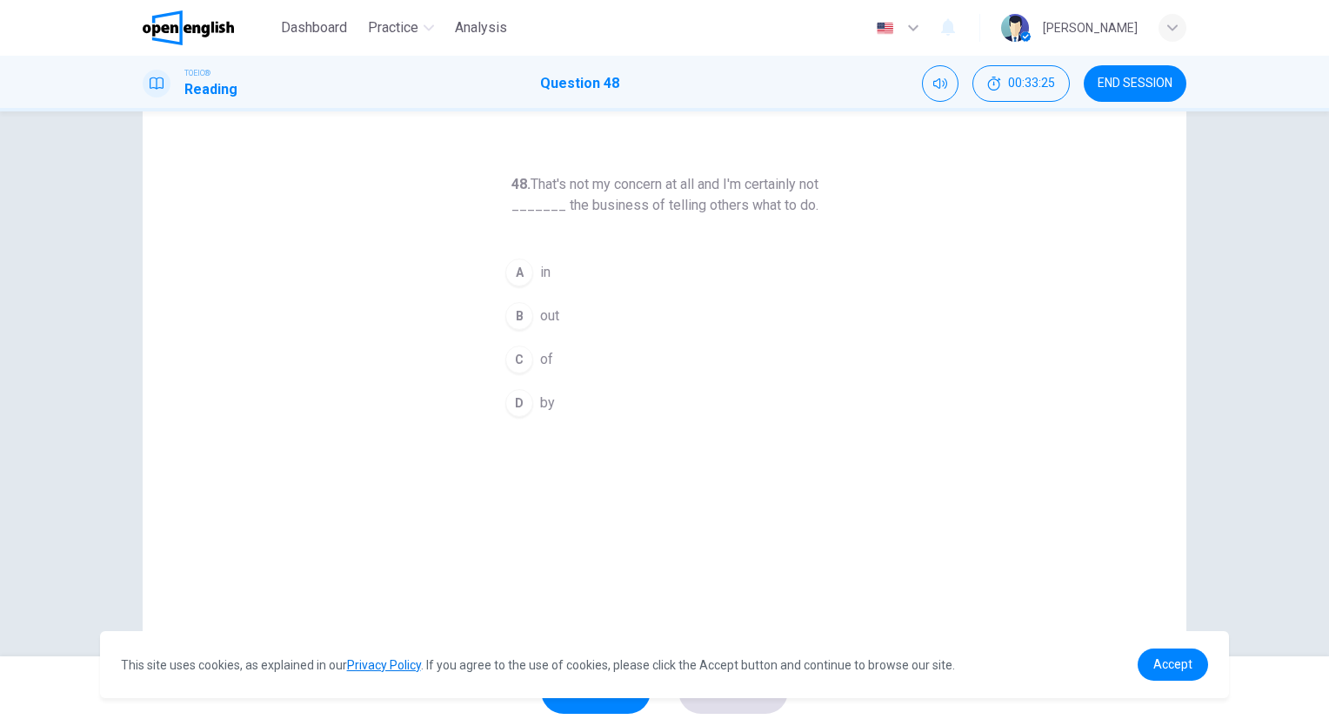
scroll to position [0, 0]
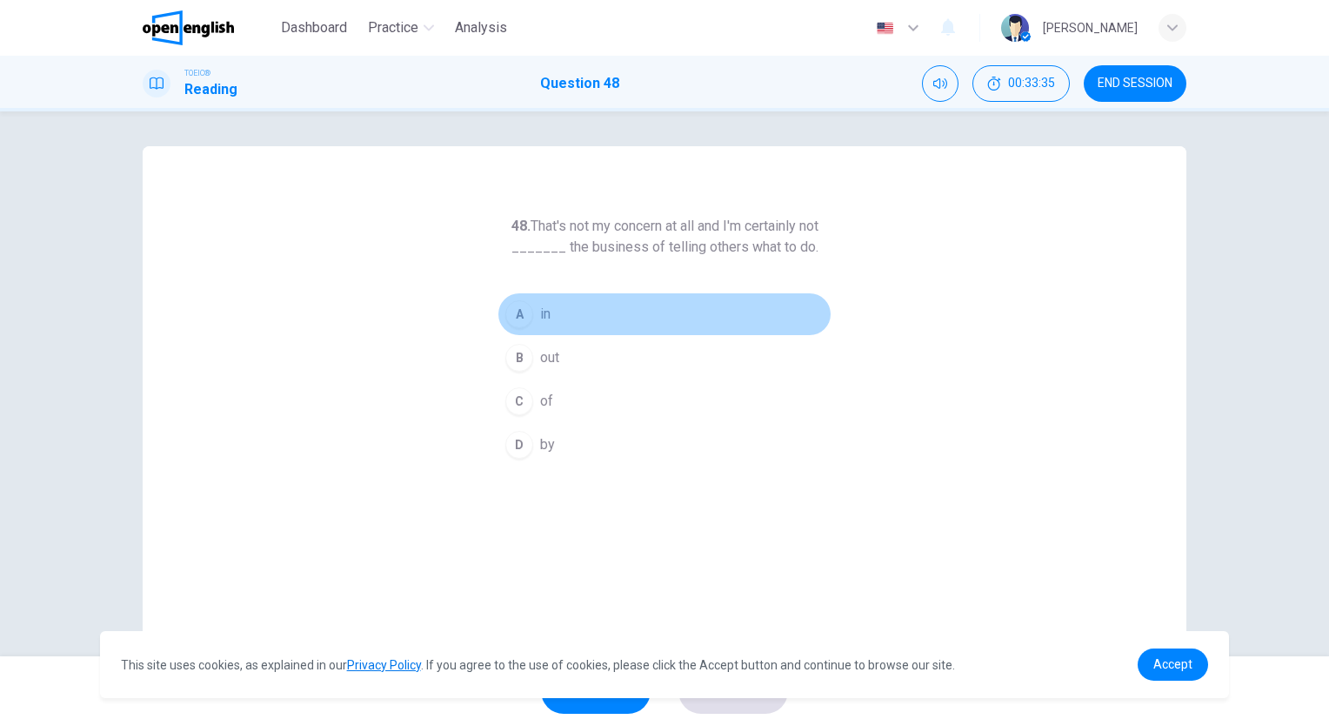
click at [545, 317] on span "in" at bounding box center [545, 314] width 10 height 21
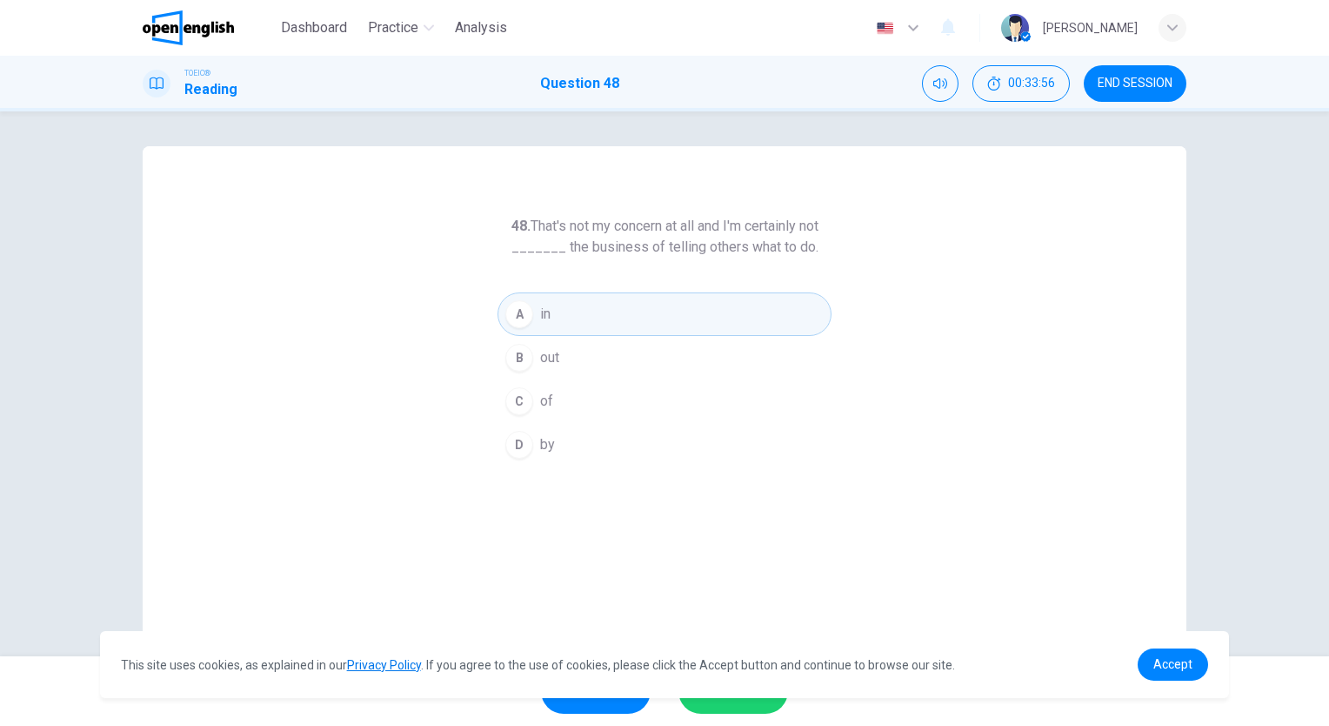
click at [745, 708] on button "SUBMIT" at bounding box center [734, 690] width 110 height 45
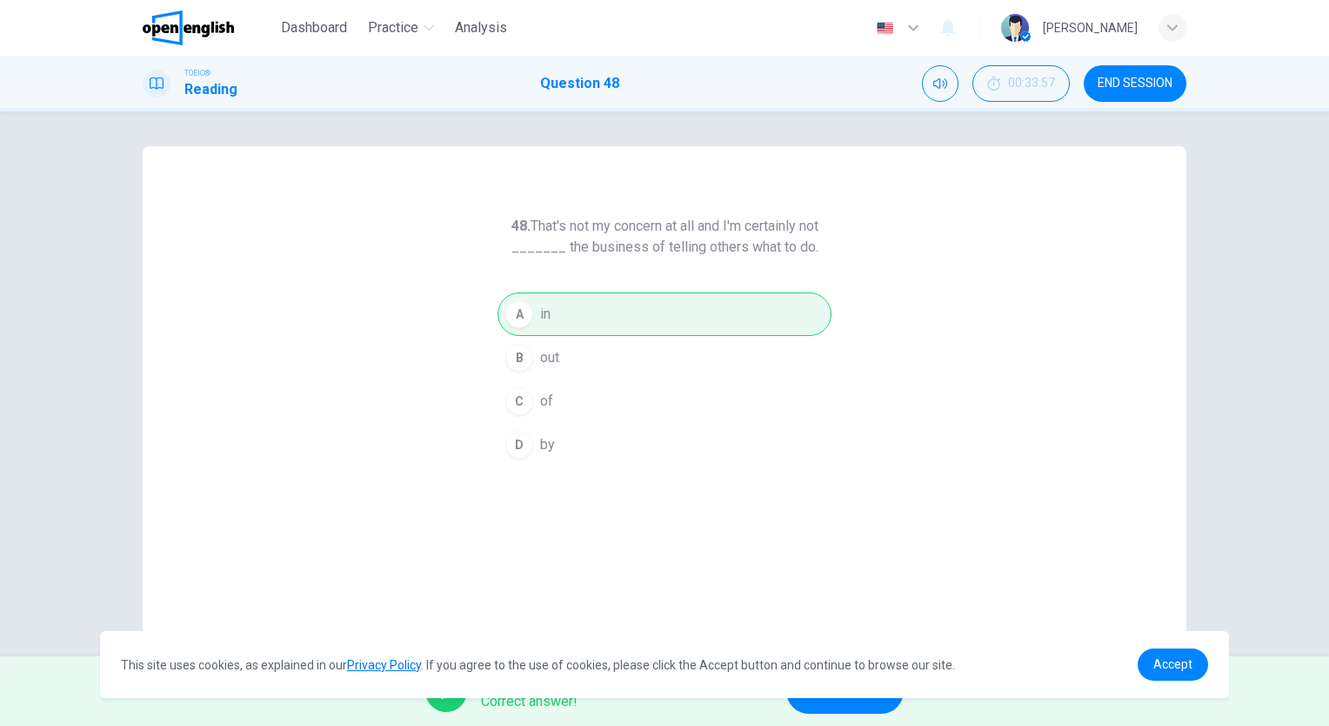
click at [862, 709] on button "NEXT" at bounding box center [844, 690] width 117 height 45
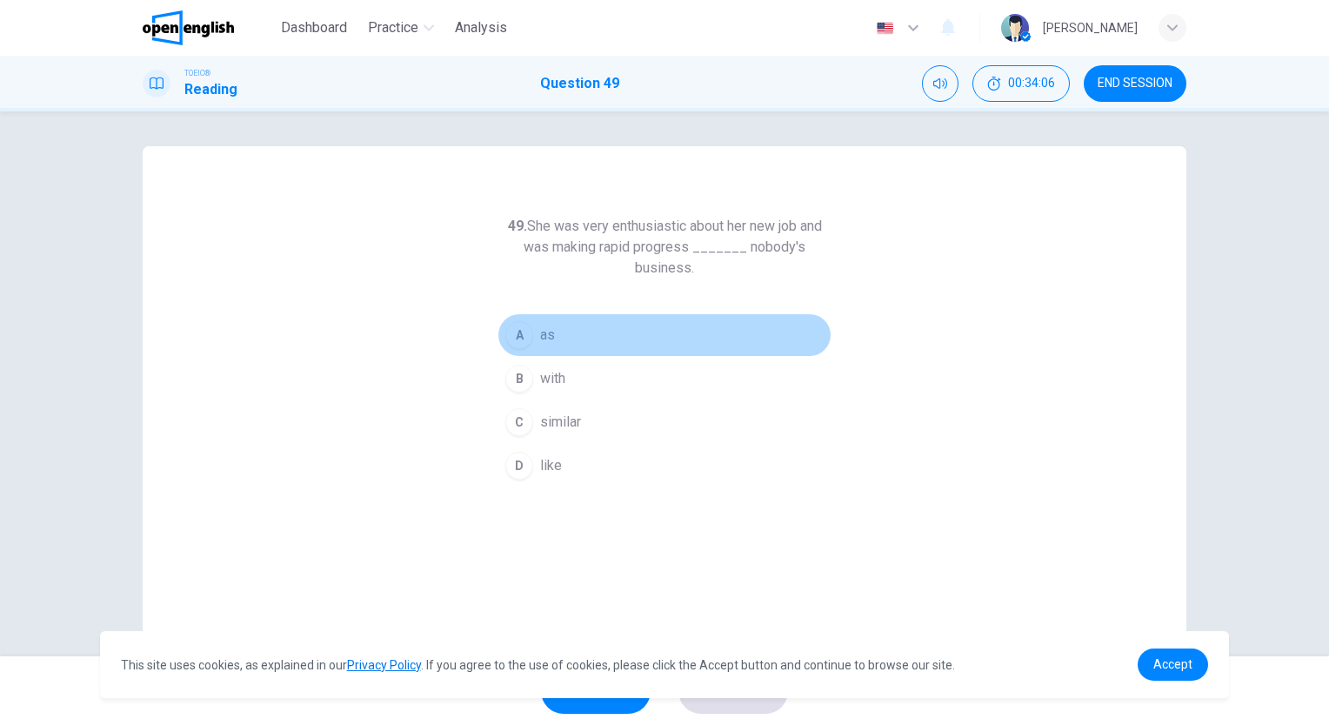
click at [550, 340] on button "A as" at bounding box center [665, 335] width 334 height 44
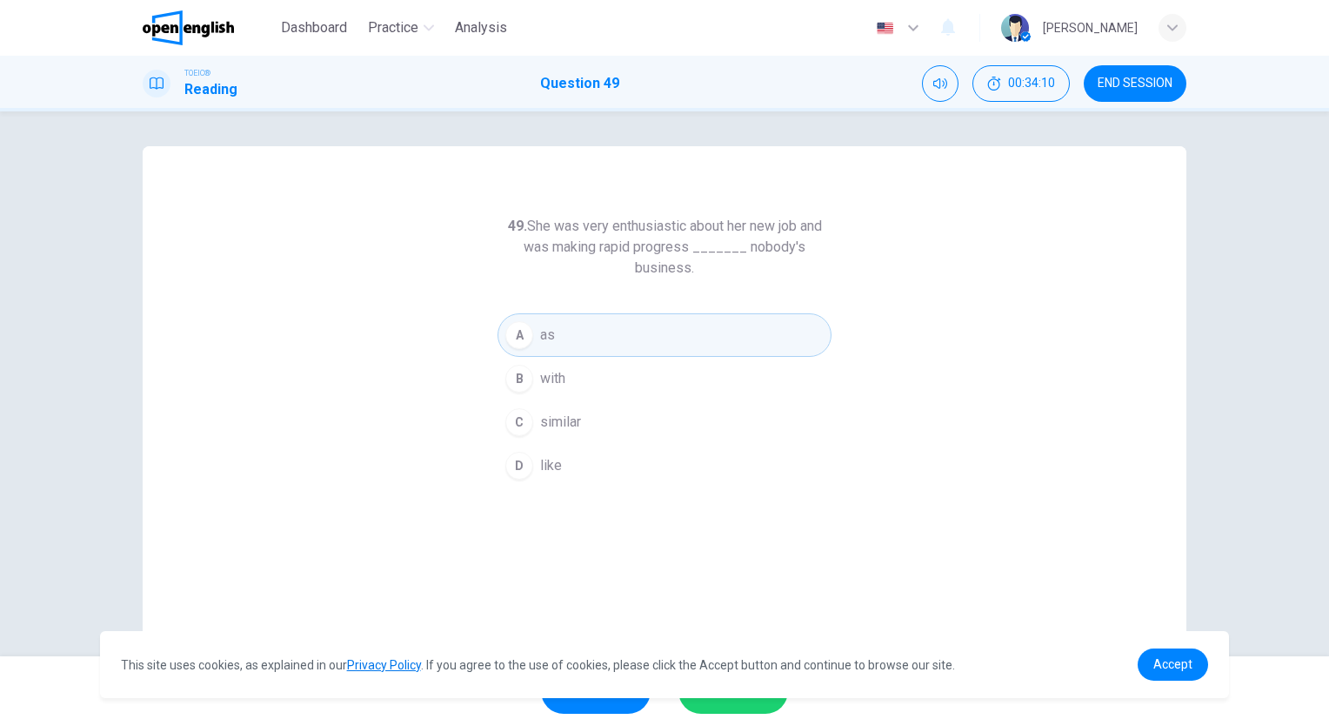
click at [740, 700] on span "SUBMIT" at bounding box center [724, 691] width 50 height 24
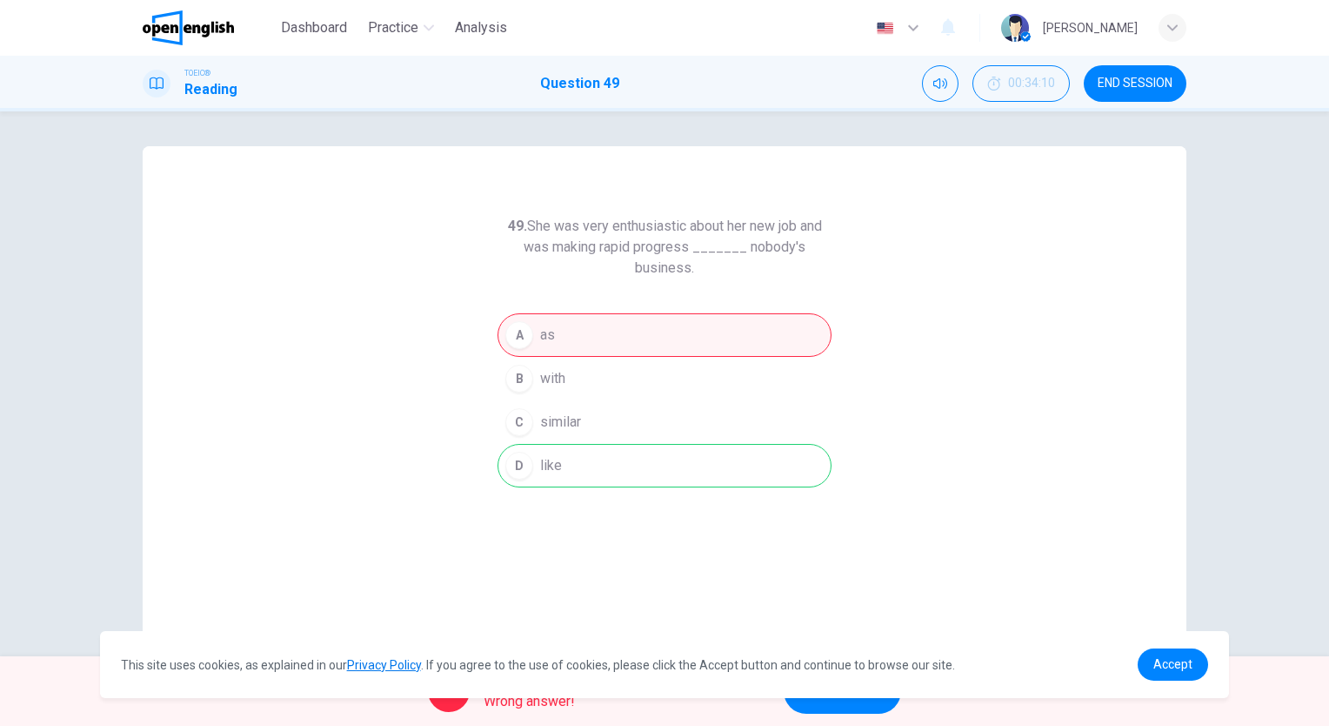
click at [866, 713] on div "Oops! Wrong answer! NEXT" at bounding box center [664, 691] width 1329 height 70
click at [855, 712] on button "NEXT" at bounding box center [842, 690] width 117 height 45
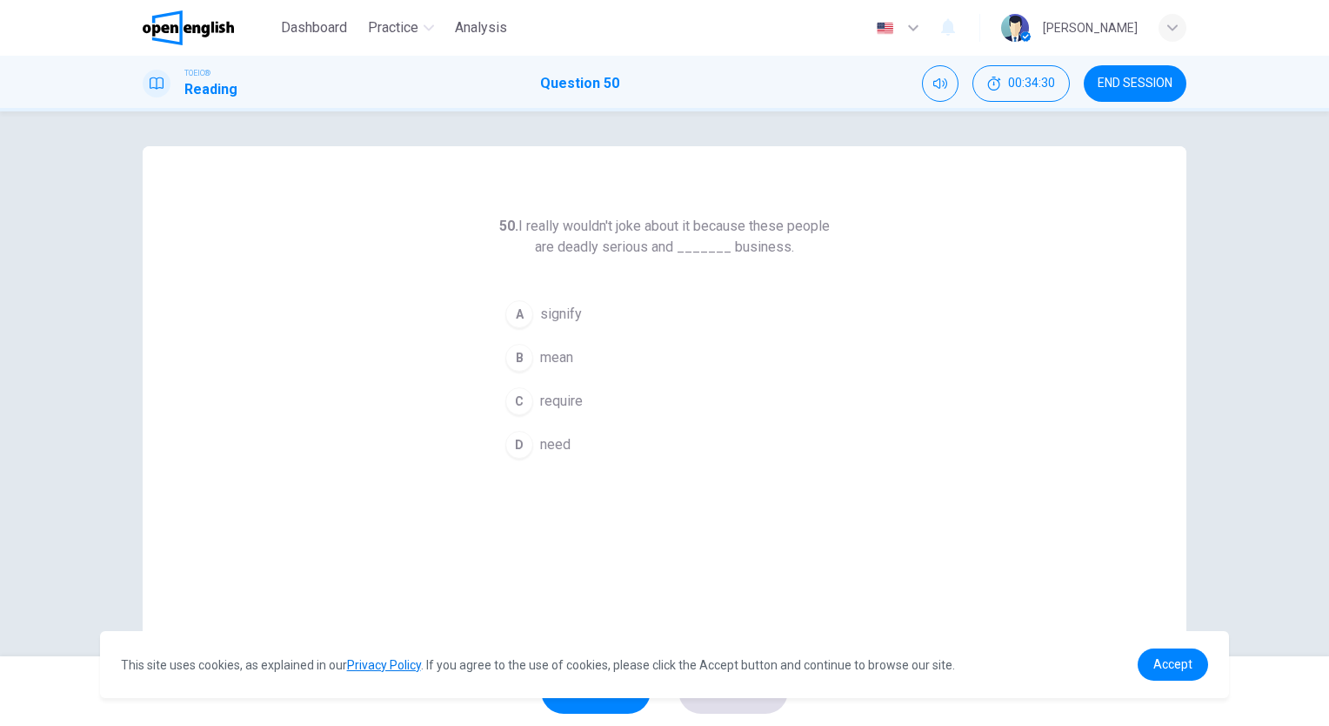
drag, startPoint x: 541, startPoint y: 460, endPoint x: 566, endPoint y: 433, distance: 36.9
click at [545, 457] on button "D need" at bounding box center [665, 445] width 334 height 44
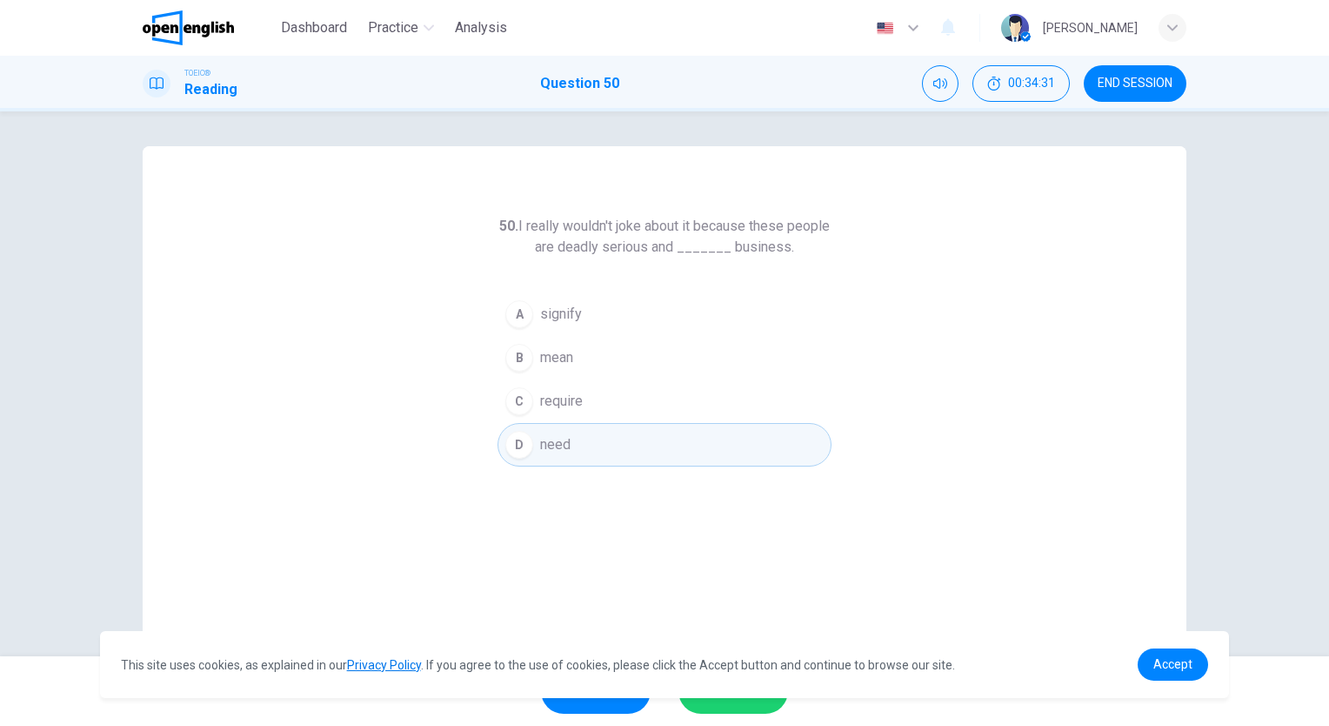
click at [763, 708] on button "SUBMIT" at bounding box center [734, 690] width 110 height 45
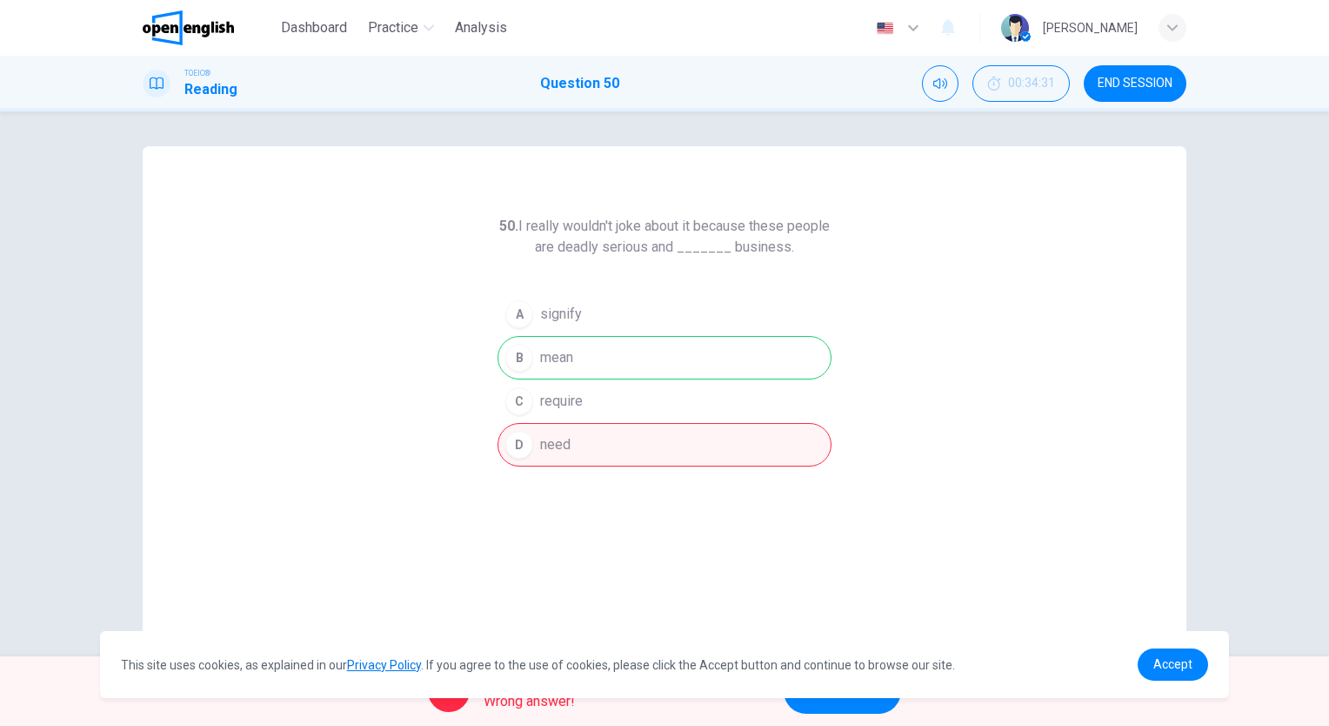
click at [877, 701] on button "NEXT" at bounding box center [842, 690] width 117 height 45
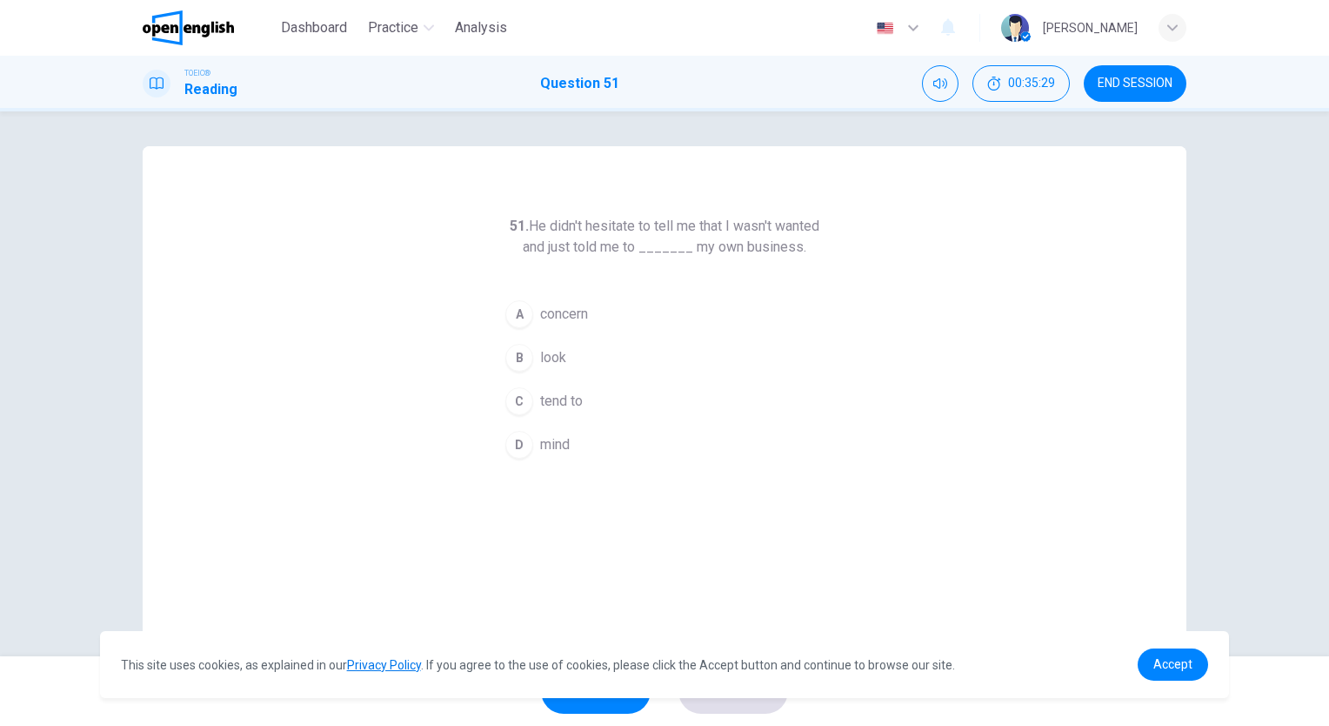
click at [552, 358] on span "look" at bounding box center [553, 357] width 26 height 21
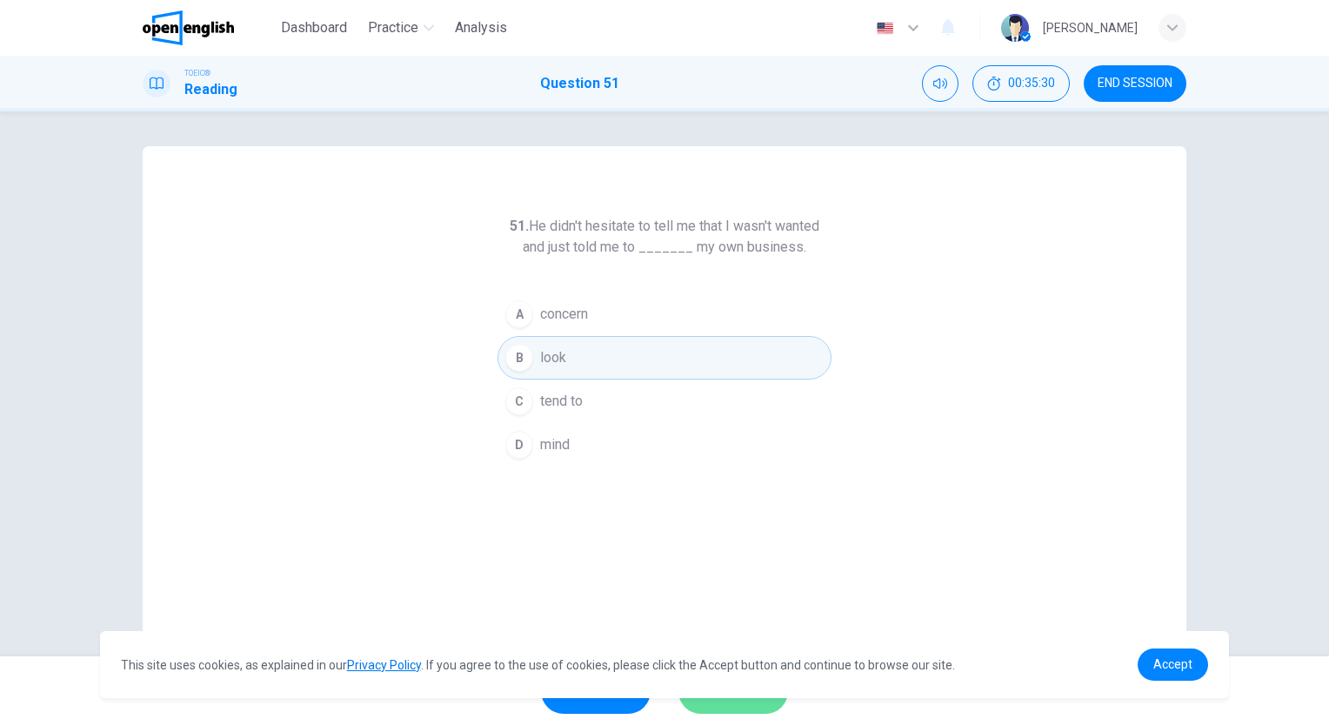
click at [757, 710] on button "SUBMIT" at bounding box center [734, 690] width 110 height 45
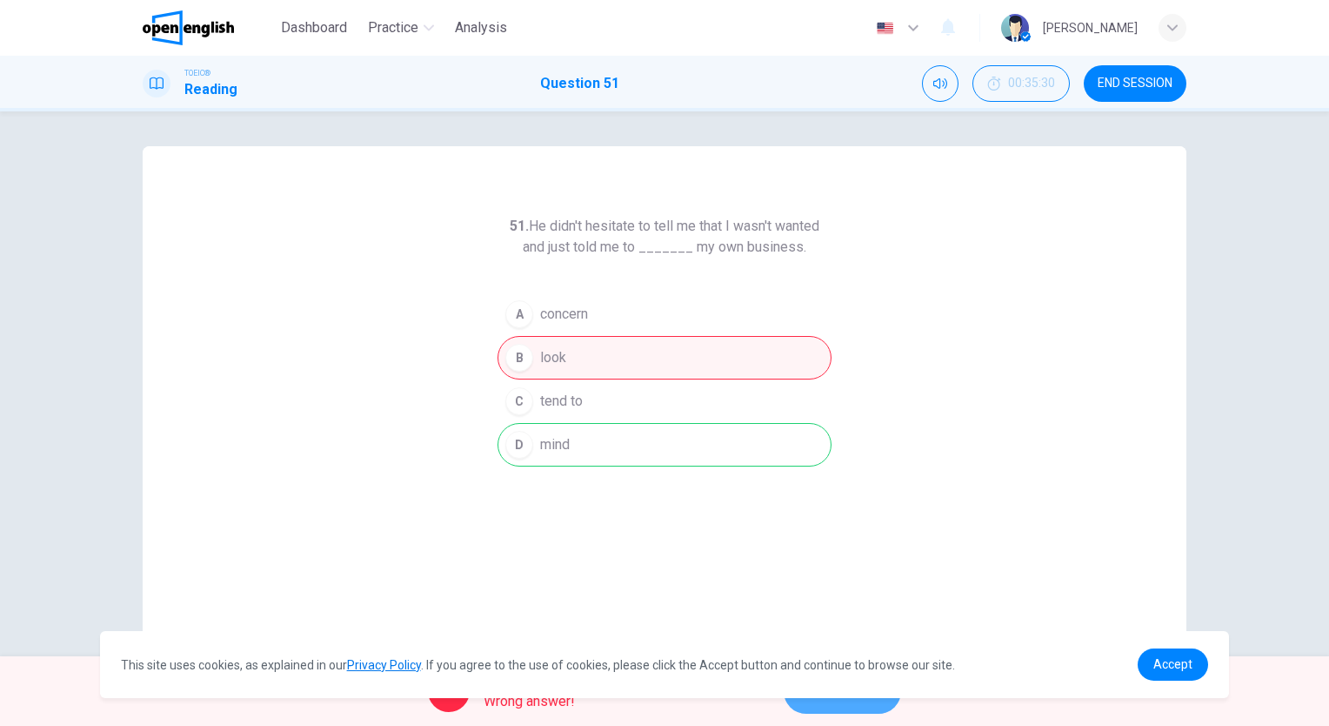
click at [857, 712] on button "NEXT" at bounding box center [842, 690] width 117 height 45
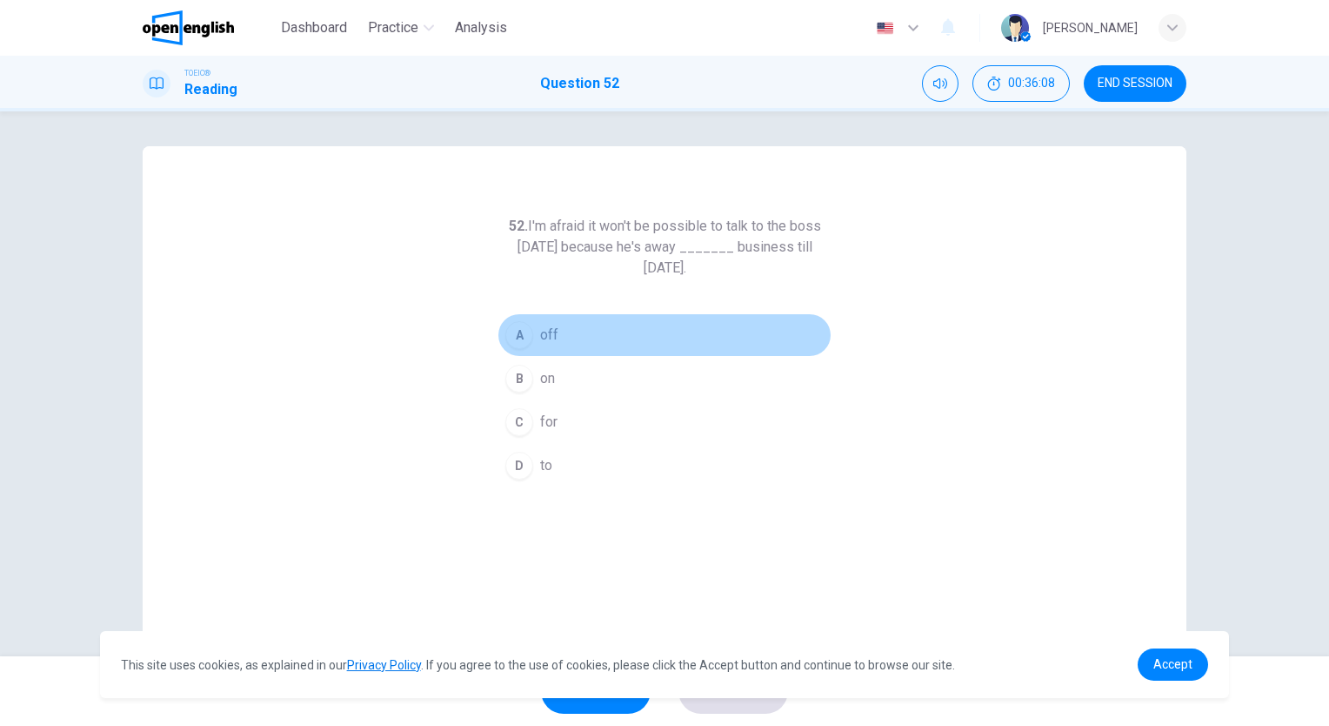
click at [554, 344] on button "A off" at bounding box center [665, 335] width 334 height 44
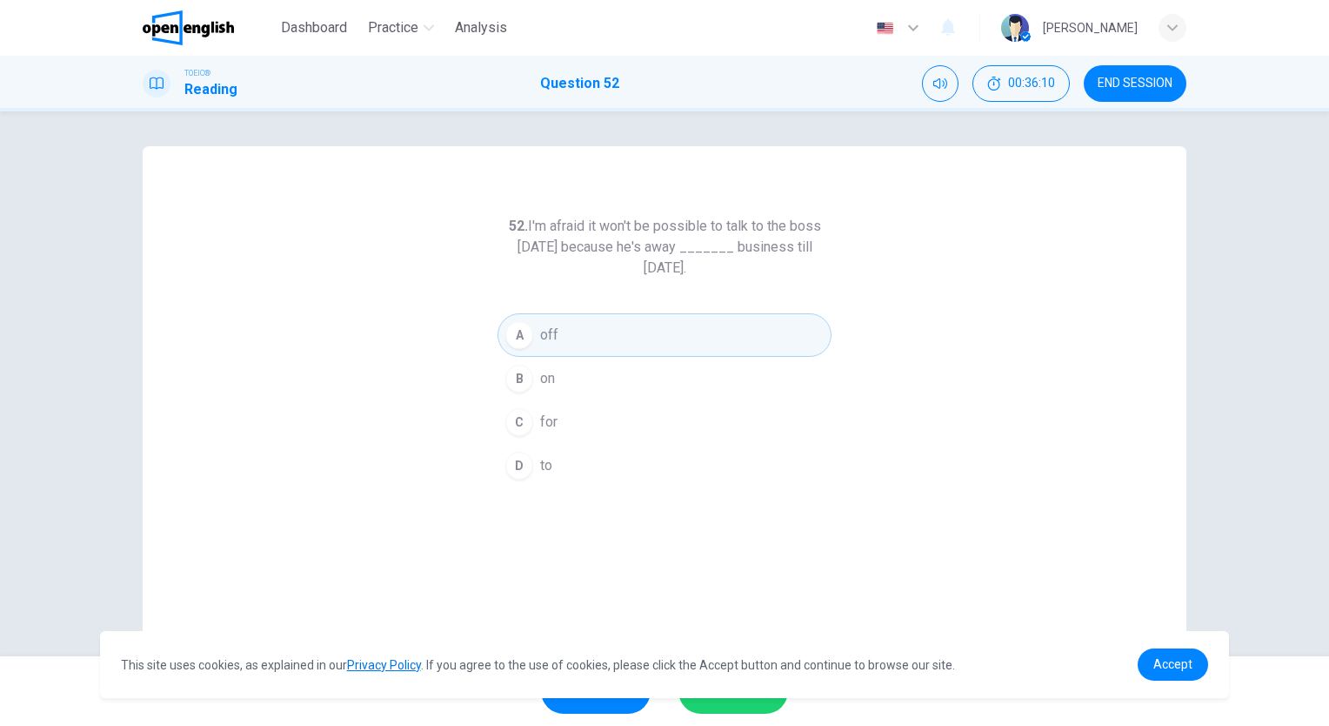
click at [739, 705] on button "SUBMIT" at bounding box center [734, 690] width 110 height 45
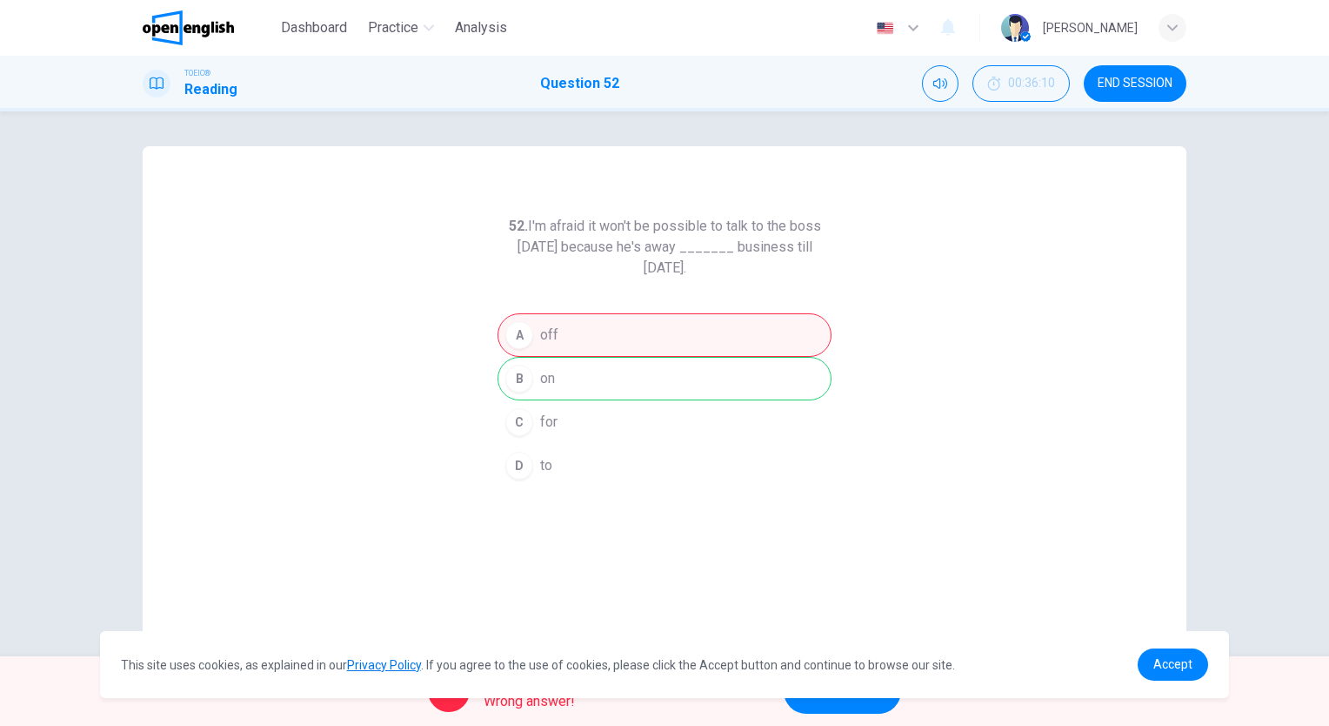
click at [846, 708] on button "NEXT" at bounding box center [842, 690] width 117 height 45
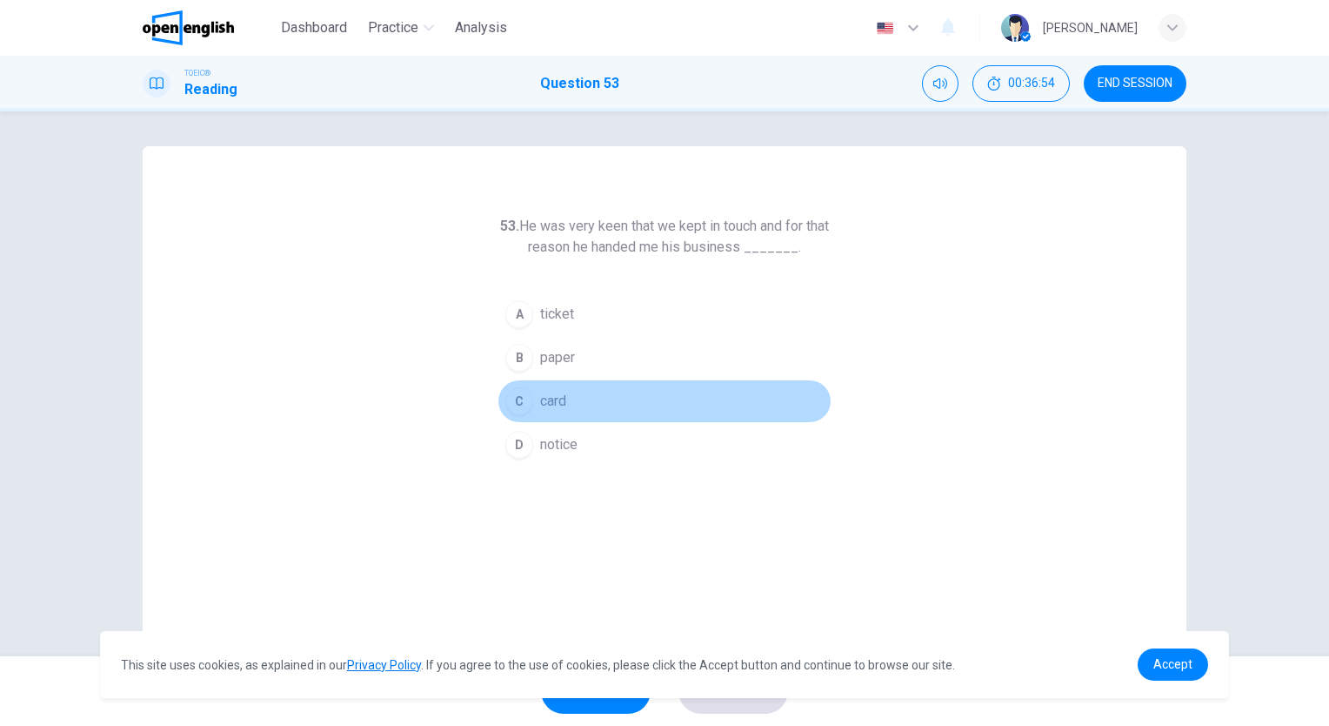
click at [557, 409] on span "card" at bounding box center [553, 401] width 26 height 21
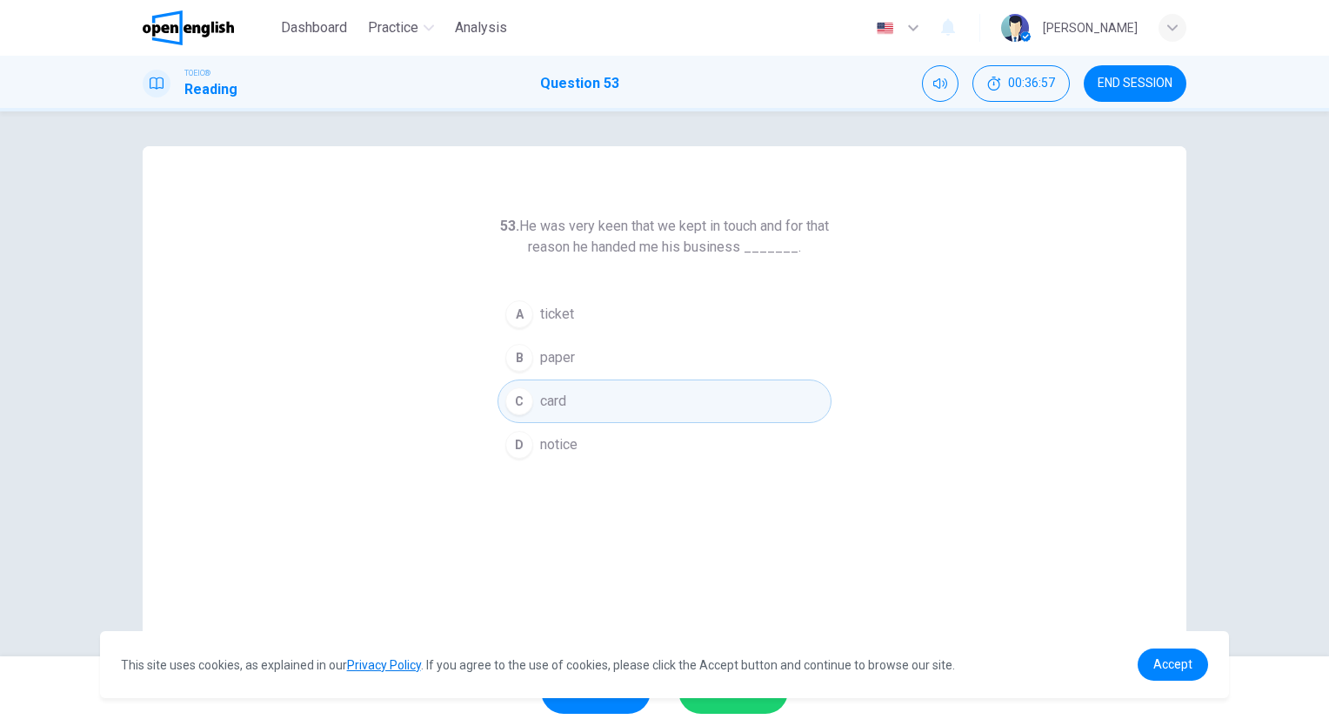
click at [750, 710] on button "SUBMIT" at bounding box center [734, 690] width 110 height 45
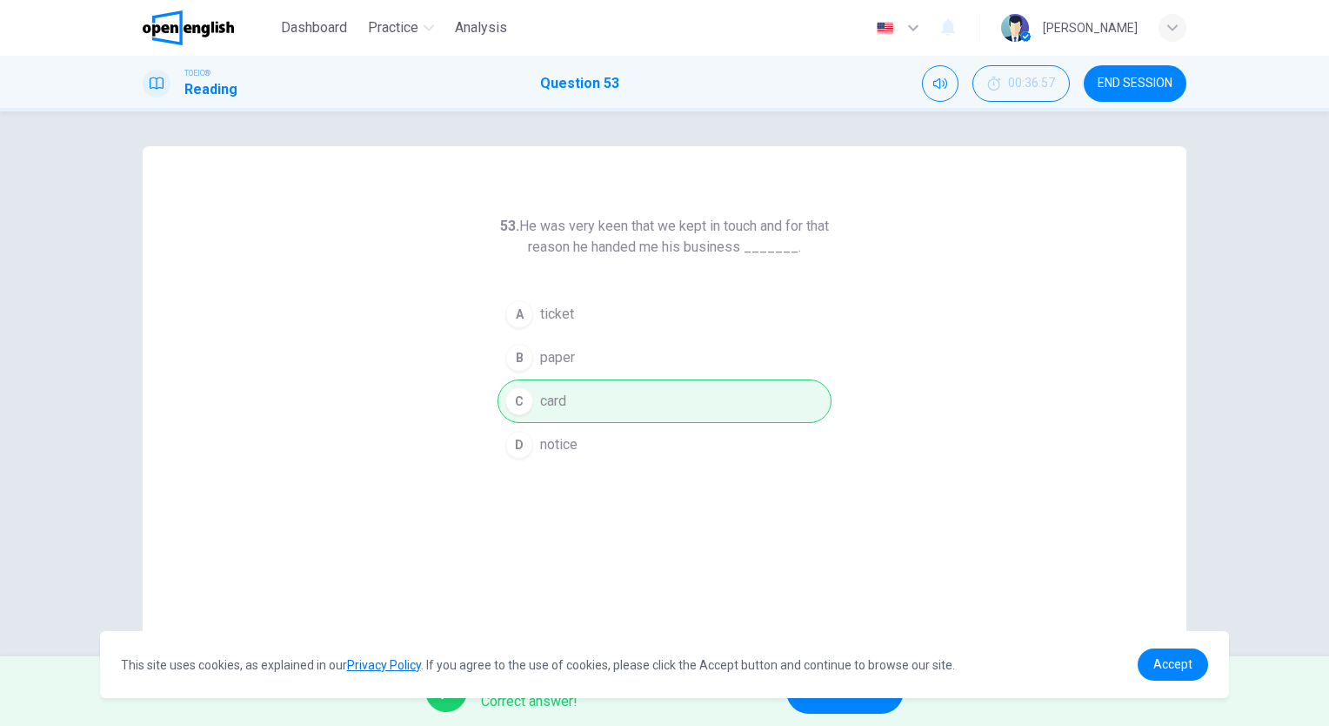
click at [835, 705] on button "NEXT" at bounding box center [844, 690] width 117 height 45
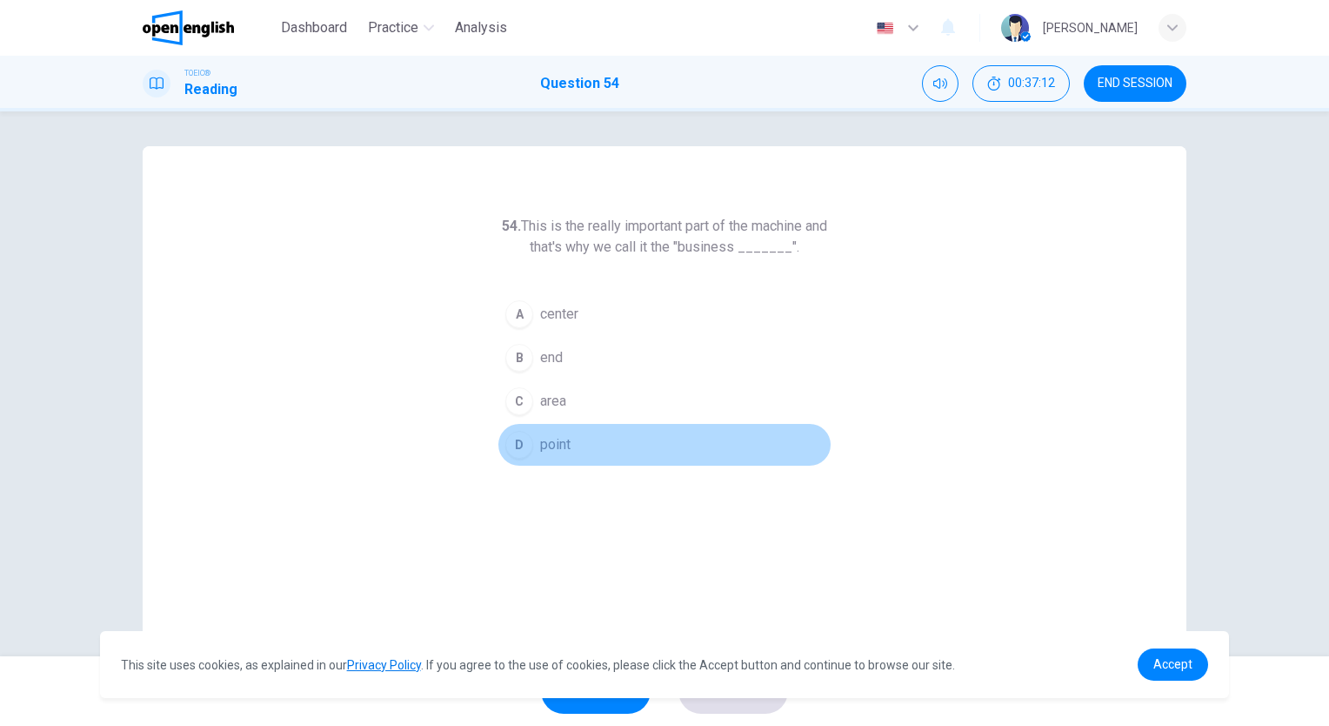
click at [555, 441] on span "point" at bounding box center [555, 444] width 30 height 21
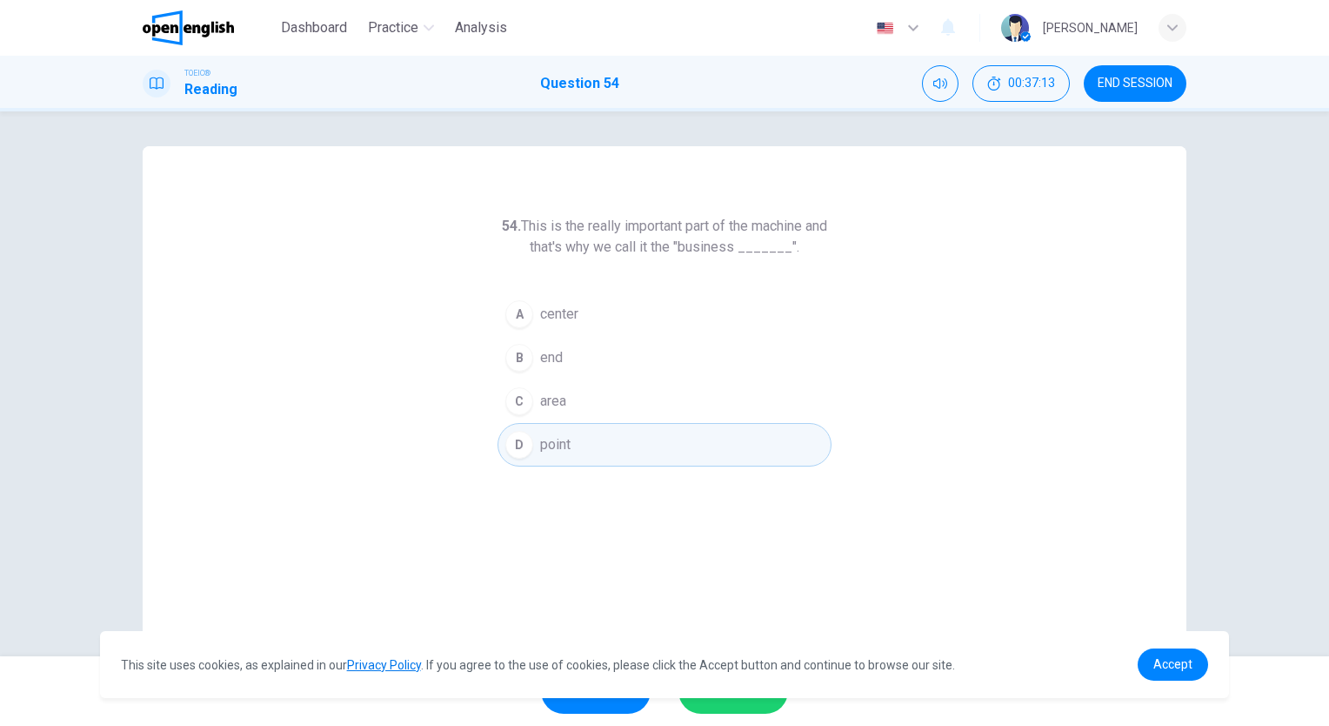
click at [745, 701] on span "SUBMIT" at bounding box center [724, 691] width 50 height 24
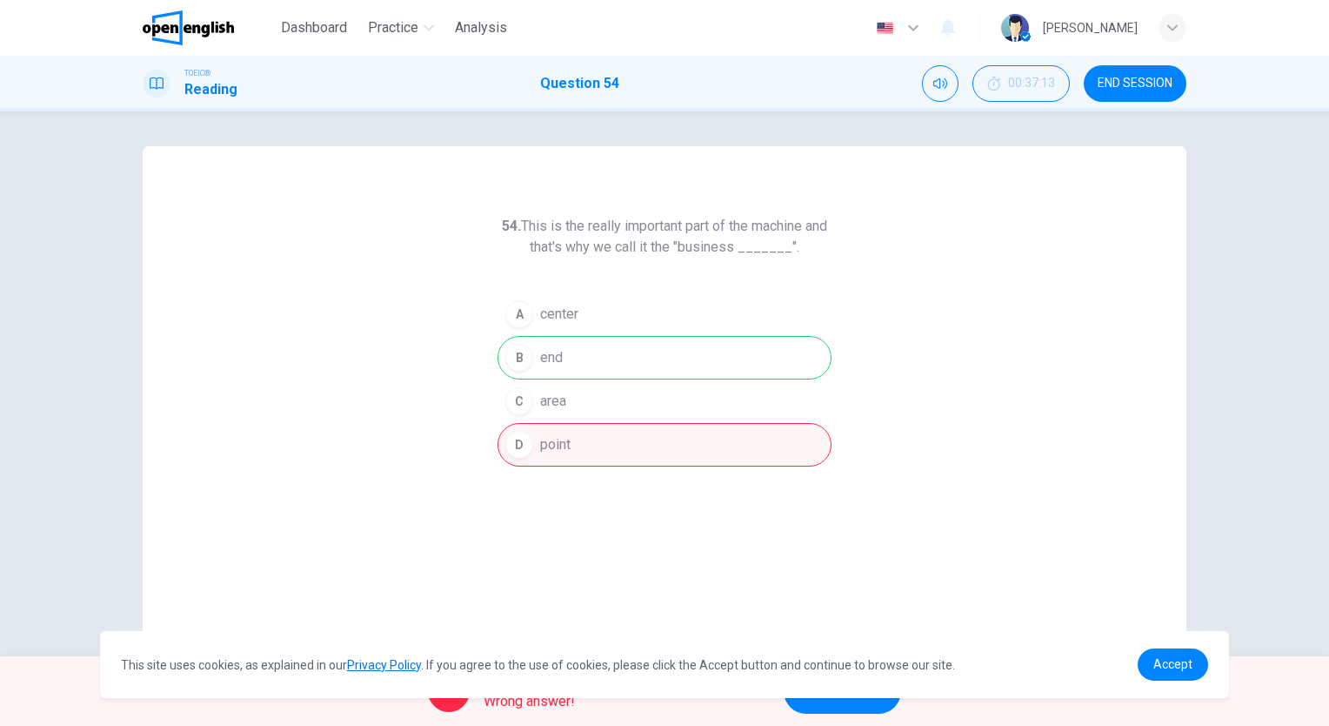
click at [846, 702] on span "NEXT" at bounding box center [834, 691] width 34 height 24
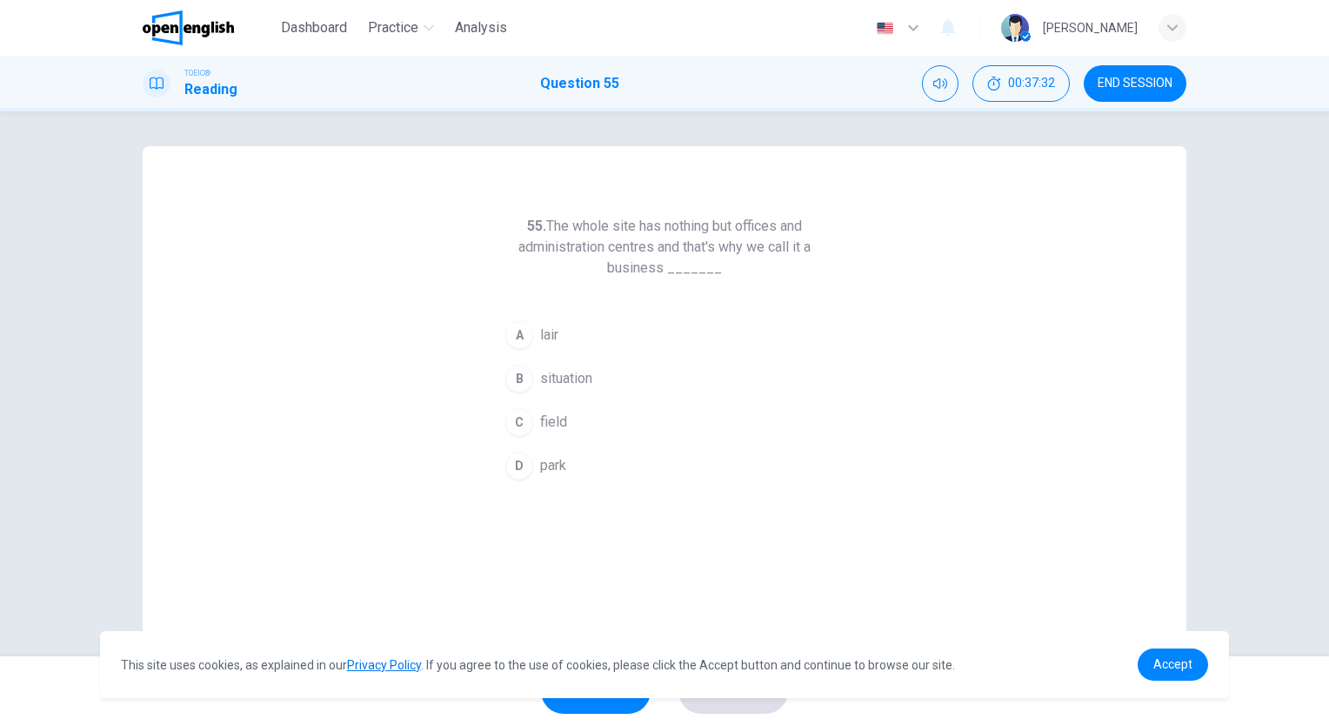
click at [567, 425] on button "C field" at bounding box center [665, 422] width 334 height 44
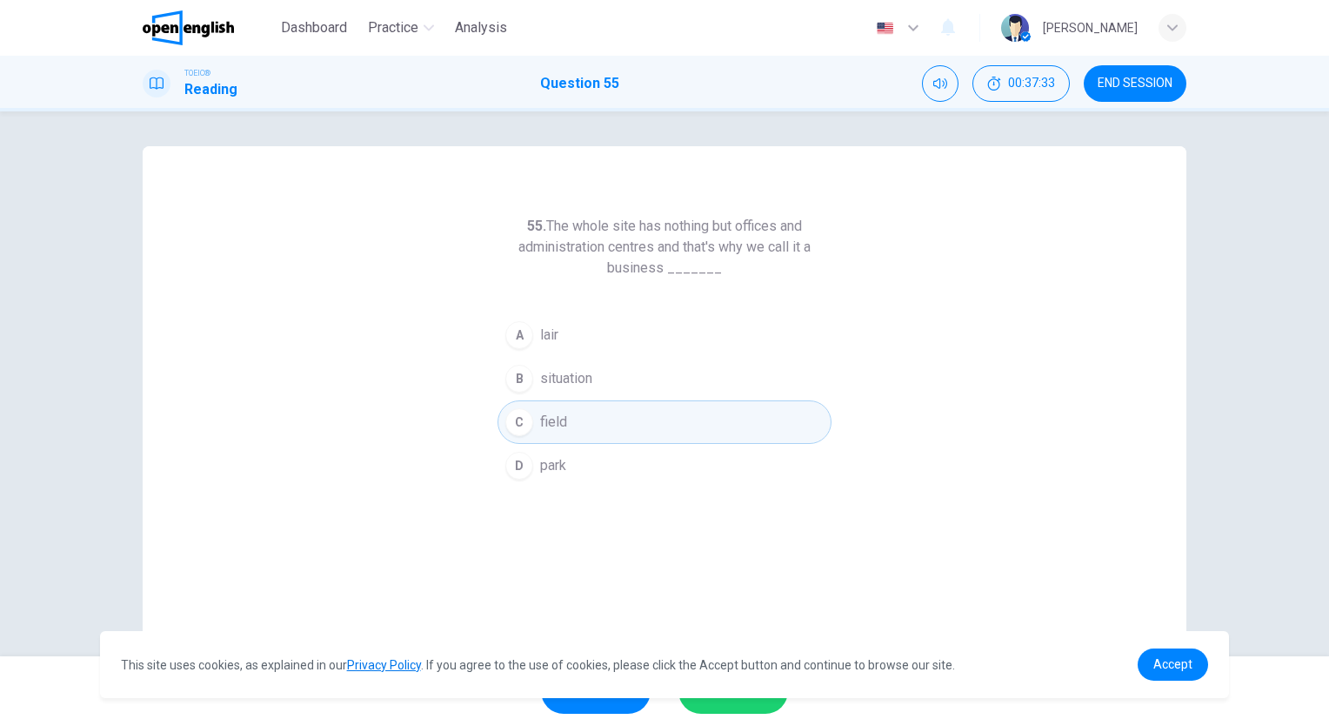
click at [717, 711] on button "SUBMIT" at bounding box center [734, 690] width 110 height 45
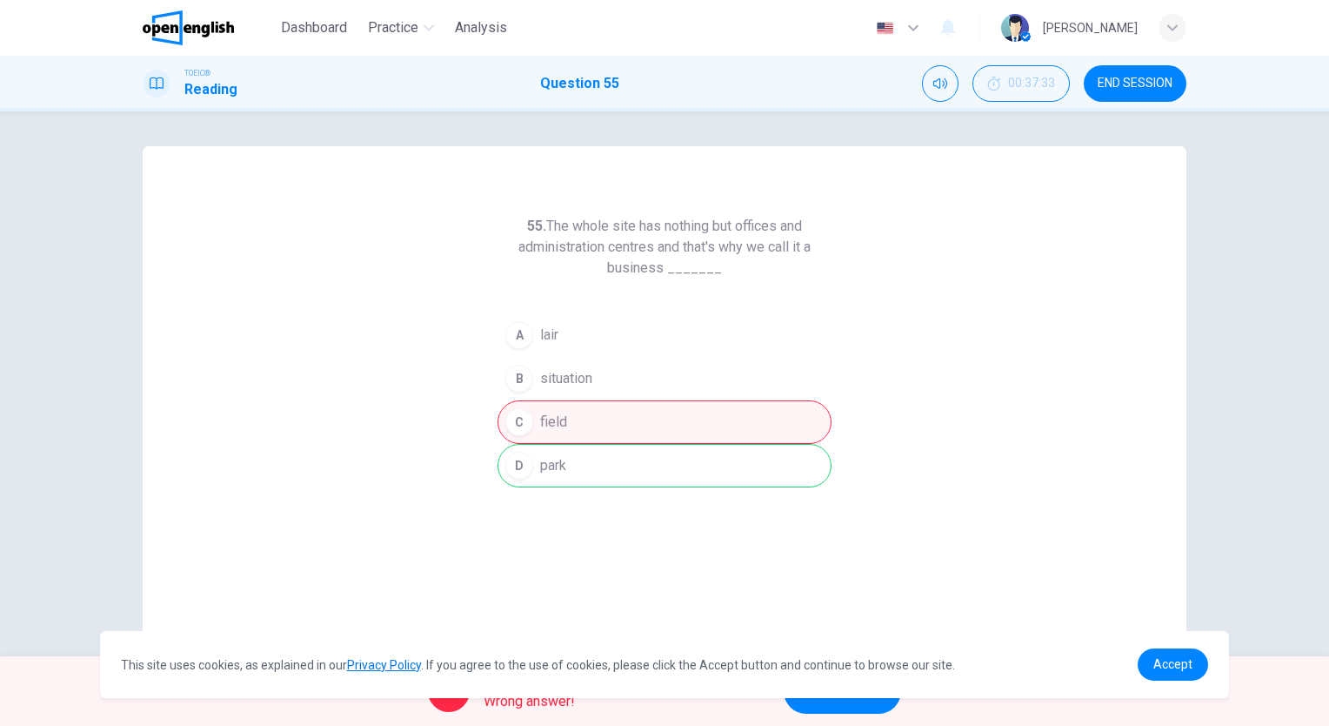
click at [860, 708] on button "NEXT" at bounding box center [842, 690] width 117 height 45
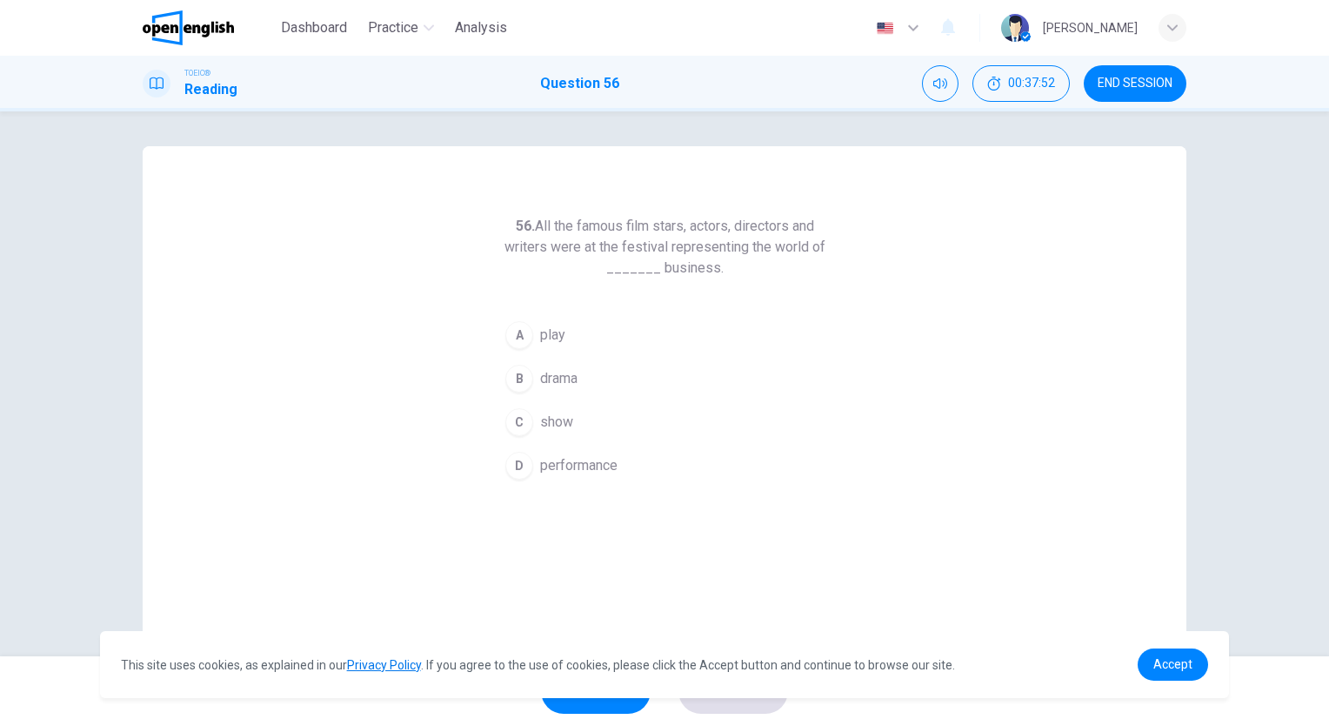
click at [580, 418] on button "C show" at bounding box center [665, 422] width 334 height 44
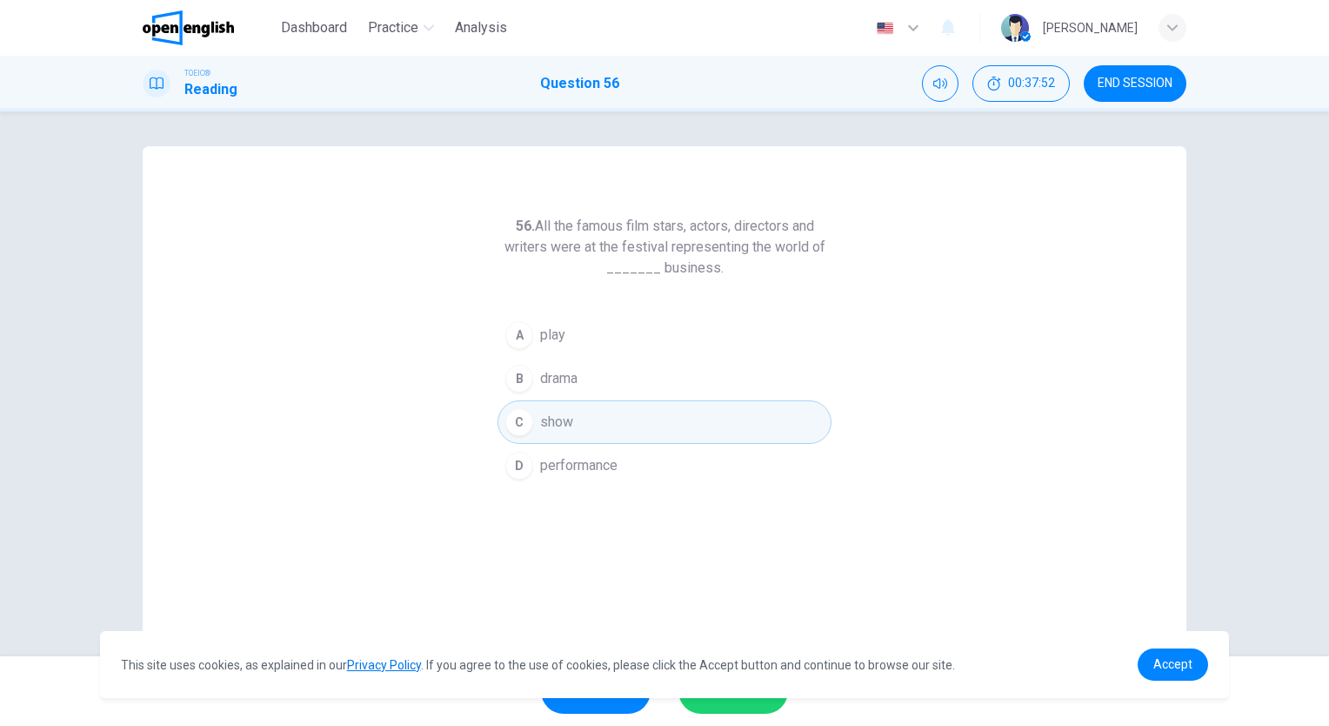
click at [733, 702] on span "SUBMIT" at bounding box center [724, 691] width 50 height 24
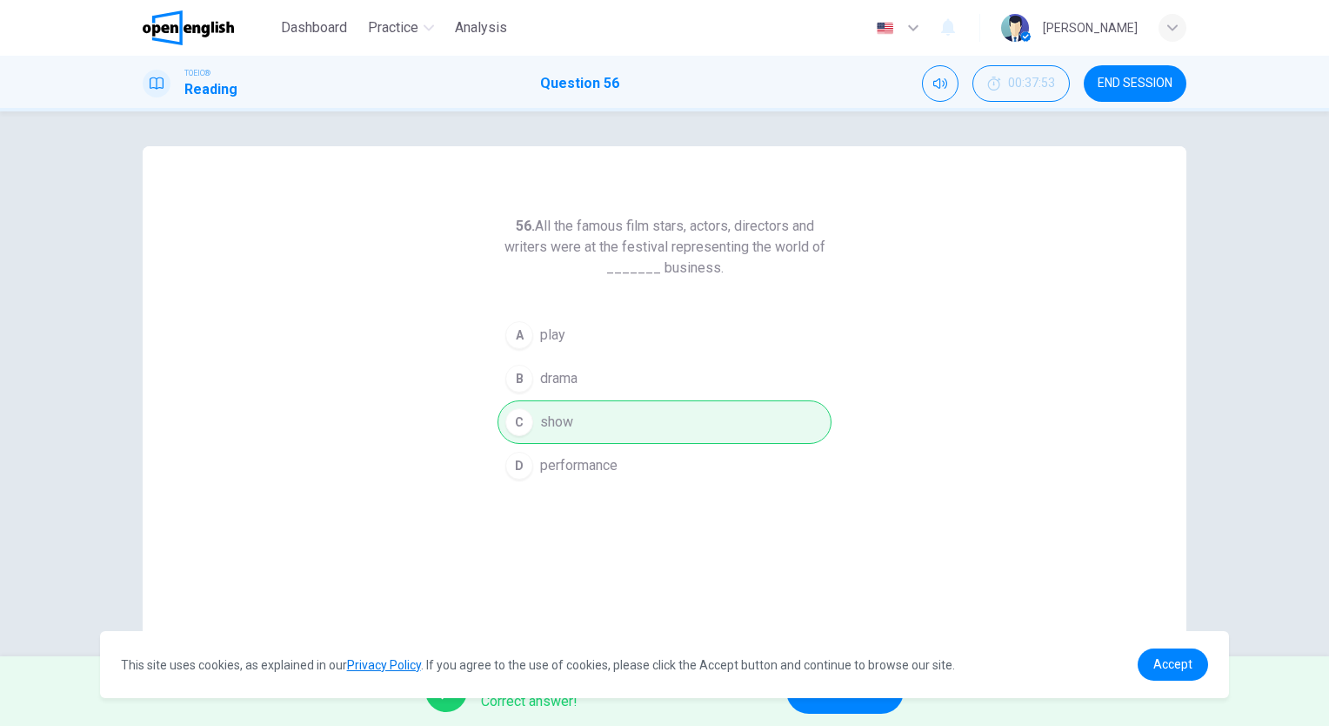
click at [829, 705] on button "NEXT" at bounding box center [844, 690] width 117 height 45
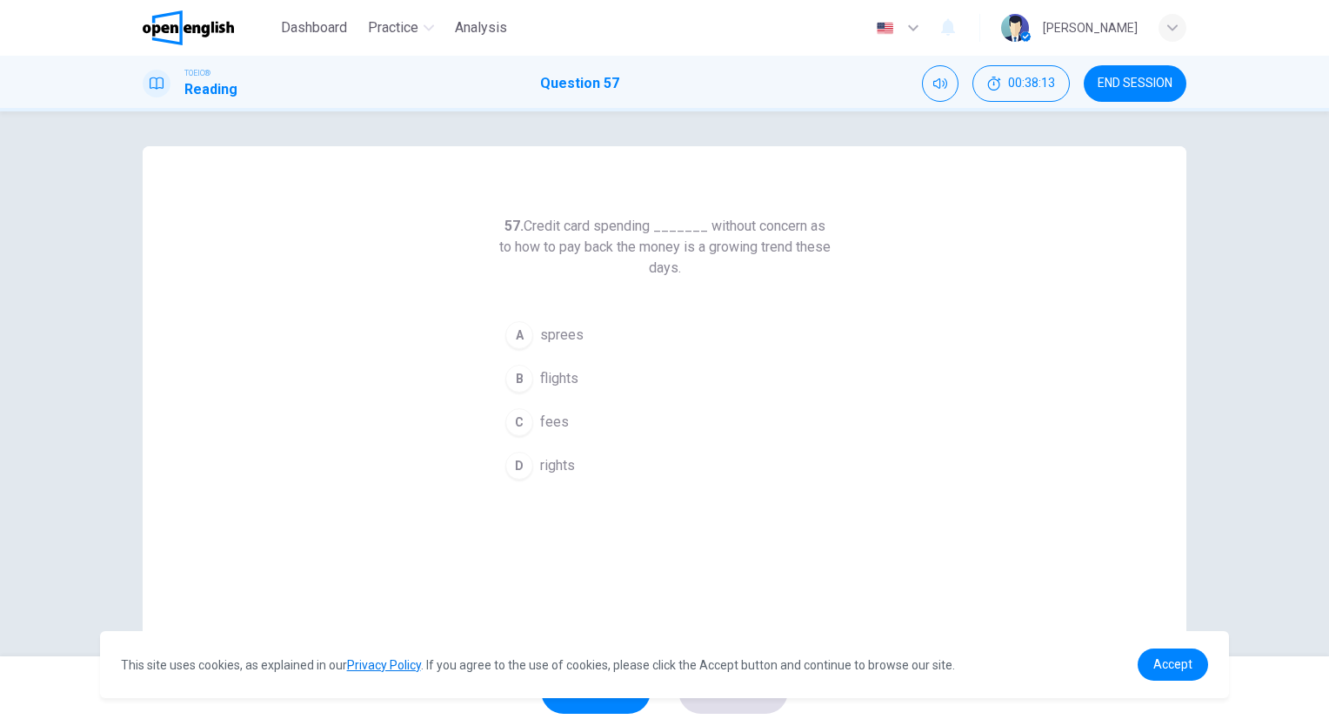
click at [571, 425] on button "C fees" at bounding box center [665, 422] width 334 height 44
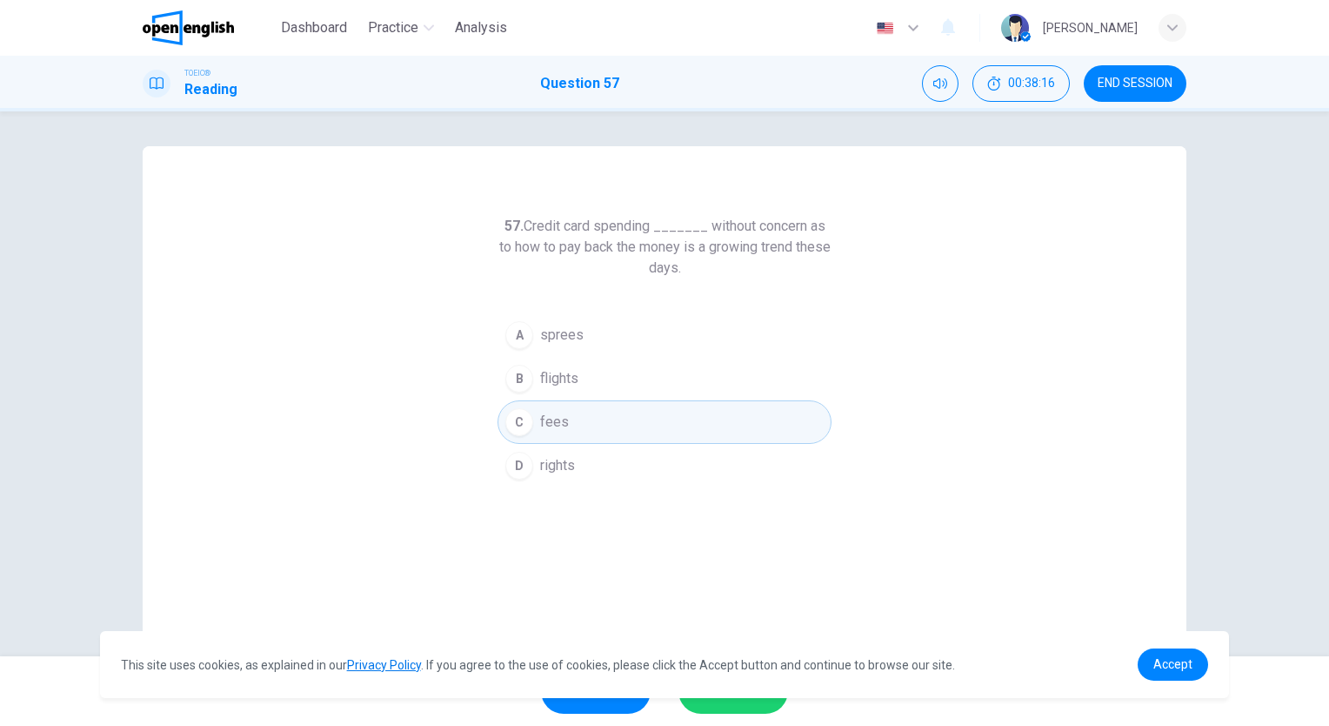
click at [758, 708] on button "SUBMIT" at bounding box center [734, 690] width 110 height 45
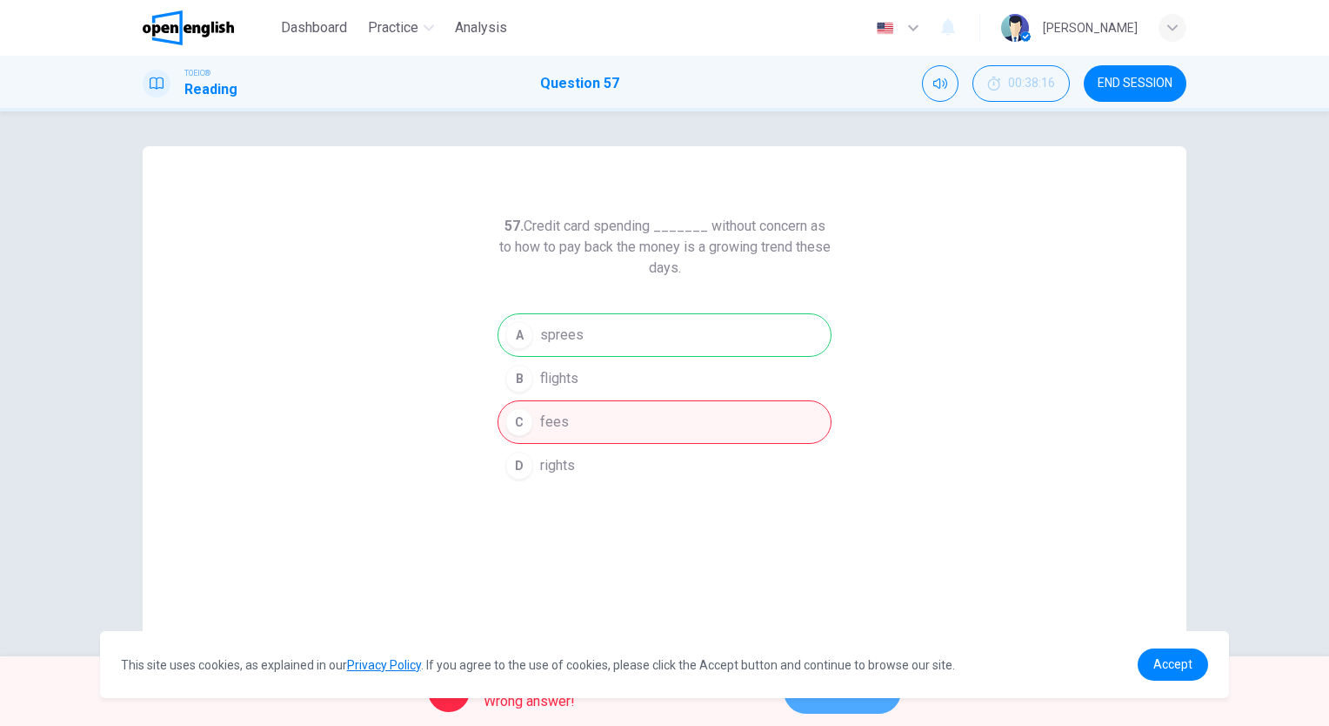
click at [853, 699] on button "NEXT" at bounding box center [842, 690] width 117 height 45
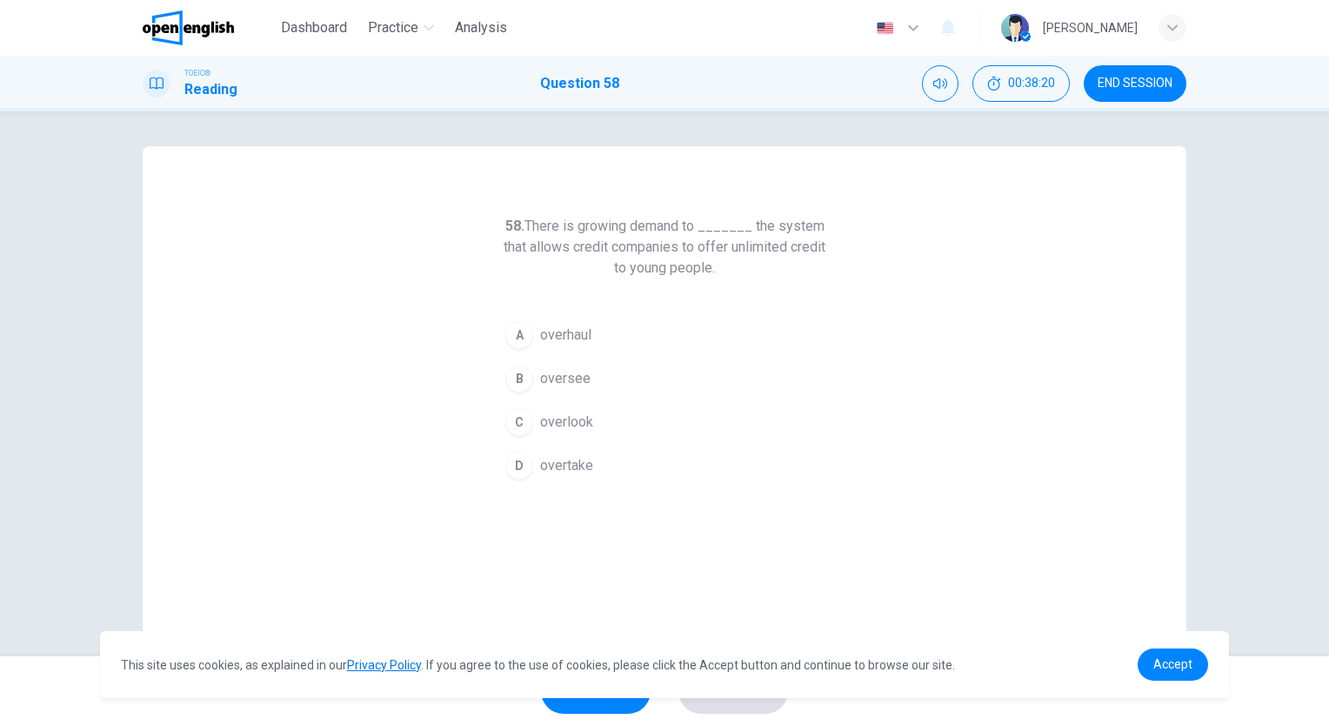
click at [573, 377] on span "oversee" at bounding box center [565, 378] width 50 height 21
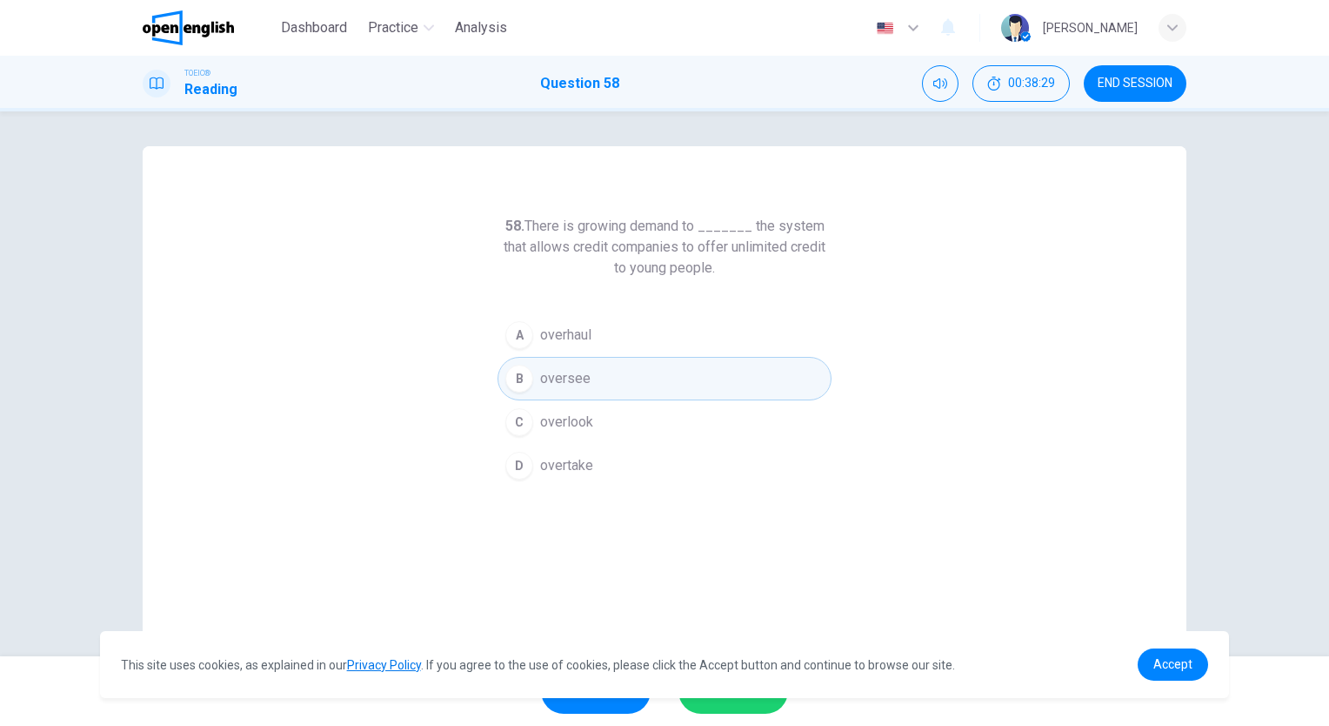
click at [750, 696] on div "This site uses cookies, as explained in our Privacy Policy . If you agree to th…" at bounding box center [665, 664] width 1130 height 67
click at [745, 704] on button "SUBMIT" at bounding box center [734, 690] width 110 height 45
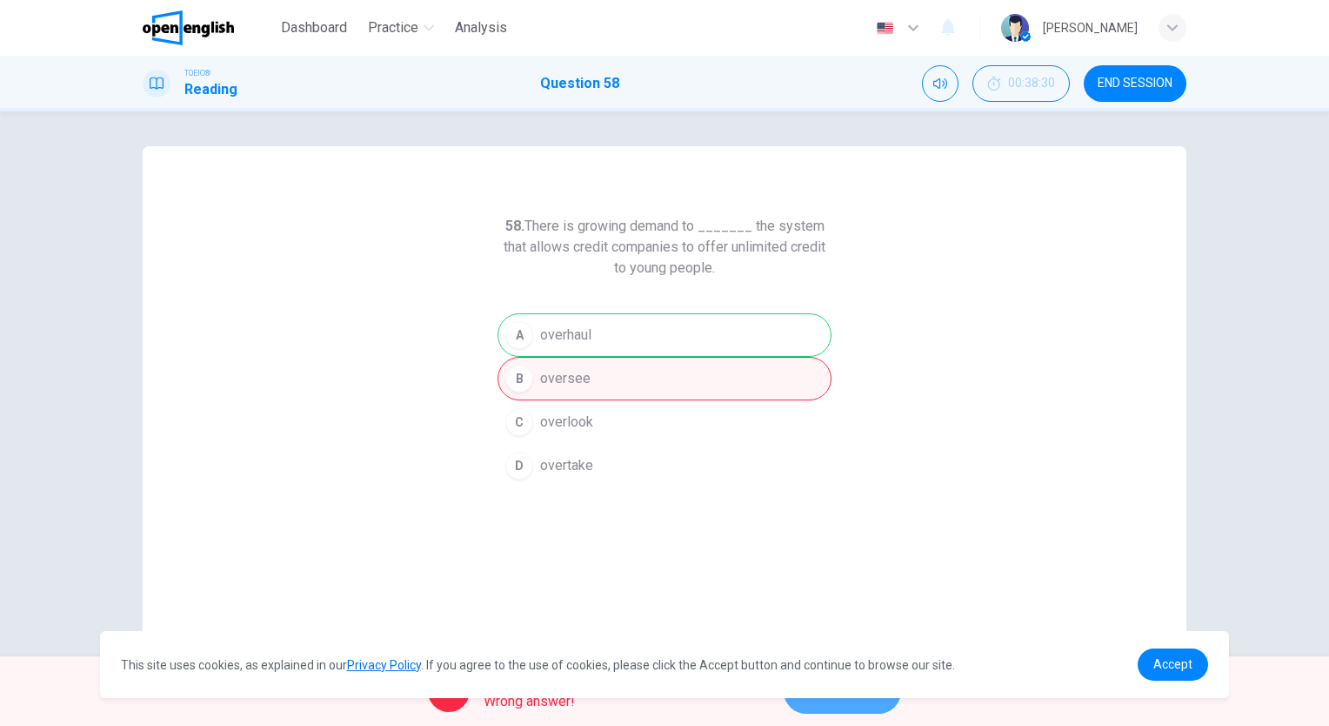
click at [872, 706] on button "NEXT" at bounding box center [842, 690] width 117 height 45
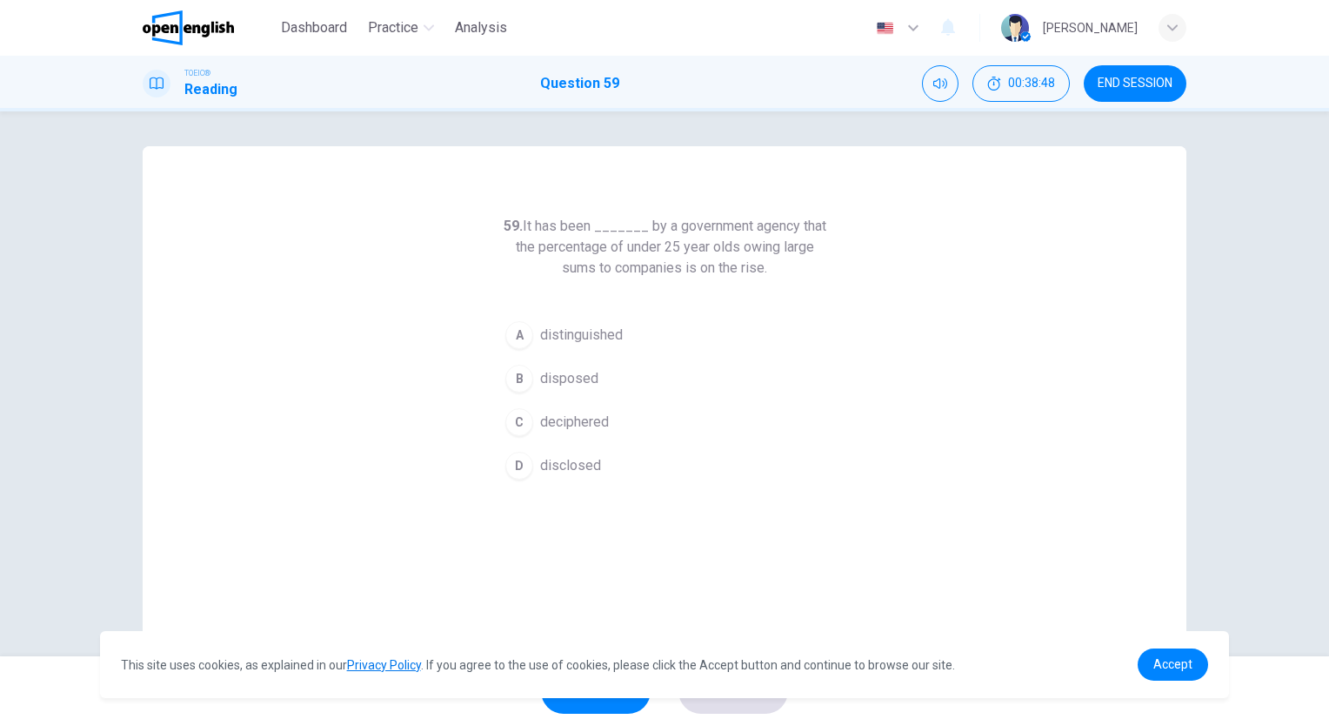
click at [589, 463] on span "disclosed" at bounding box center [570, 465] width 61 height 21
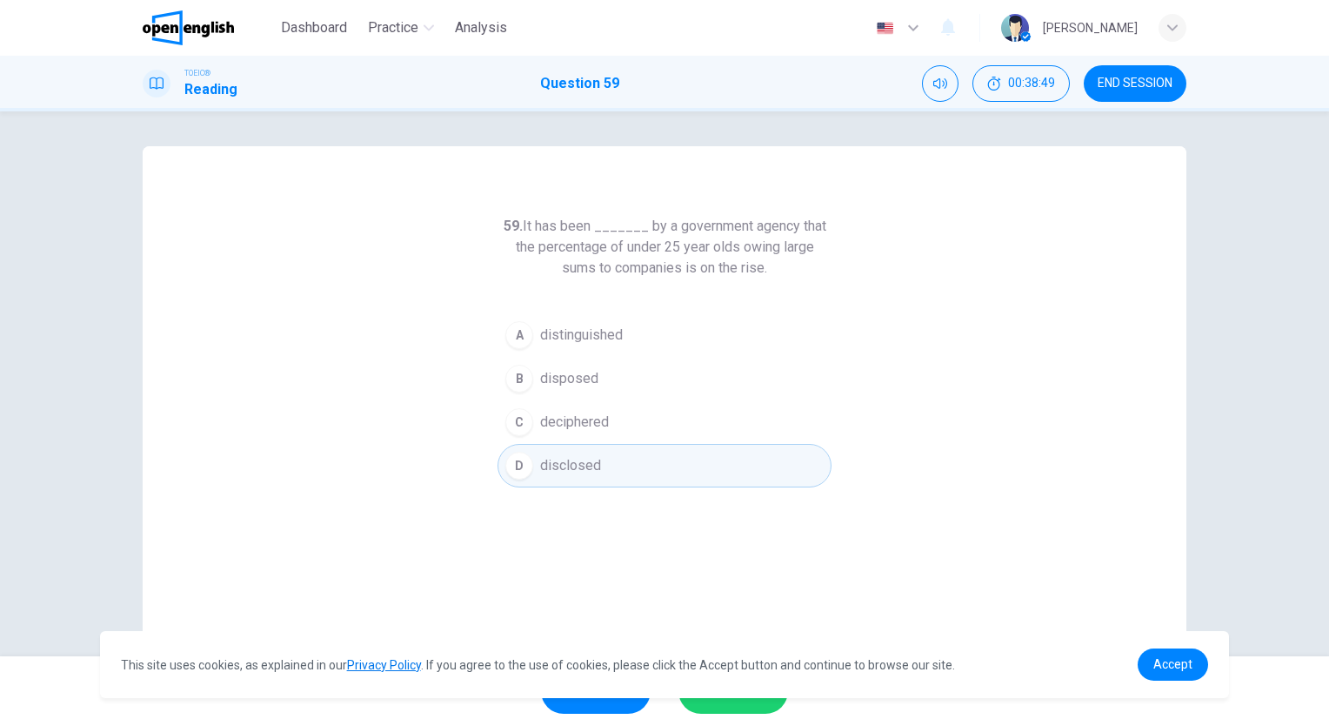
click at [735, 700] on span "SUBMIT" at bounding box center [724, 691] width 50 height 24
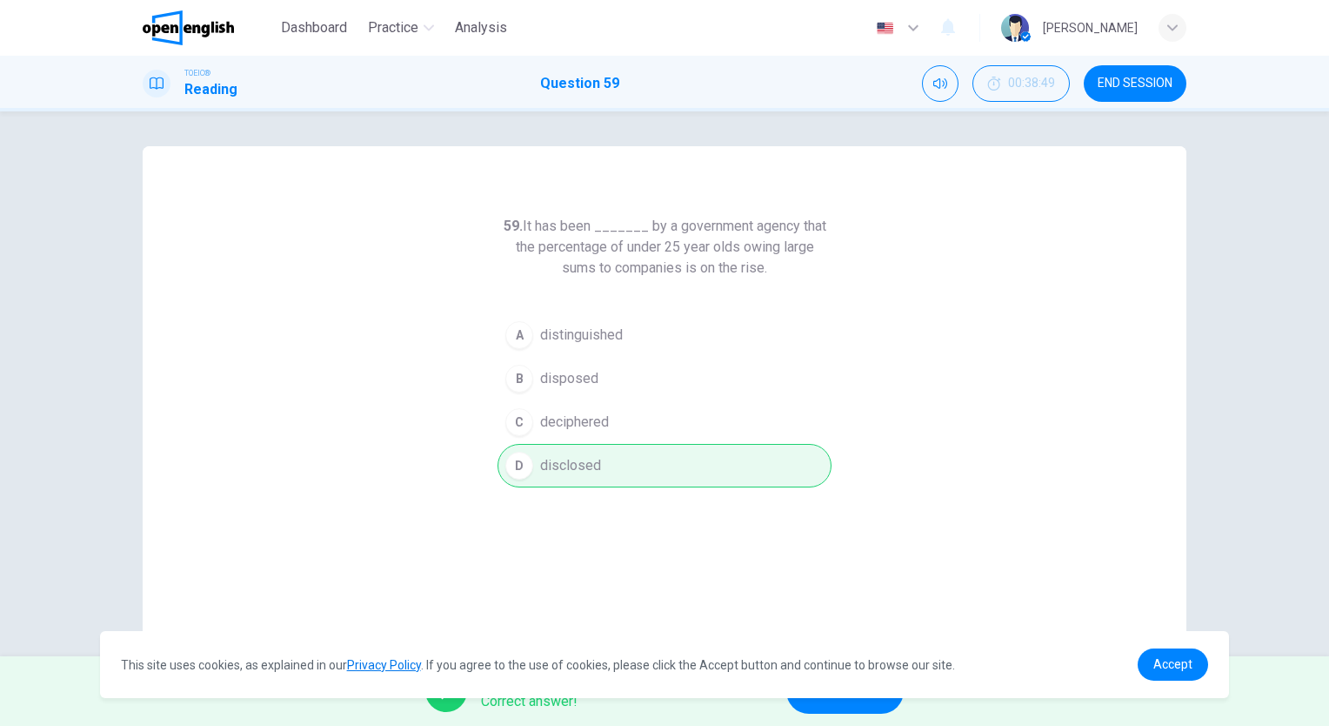
click at [836, 697] on div "This site uses cookies, as explained in our Privacy Policy . If you agree to th…" at bounding box center [665, 664] width 1130 height 67
click at [855, 707] on button "NEXT" at bounding box center [844, 690] width 117 height 45
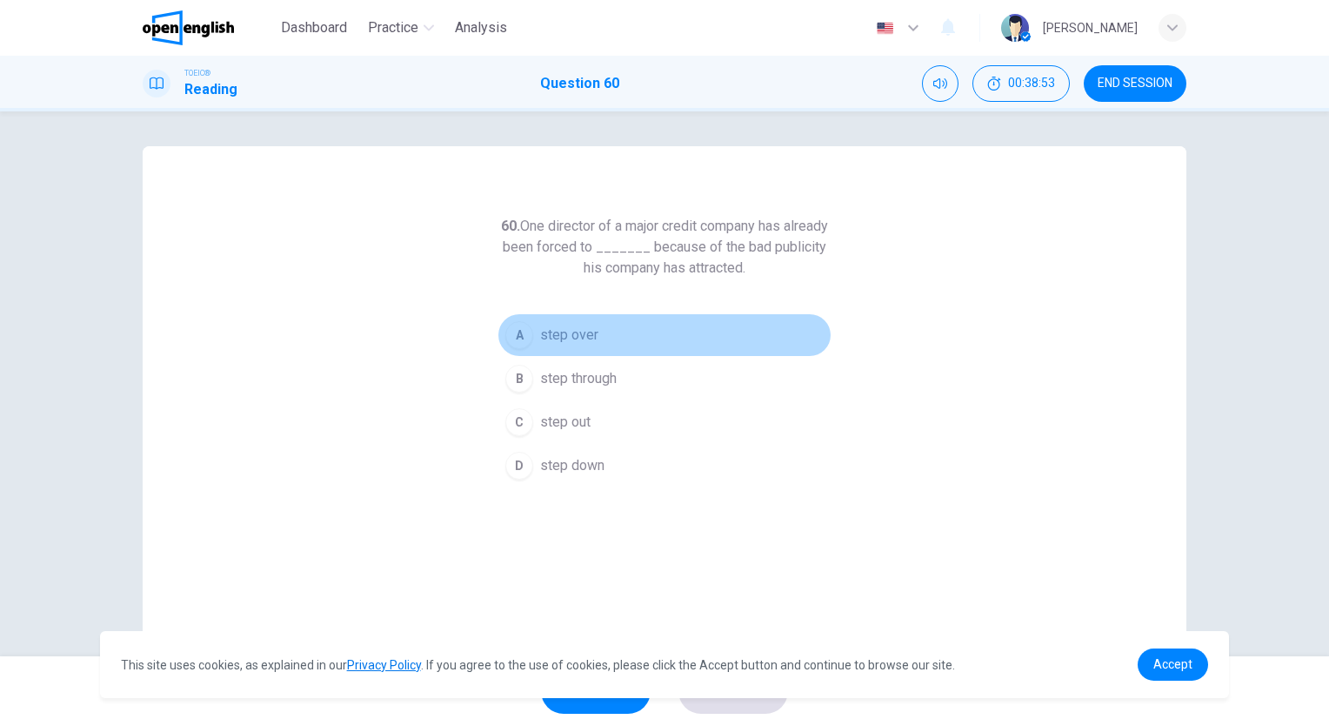
click at [571, 329] on span "step over" at bounding box center [569, 335] width 58 height 21
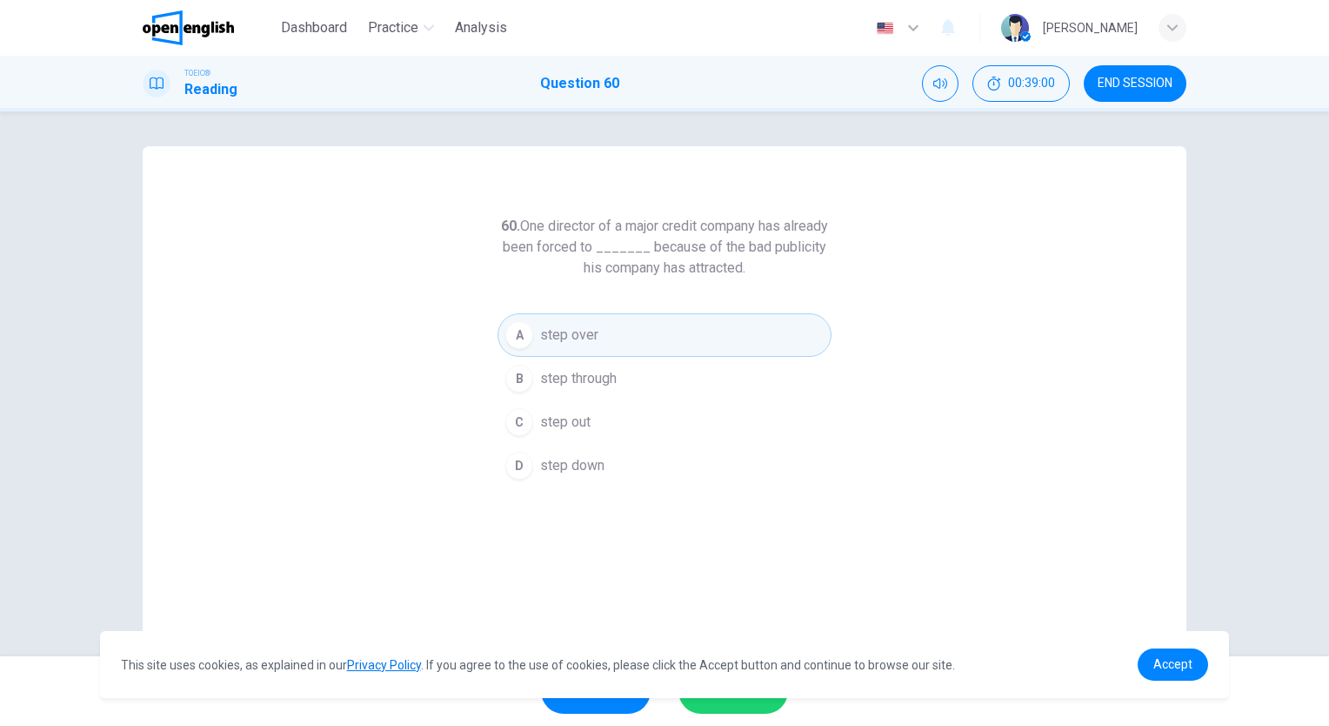
click at [766, 706] on button "SUBMIT" at bounding box center [734, 690] width 110 height 45
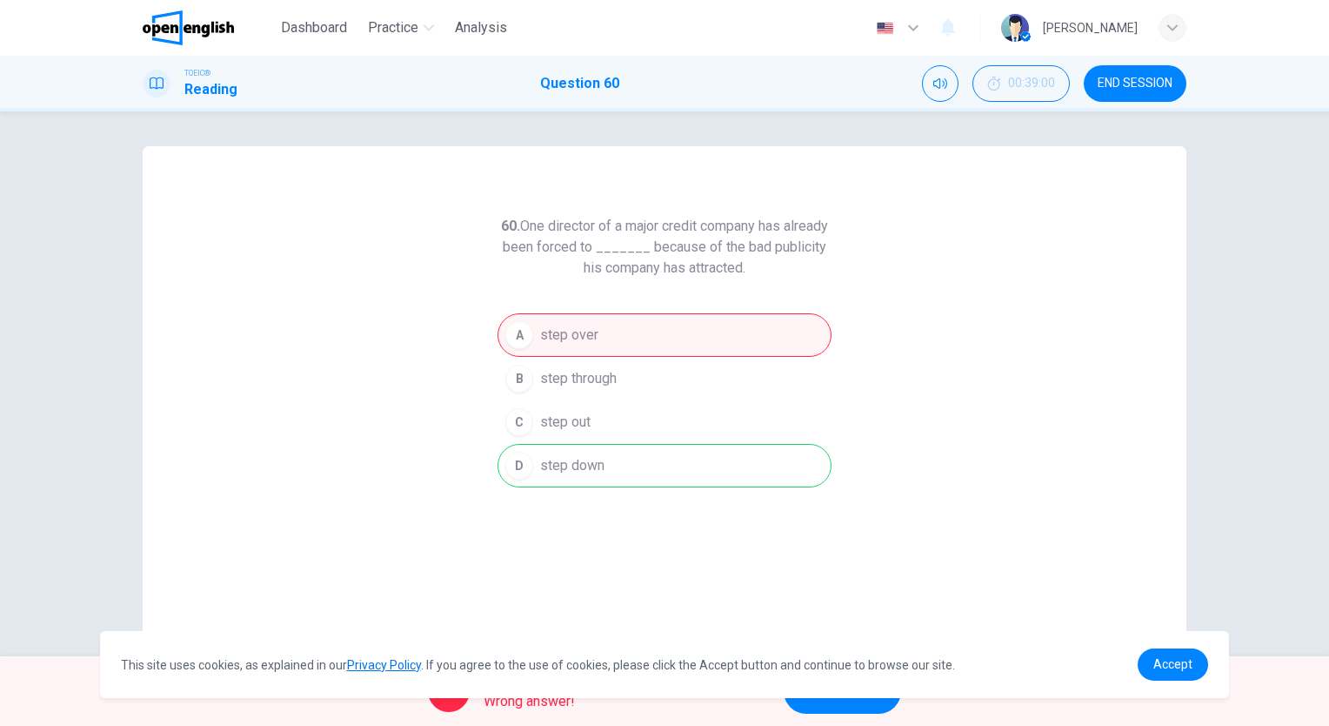
click at [849, 701] on span "NEXT" at bounding box center [834, 691] width 34 height 24
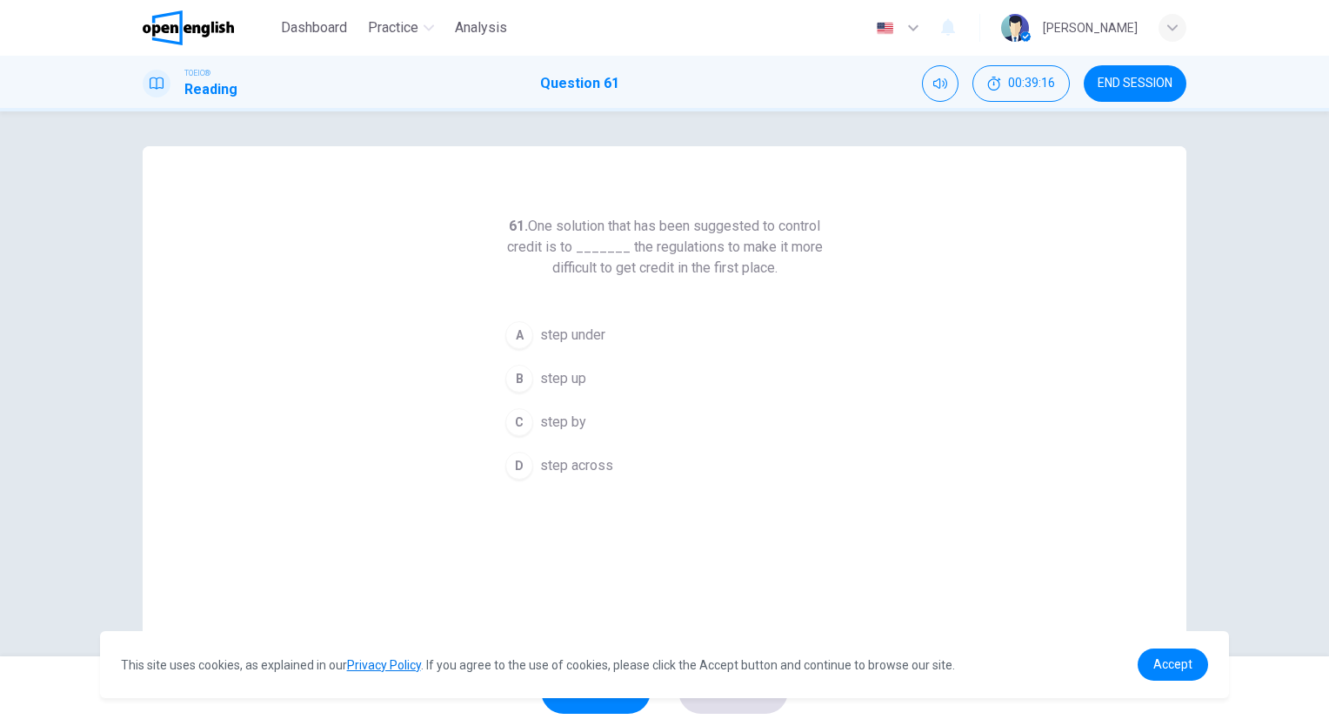
click at [583, 468] on span "step across" at bounding box center [576, 465] width 73 height 21
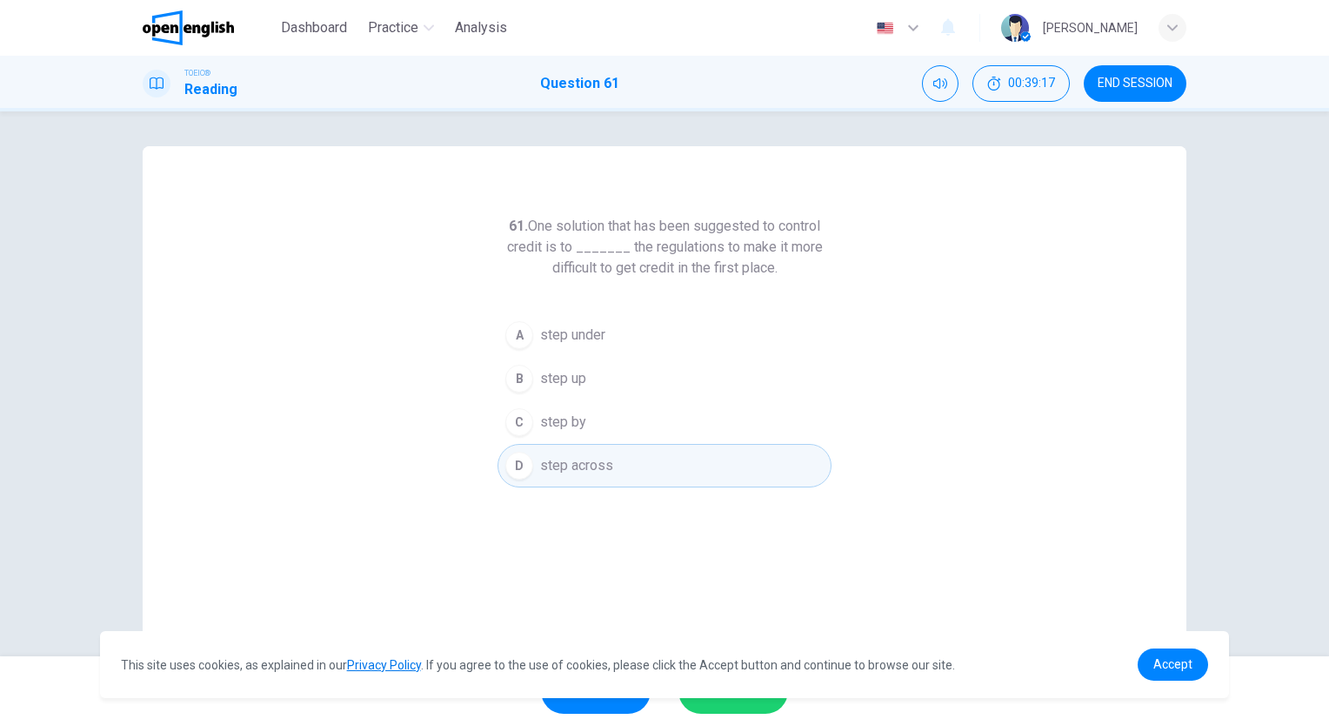
click at [720, 708] on button "SUBMIT" at bounding box center [734, 690] width 110 height 45
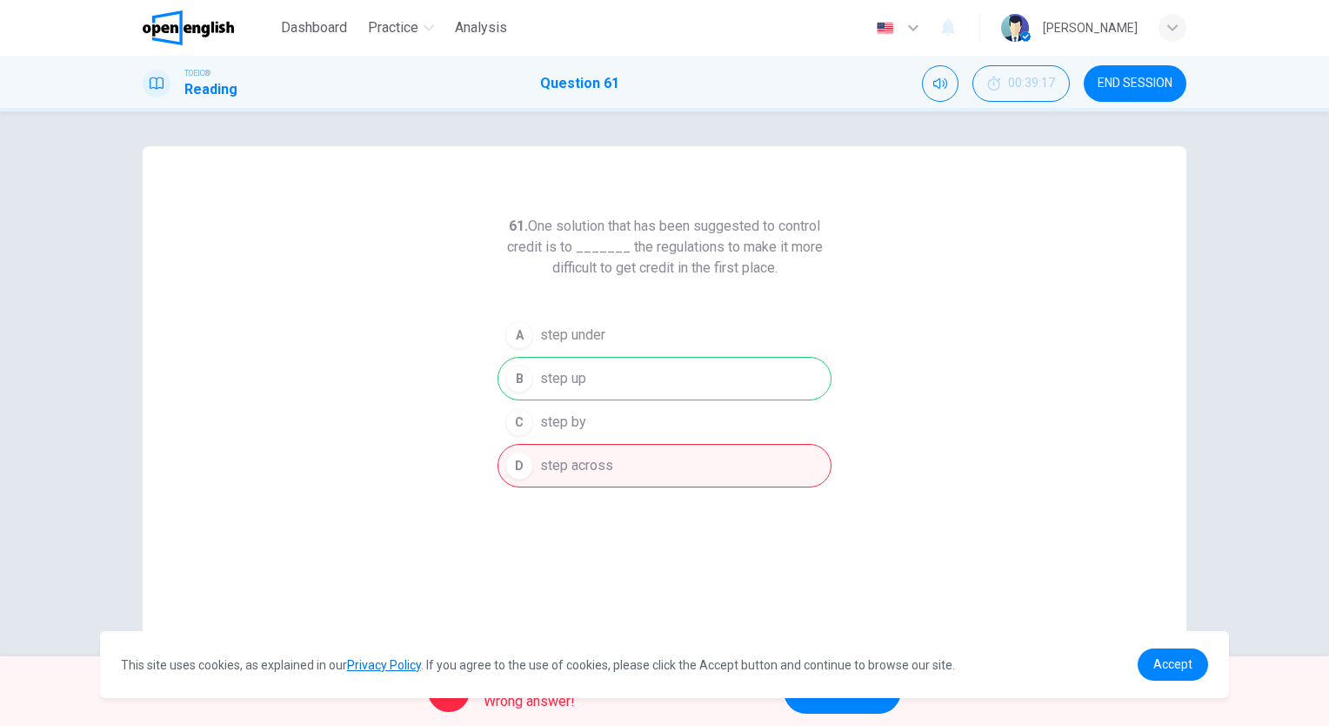
click at [875, 703] on button "NEXT" at bounding box center [842, 690] width 117 height 45
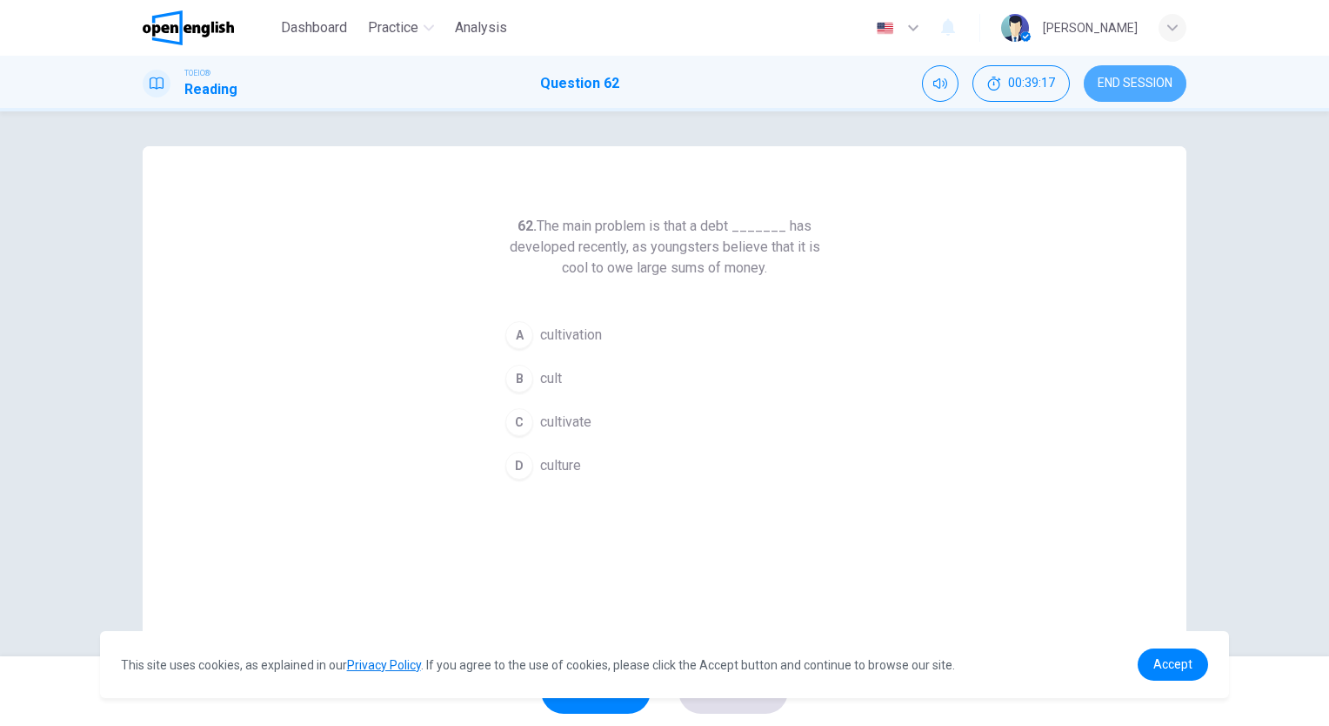
click at [1141, 69] on button "END SESSION" at bounding box center [1135, 83] width 103 height 37
